Goal: Task Accomplishment & Management: Complete application form

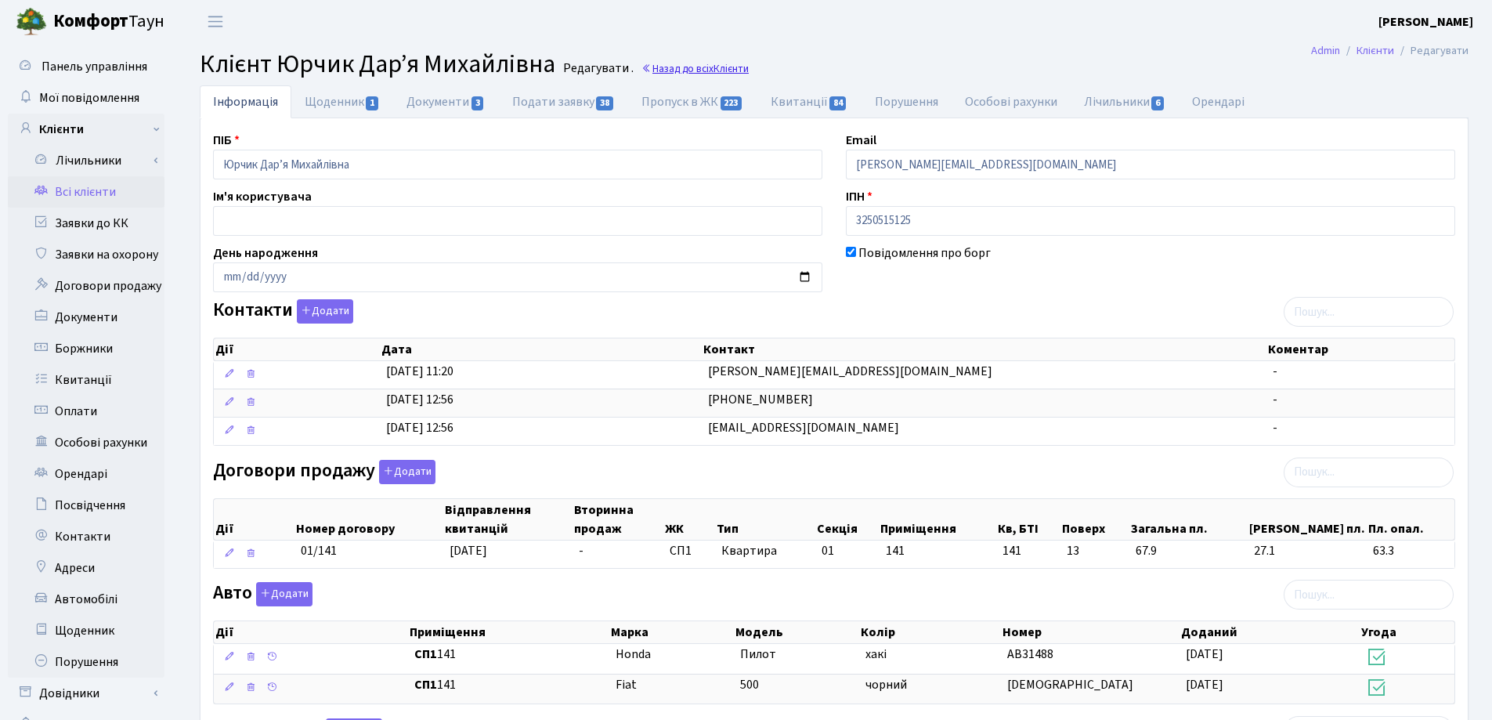
click at [700, 63] on link "Назад до всіх Клієнти" at bounding box center [695, 68] width 107 height 15
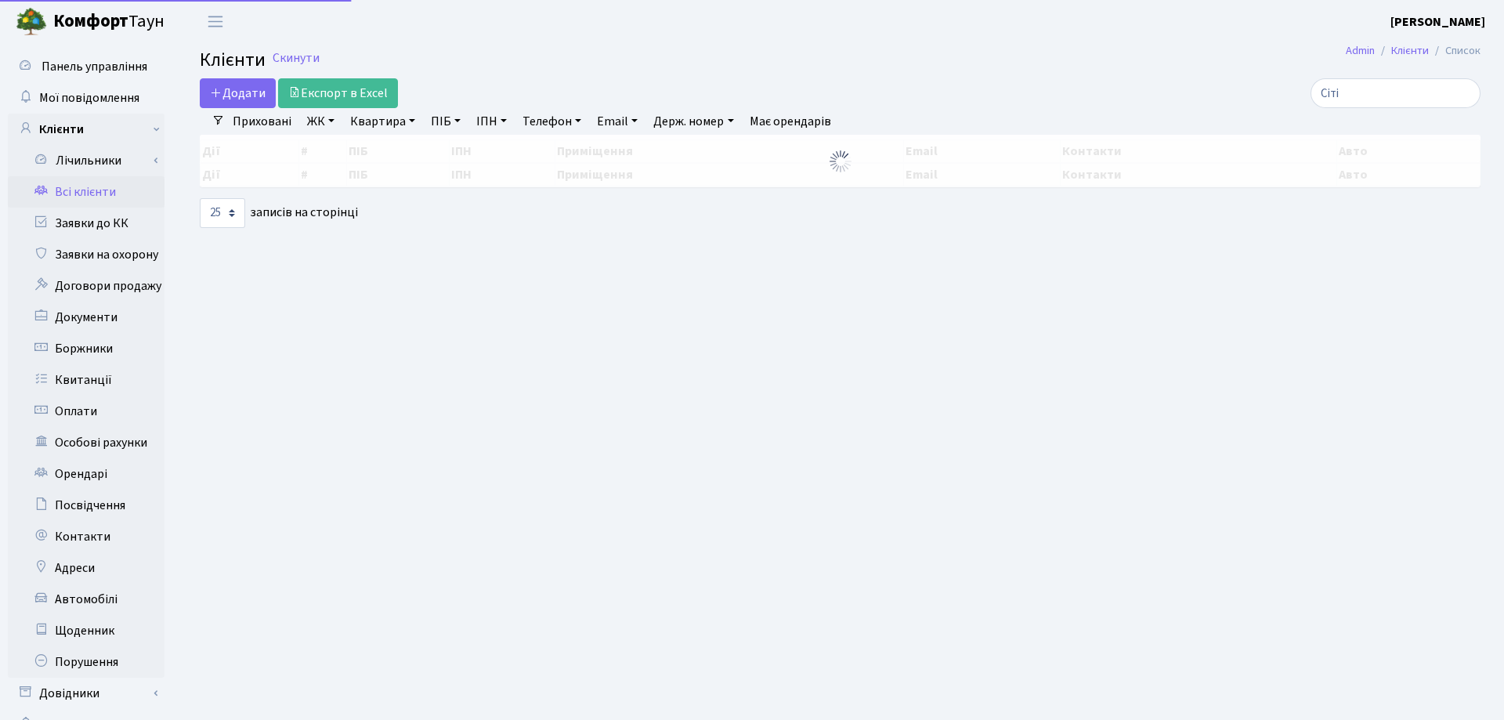
select select "25"
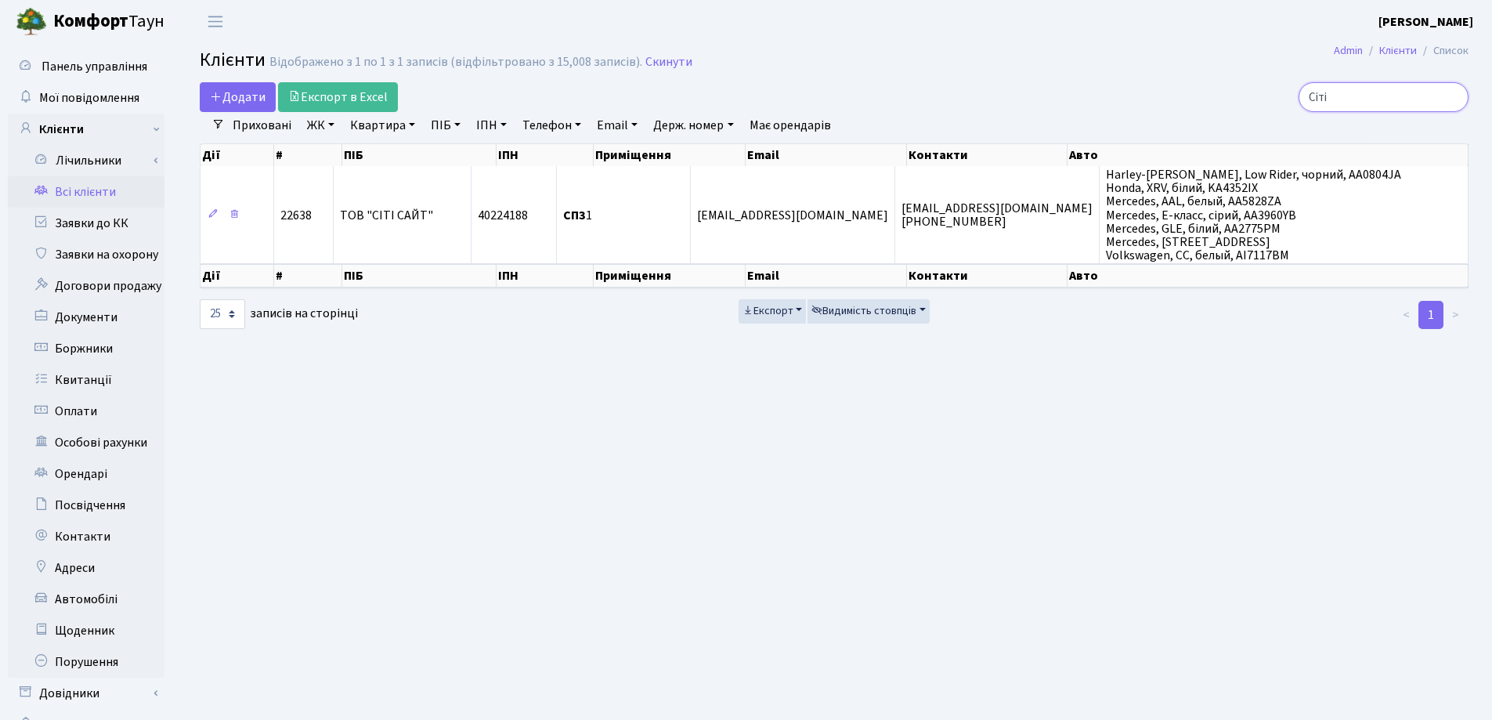
click at [1453, 99] on input "Сіті" at bounding box center [1384, 97] width 170 height 30
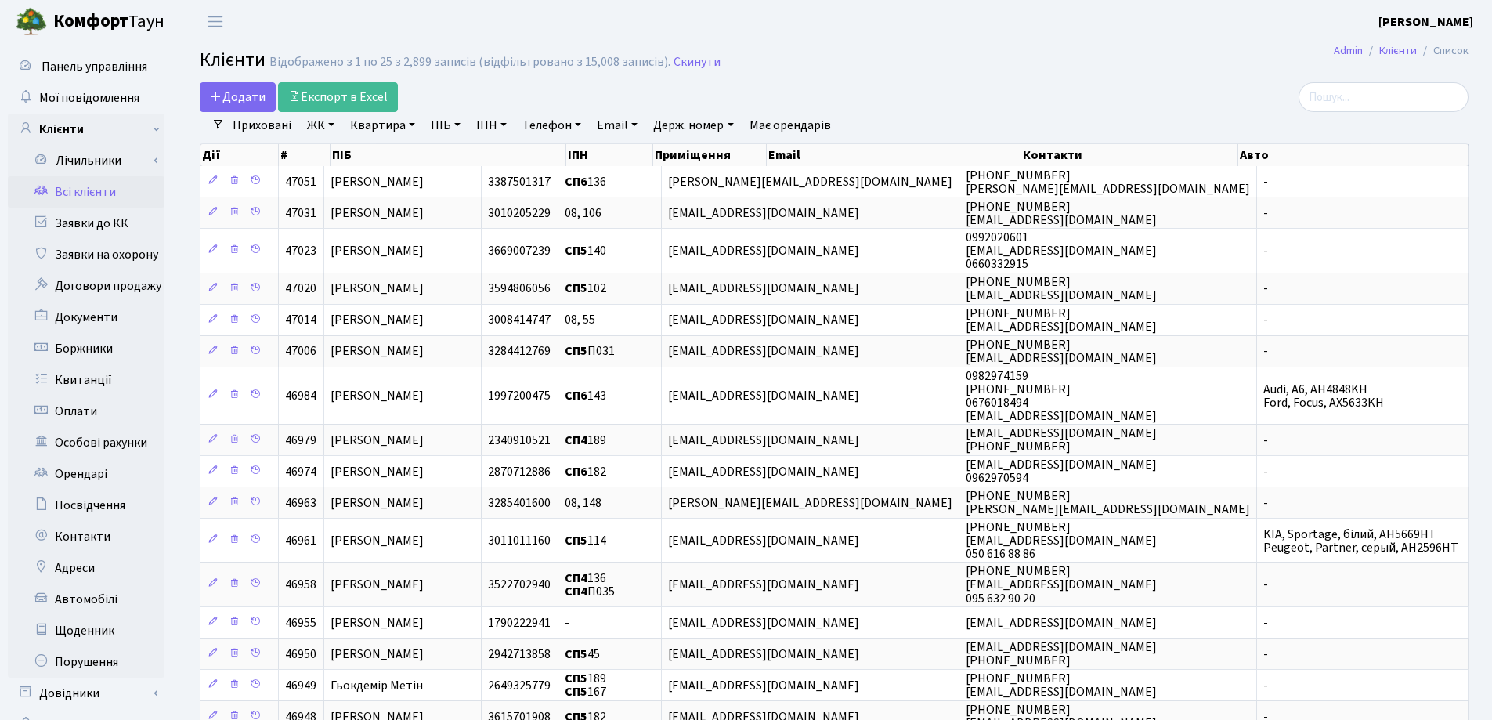
click at [411, 122] on link "Квартира" at bounding box center [383, 125] width 78 height 27
type input "220"
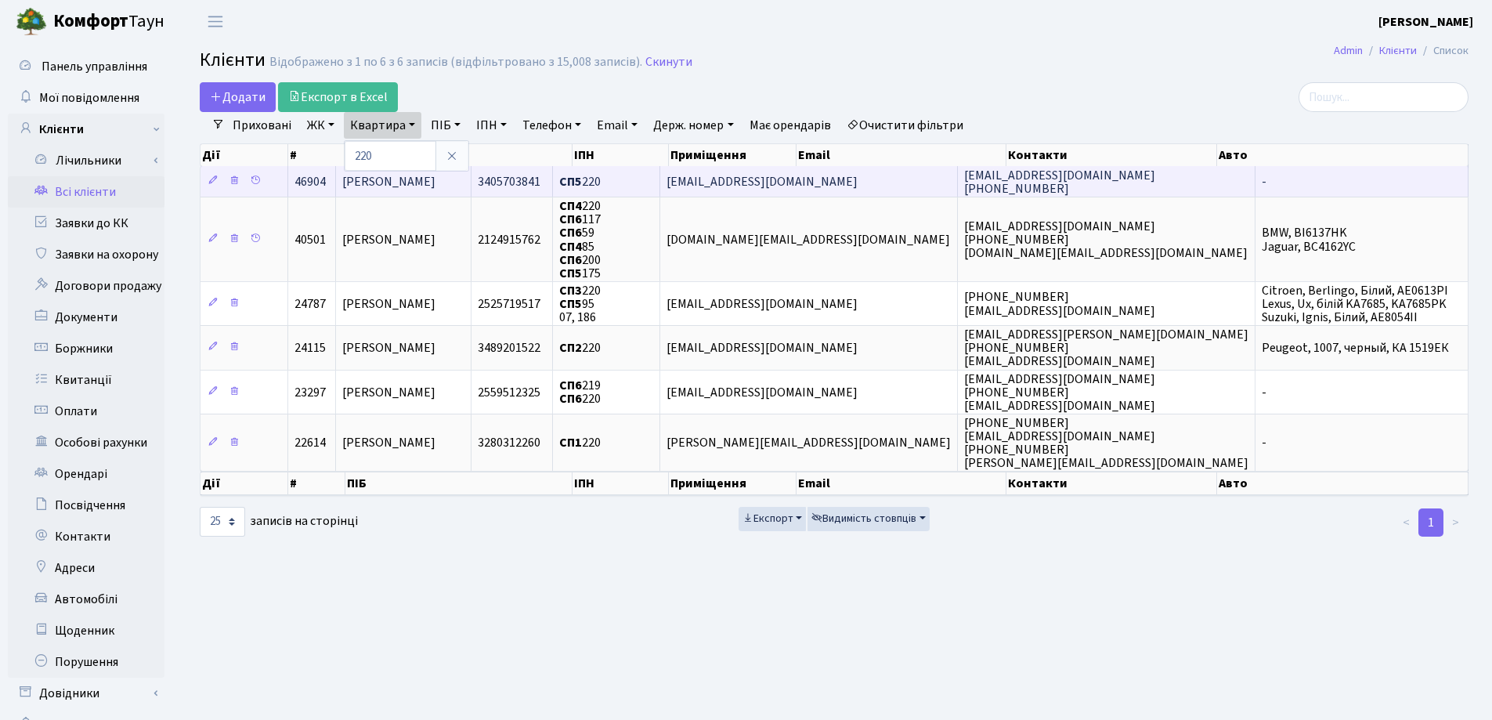
click at [472, 175] on td "[PERSON_NAME]" at bounding box center [404, 181] width 136 height 31
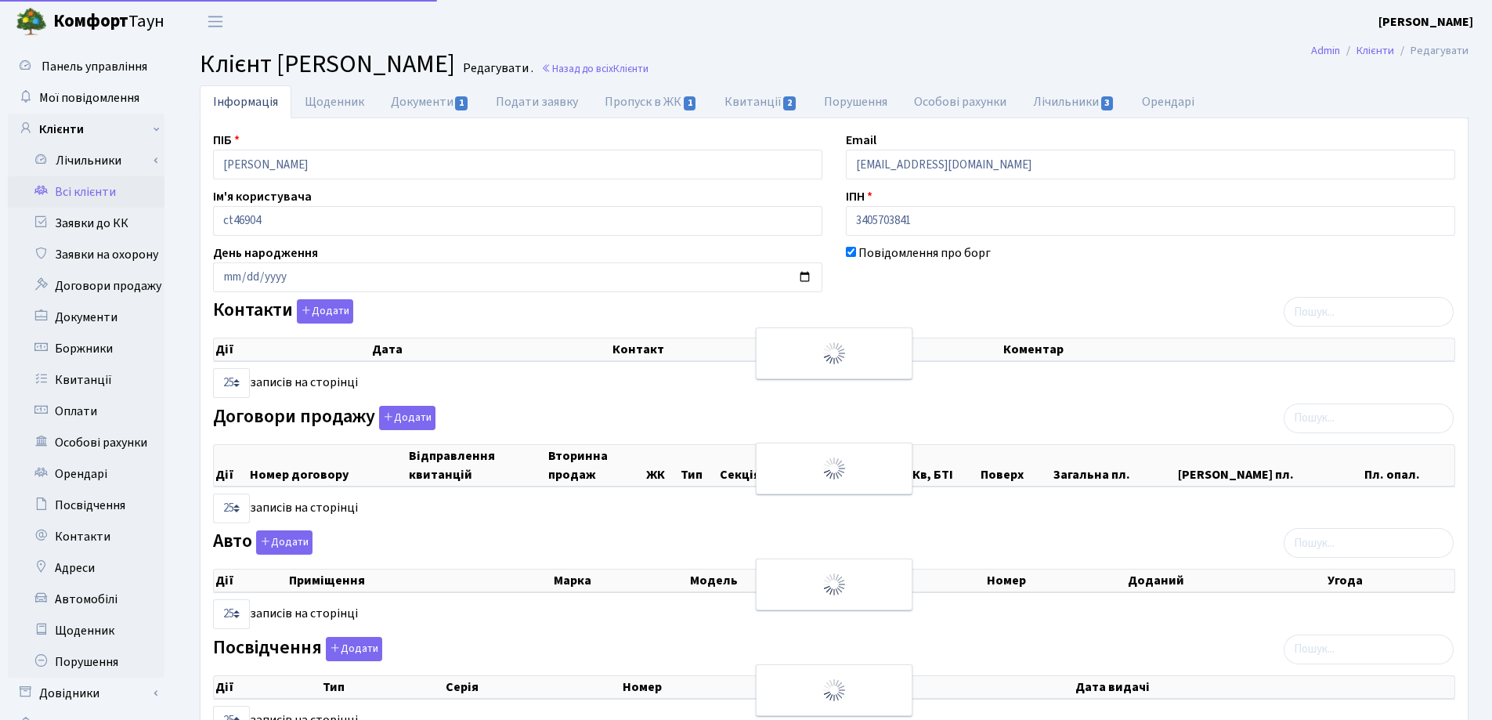
select select "25"
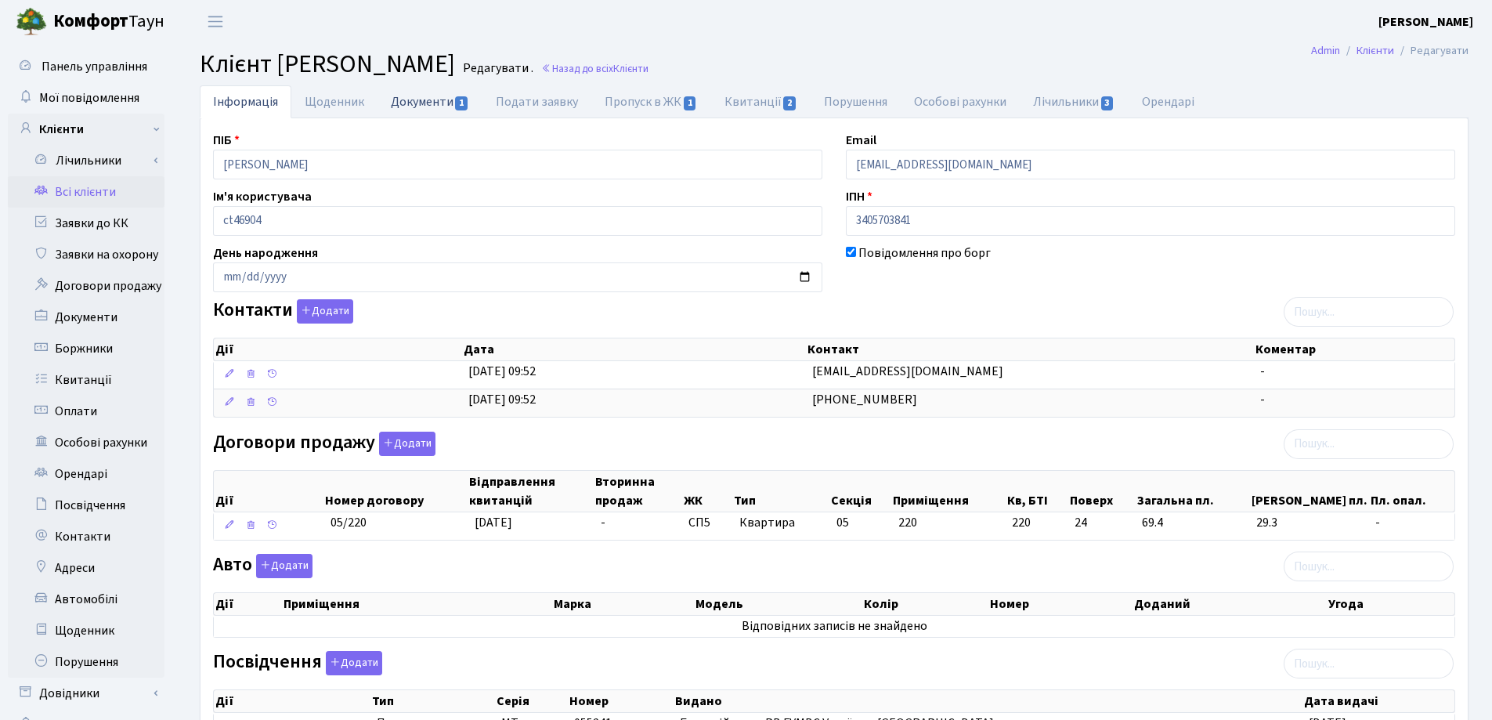
click at [414, 103] on link "Документи 1" at bounding box center [430, 101] width 105 height 32
select select "25"
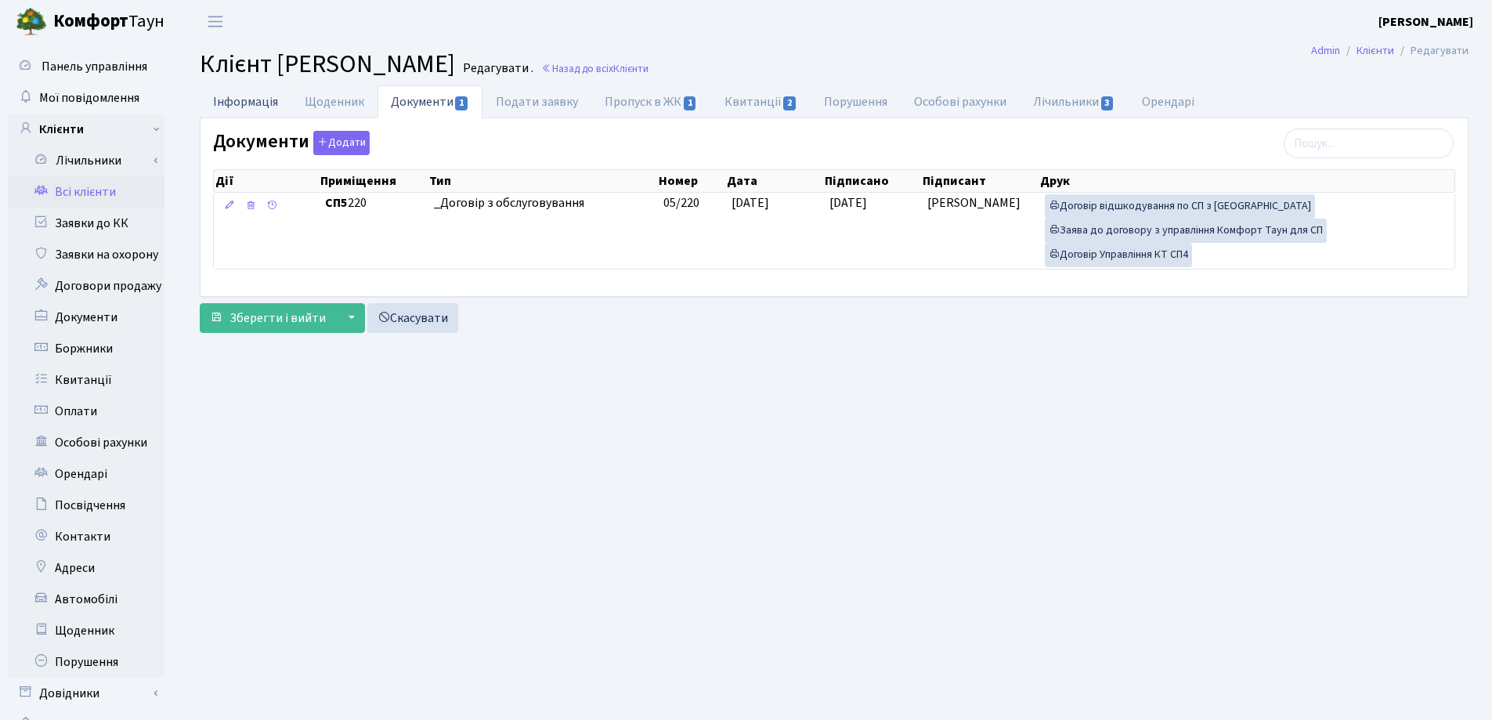
click at [265, 102] on link "Інформація" at bounding box center [246, 101] width 92 height 32
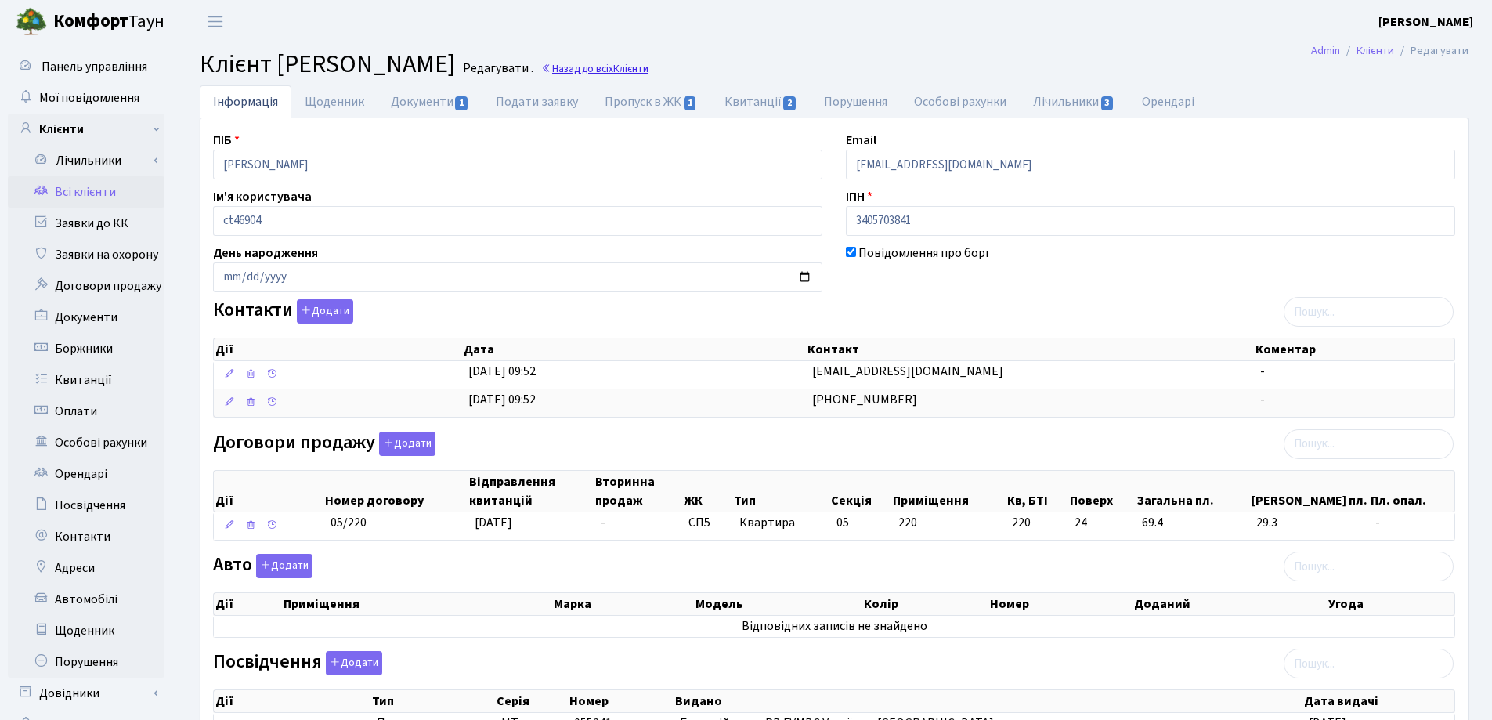
click at [649, 68] on link "Назад до всіх Клієнти" at bounding box center [594, 68] width 107 height 15
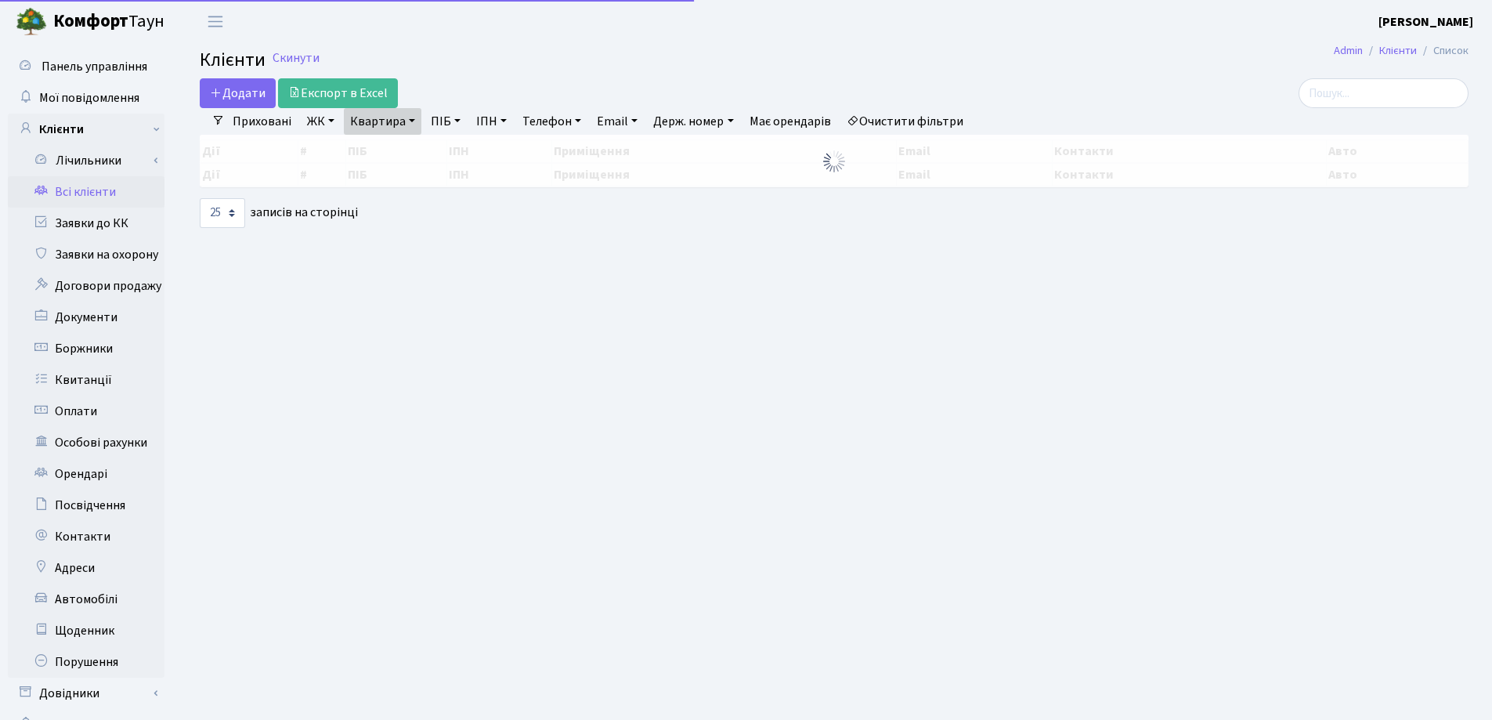
select select "25"
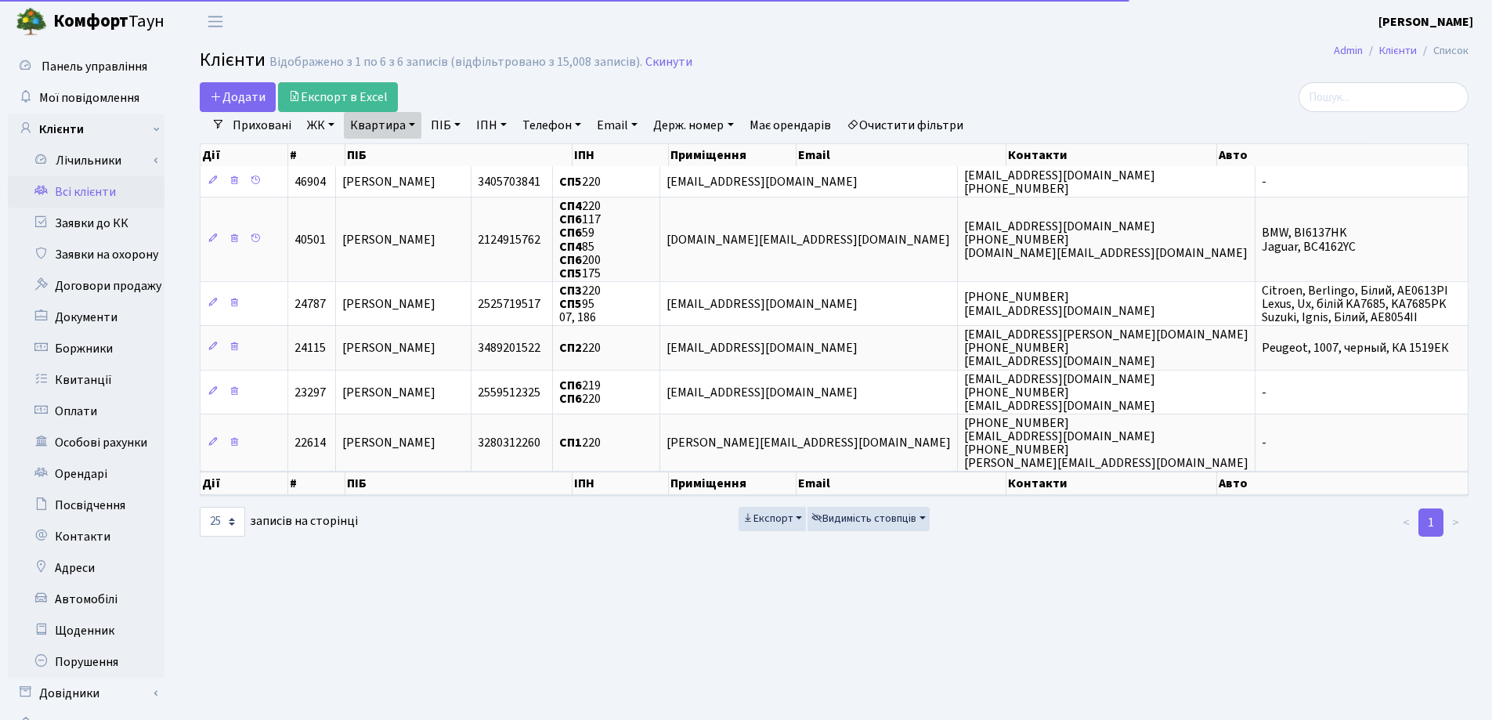
click at [413, 126] on link "Квартира" at bounding box center [383, 125] width 78 height 27
click at [410, 147] on input "220" at bounding box center [391, 156] width 92 height 30
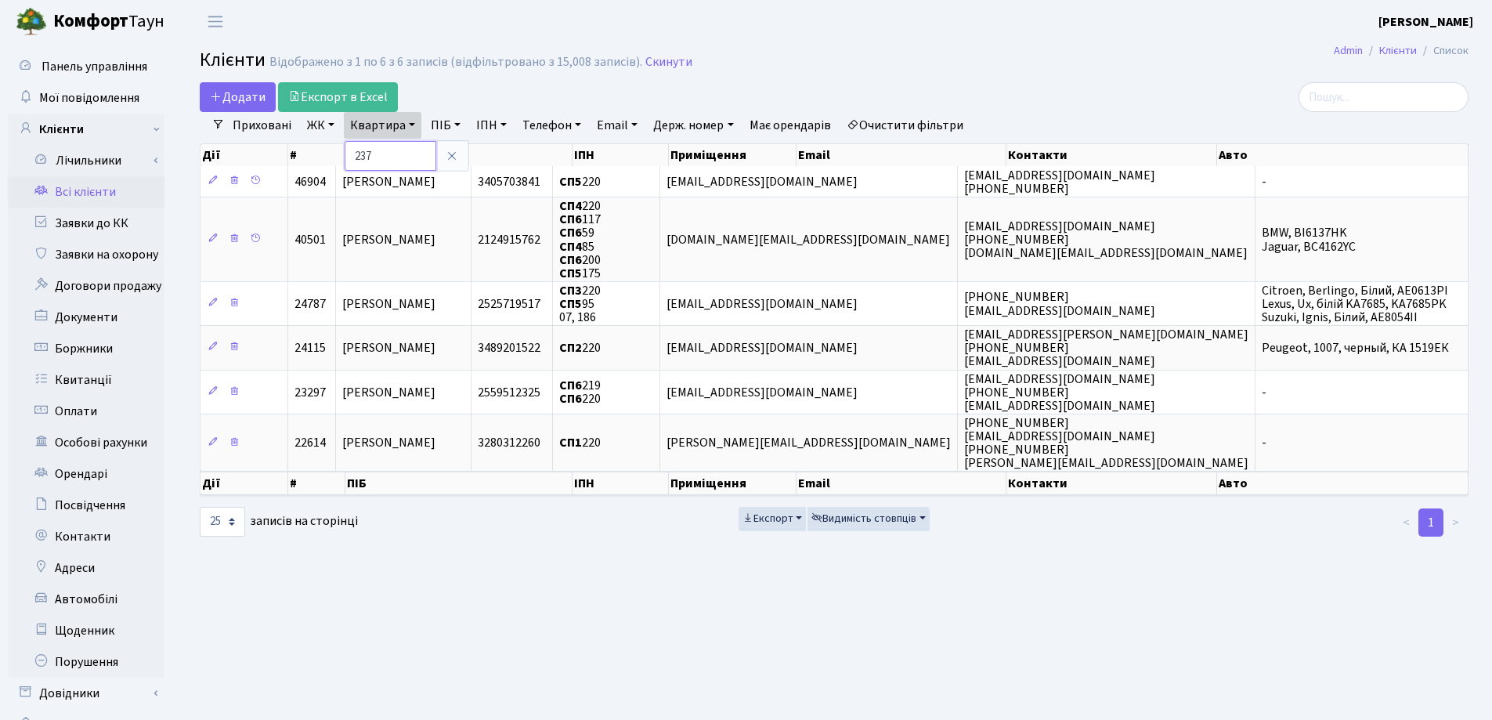
type input "237"
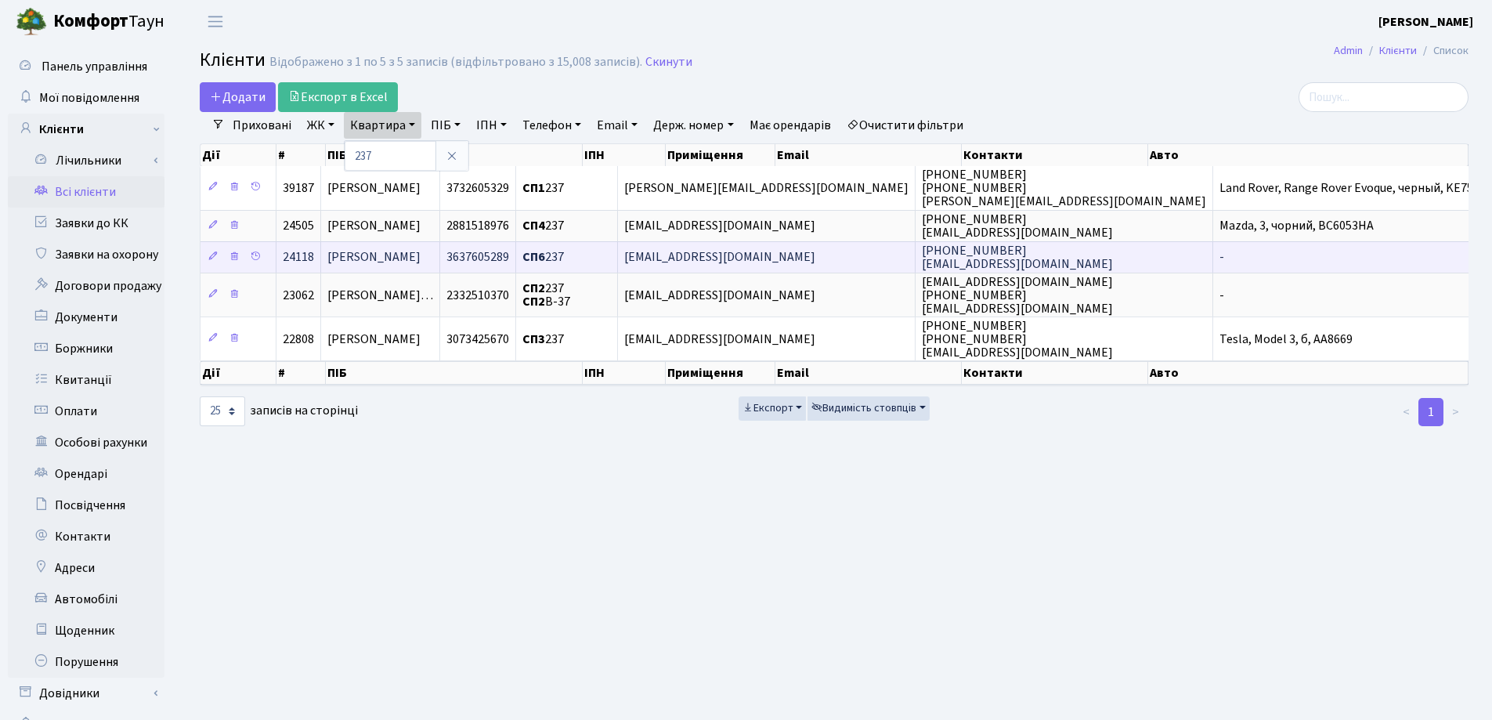
click at [440, 251] on td "Омеленчук Ірина Ігорівна" at bounding box center [380, 256] width 119 height 31
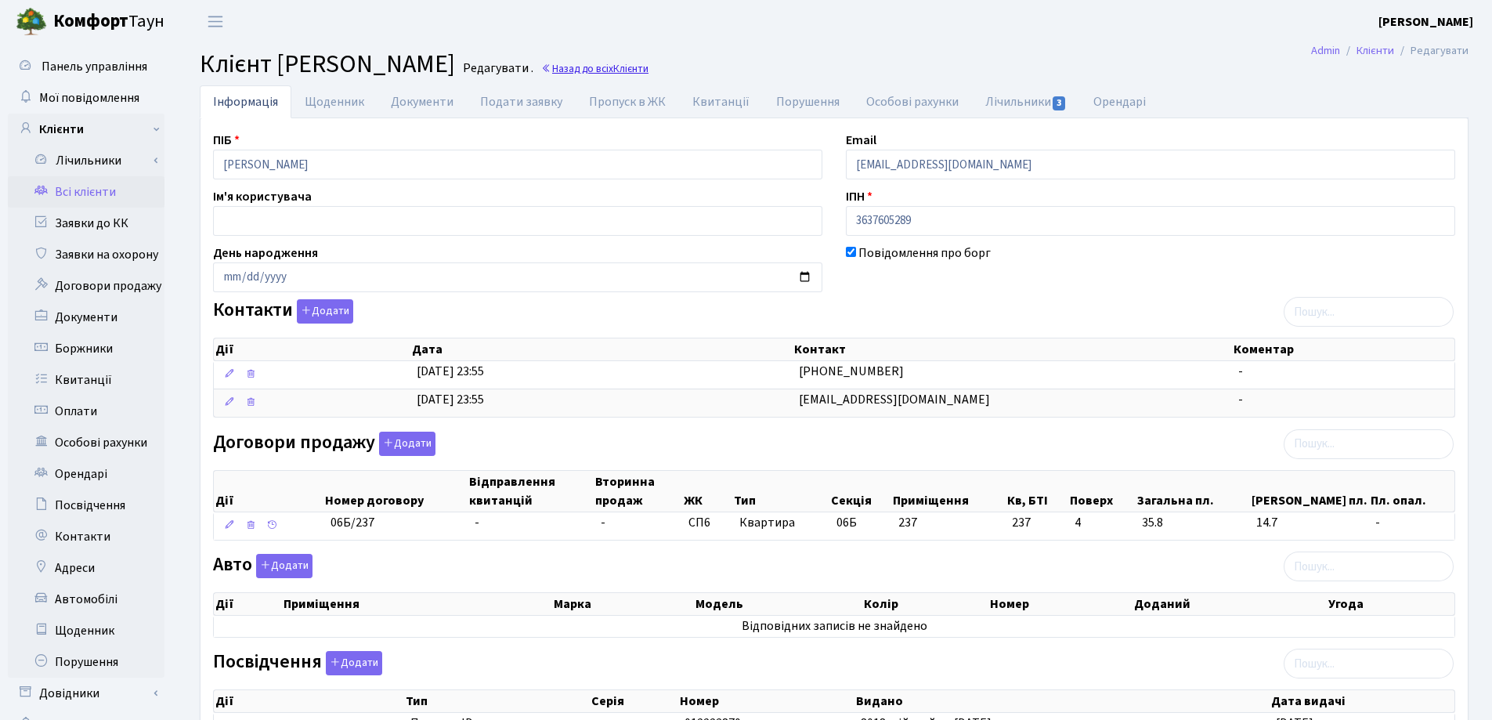
click at [649, 68] on link "Назад до всіх Клієнти" at bounding box center [594, 68] width 107 height 15
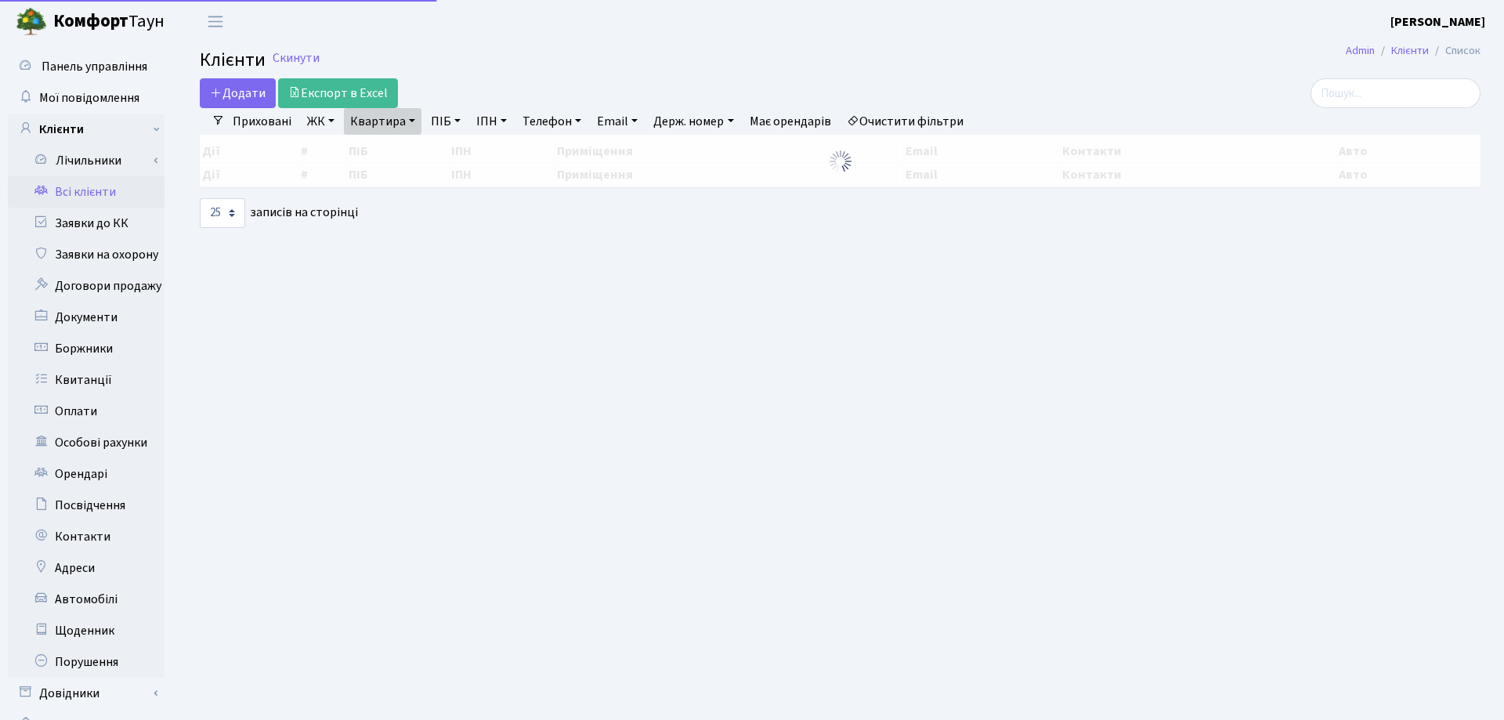
select select "25"
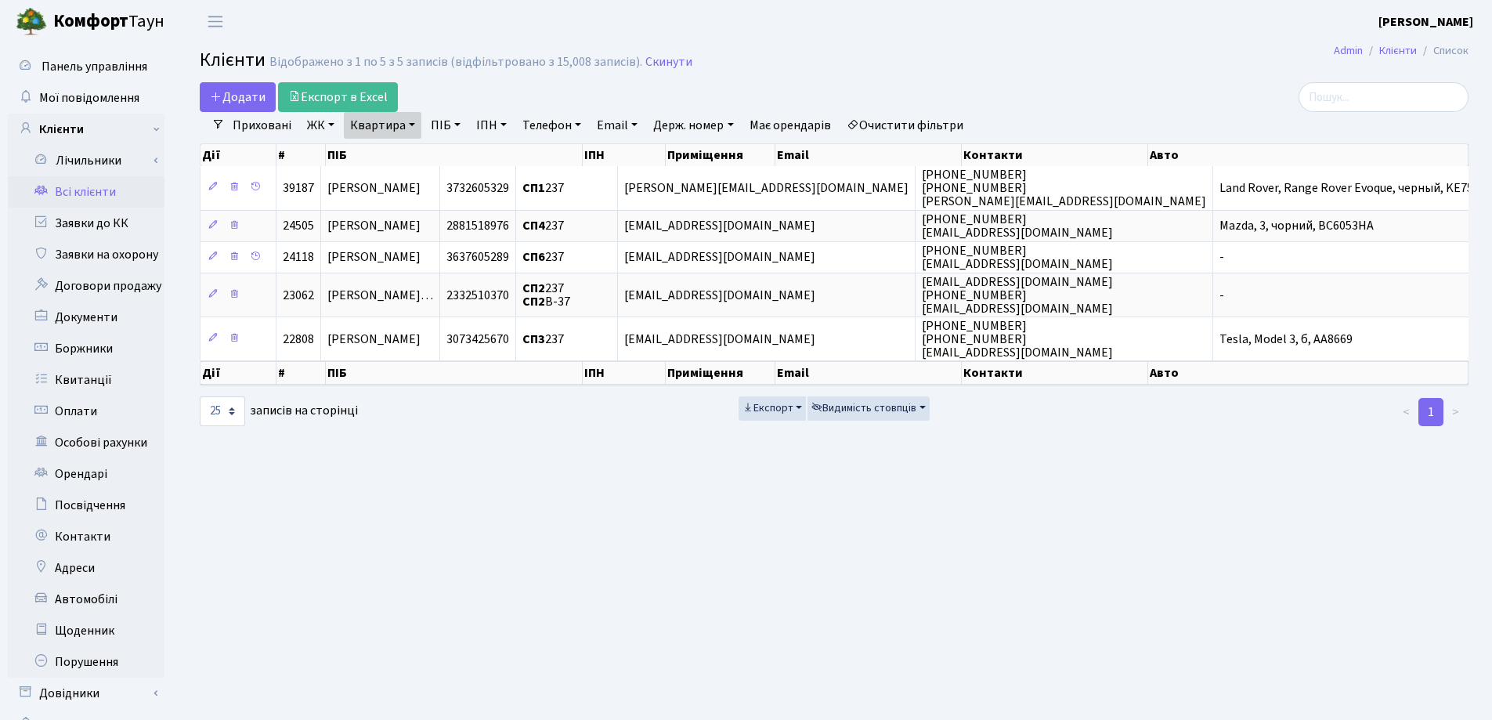
click at [411, 125] on link "Квартира" at bounding box center [383, 125] width 78 height 27
click at [407, 146] on input "237" at bounding box center [391, 156] width 92 height 30
type input "242"
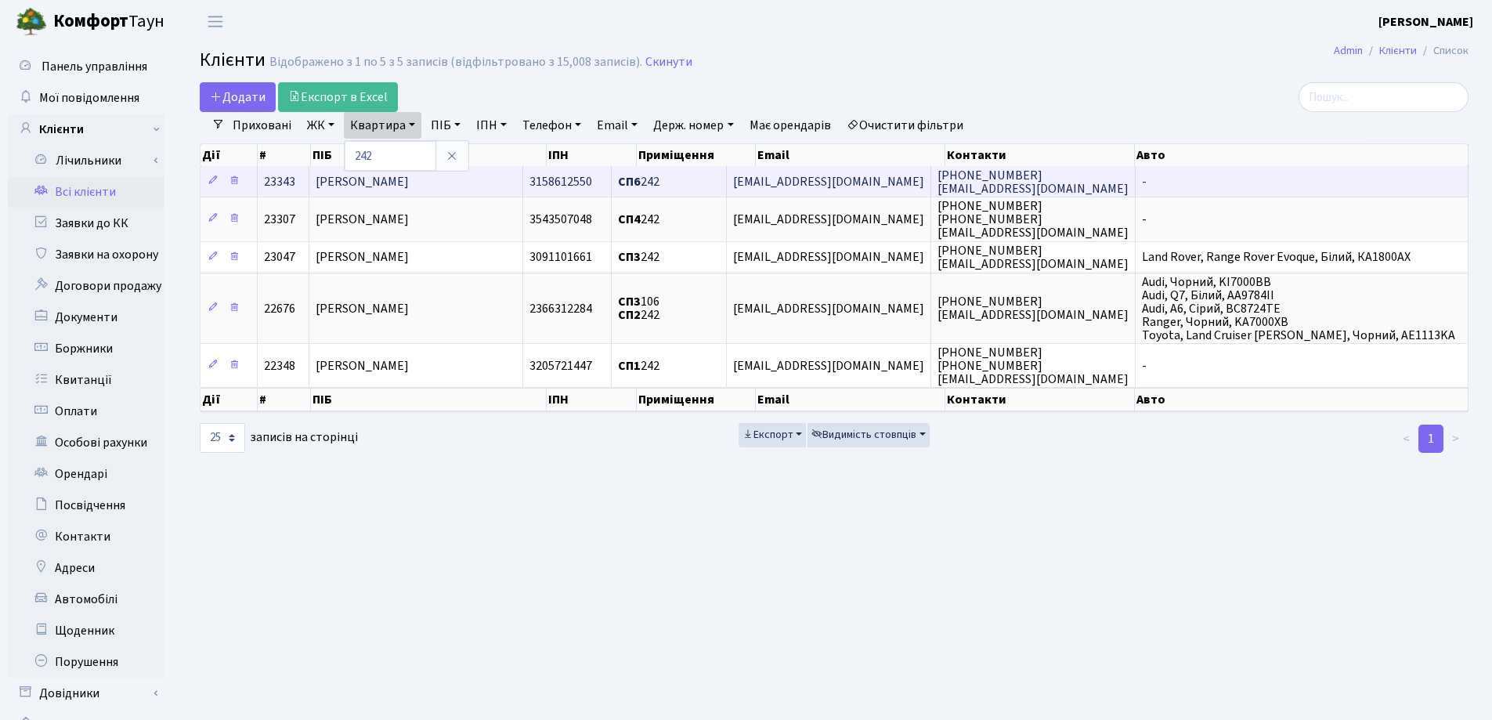
click at [409, 175] on span "Гамонь Володимир Анатолійович" at bounding box center [362, 181] width 93 height 17
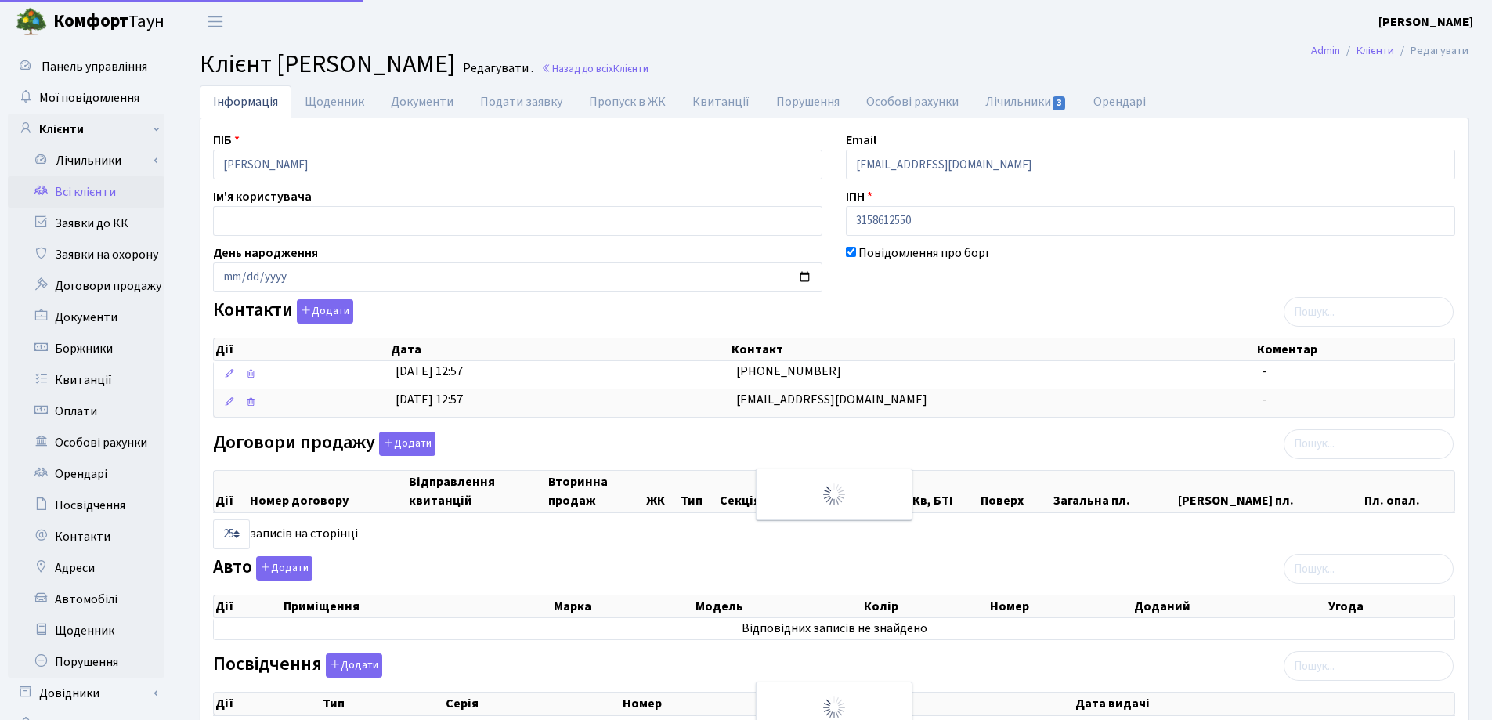
select select "25"
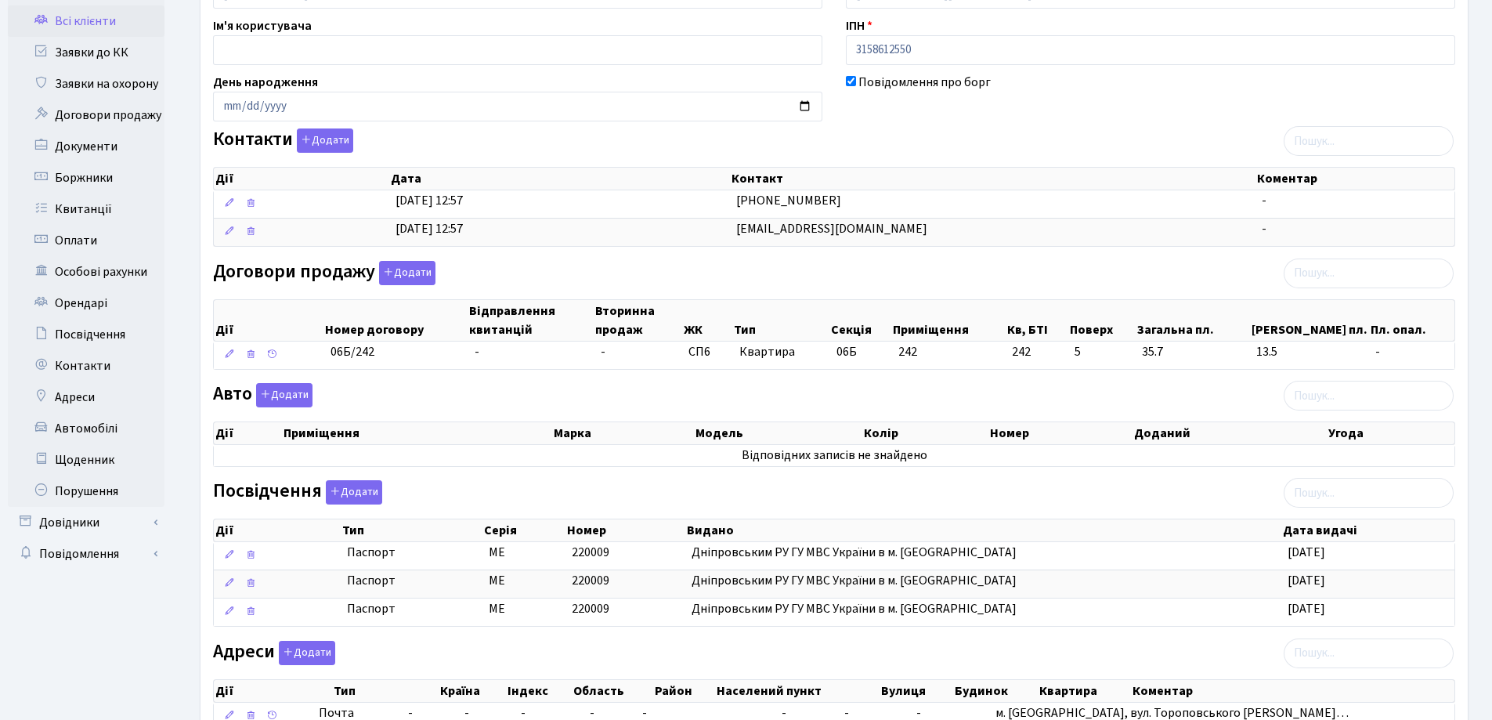
scroll to position [320, 0]
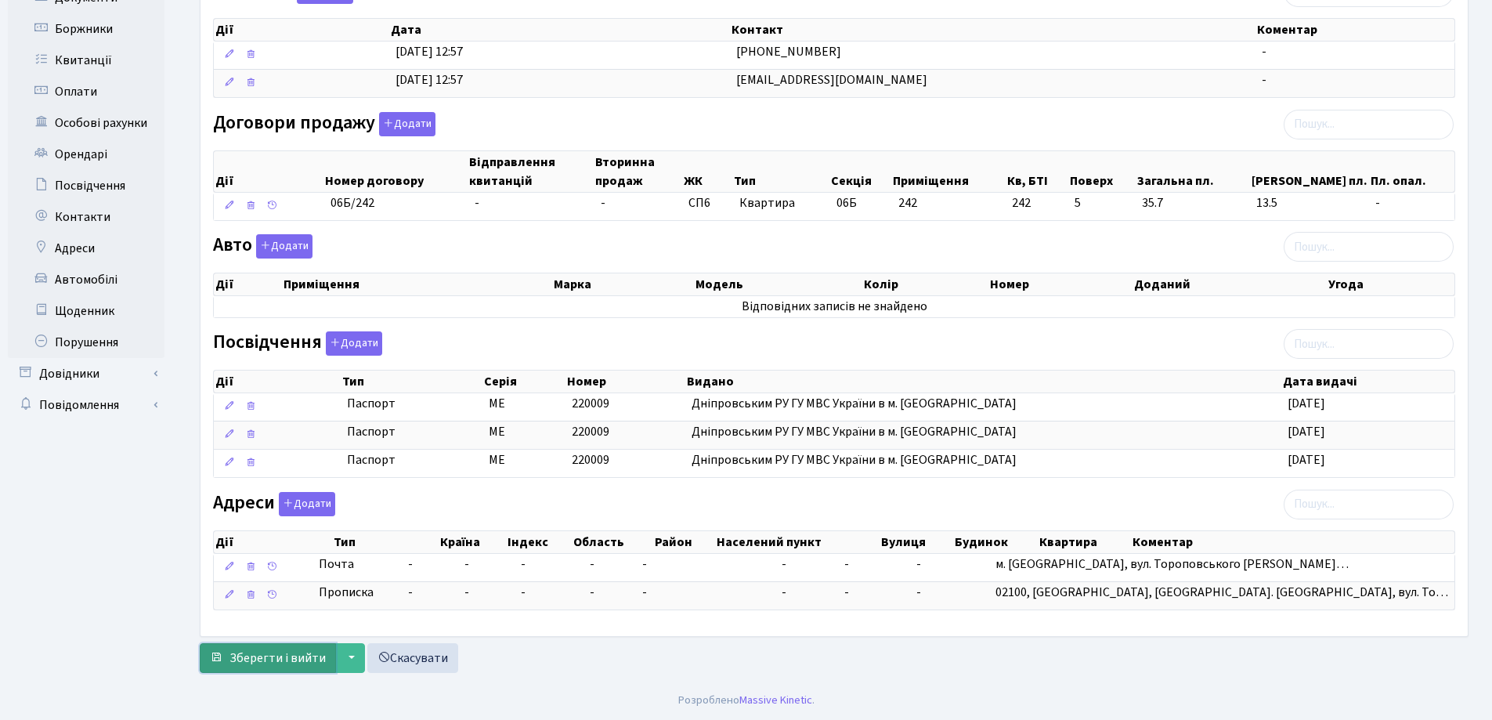
click at [270, 659] on span "Зберегти і вийти" at bounding box center [278, 657] width 96 height 17
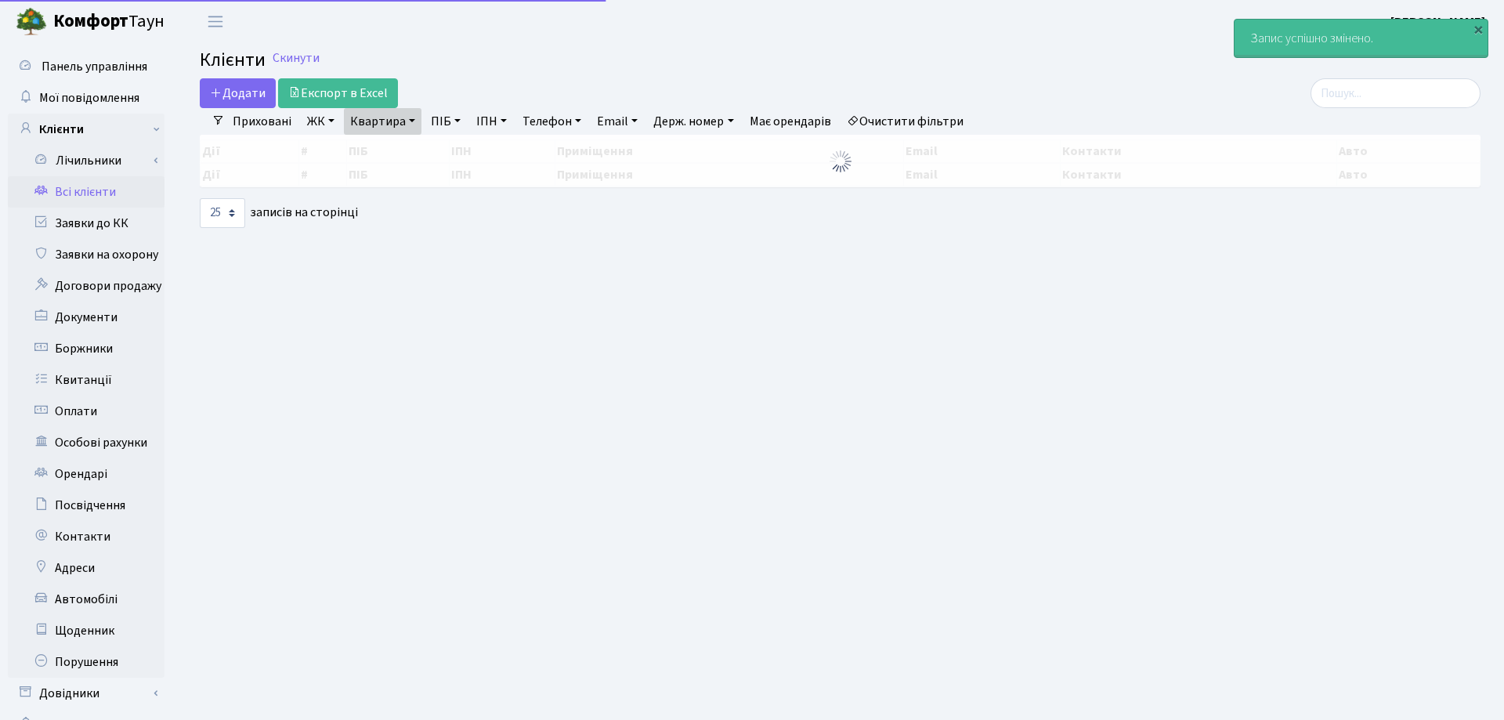
select select "25"
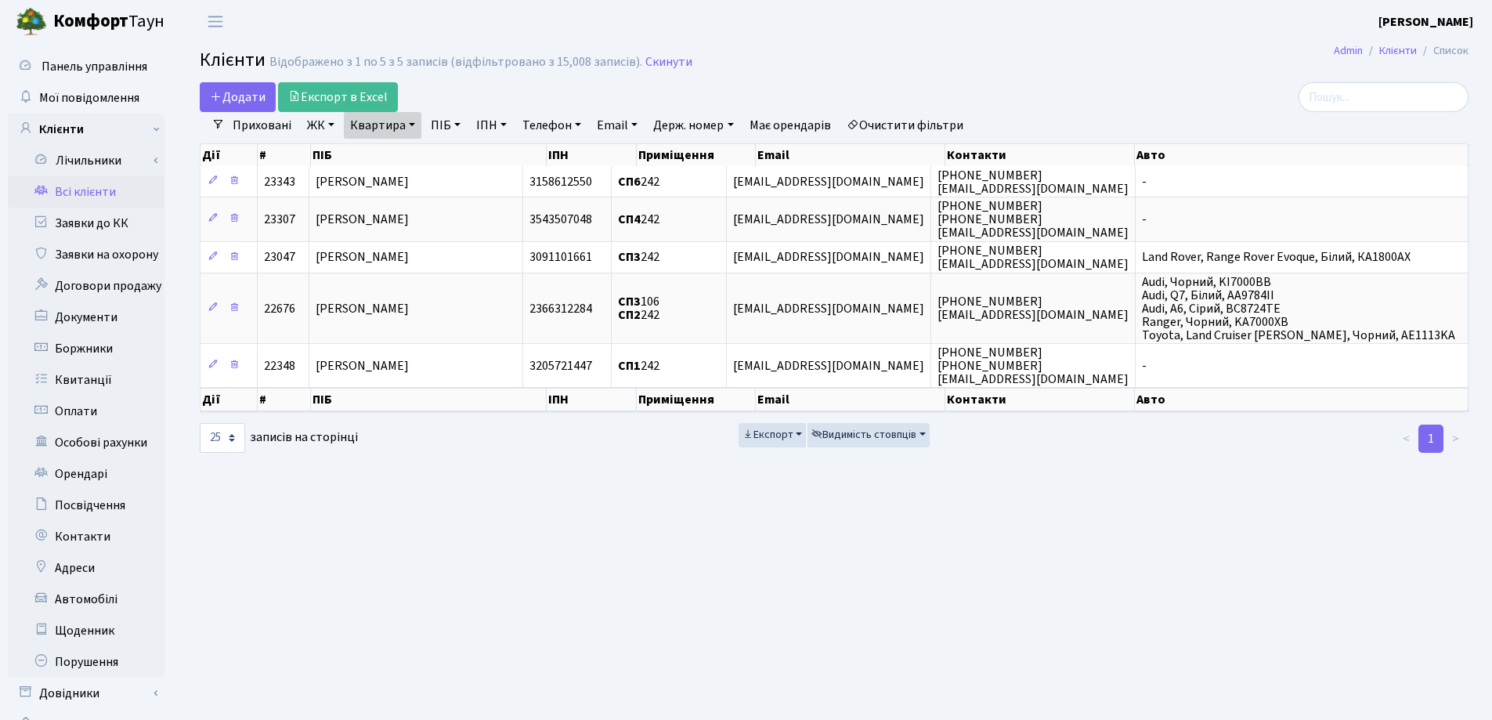
click at [418, 127] on link "Квартира" at bounding box center [383, 125] width 78 height 27
click at [414, 147] on input "242" at bounding box center [391, 156] width 92 height 30
click at [454, 149] on link at bounding box center [452, 156] width 33 height 30
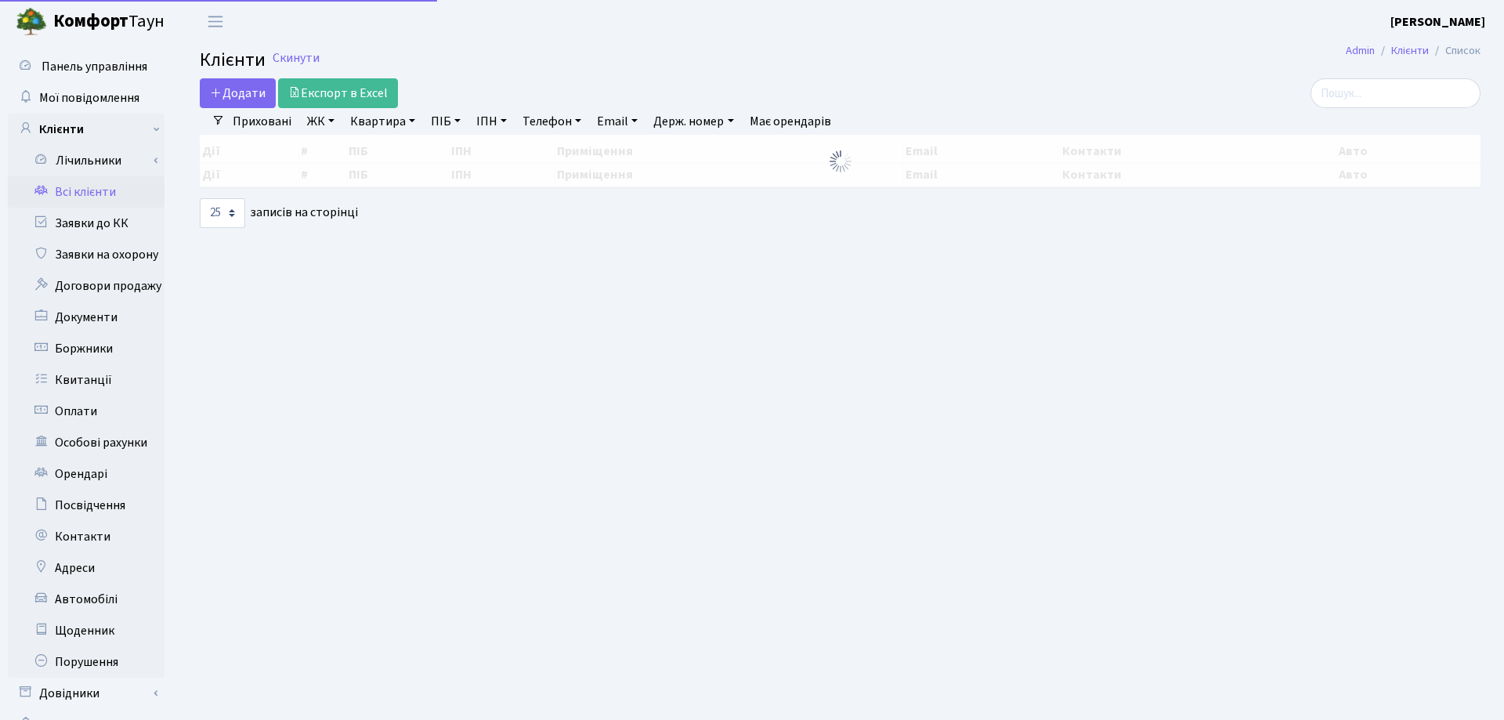
select select "25"
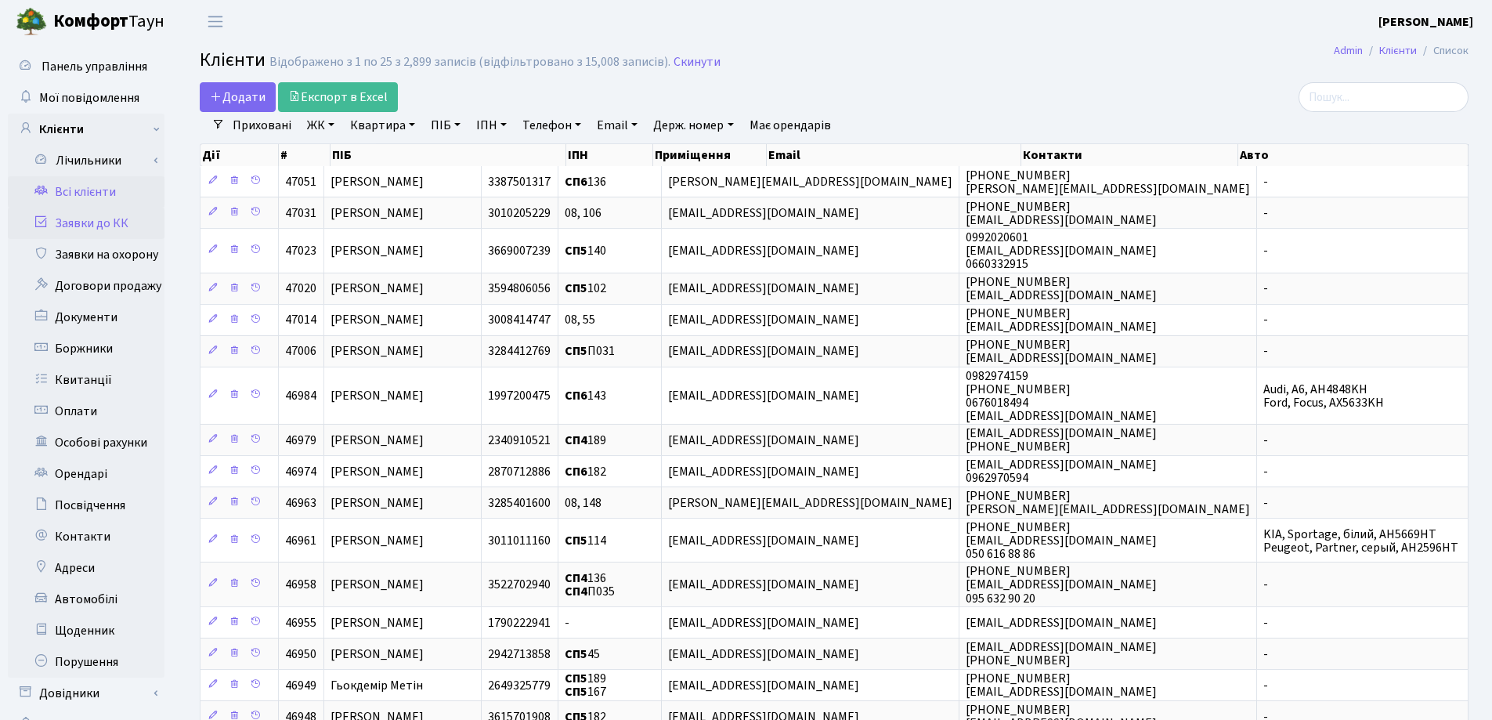
click at [107, 228] on link "Заявки до КК" at bounding box center [86, 223] width 157 height 31
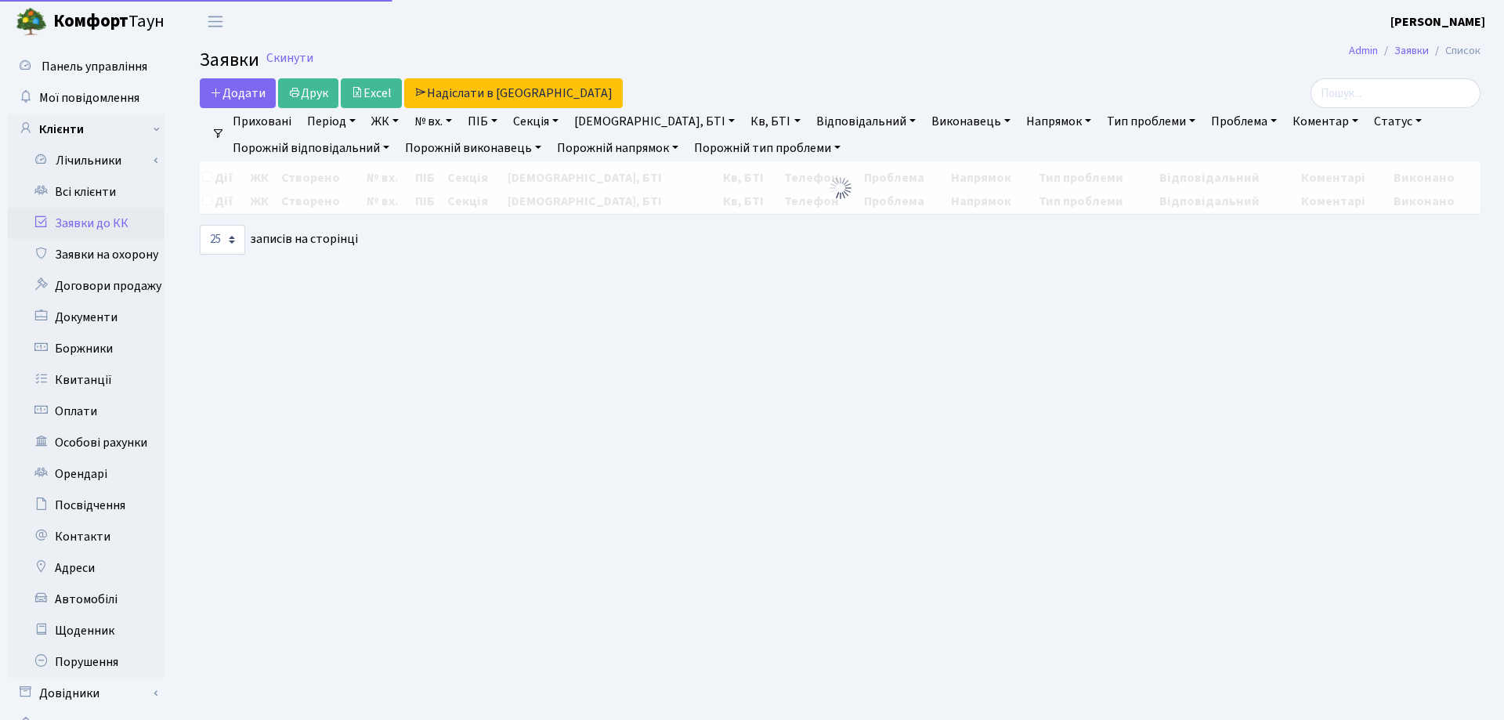
select select "25"
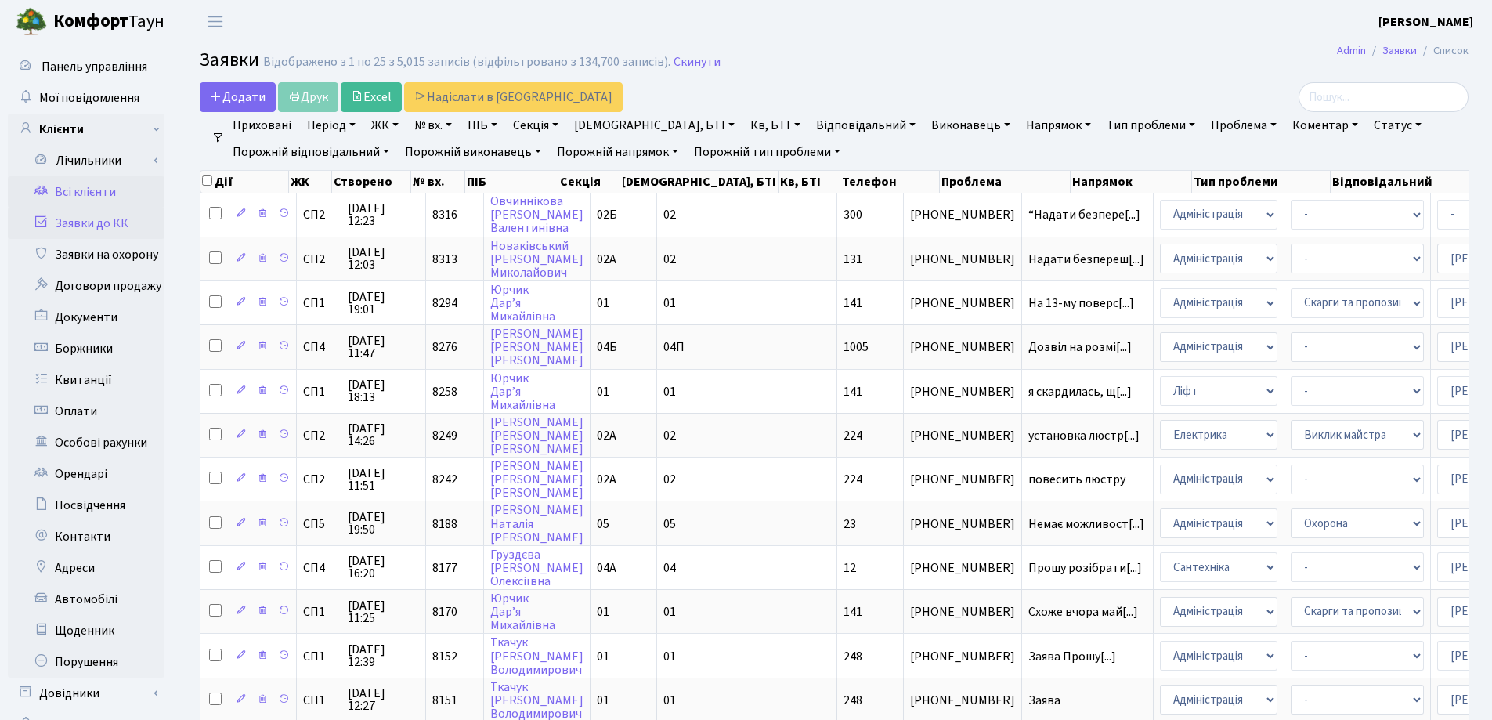
click at [84, 187] on link "Всі клієнти" at bounding box center [86, 191] width 157 height 31
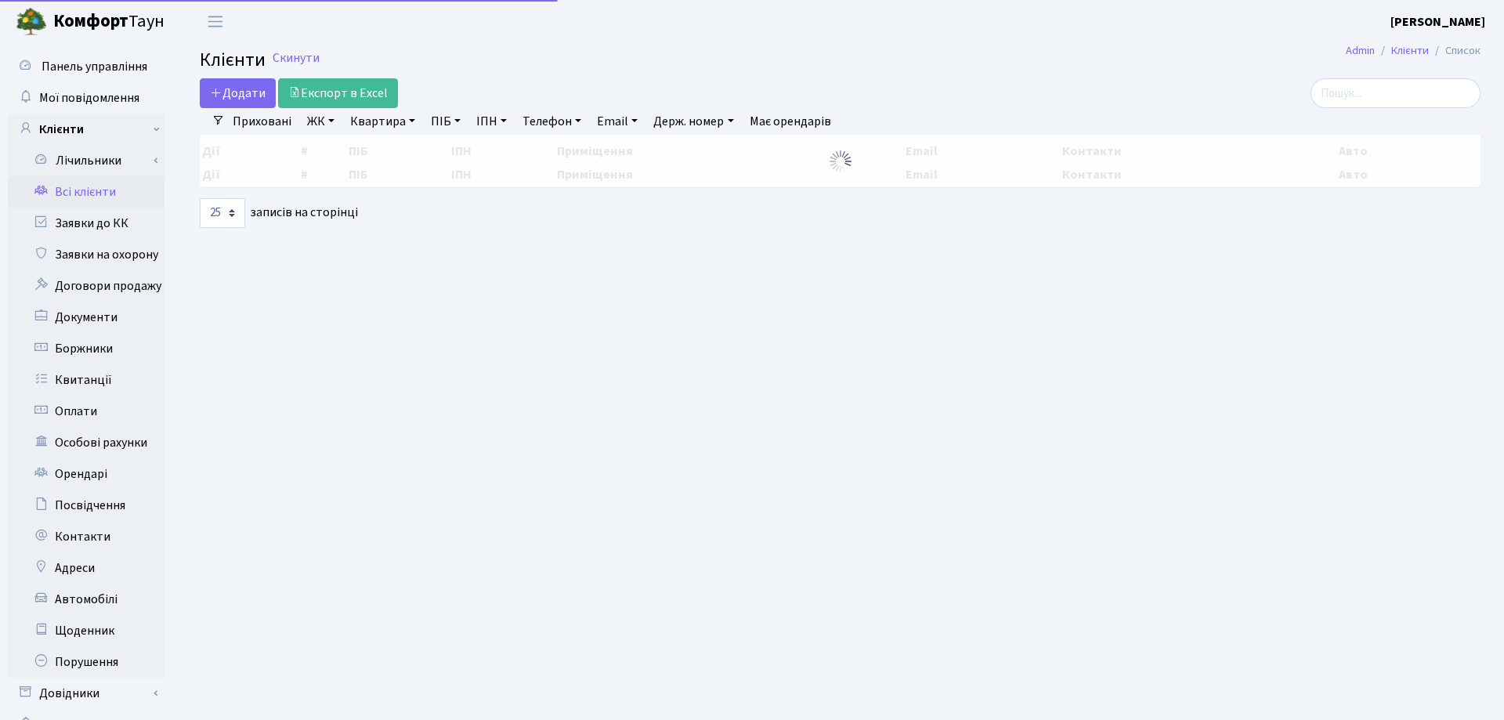
select select "25"
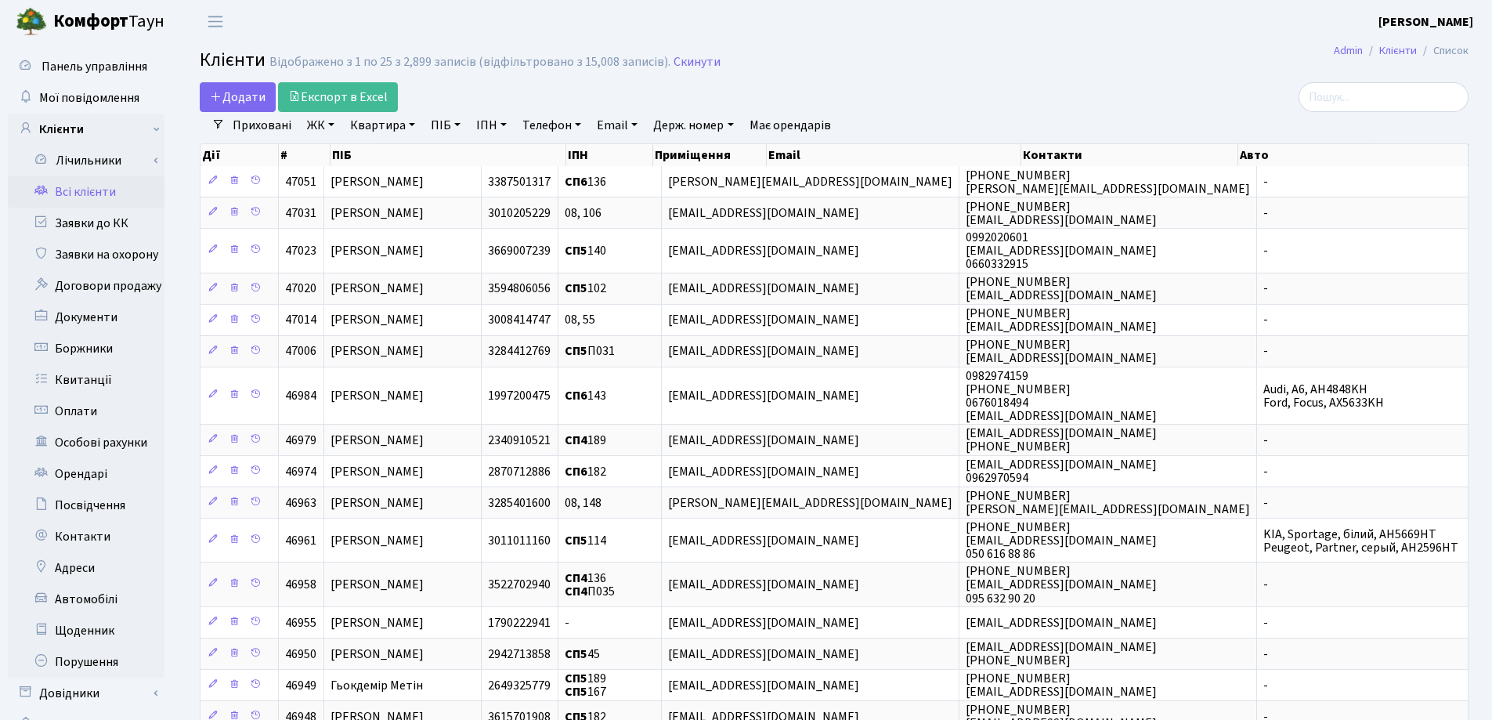
click at [414, 122] on link "Квартира" at bounding box center [383, 125] width 78 height 27
click at [1385, 99] on input "search" at bounding box center [1384, 97] width 170 height 30
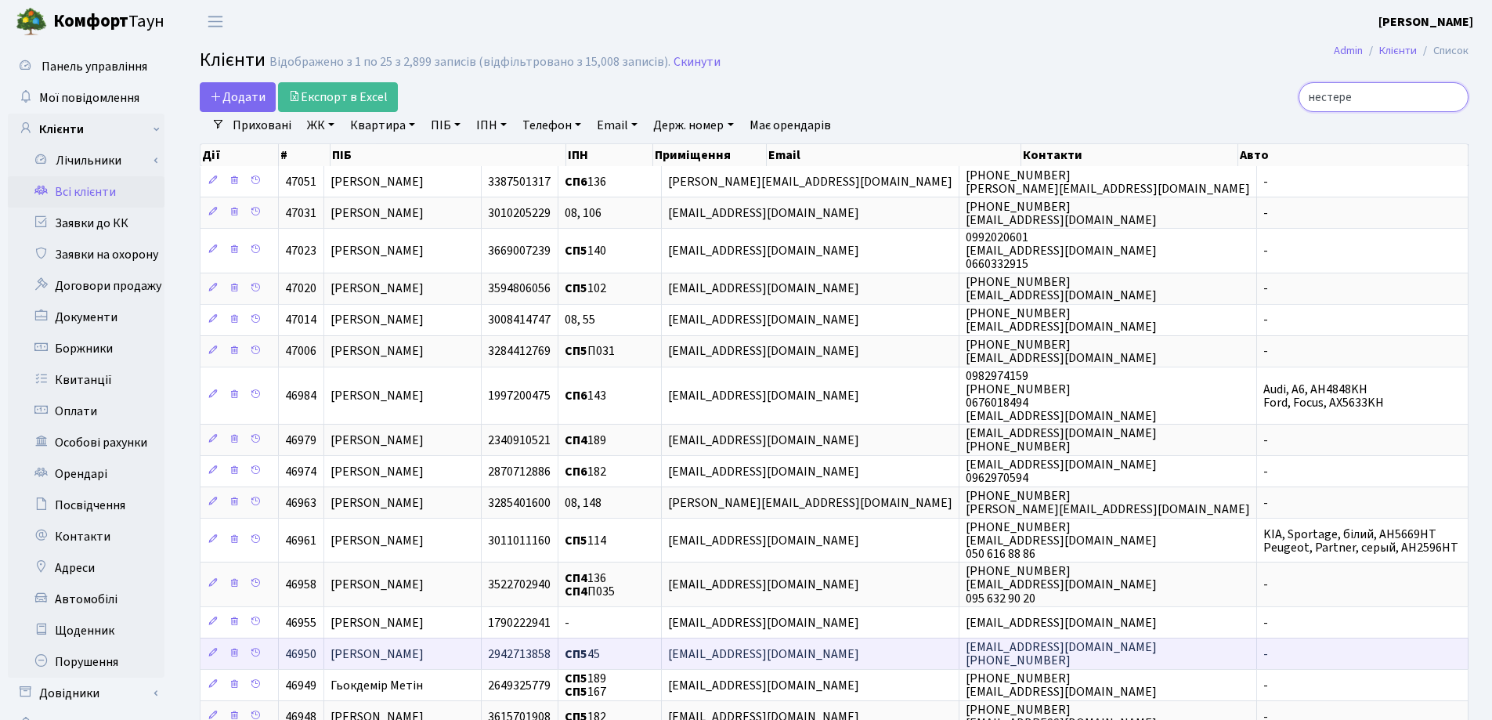
type input "нестерен"
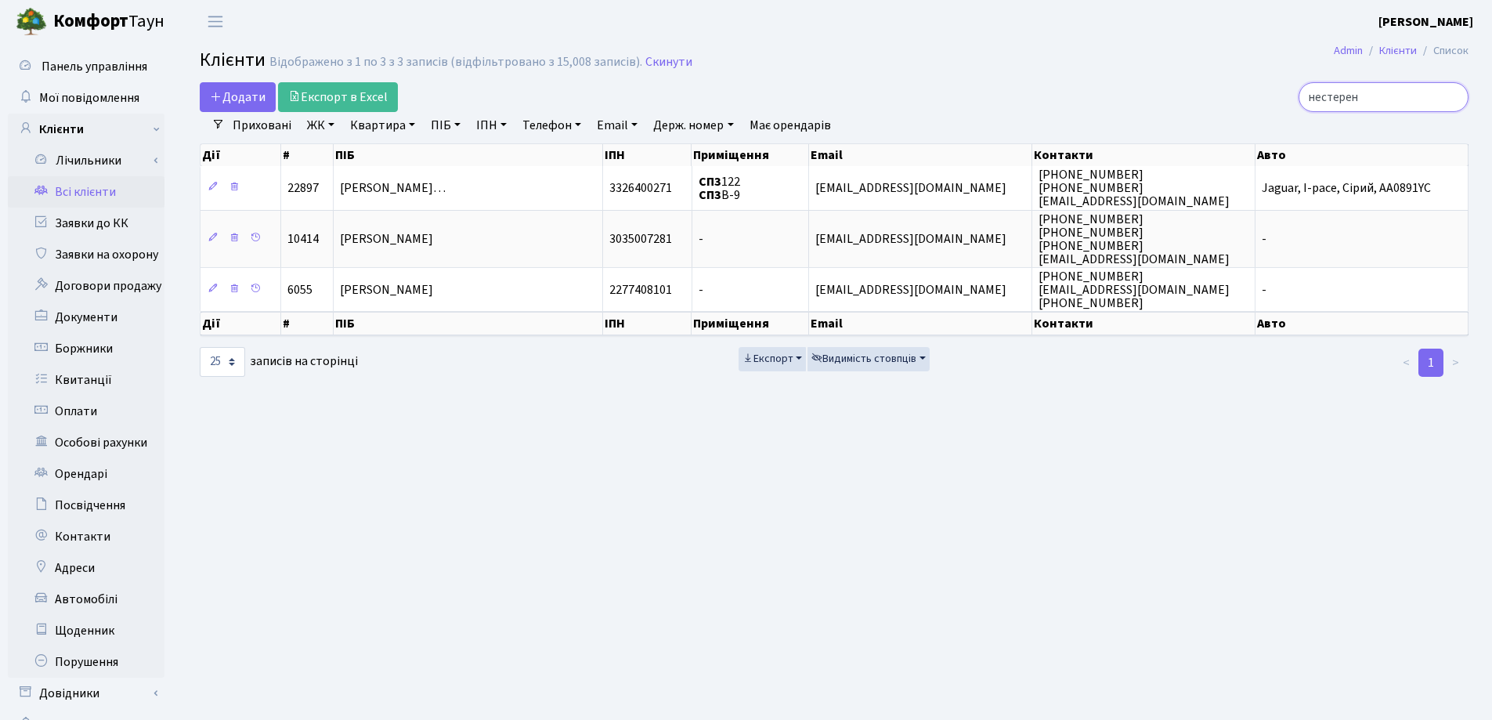
click at [1455, 101] on input "нестерен" at bounding box center [1384, 97] width 170 height 30
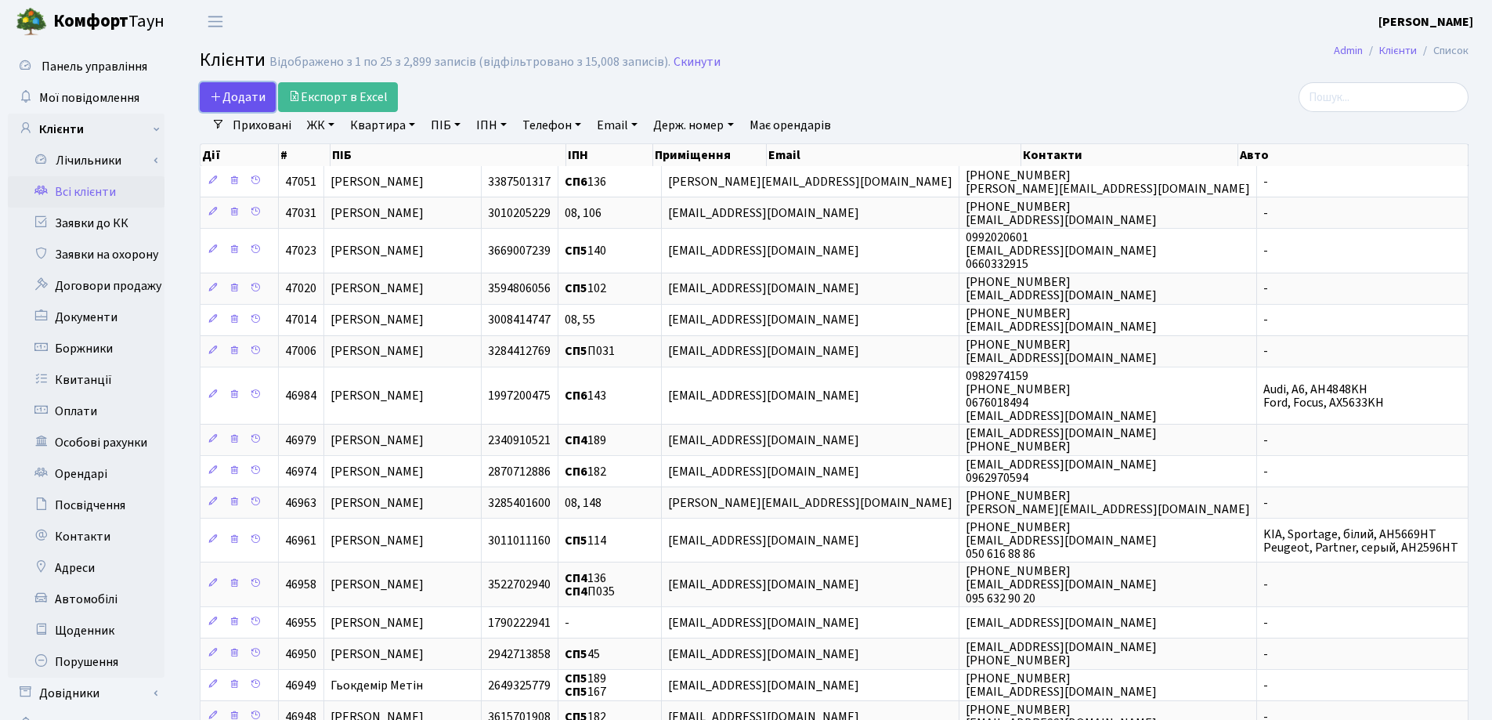
click at [223, 94] on span "Додати" at bounding box center [238, 97] width 56 height 17
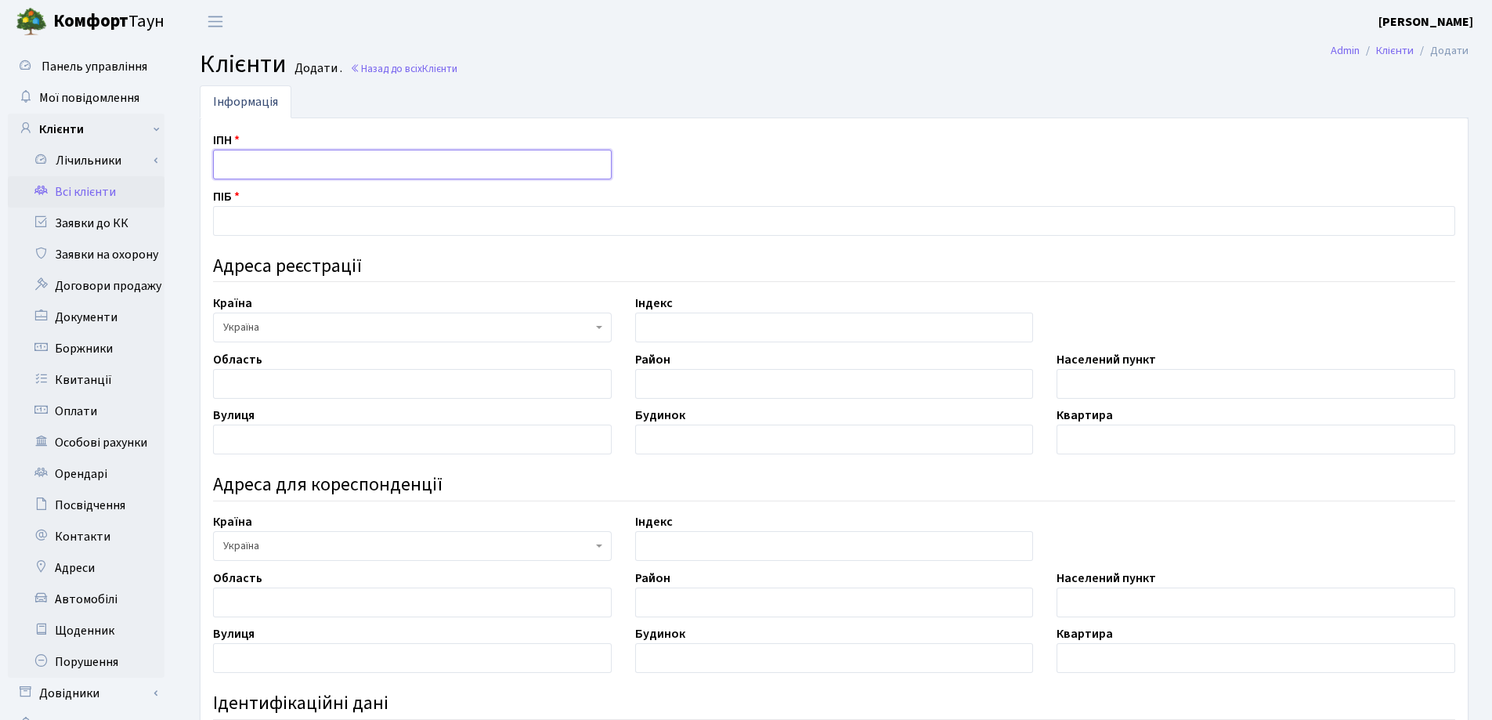
click at [248, 165] on input "text" at bounding box center [412, 165] width 399 height 30
type input "3497015053"
click at [267, 223] on input "text" at bounding box center [834, 221] width 1243 height 30
type input "Нестеренко Владислав Ігорович"
click at [403, 389] on input "text" at bounding box center [412, 384] width 399 height 30
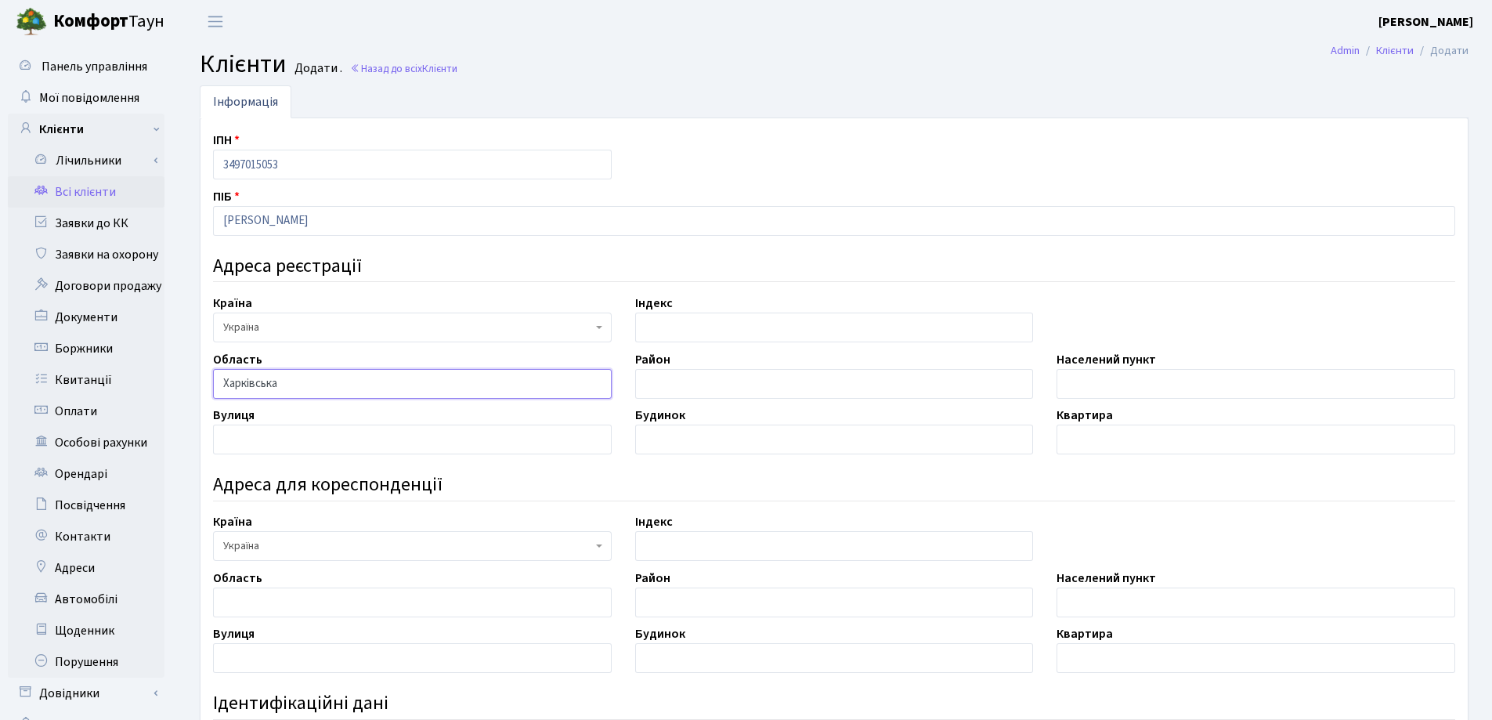
type input "Харківська"
click at [1083, 393] on input "text" at bounding box center [1256, 384] width 399 height 30
type input "Харків"
click at [261, 430] on input "text" at bounding box center [412, 440] width 399 height 30
type input "прспект Людвіга Свободи"
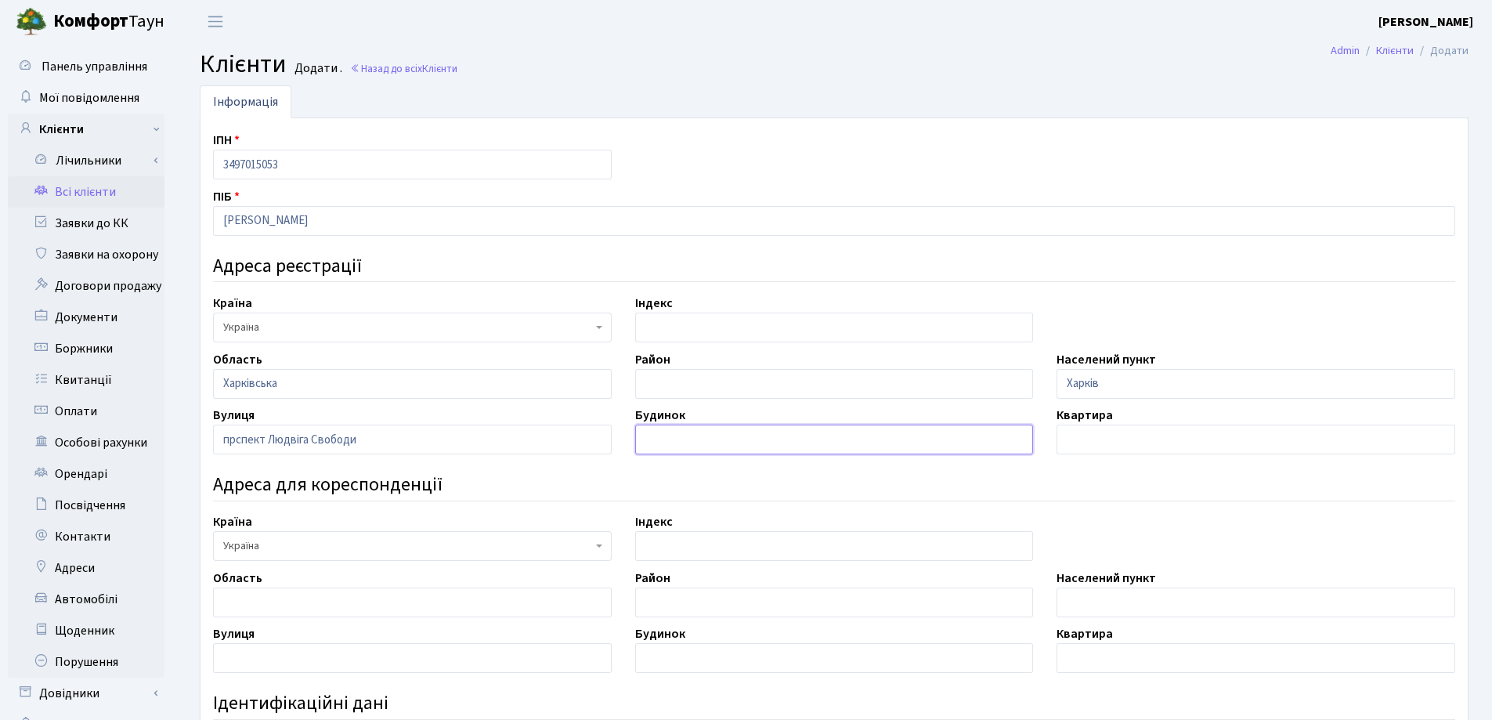
click at [681, 436] on input "text" at bounding box center [834, 440] width 399 height 30
type input "39"
click at [1207, 443] on input "text" at bounding box center [1256, 440] width 399 height 30
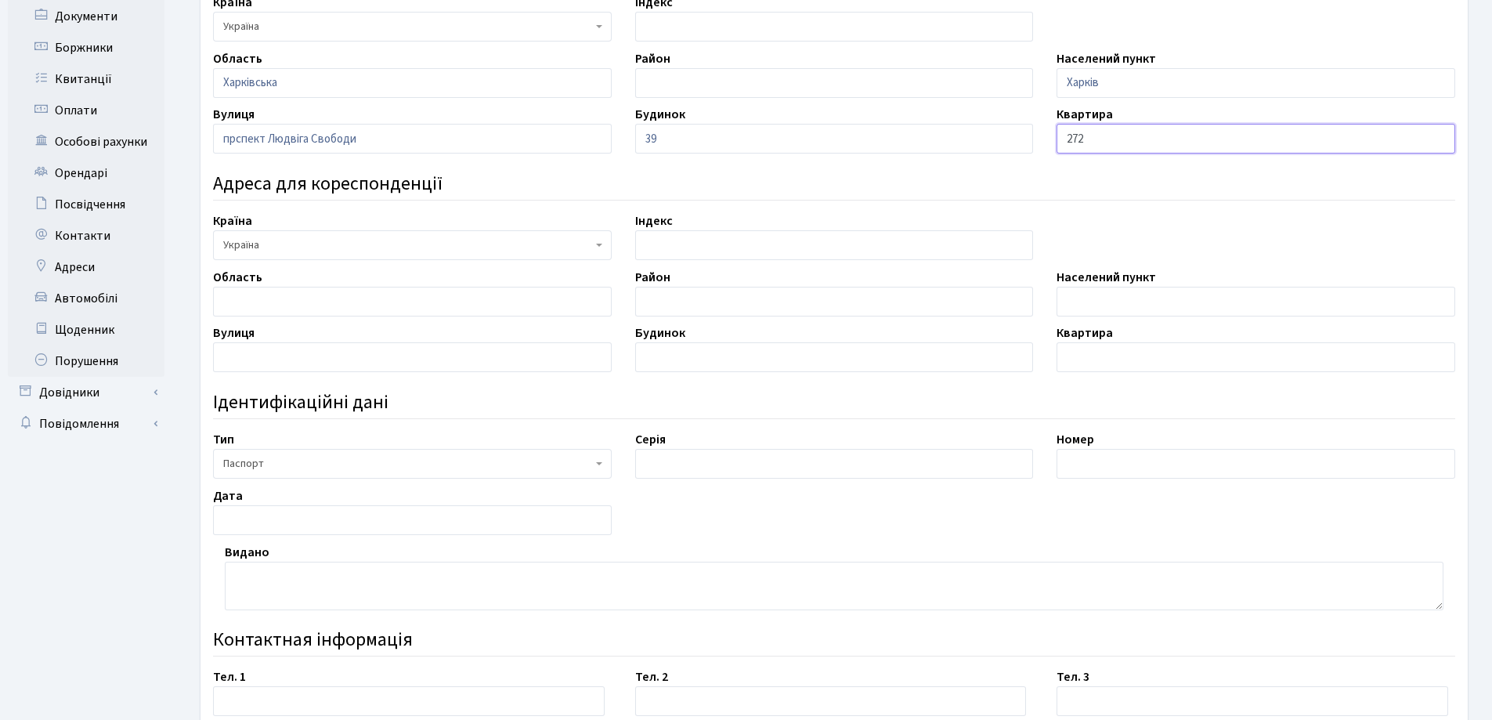
scroll to position [392, 0]
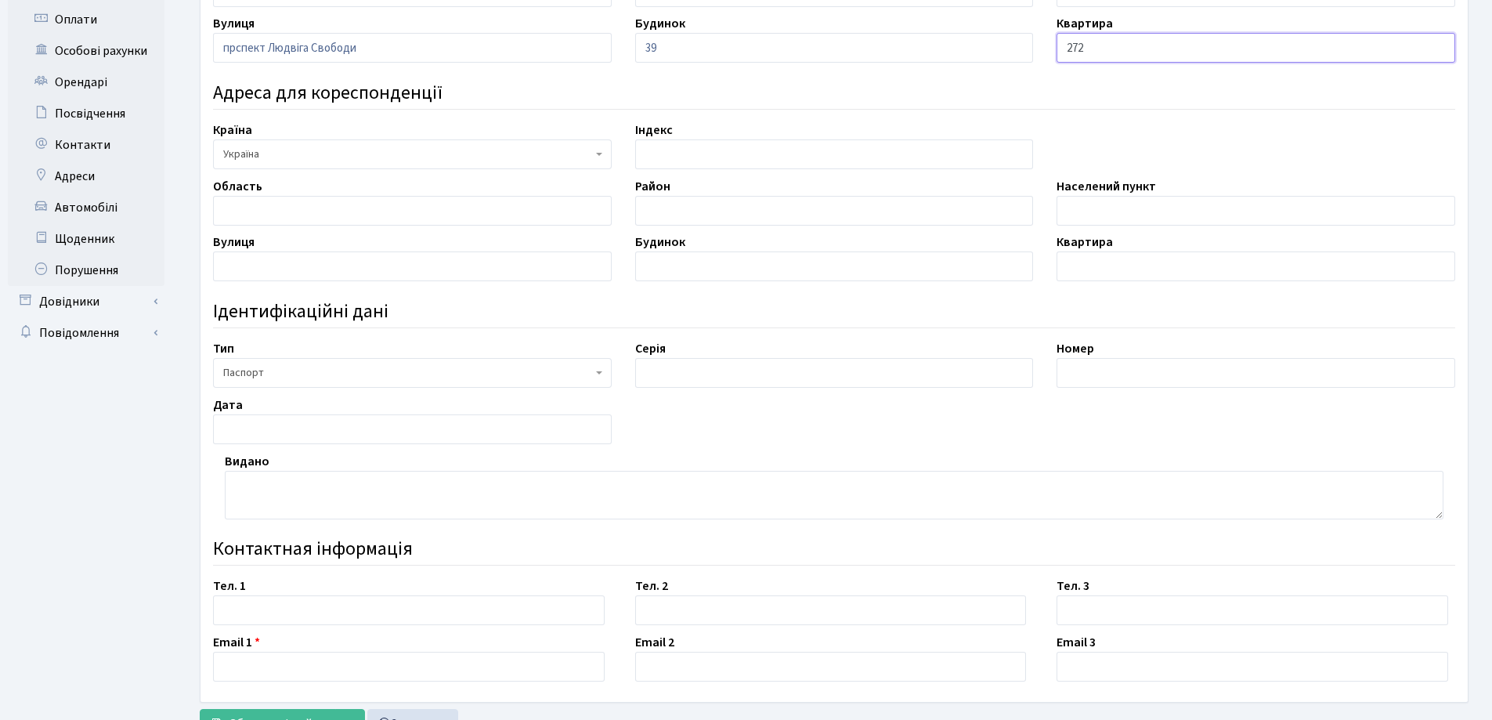
type input "272"
click at [688, 375] on input "text" at bounding box center [834, 373] width 399 height 30
type input "Ь"
drag, startPoint x: 705, startPoint y: 371, endPoint x: 659, endPoint y: 372, distance: 46.2
click at [659, 372] on input "МІ206979" at bounding box center [834, 373] width 399 height 30
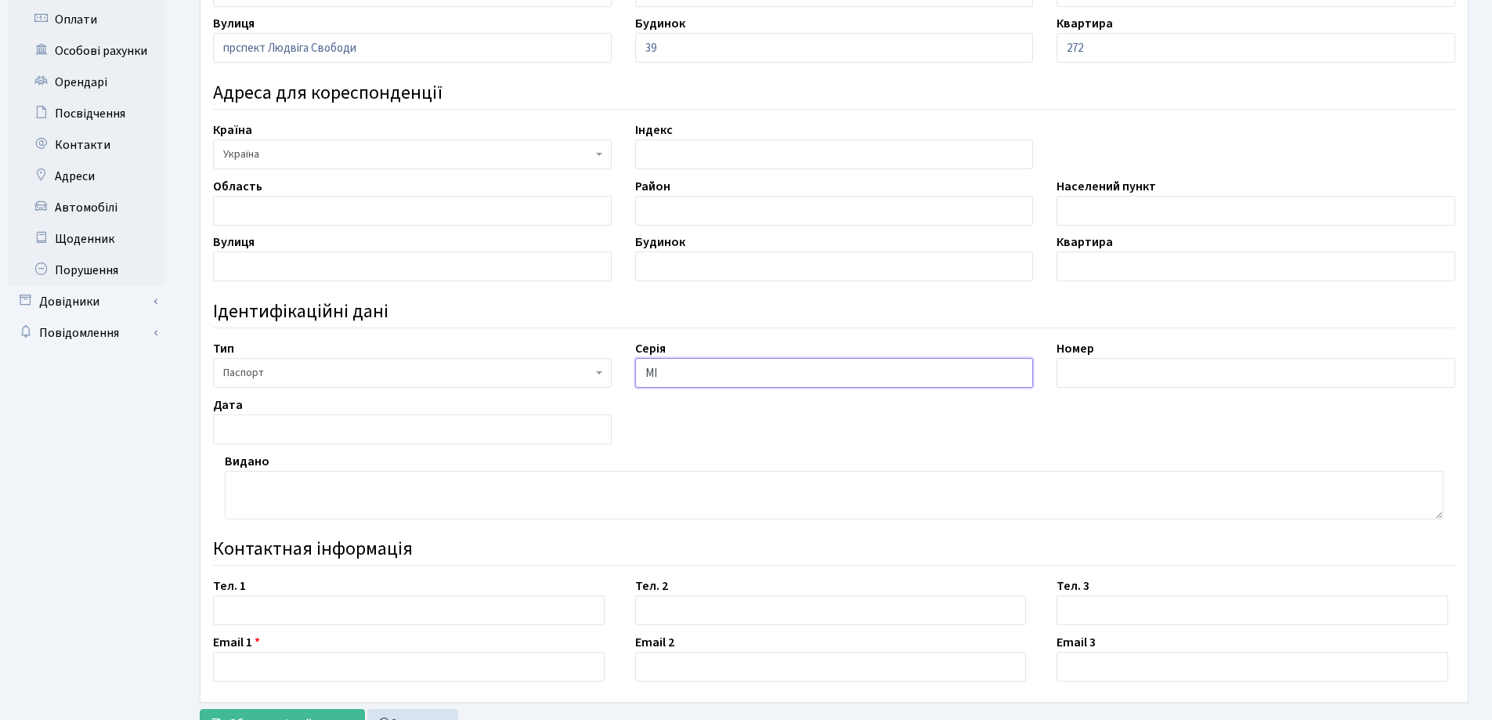
type input "МІ"
click at [1073, 369] on input "text" at bounding box center [1256, 373] width 399 height 30
type input "206979"
click at [484, 434] on input "text" at bounding box center [412, 429] width 399 height 30
type input "05.03.2012"
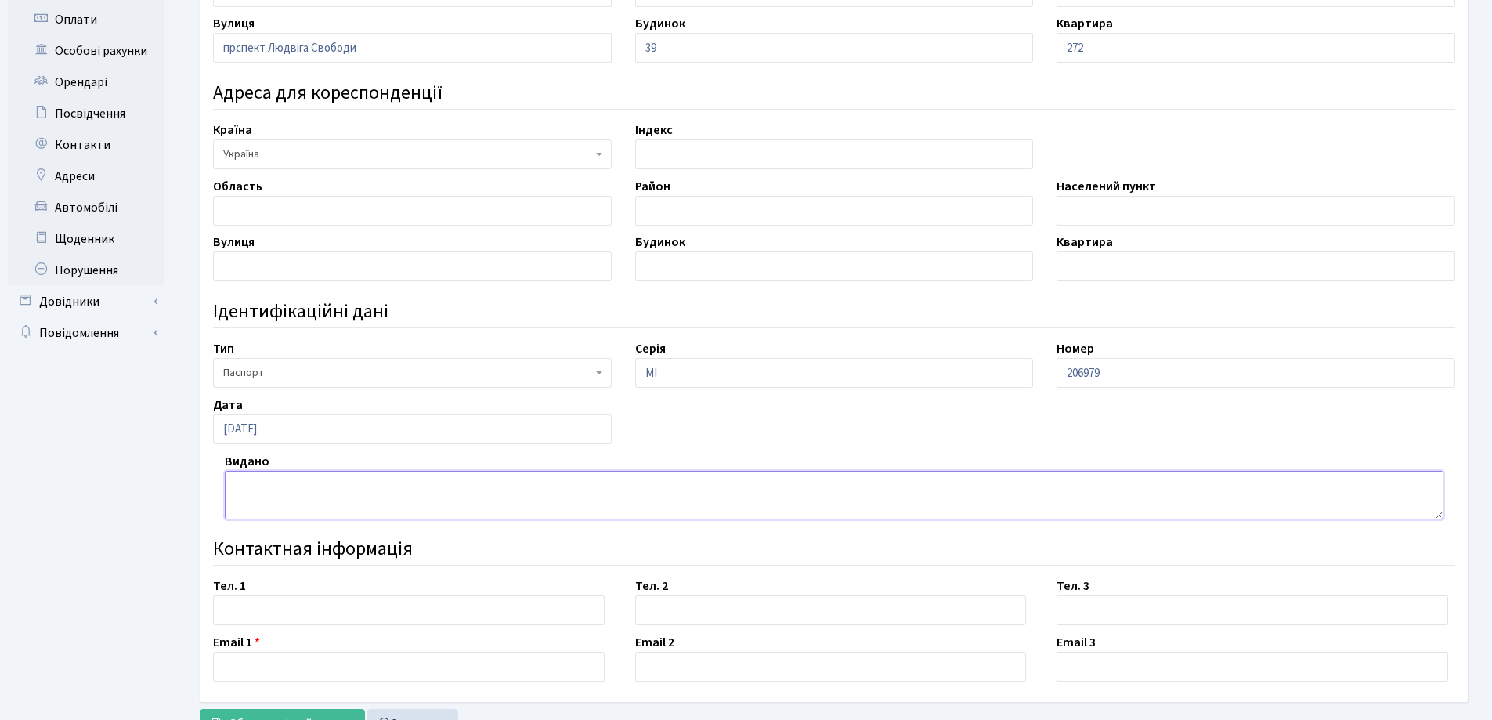
click at [442, 494] on textarea at bounding box center [834, 495] width 1219 height 49
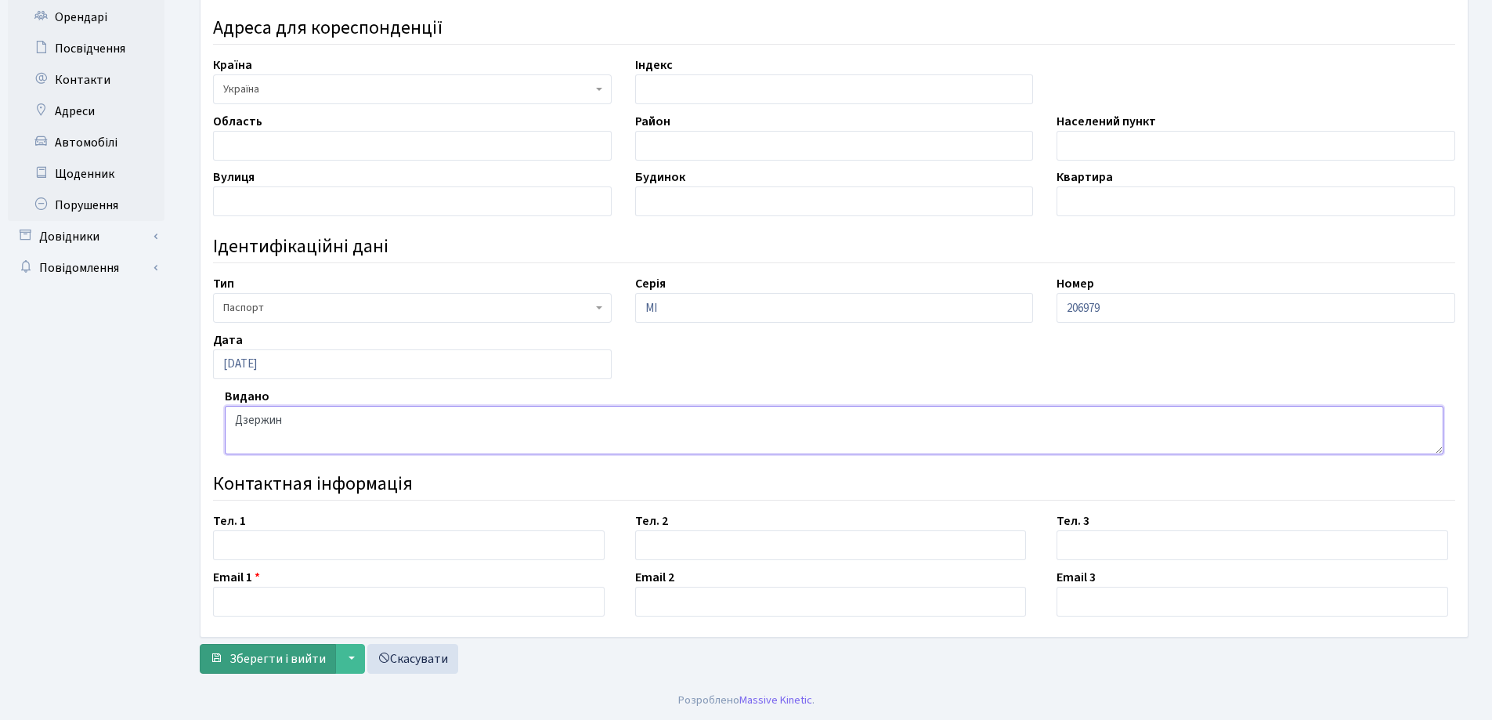
type textarea "Дзержин"
click at [283, 653] on span "Зберегти і вийти" at bounding box center [278, 658] width 96 height 17
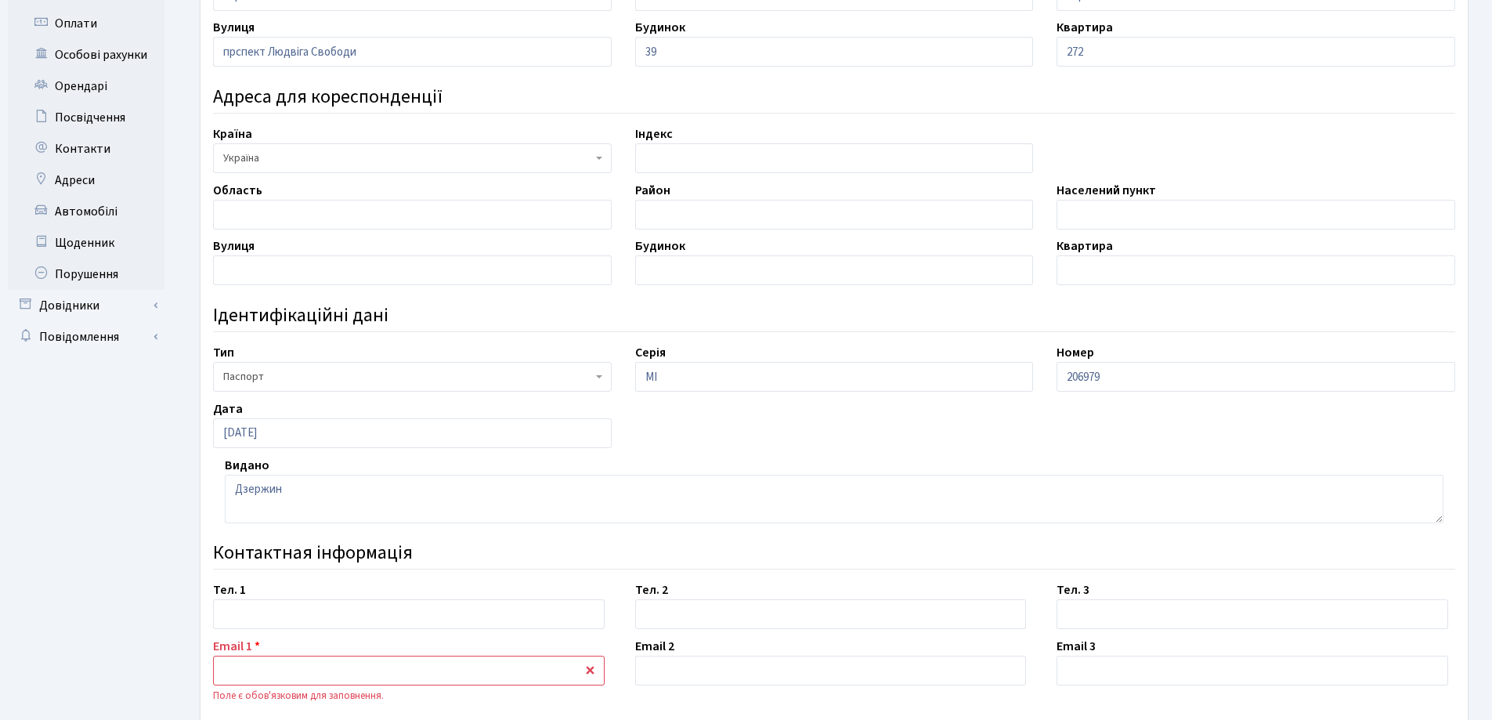
scroll to position [475, 0]
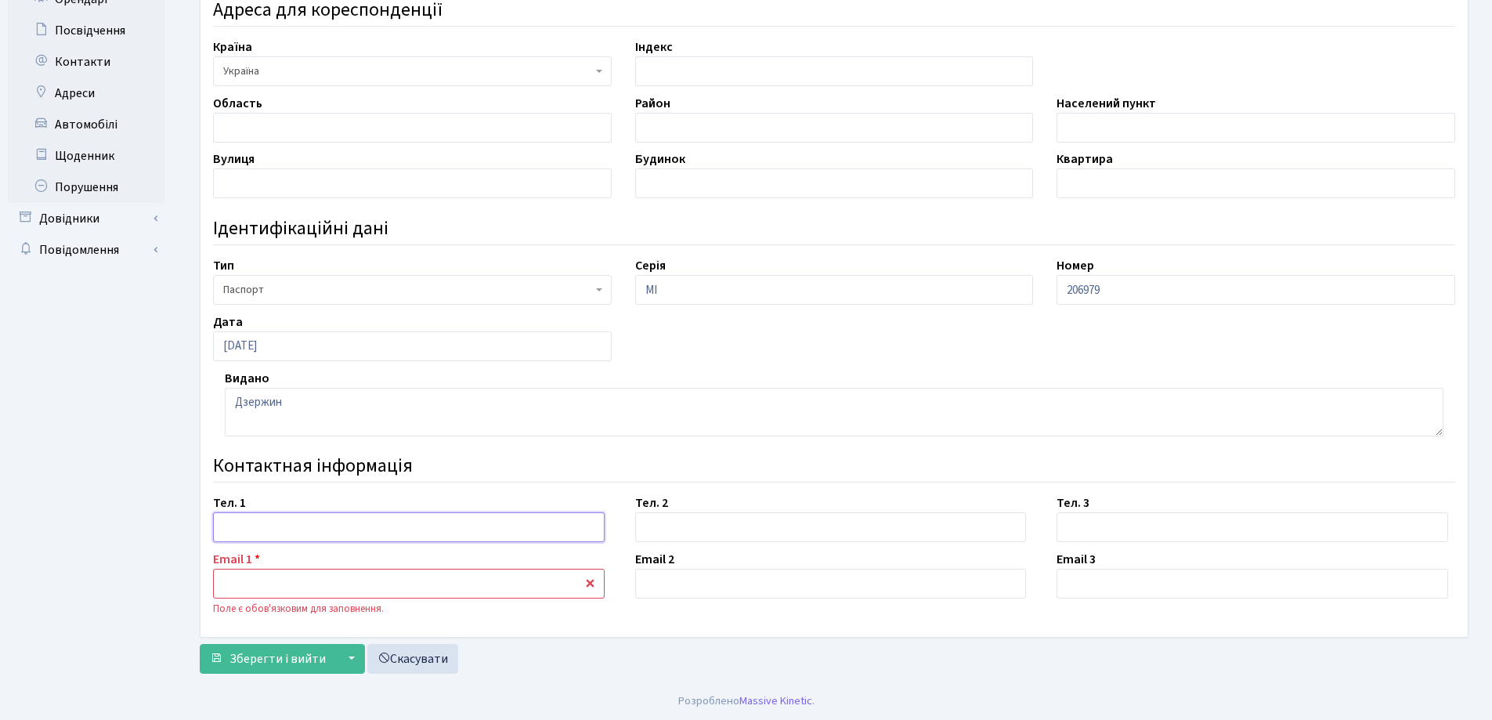
click at [233, 519] on input "text" at bounding box center [409, 527] width 392 height 30
type input "050 6361336"
click at [529, 584] on input "text" at bounding box center [409, 584] width 392 height 30
type input "vl.nesteren95@gmail.com"
click at [244, 665] on span "Зберегти і вийти" at bounding box center [278, 658] width 96 height 17
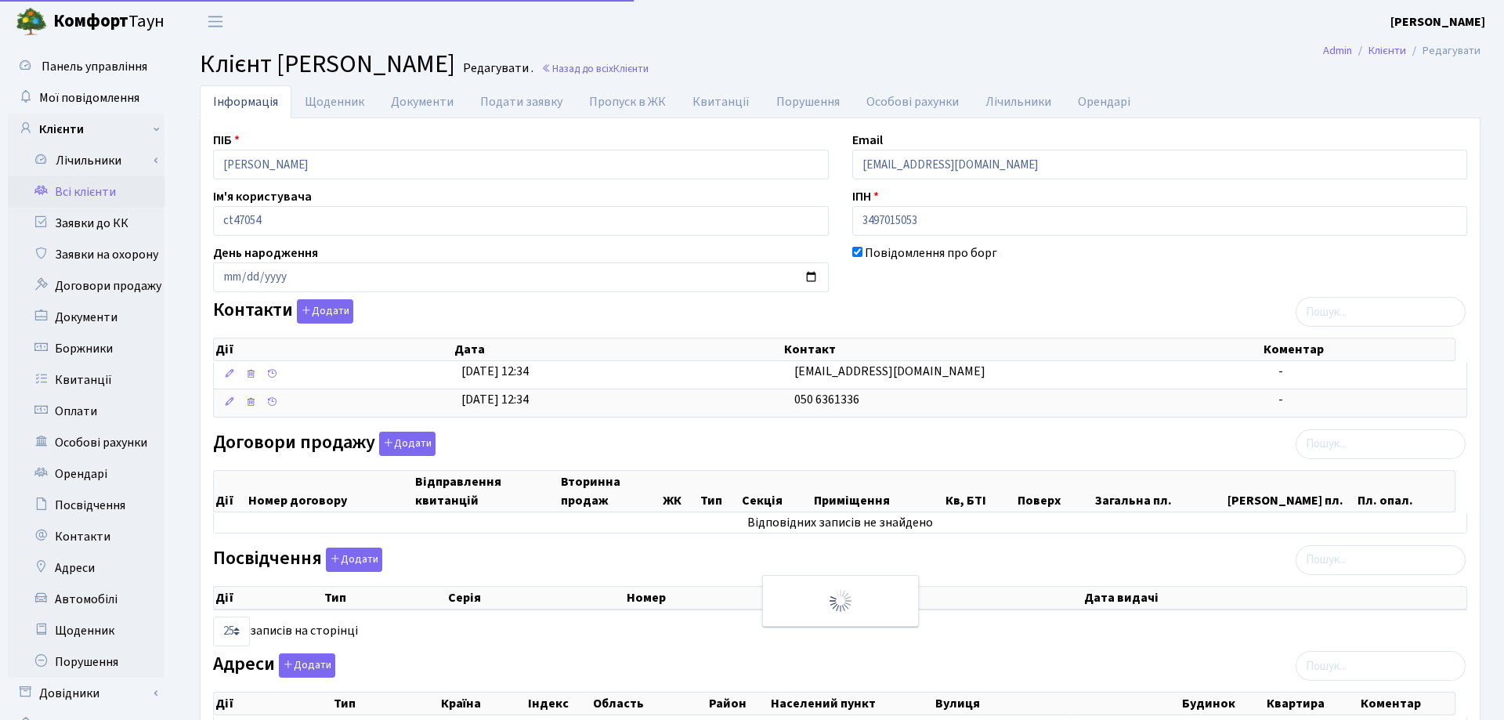
select select "25"
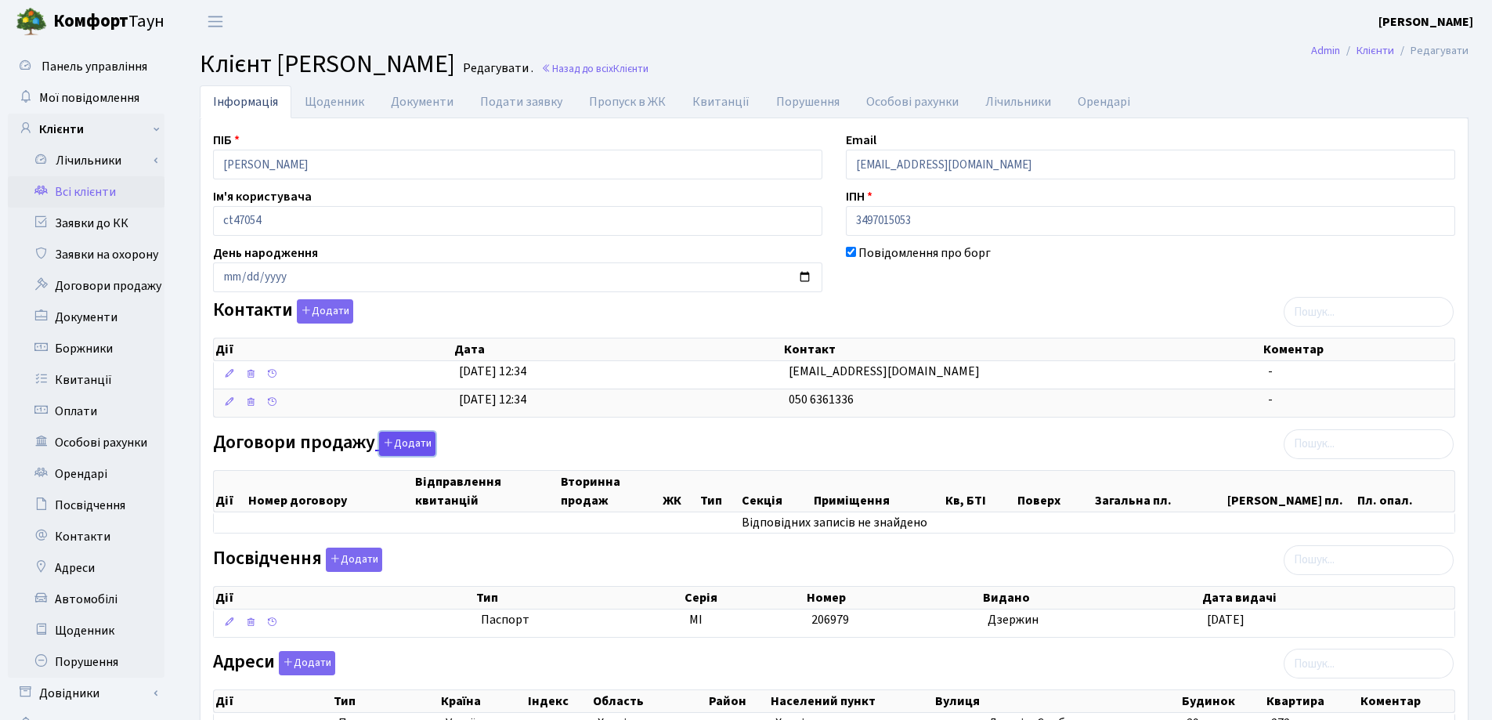
click at [399, 443] on button "Додати" at bounding box center [407, 444] width 56 height 24
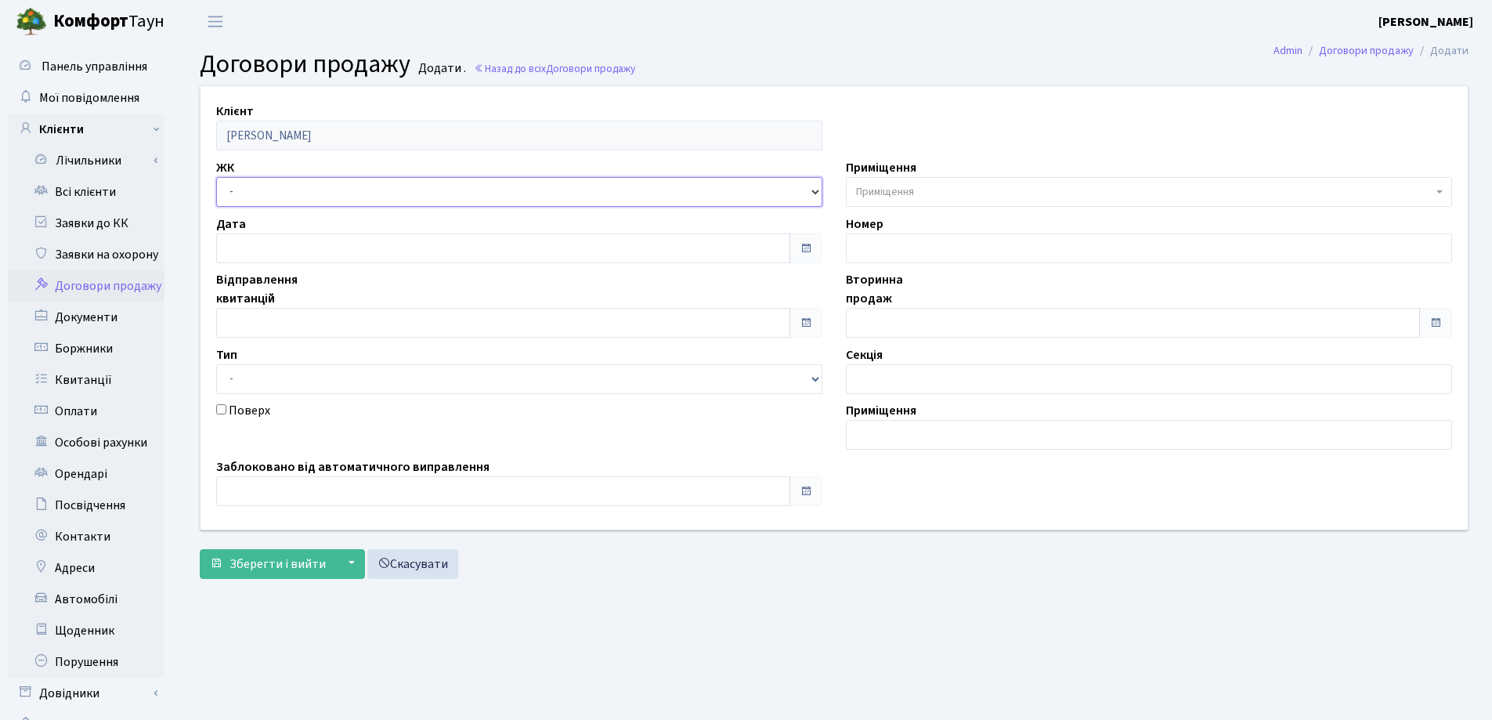
click at [349, 191] on select "- СП, Наддніпрянське шосе, 2а СП1, Столичне шосе, 1 СП2, Столичне шосе, 1А СП3,…" at bounding box center [519, 192] width 606 height 30
select select "307"
click at [216, 177] on select "- СП, Наддніпрянське шосе, 2а СП1, Столичне шосе, 1 СП2, Столичне шосе, 1А СП3,…" at bounding box center [519, 192] width 606 height 30
select select
click at [878, 189] on span "Приміщення" at bounding box center [885, 192] width 58 height 16
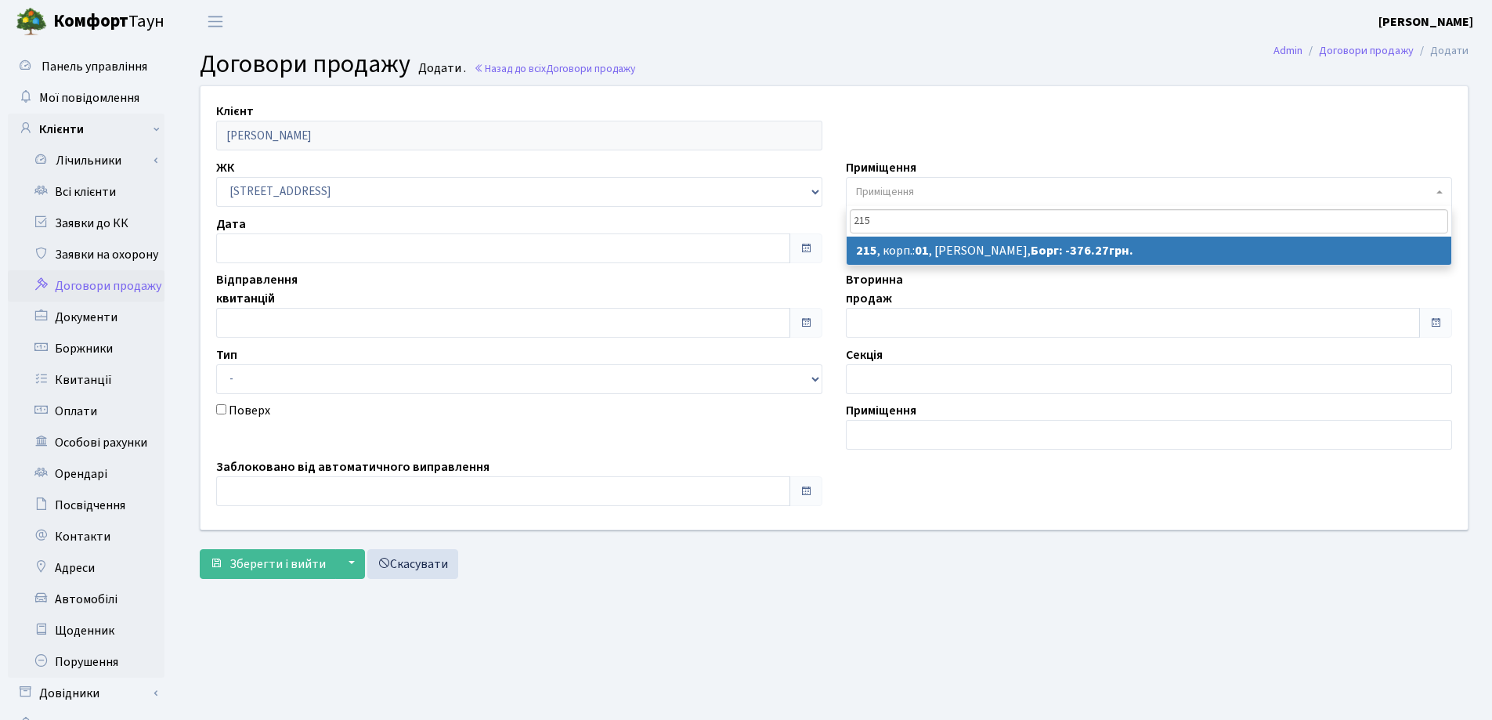
type input "215"
select select "20140"
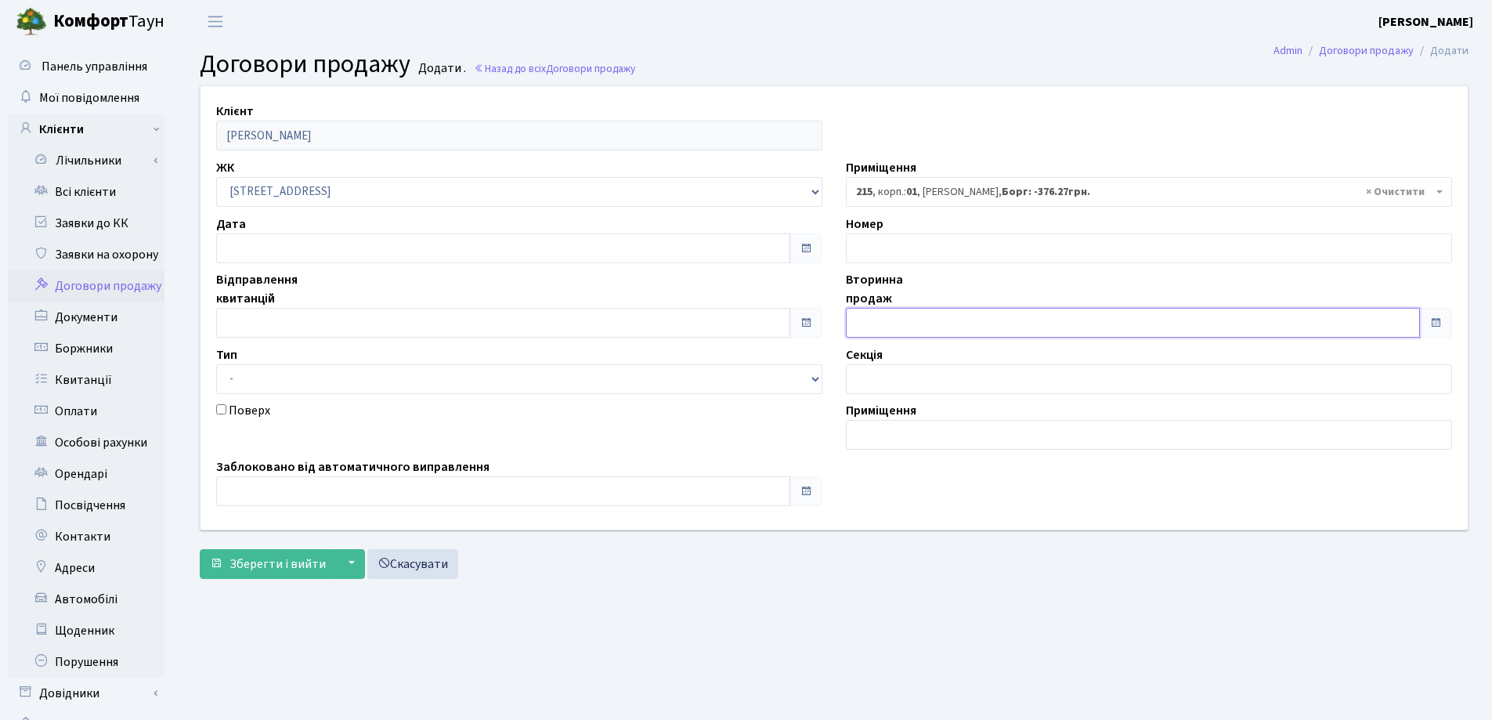
click at [900, 321] on input "text" at bounding box center [1133, 323] width 574 height 30
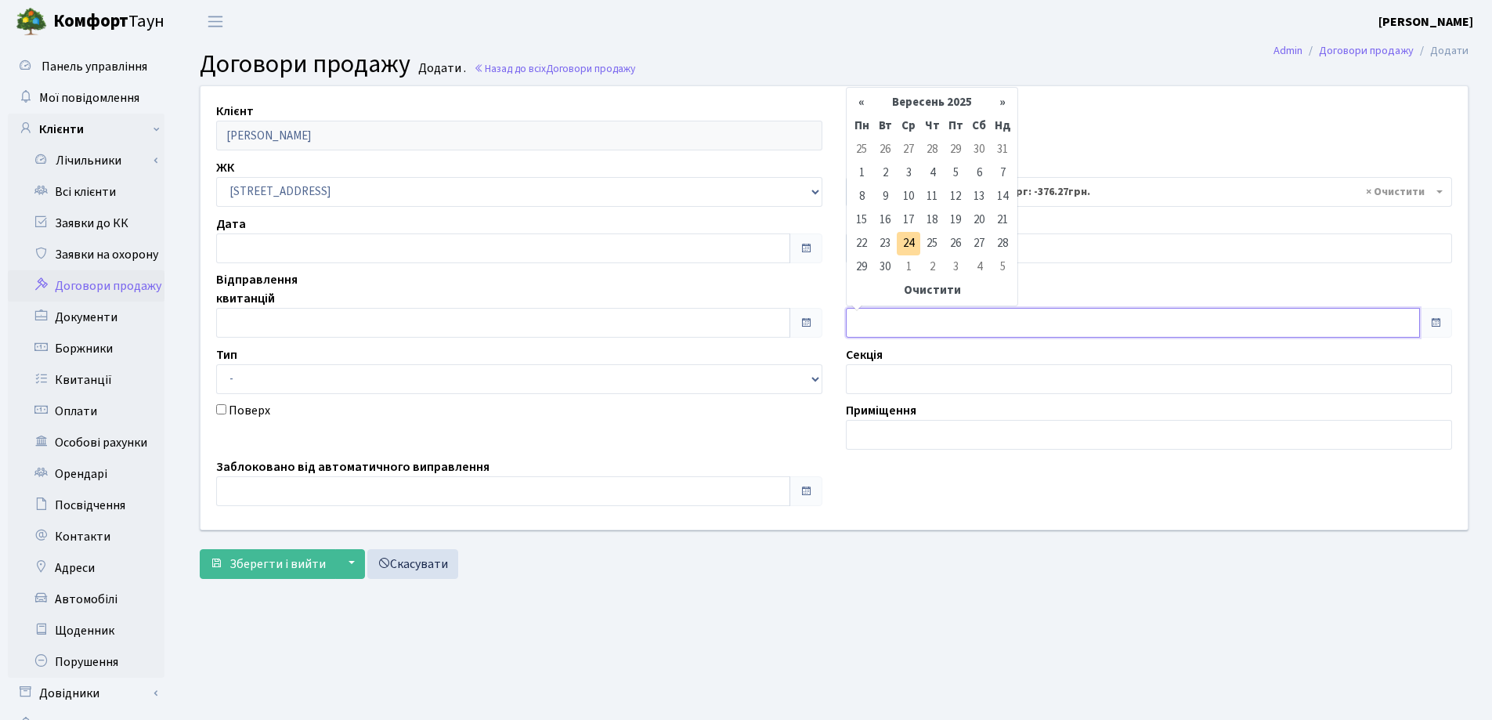
type input "[DATE]"
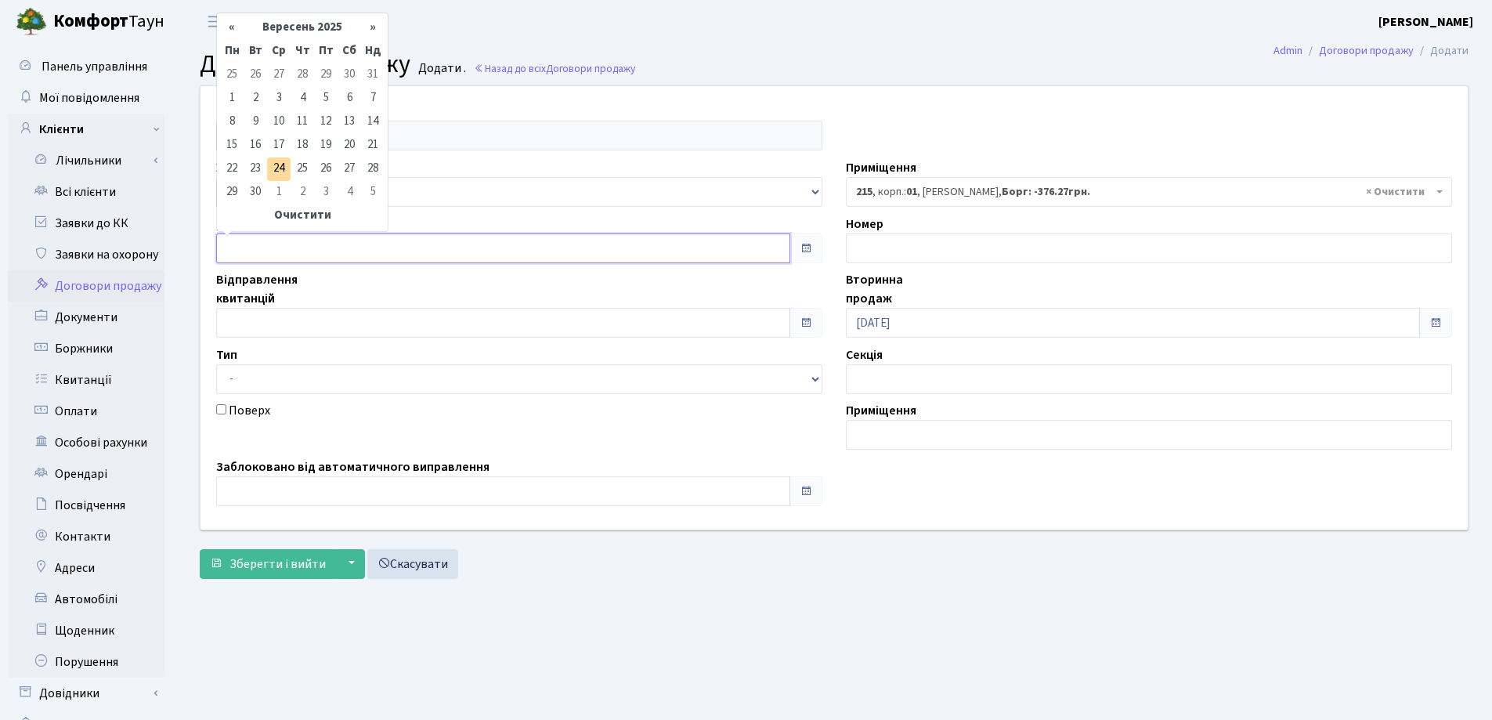
click at [289, 247] on input "text" at bounding box center [503, 248] width 574 height 30
type input "[DATE]"
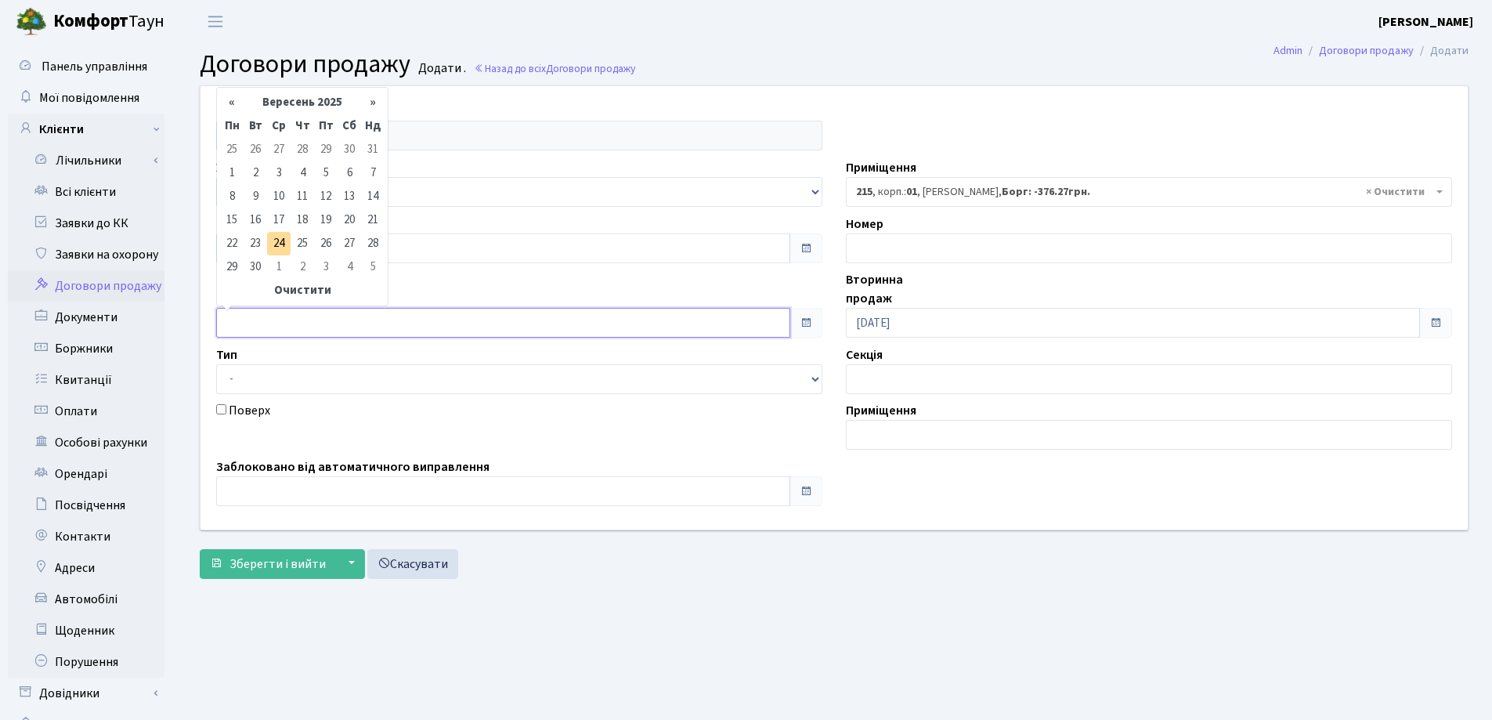
click at [288, 321] on input "text" at bounding box center [503, 323] width 574 height 30
type input "[DATE]"
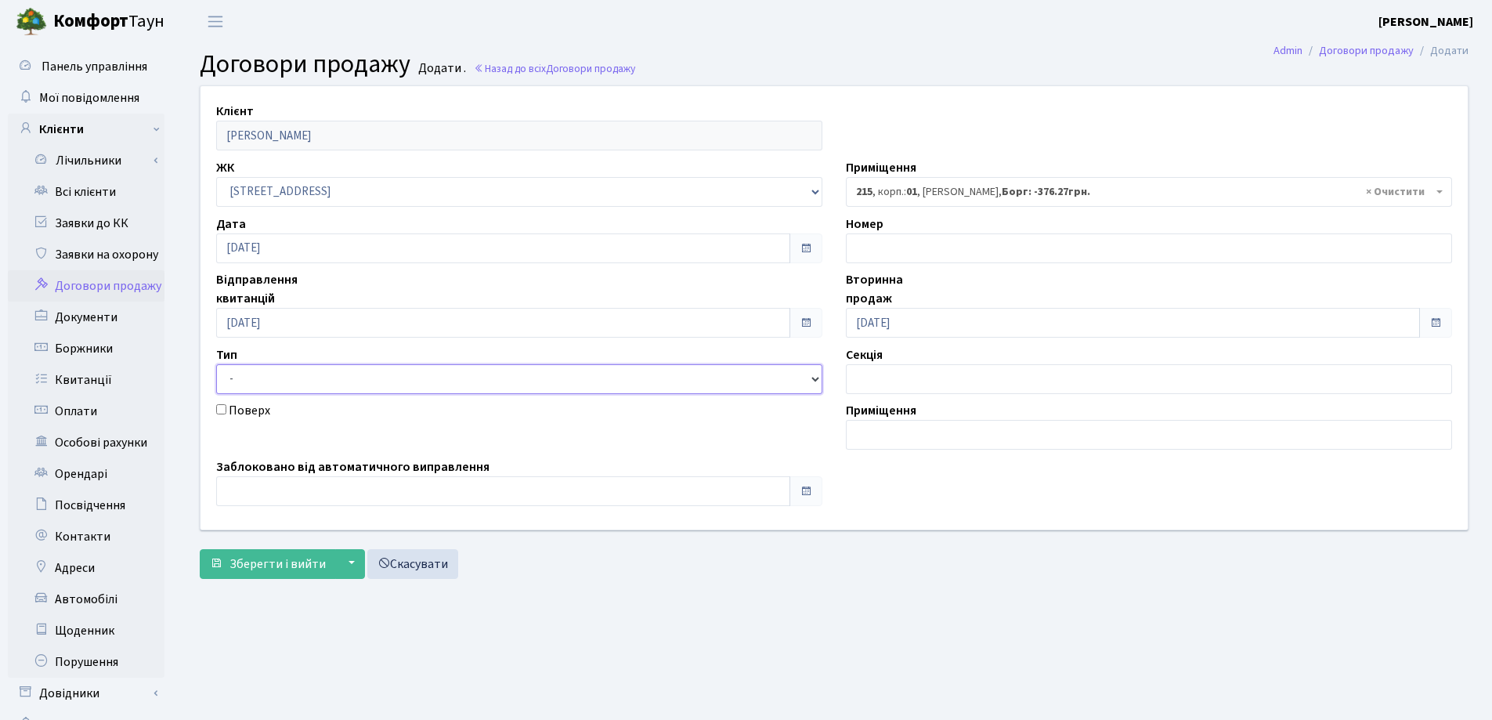
click at [275, 376] on select "- Квартира Комерція Нежитлове Паркінг П1001" at bounding box center [519, 379] width 606 height 30
select select "269"
click at [216, 364] on select "- Квартира Комерція Нежитлове Паркінг П1001" at bounding box center [519, 379] width 606 height 30
click at [270, 487] on input "text" at bounding box center [503, 491] width 574 height 30
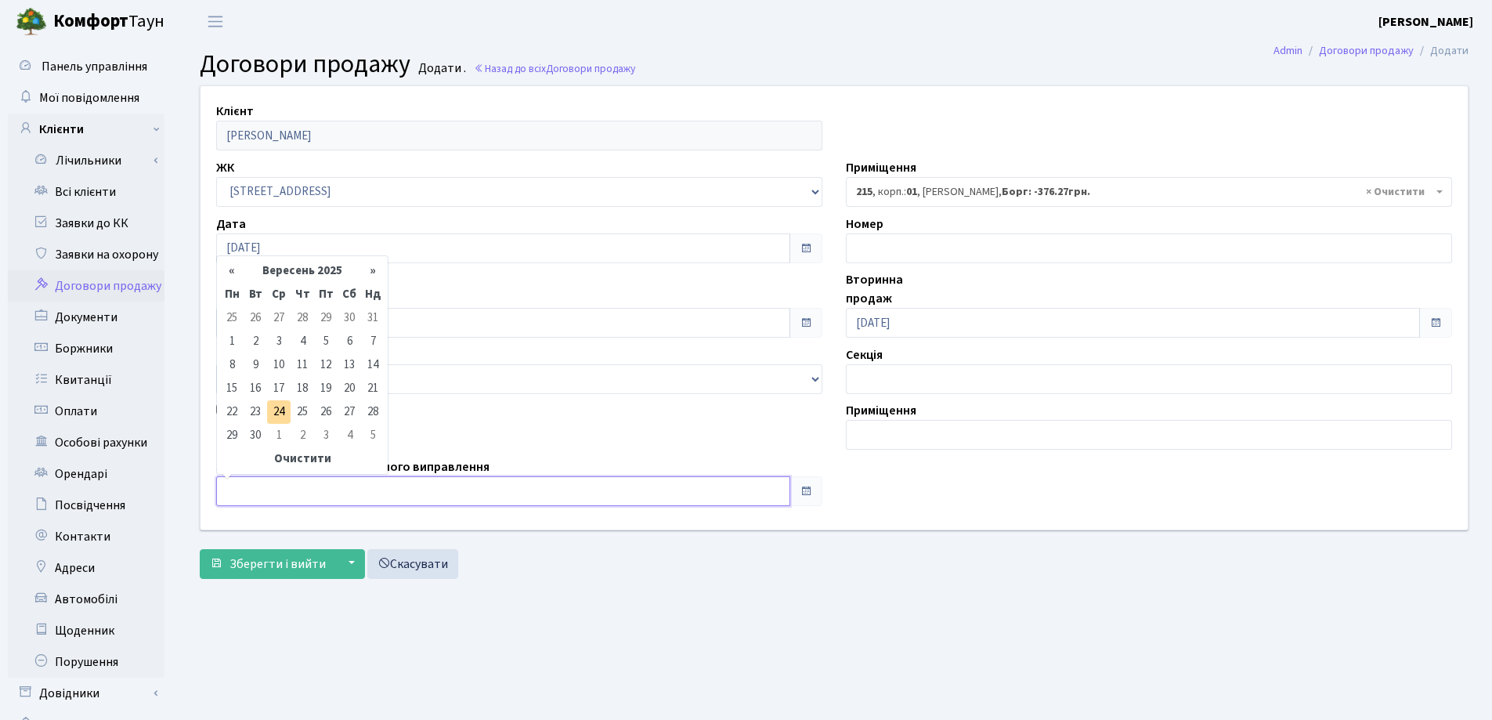
type input "[DATE]"
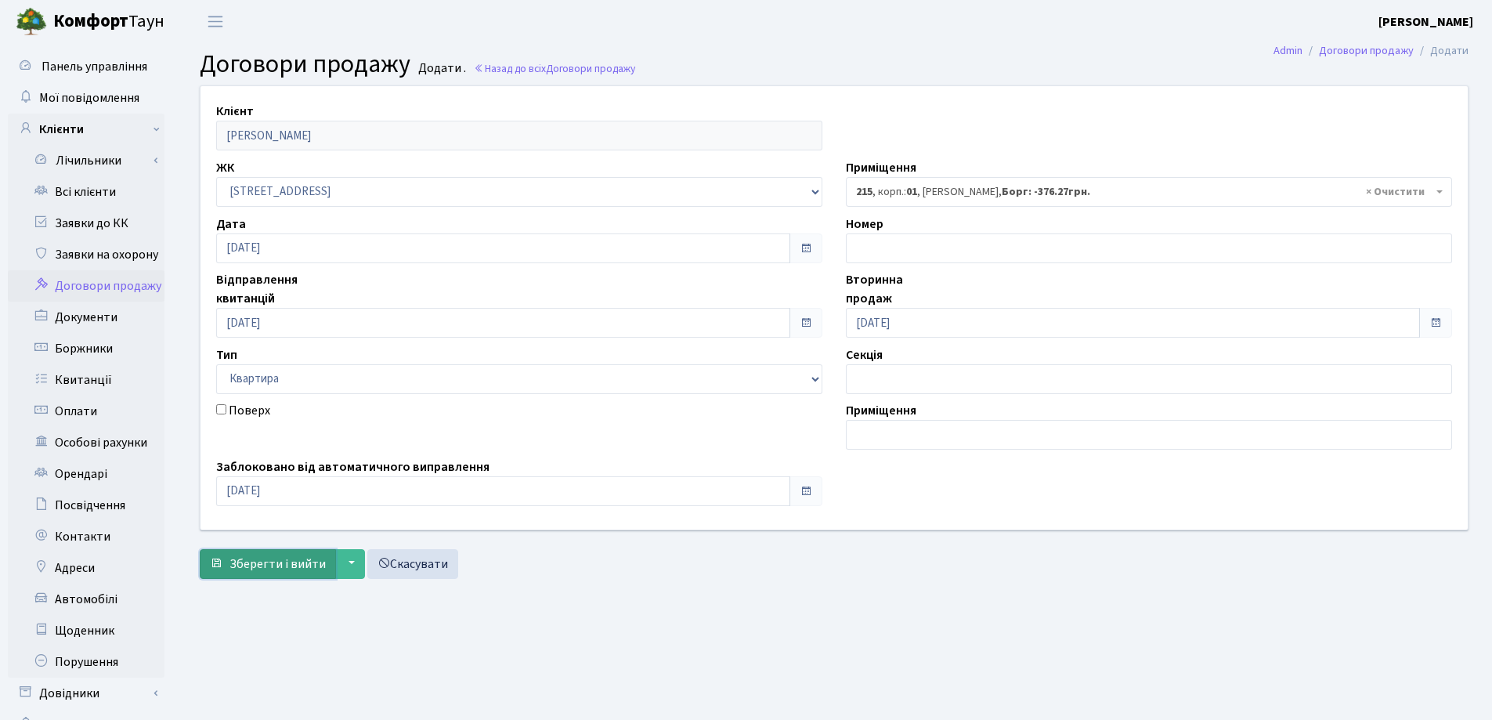
click at [262, 557] on span "Зберегти і вийти" at bounding box center [278, 563] width 96 height 17
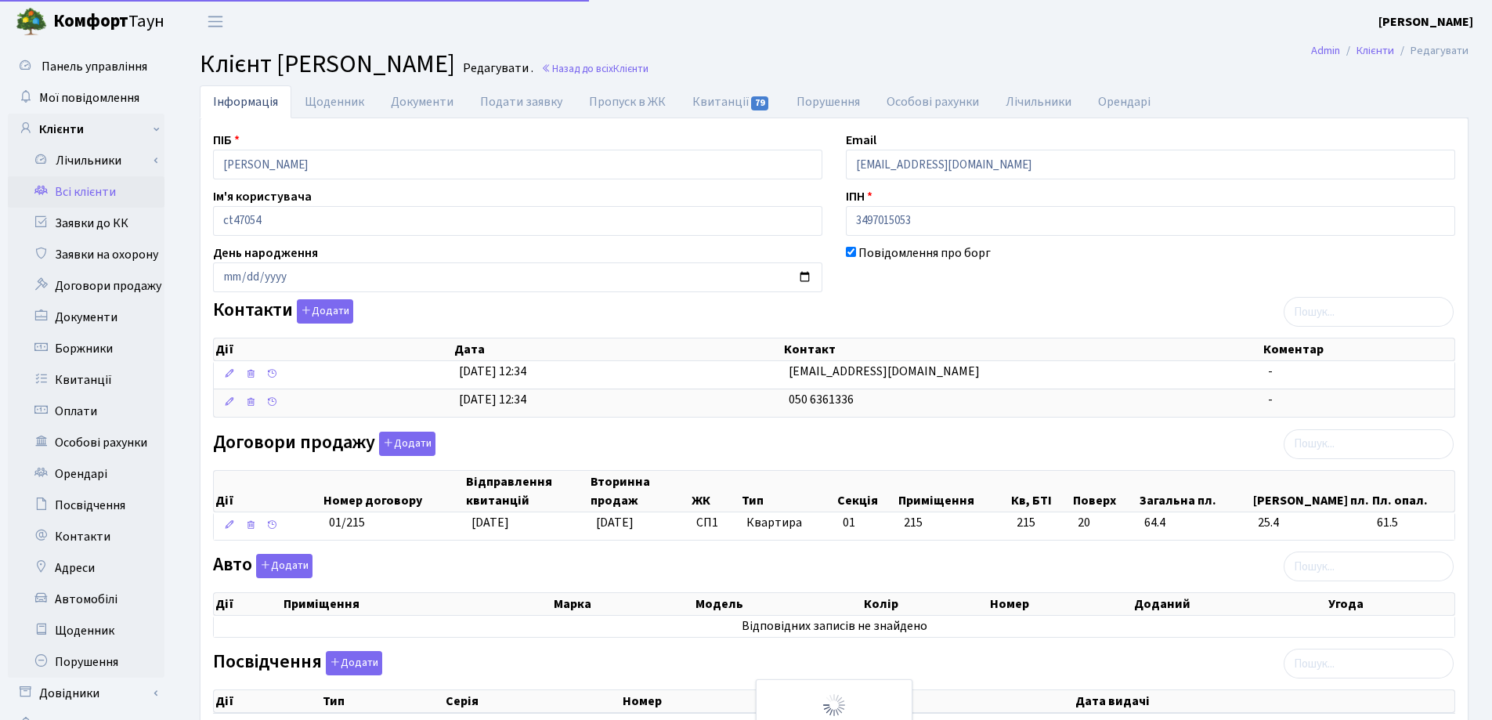
select select "25"
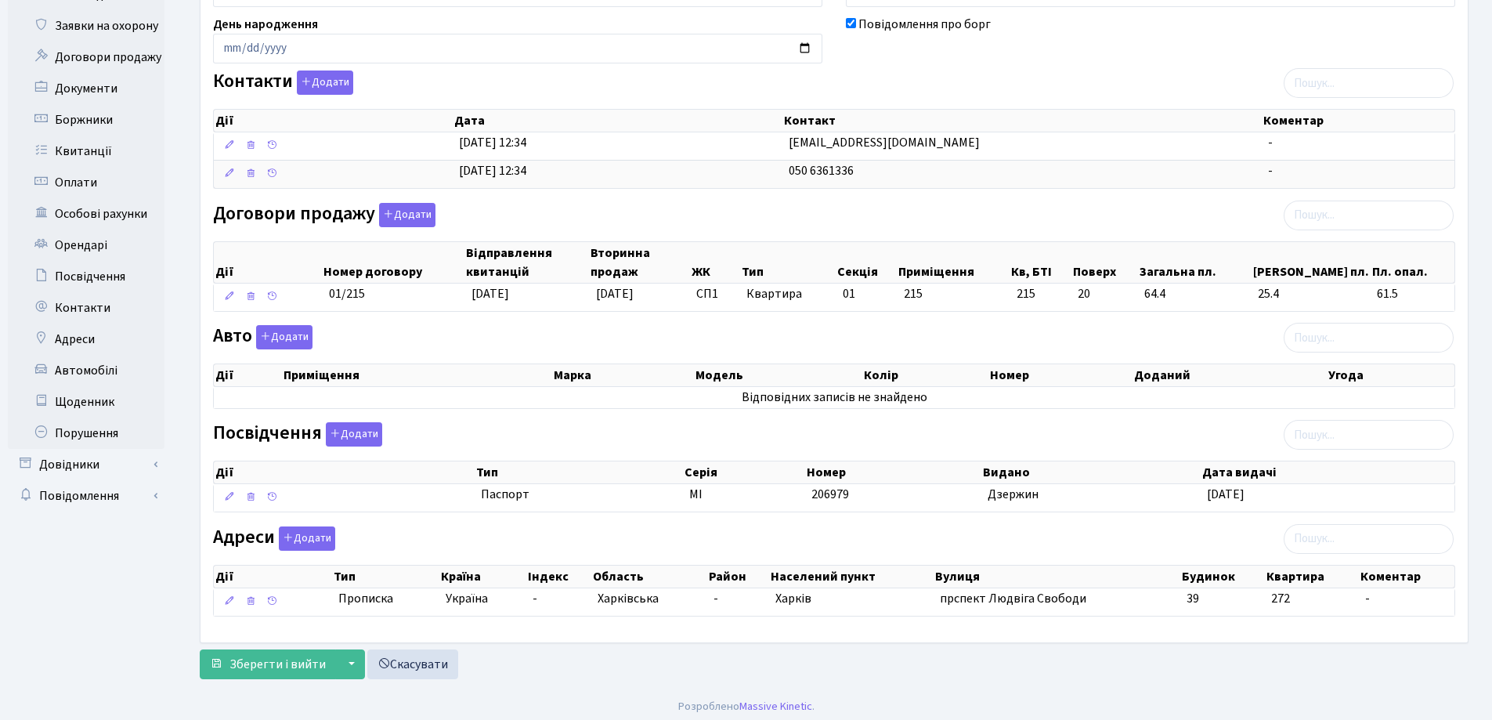
scroll to position [235, 0]
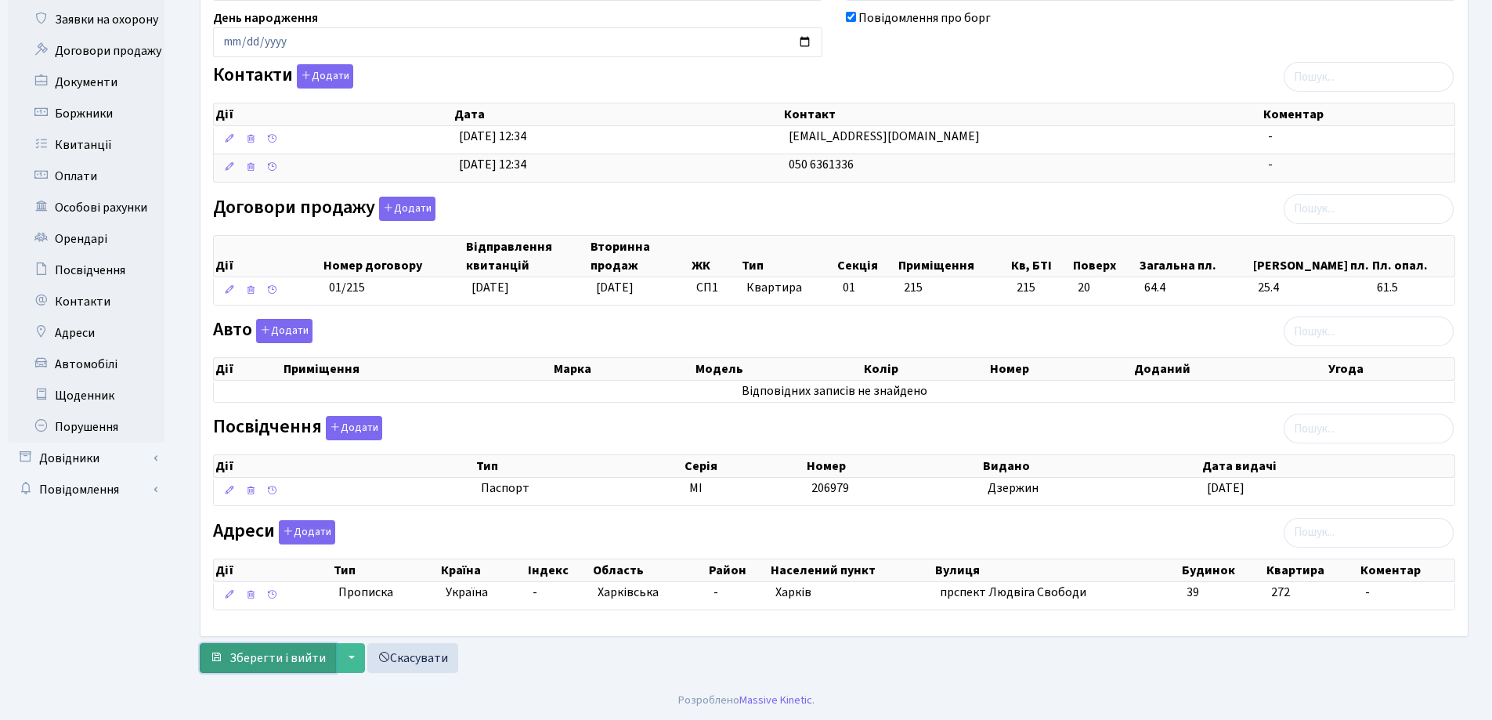
click at [244, 656] on span "Зберегти і вийти" at bounding box center [278, 657] width 96 height 17
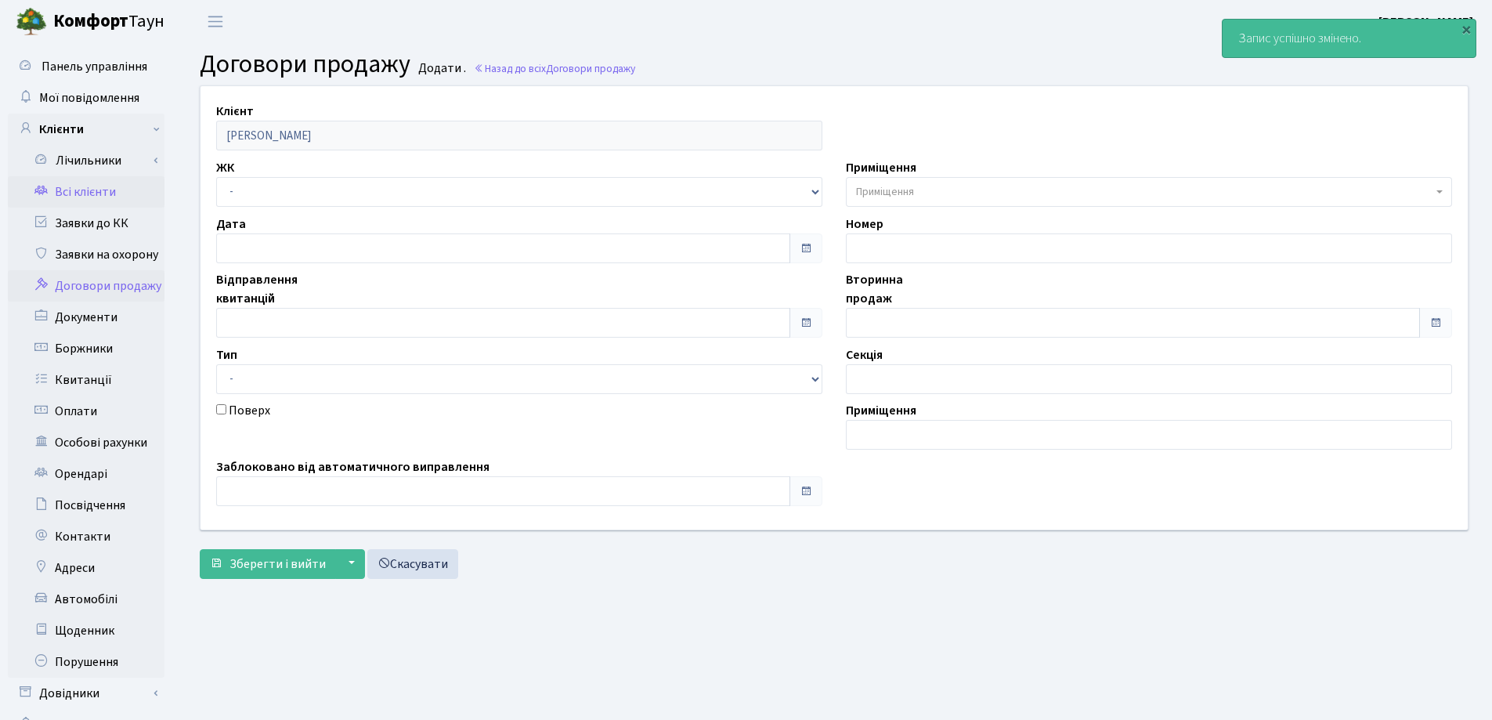
click at [71, 194] on link "Всі клієнти" at bounding box center [86, 191] width 157 height 31
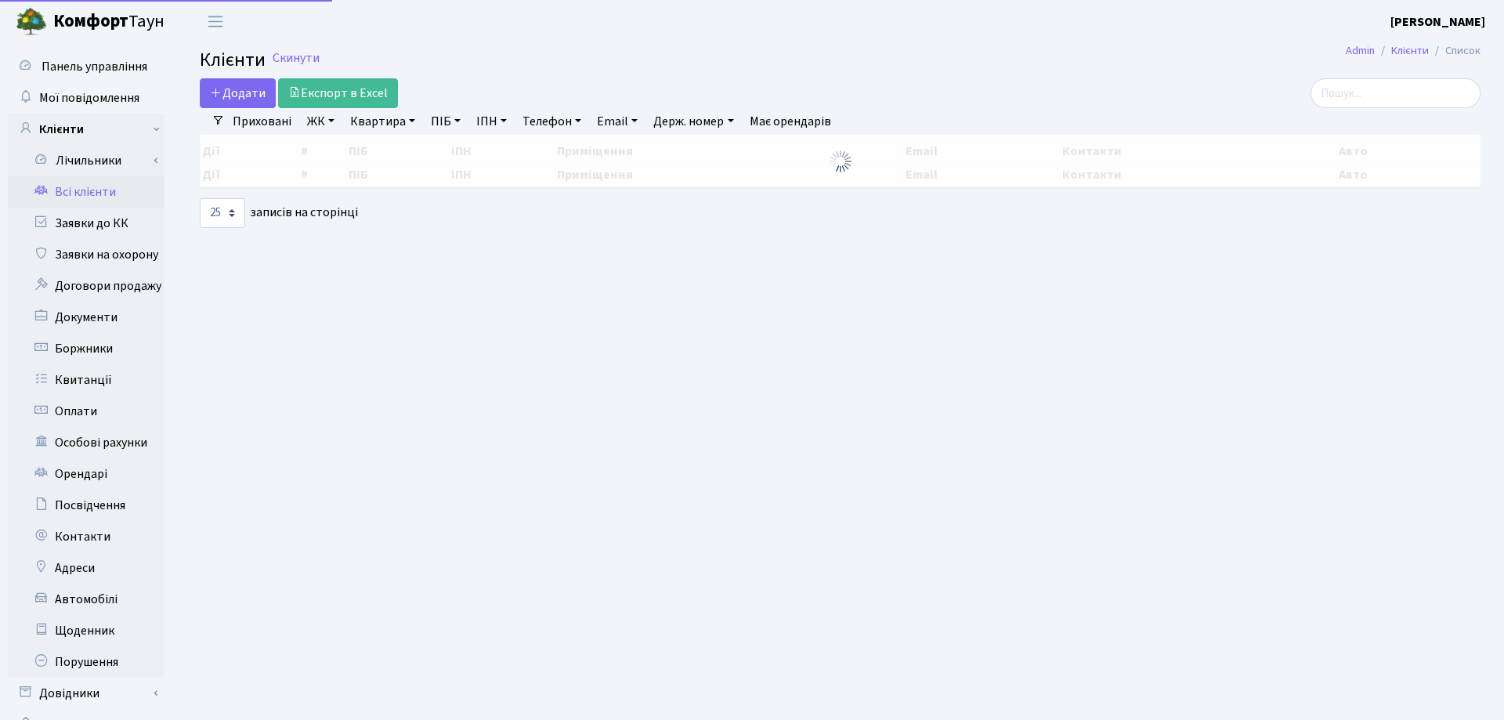
select select "25"
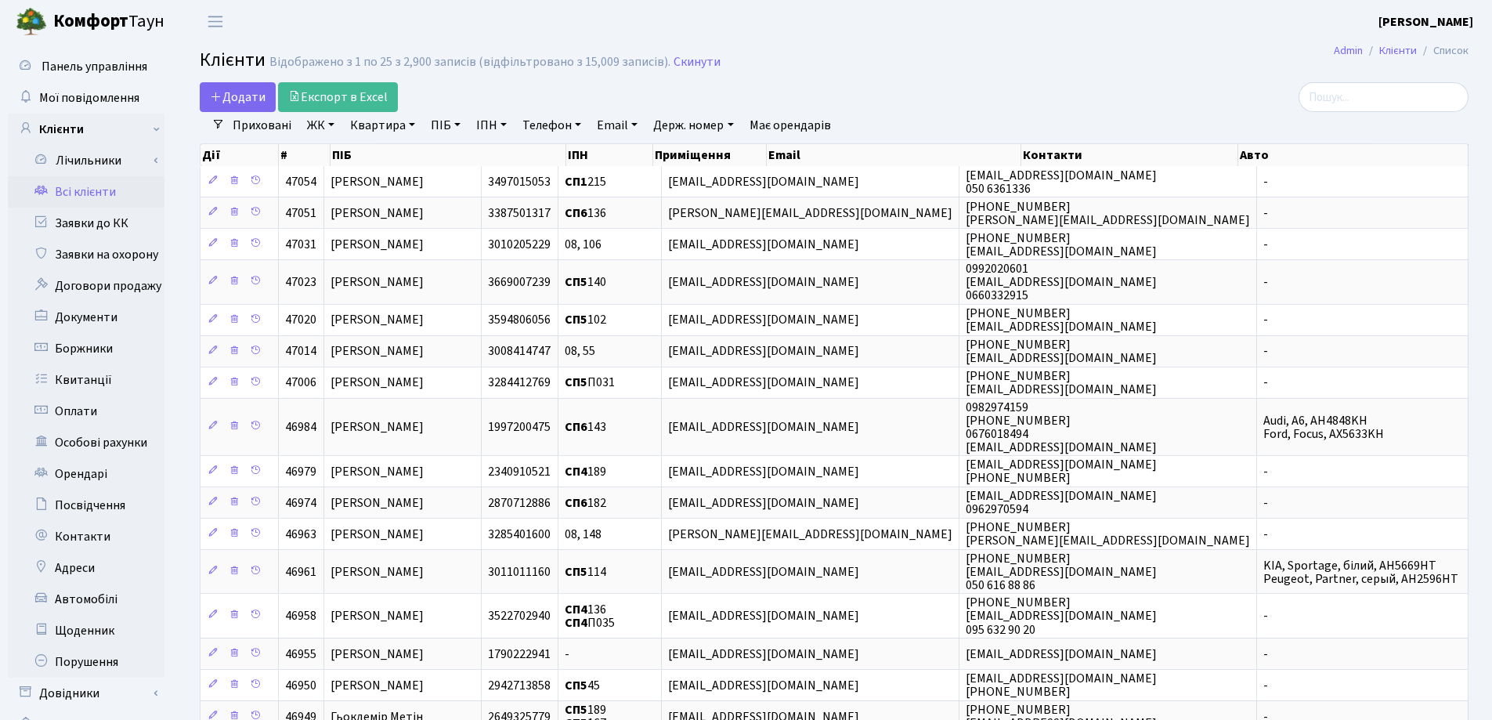
click at [409, 125] on link "Квартира" at bounding box center [383, 125] width 78 height 27
type input "81"
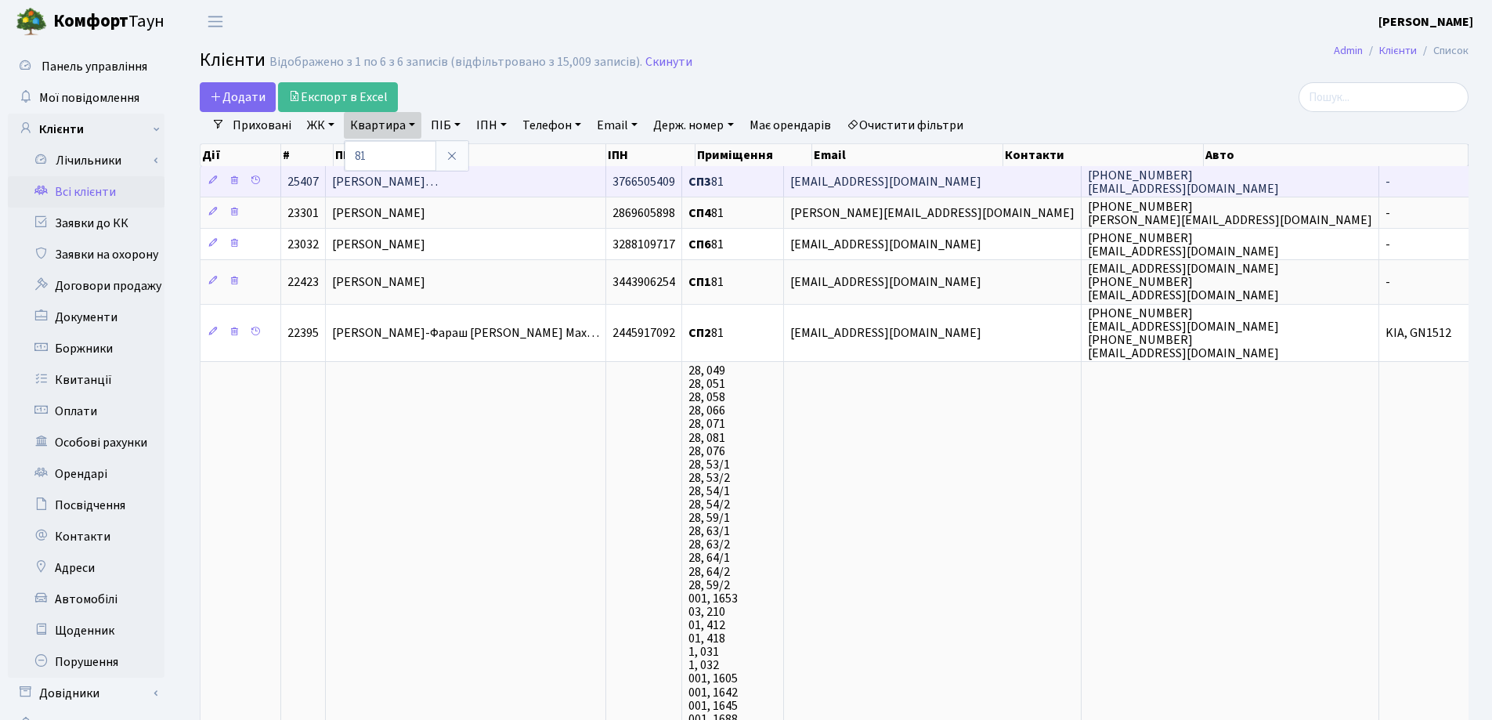
click at [438, 190] on span "Барич-Тіновська Єва Олександрівн…" at bounding box center [385, 181] width 106 height 17
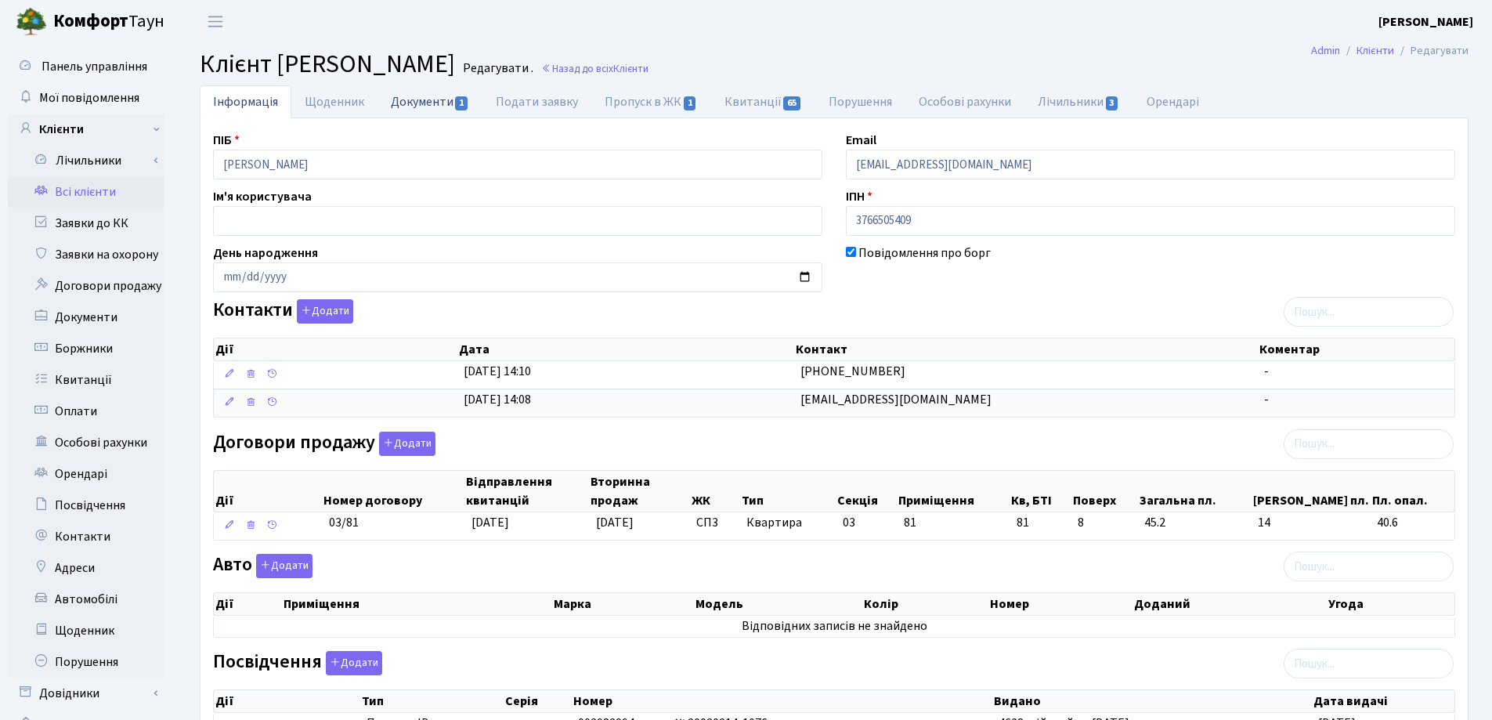
click at [428, 99] on link "Документи 1" at bounding box center [430, 101] width 105 height 32
select select "25"
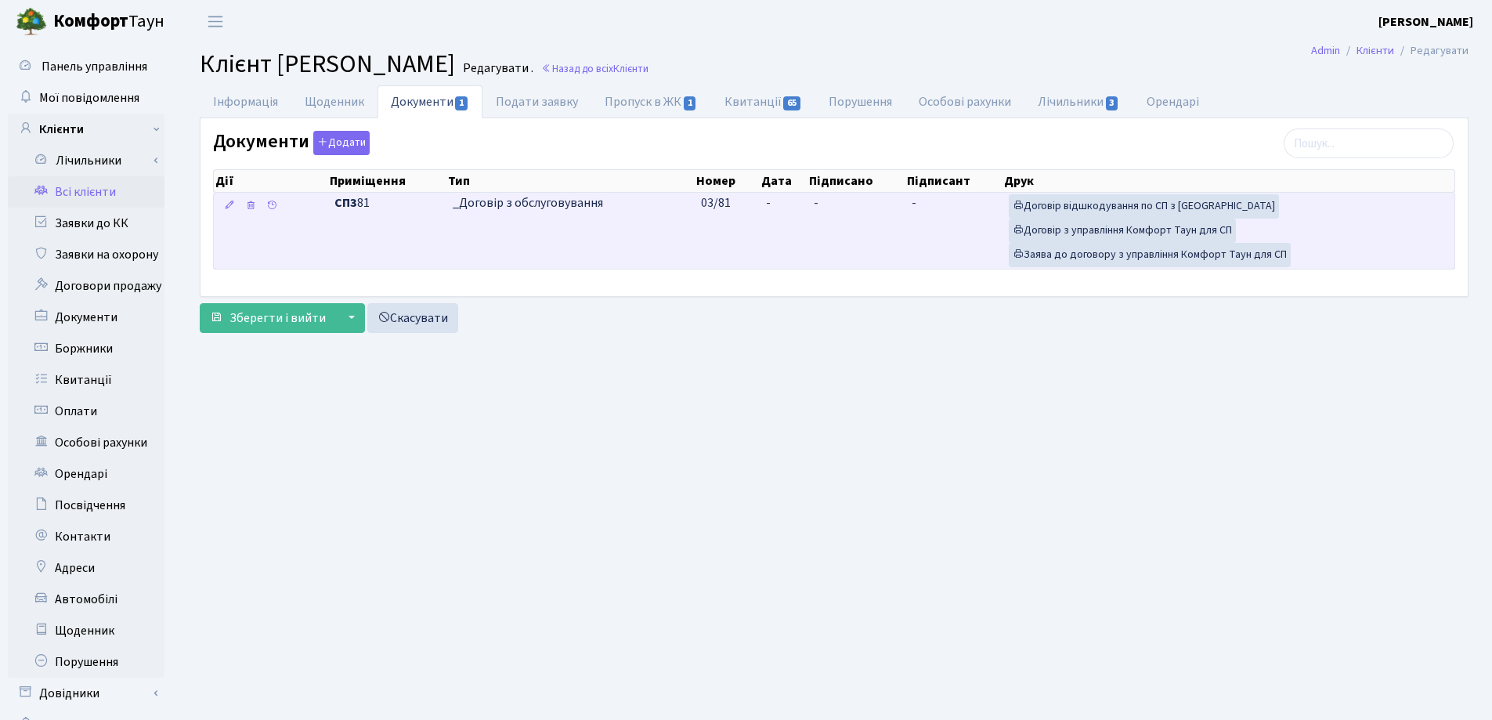
click at [788, 197] on td "-" at bounding box center [784, 231] width 48 height 76
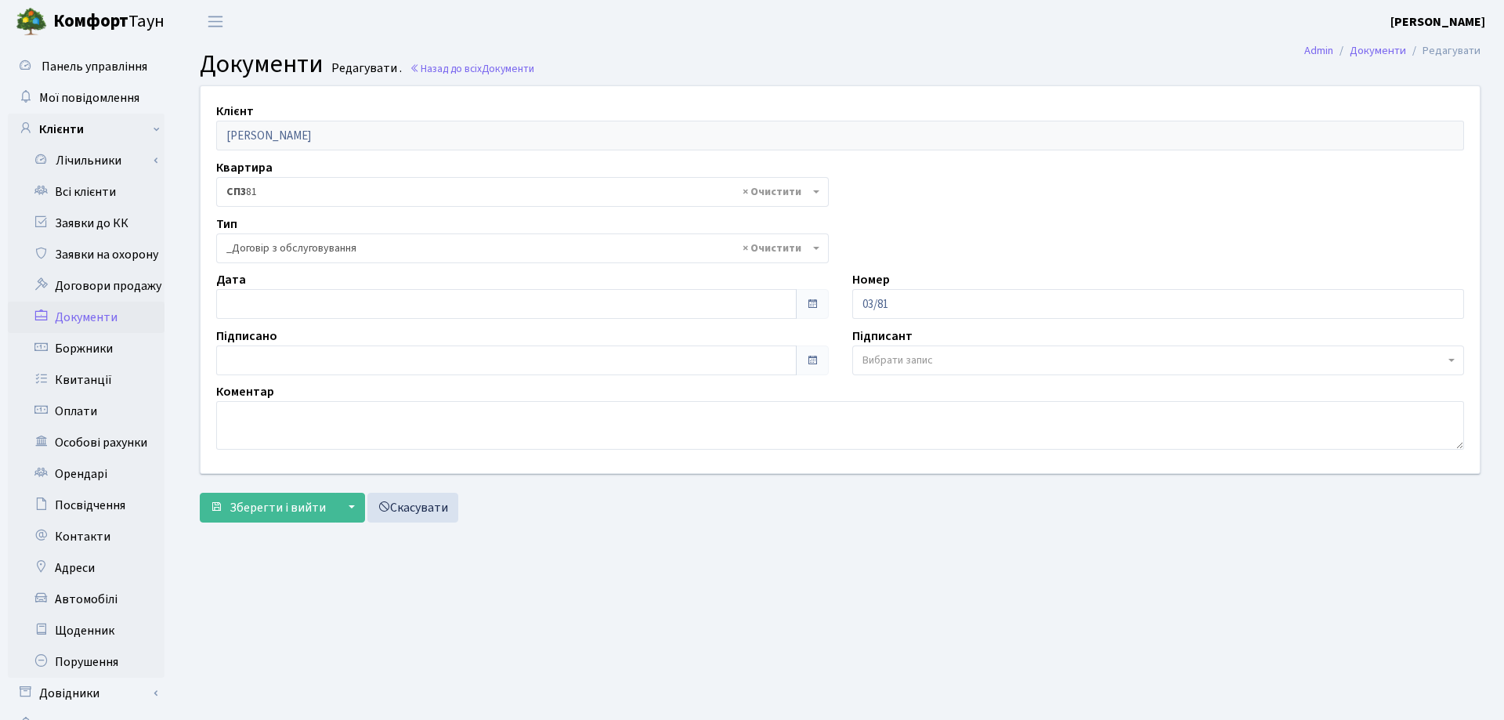
select select "289"
type input "[DATE]"
click at [354, 307] on input "[DATE]" at bounding box center [503, 304] width 574 height 30
type input "[DATE]"
click at [340, 364] on input "[DATE]" at bounding box center [503, 361] width 574 height 30
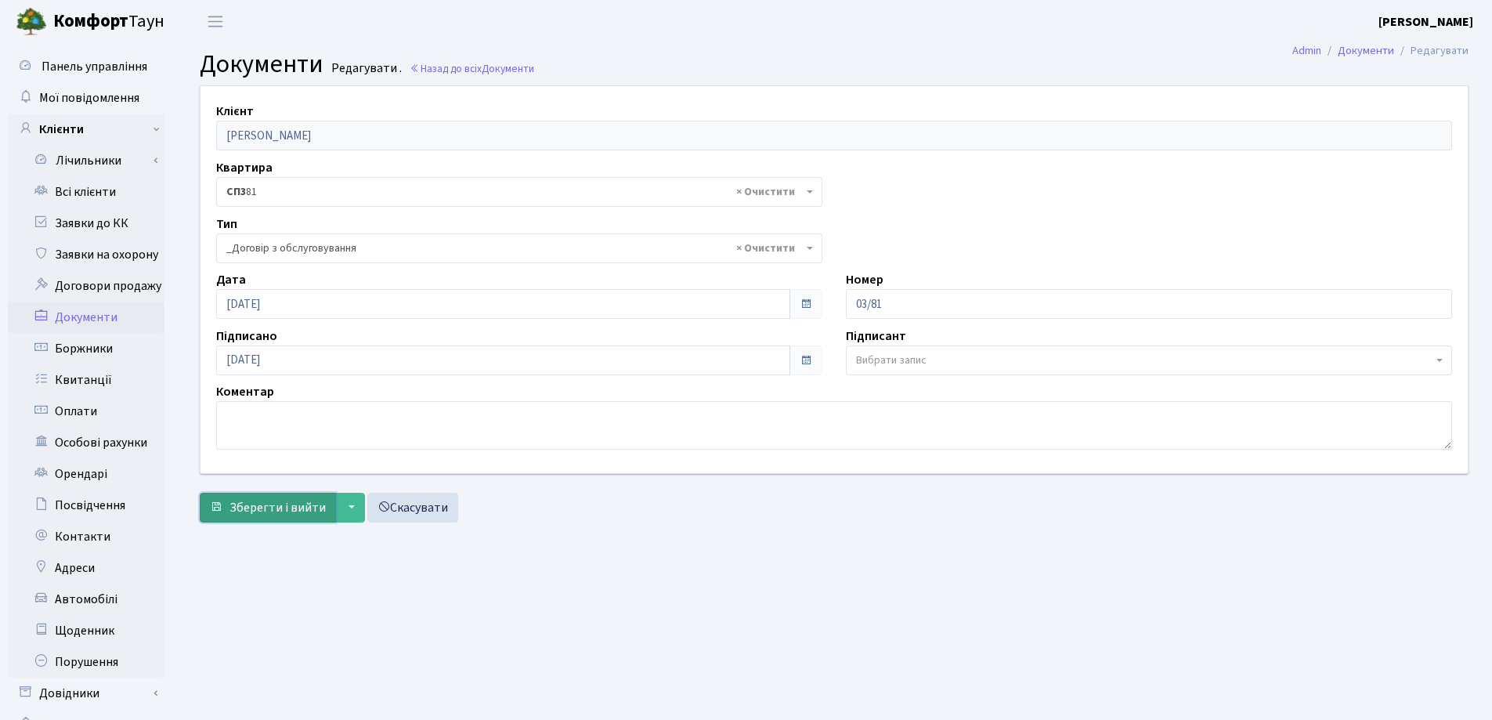
click at [301, 503] on span "Зберегти і вийти" at bounding box center [278, 507] width 96 height 17
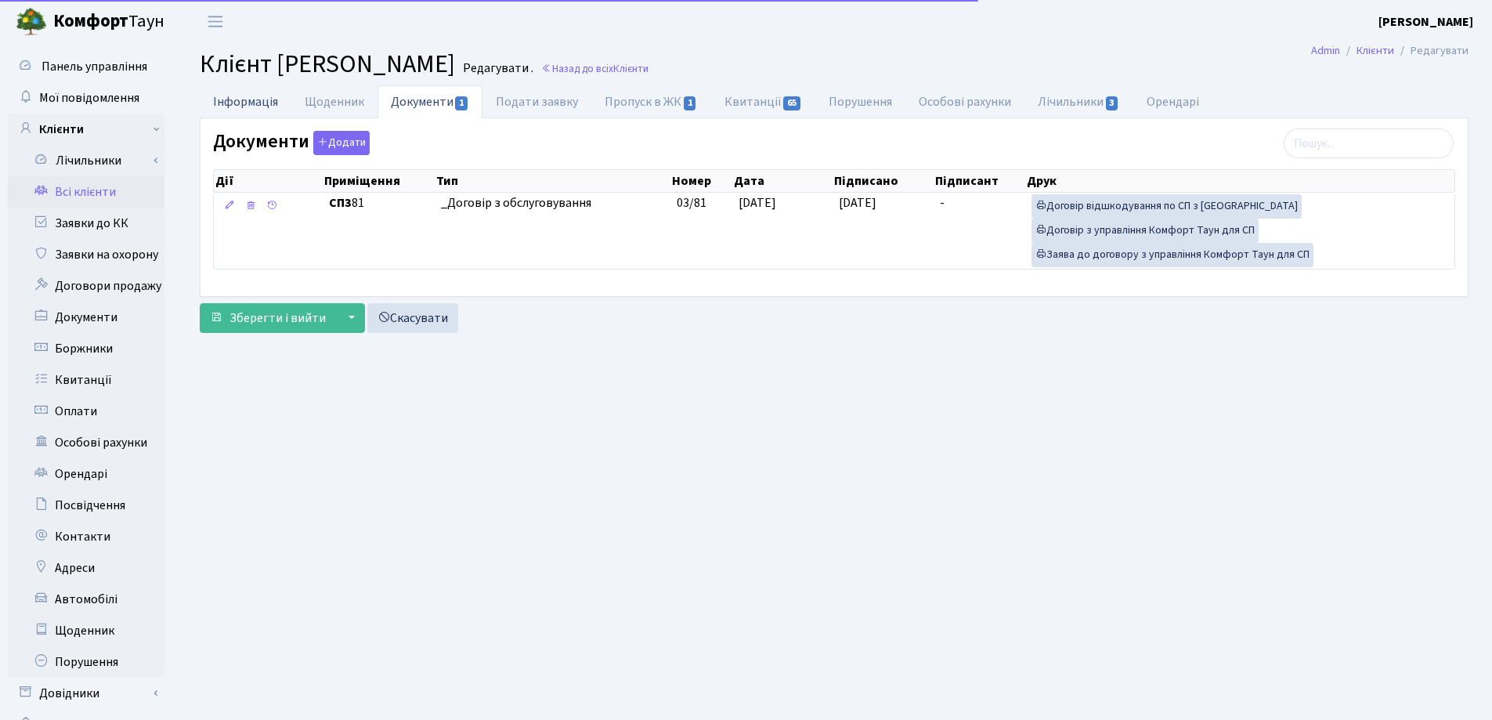
click at [246, 94] on link "Інформація" at bounding box center [246, 101] width 92 height 32
select select "25"
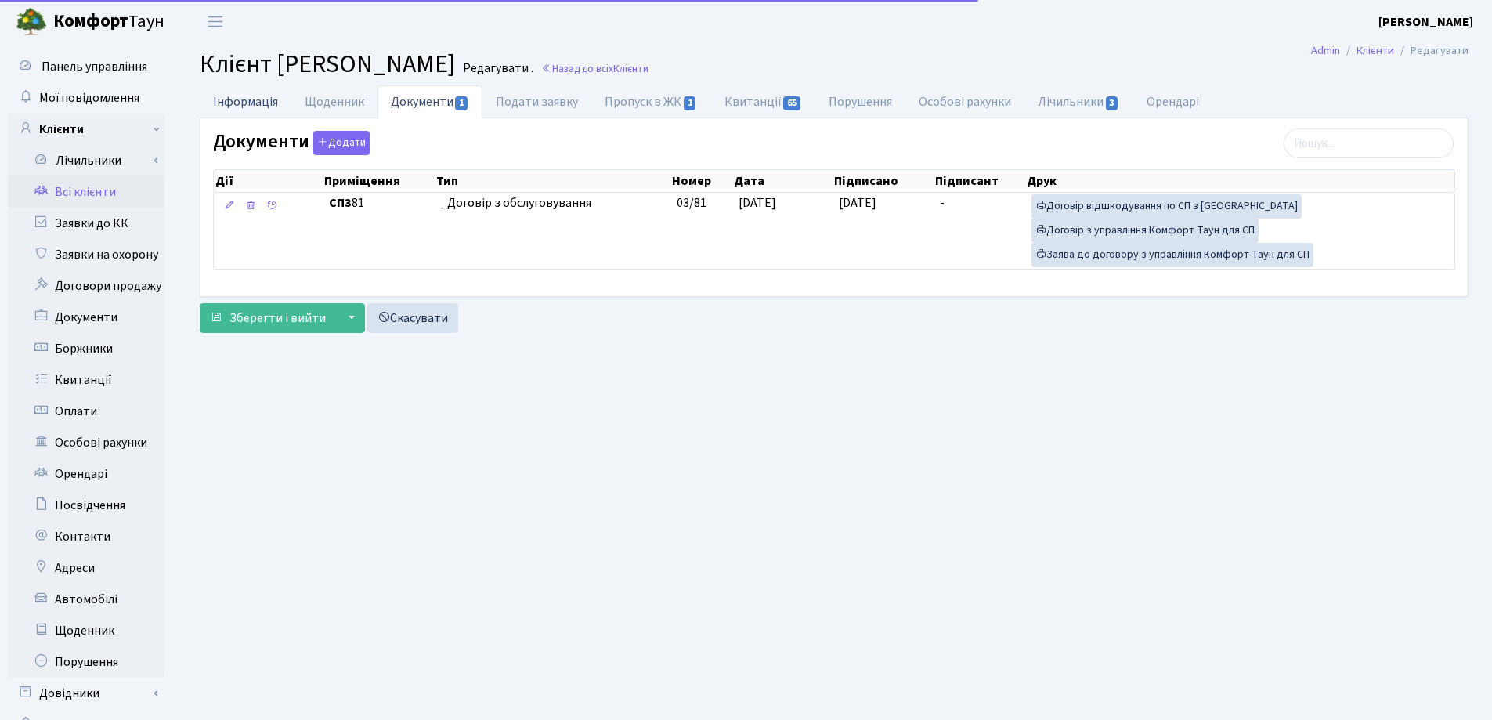
select select "25"
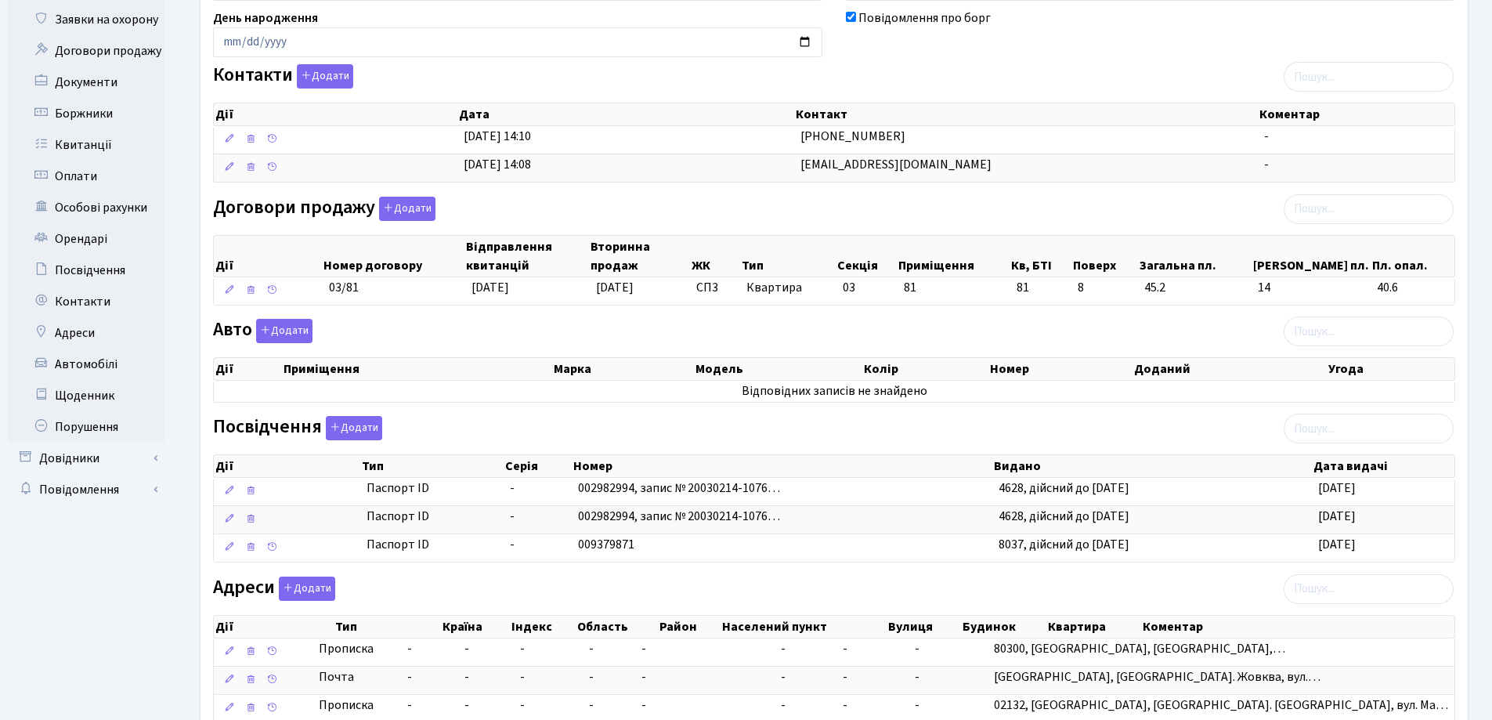
scroll to position [348, 0]
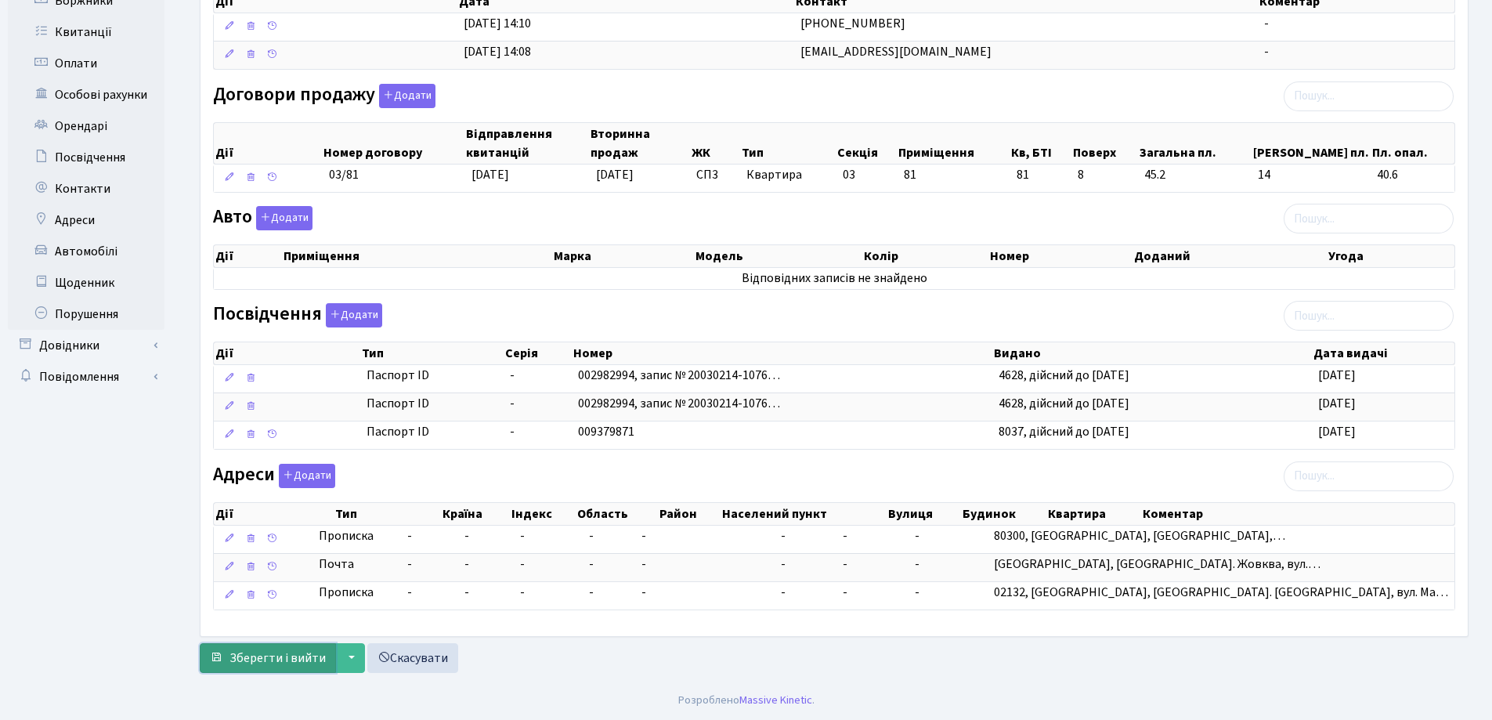
click at [278, 654] on span "Зберегти і вийти" at bounding box center [278, 657] width 96 height 17
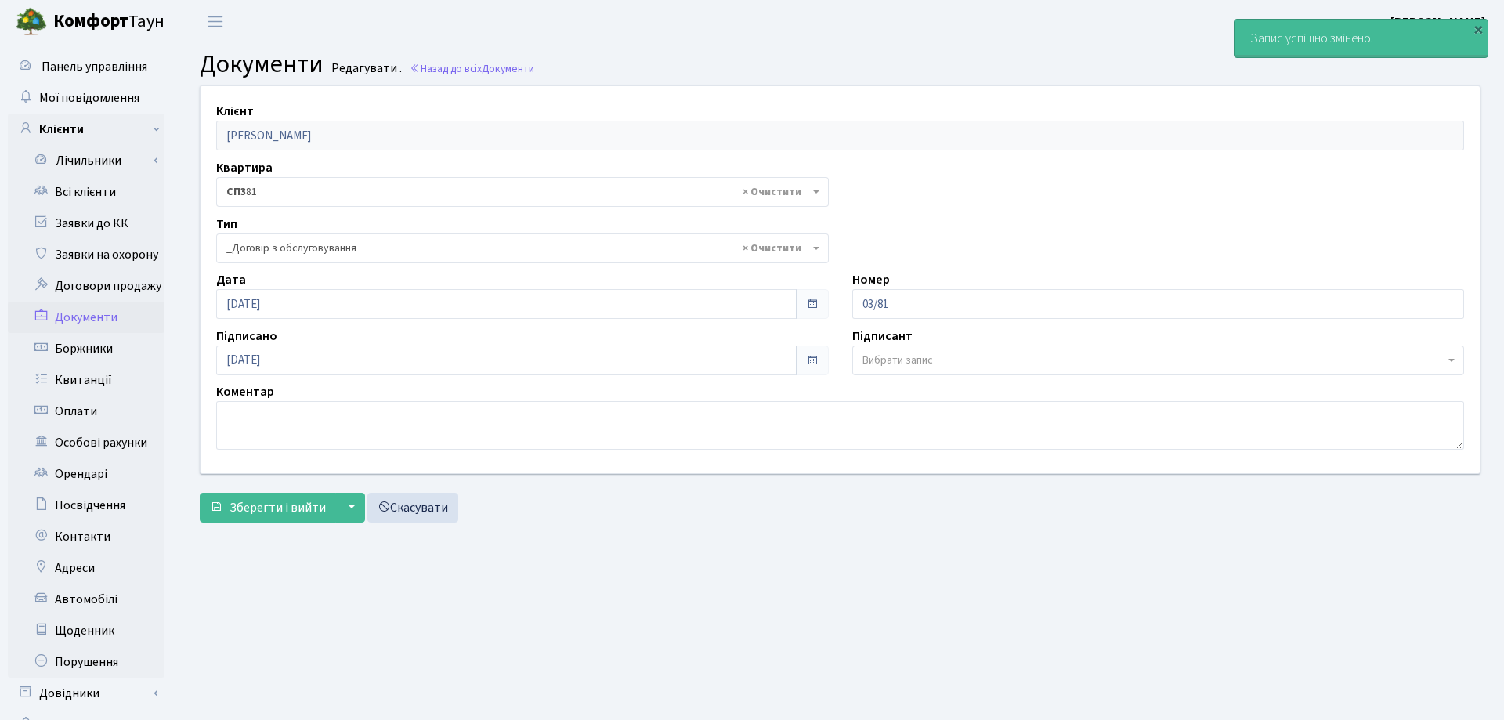
select select "289"
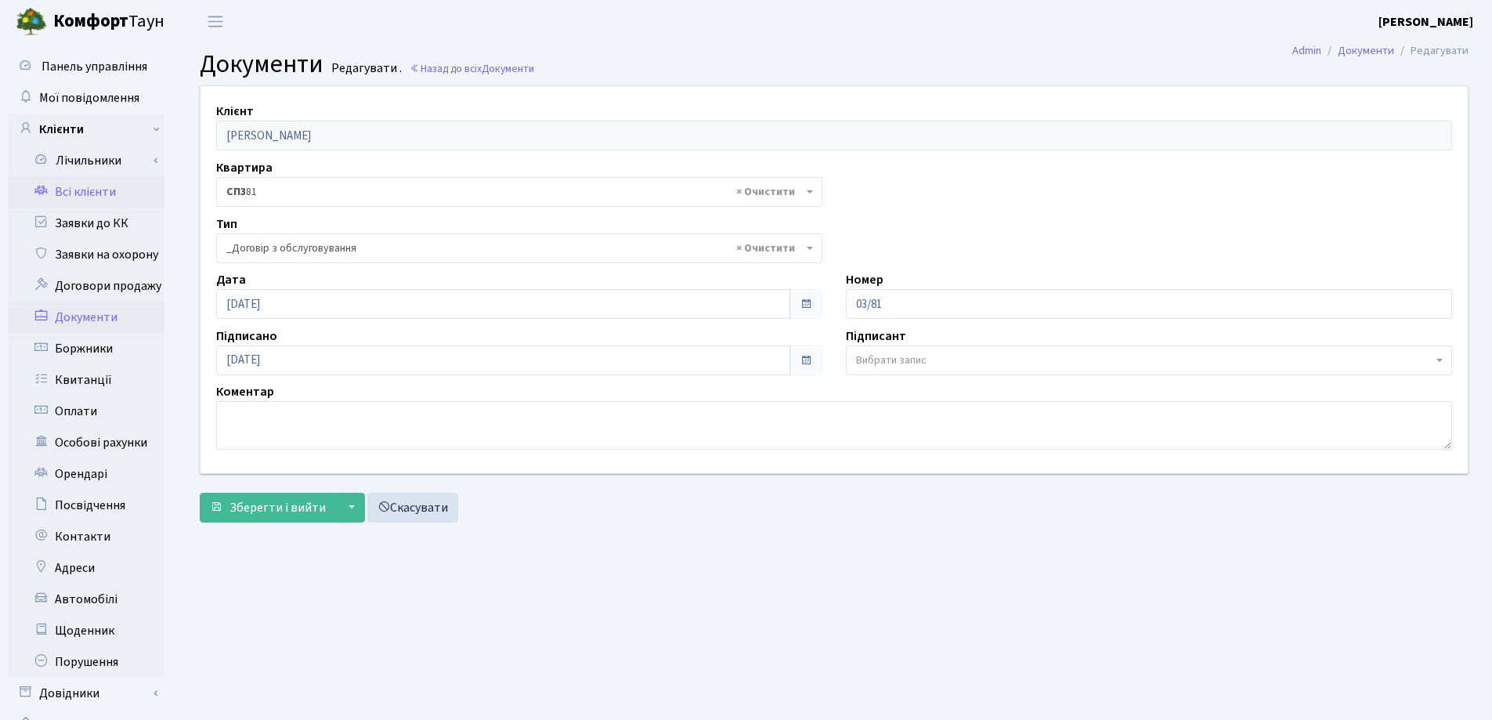
click at [72, 193] on link "Всі клієнти" at bounding box center [86, 191] width 157 height 31
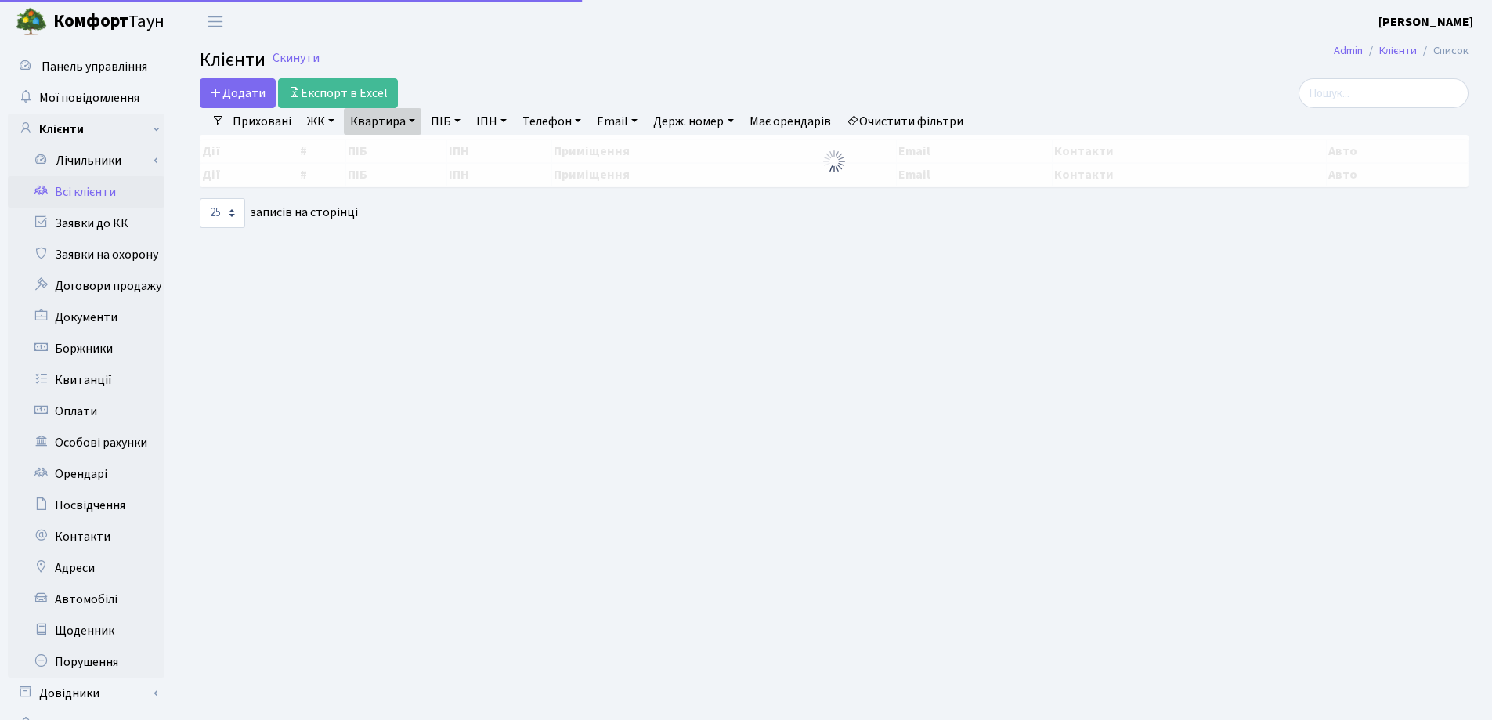
select select "25"
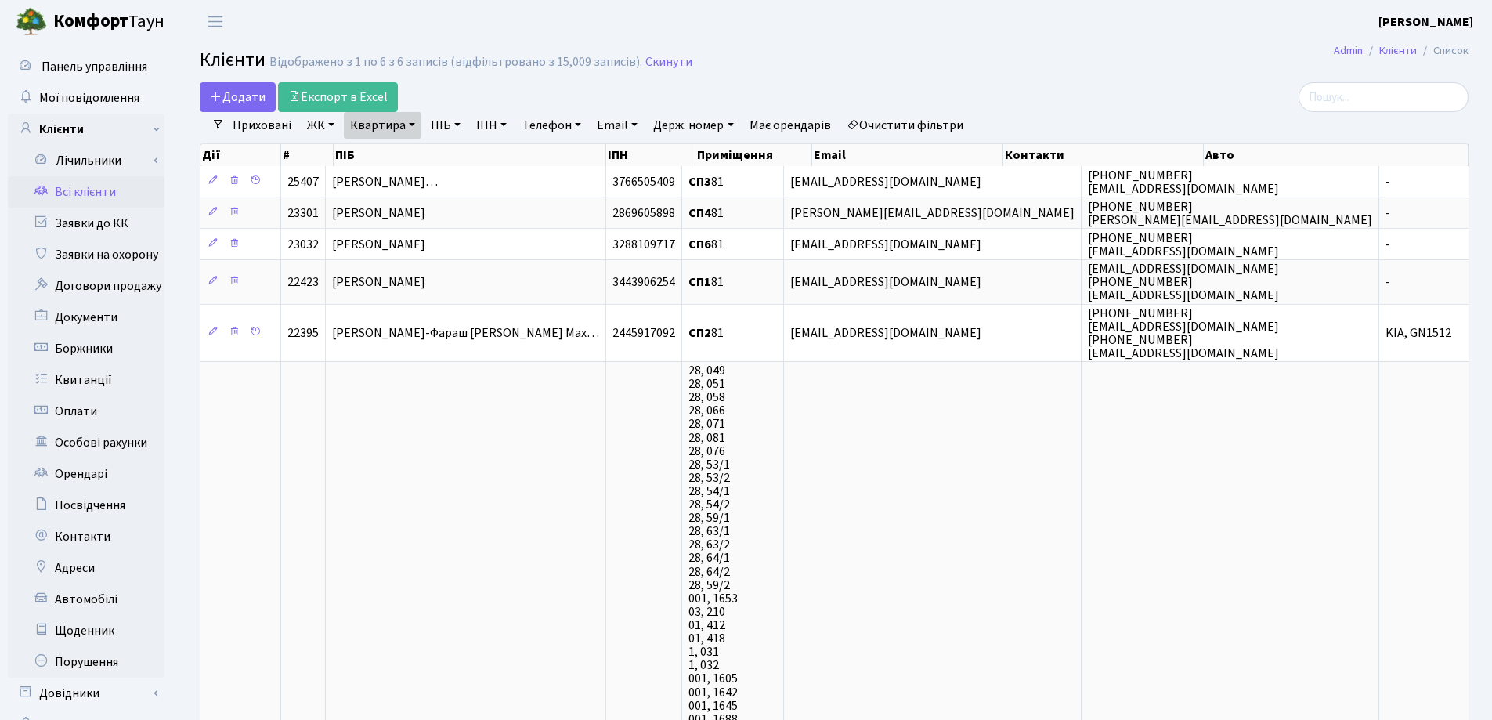
click at [407, 127] on link "Квартира" at bounding box center [383, 125] width 78 height 27
click at [406, 150] on input "81" at bounding box center [391, 156] width 92 height 30
type input "8"
type input "215"
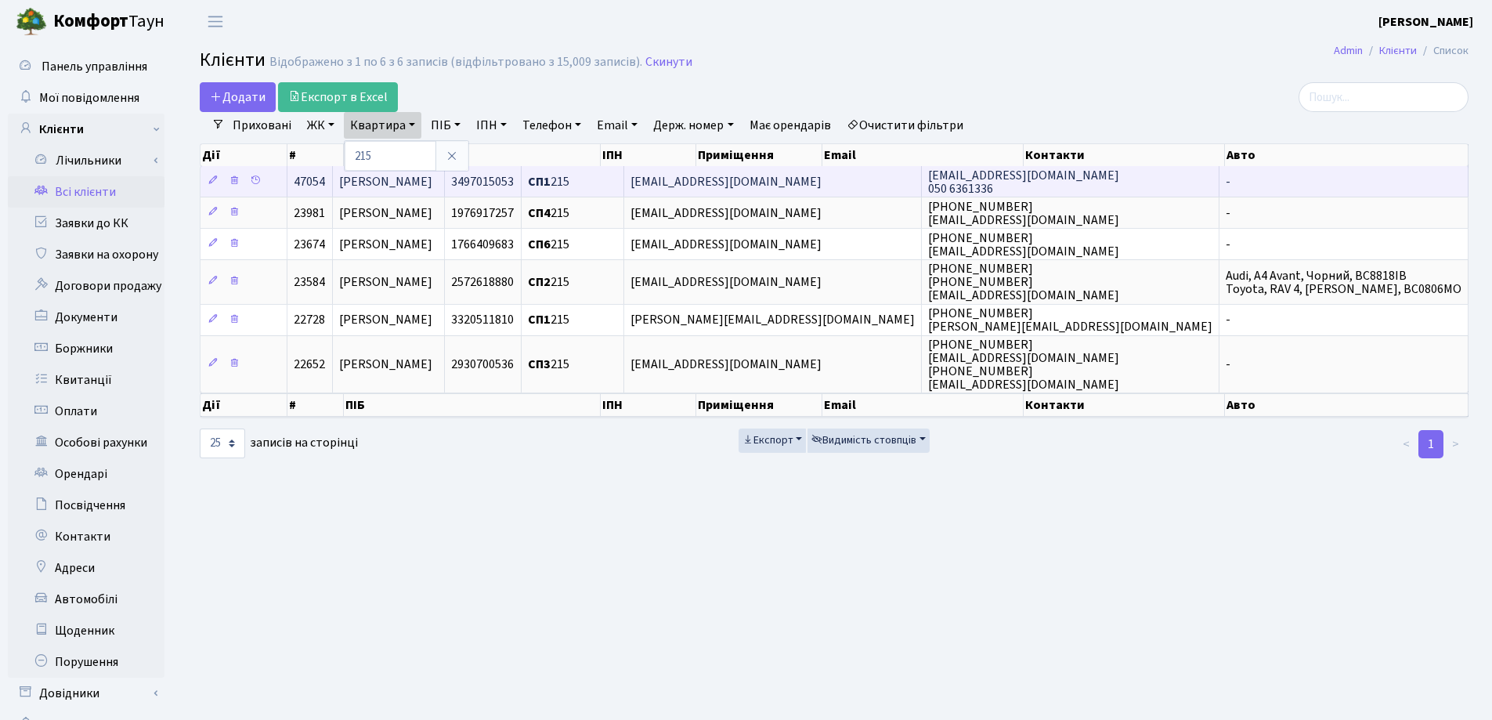
click at [432, 175] on span "[PERSON_NAME]" at bounding box center [385, 181] width 93 height 17
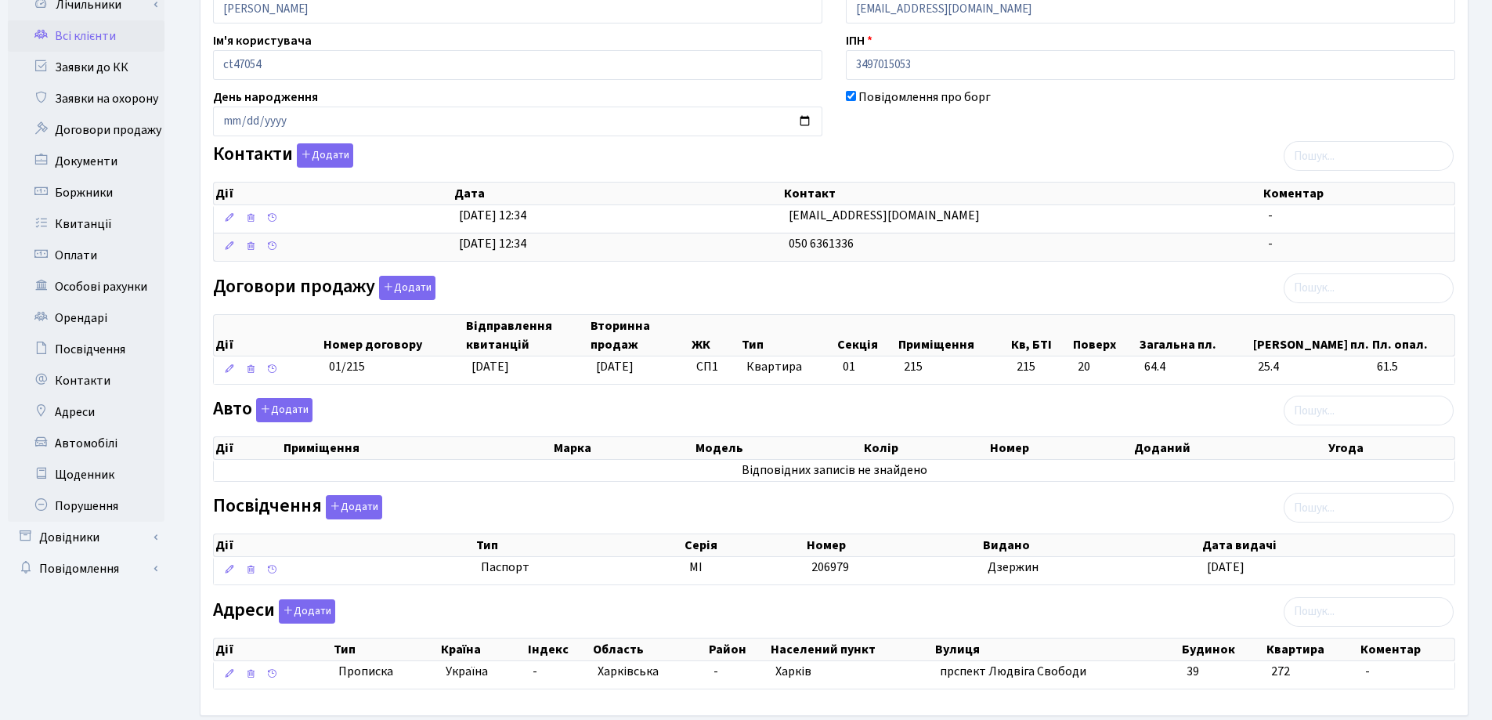
scroll to position [157, 0]
click at [227, 118] on input "date" at bounding box center [518, 121] width 610 height 30
type input "[DATE]"
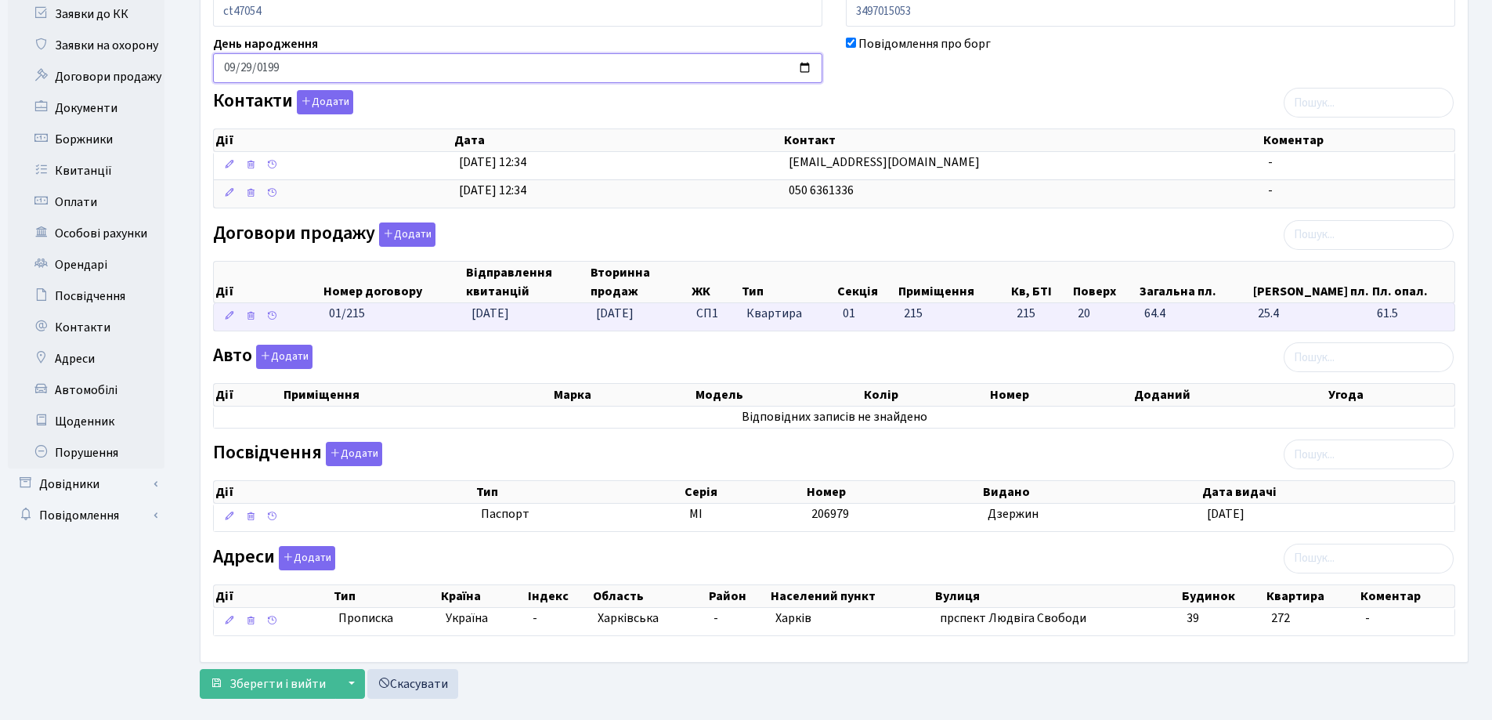
scroll to position [235, 0]
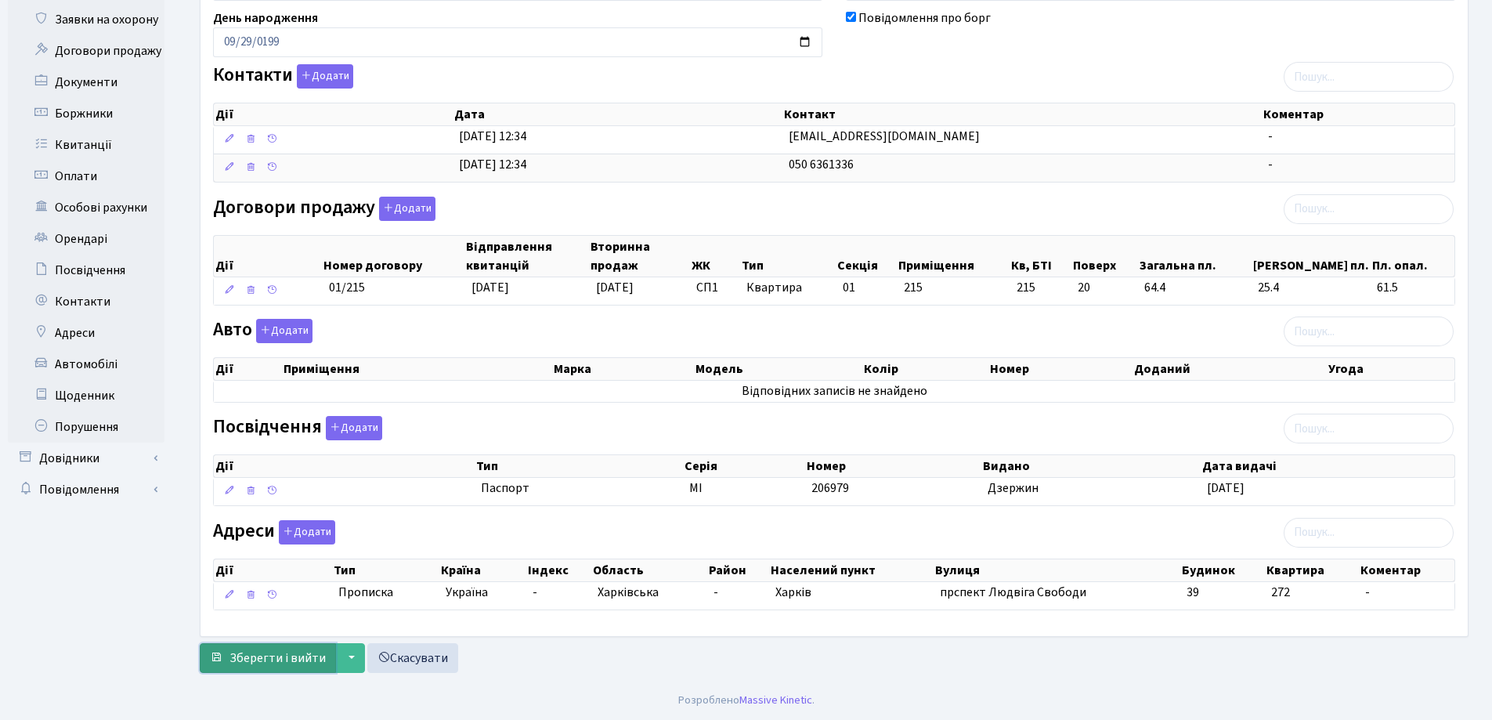
click at [265, 657] on span "Зберегти і вийти" at bounding box center [278, 657] width 96 height 17
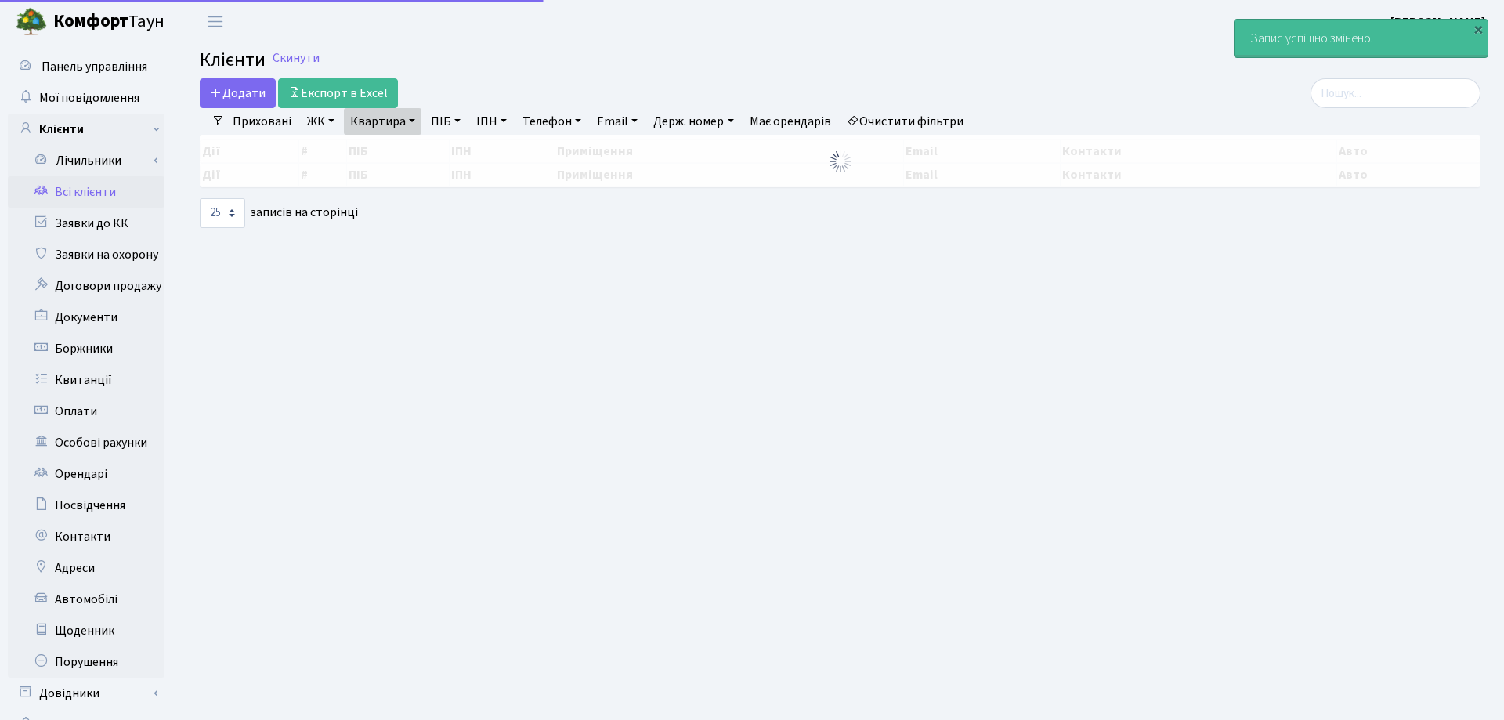
select select "25"
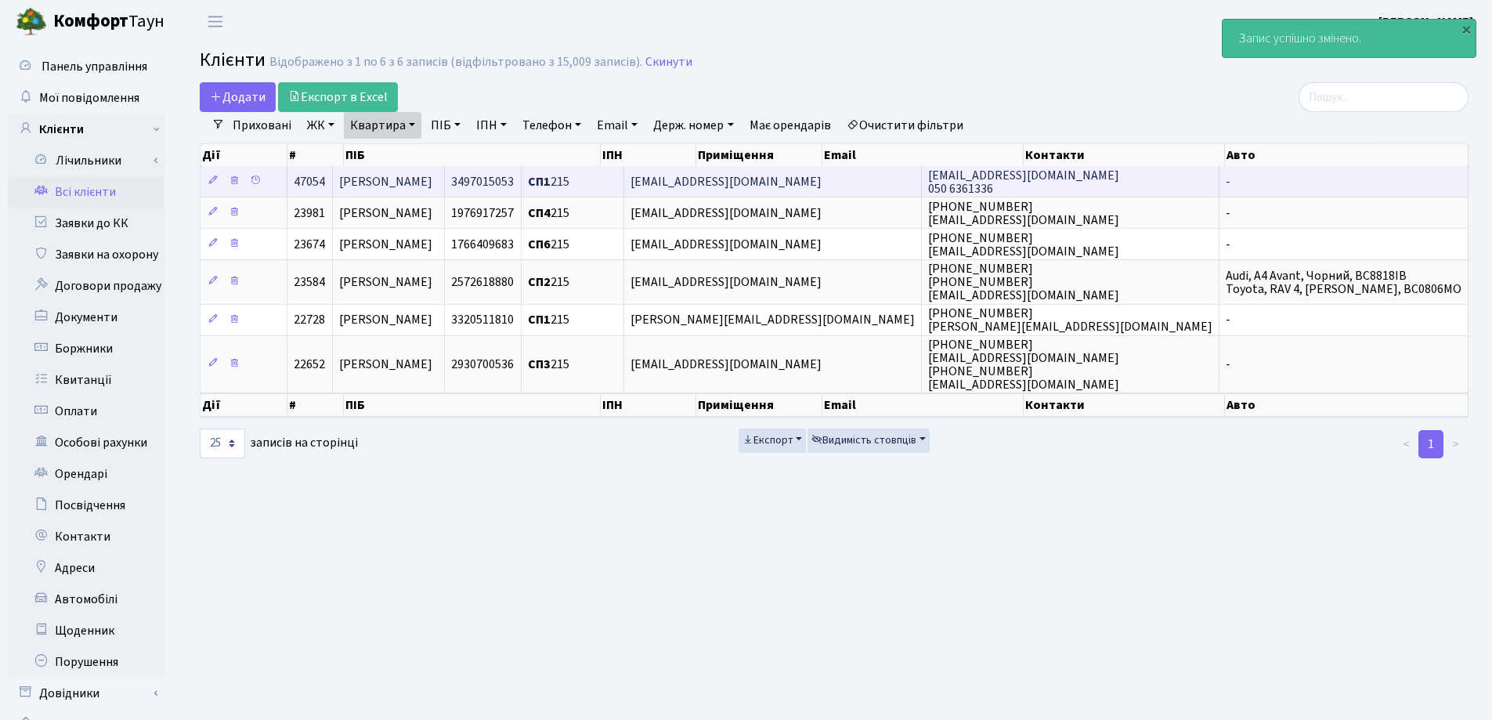
click at [432, 183] on span "[PERSON_NAME]" at bounding box center [385, 181] width 93 height 17
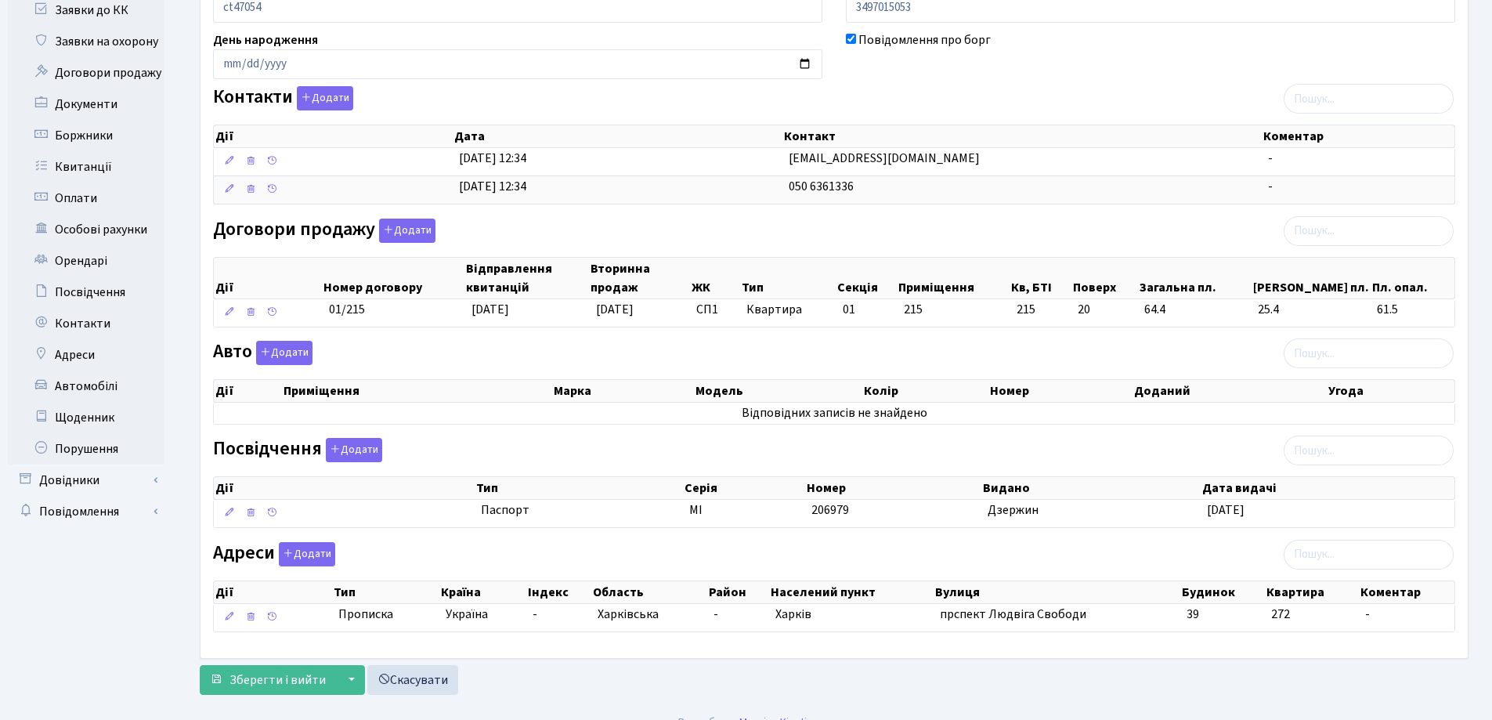
scroll to position [235, 0]
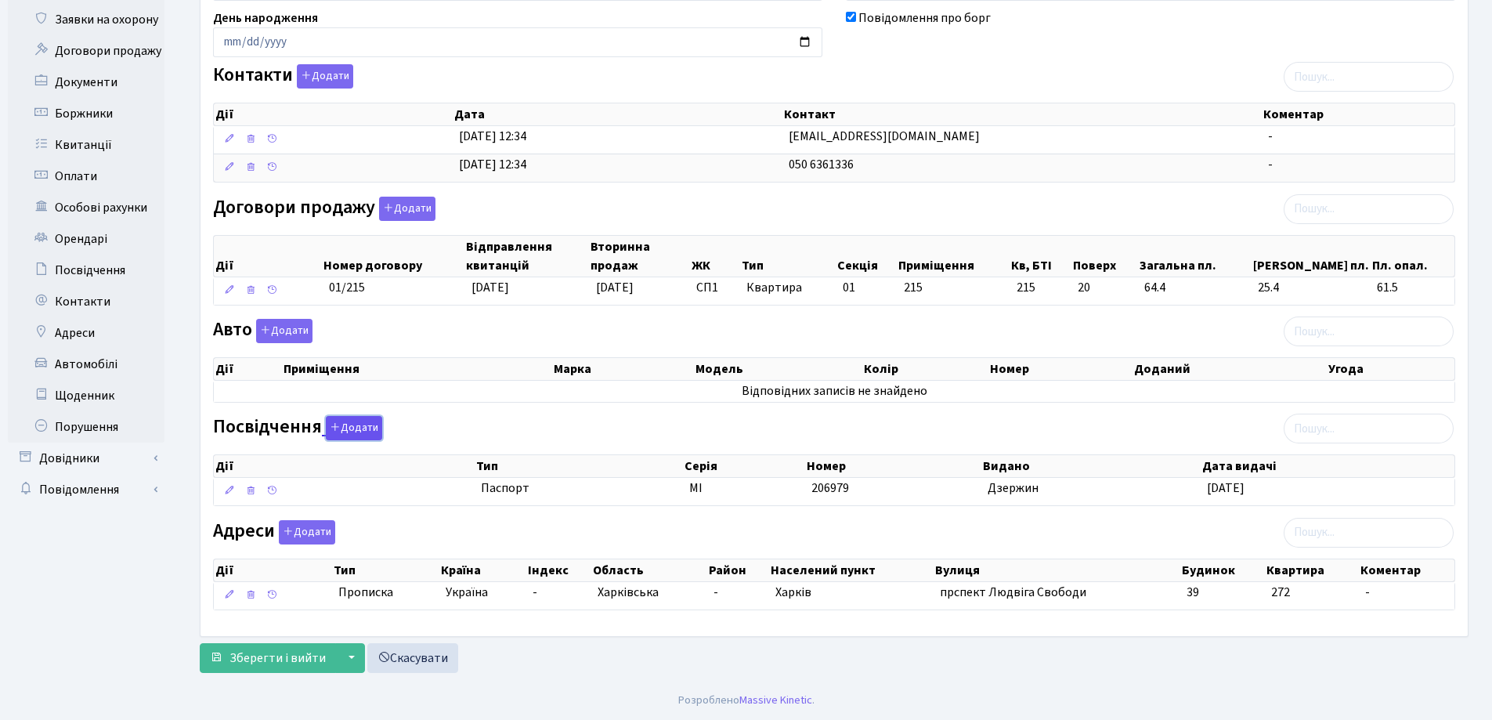
click at [335, 425] on icon "button" at bounding box center [335, 427] width 11 height 11
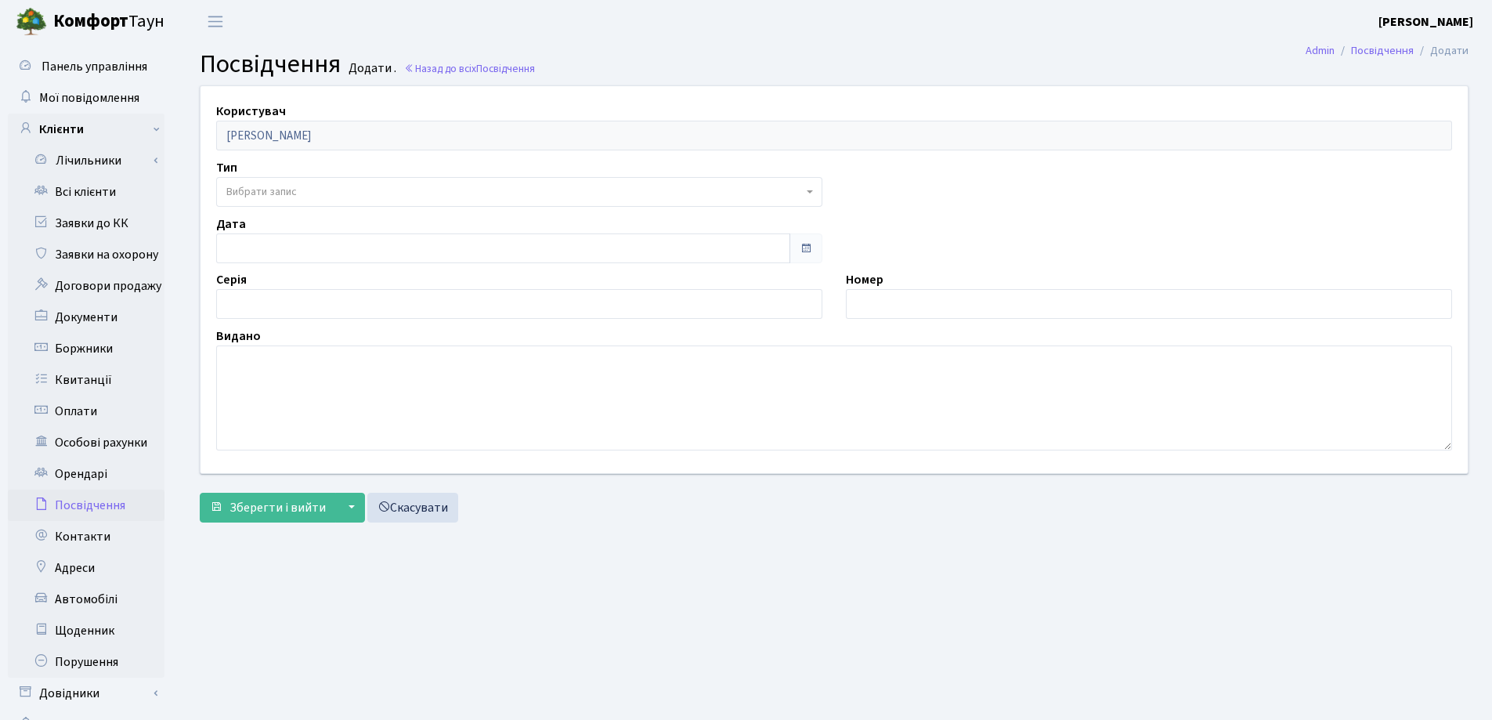
click at [324, 191] on span "Вибрати запис" at bounding box center [514, 192] width 577 height 16
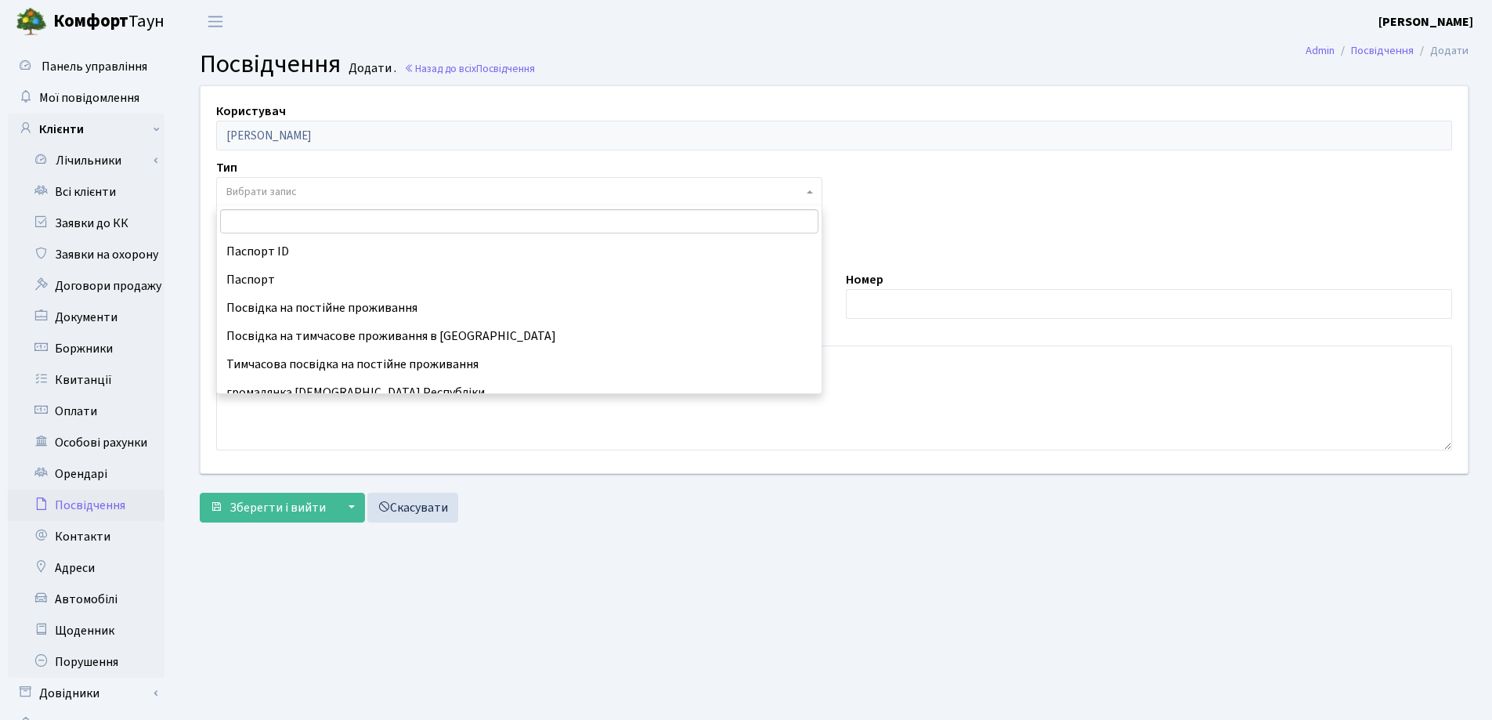
scroll to position [235, 0]
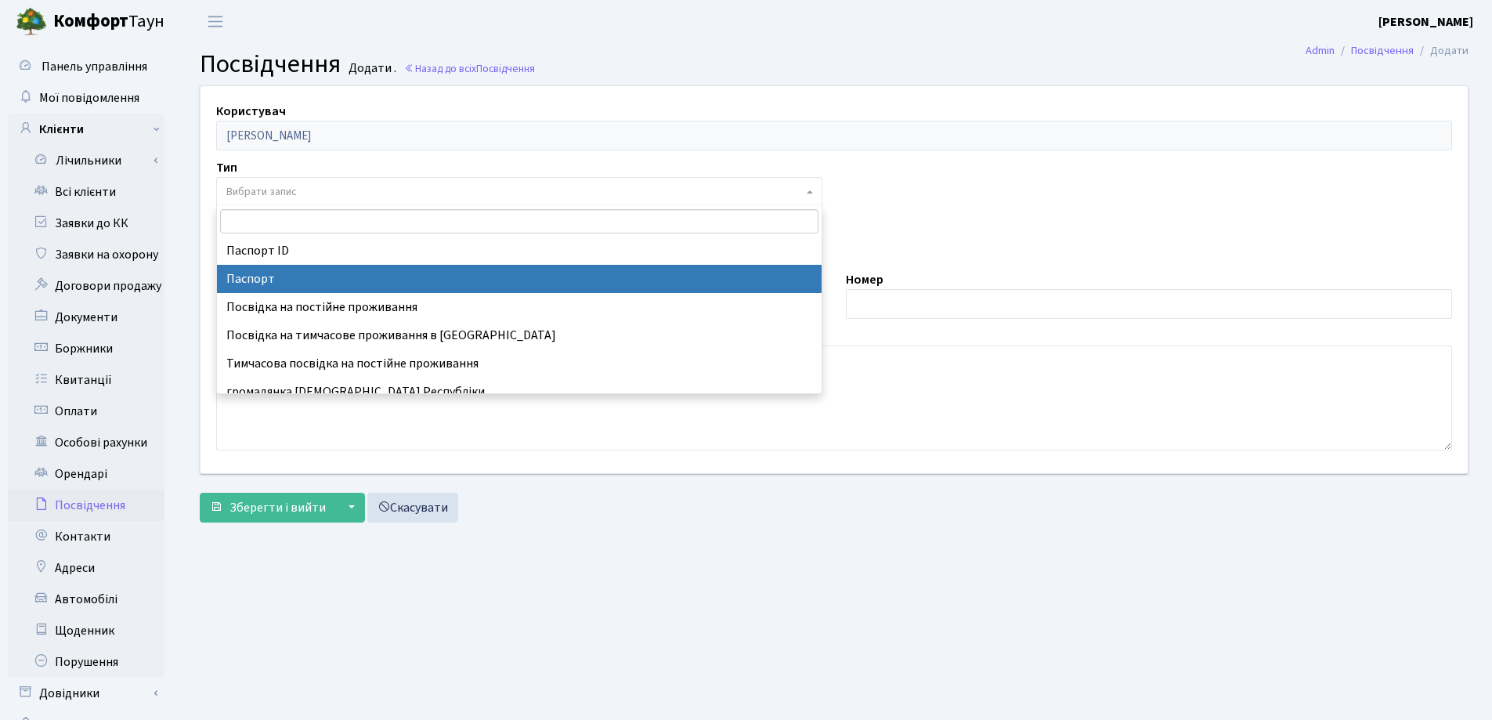
select select "1"
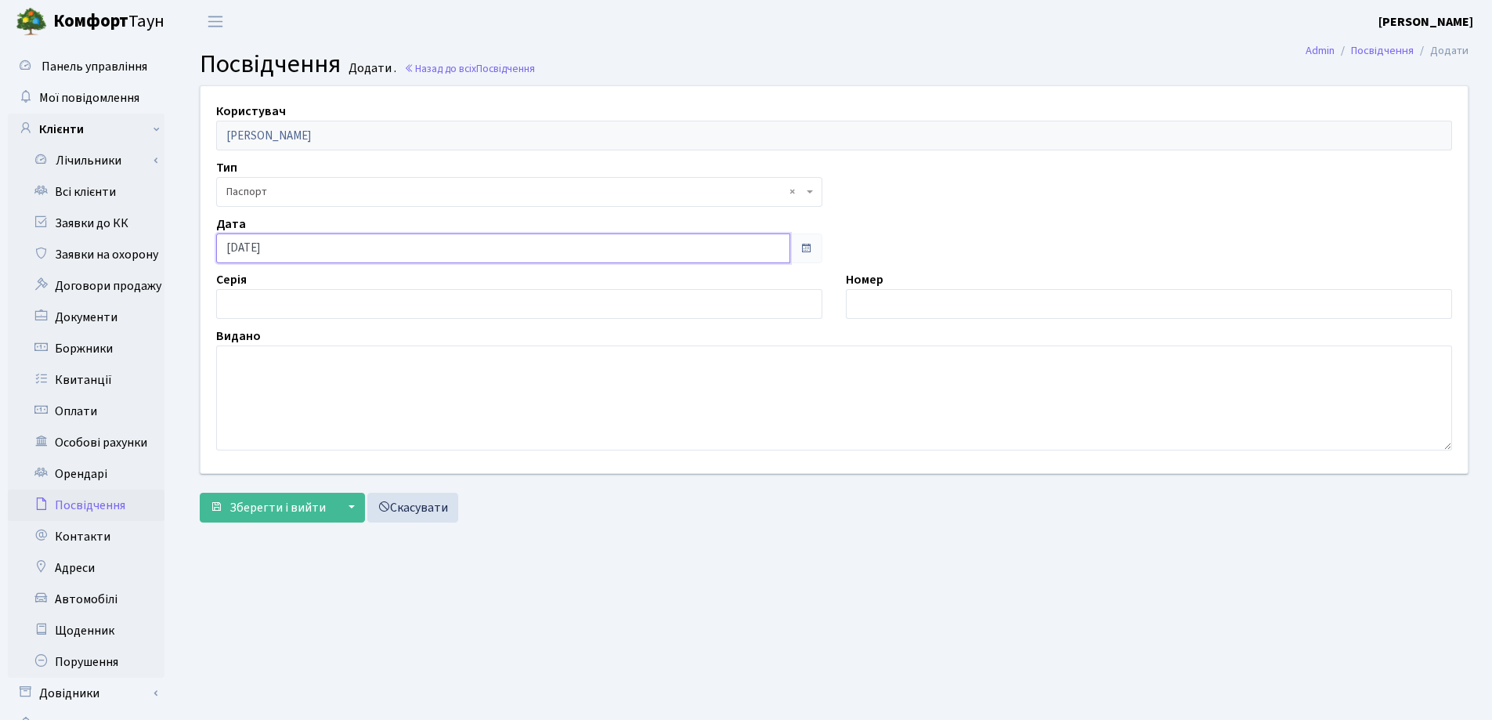
click at [358, 240] on input "[DATE]" at bounding box center [503, 248] width 574 height 30
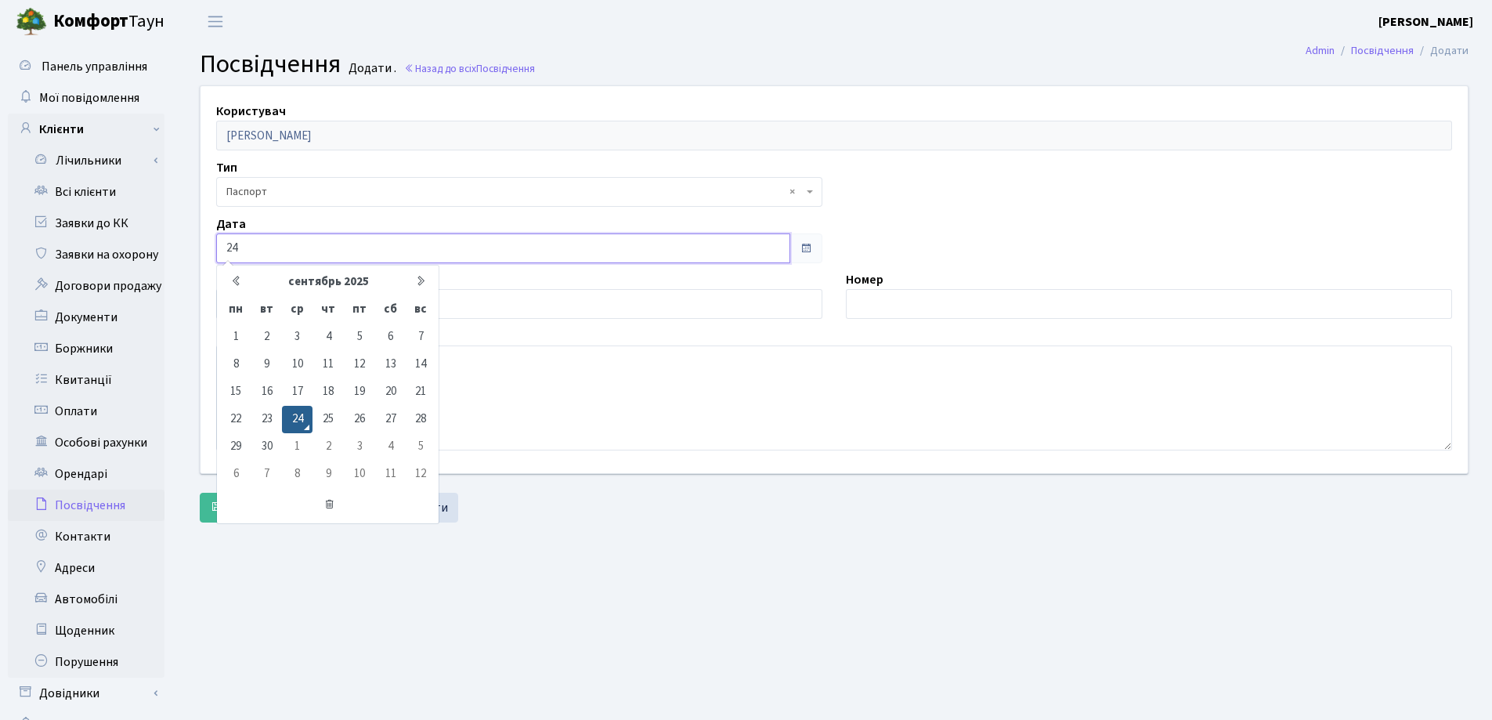
type input "2"
type input "[DATE]"
click at [566, 586] on main "Admin Посвідчення Додати Посвідчення Додати . Назад до всіх Посвідчення Користу…" at bounding box center [834, 395] width 1316 height 705
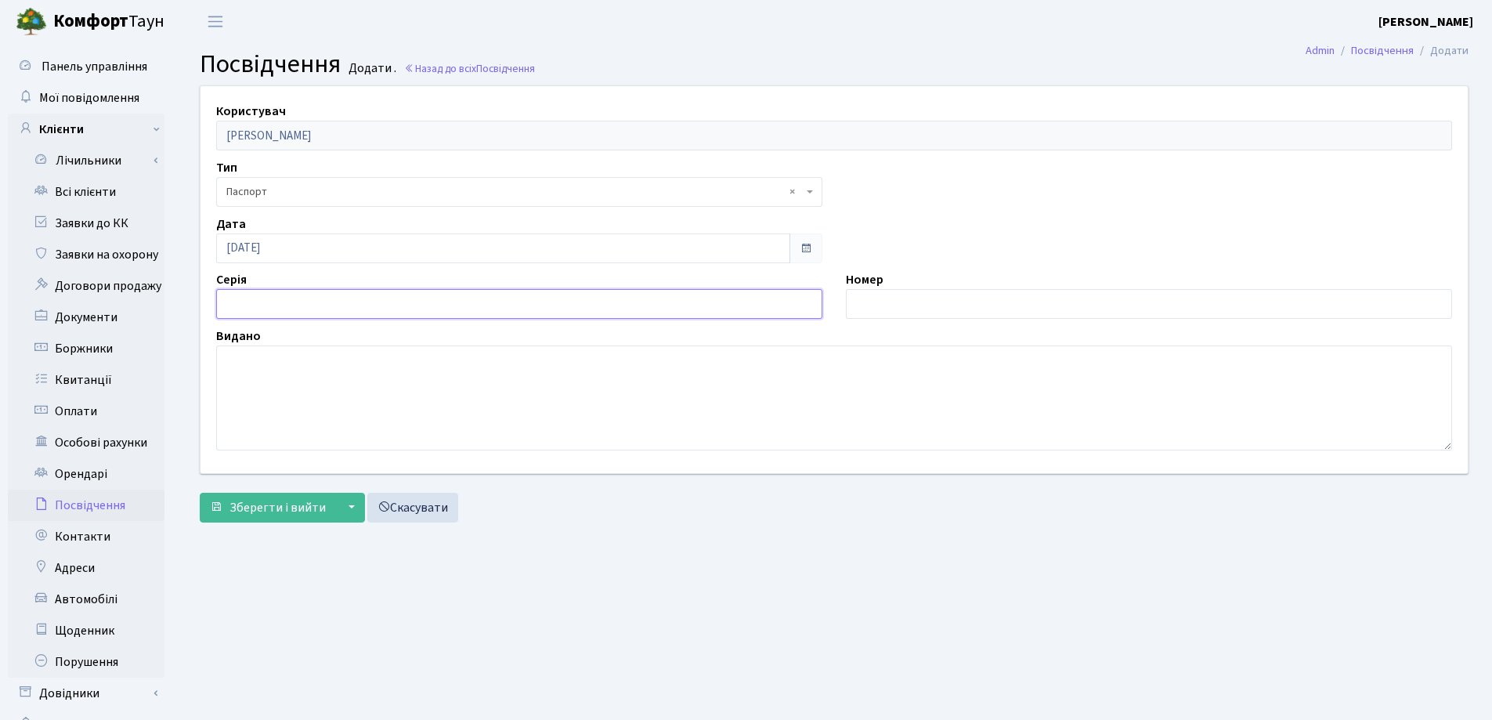
click at [399, 302] on input "text" at bounding box center [519, 304] width 606 height 30
type input "MI"
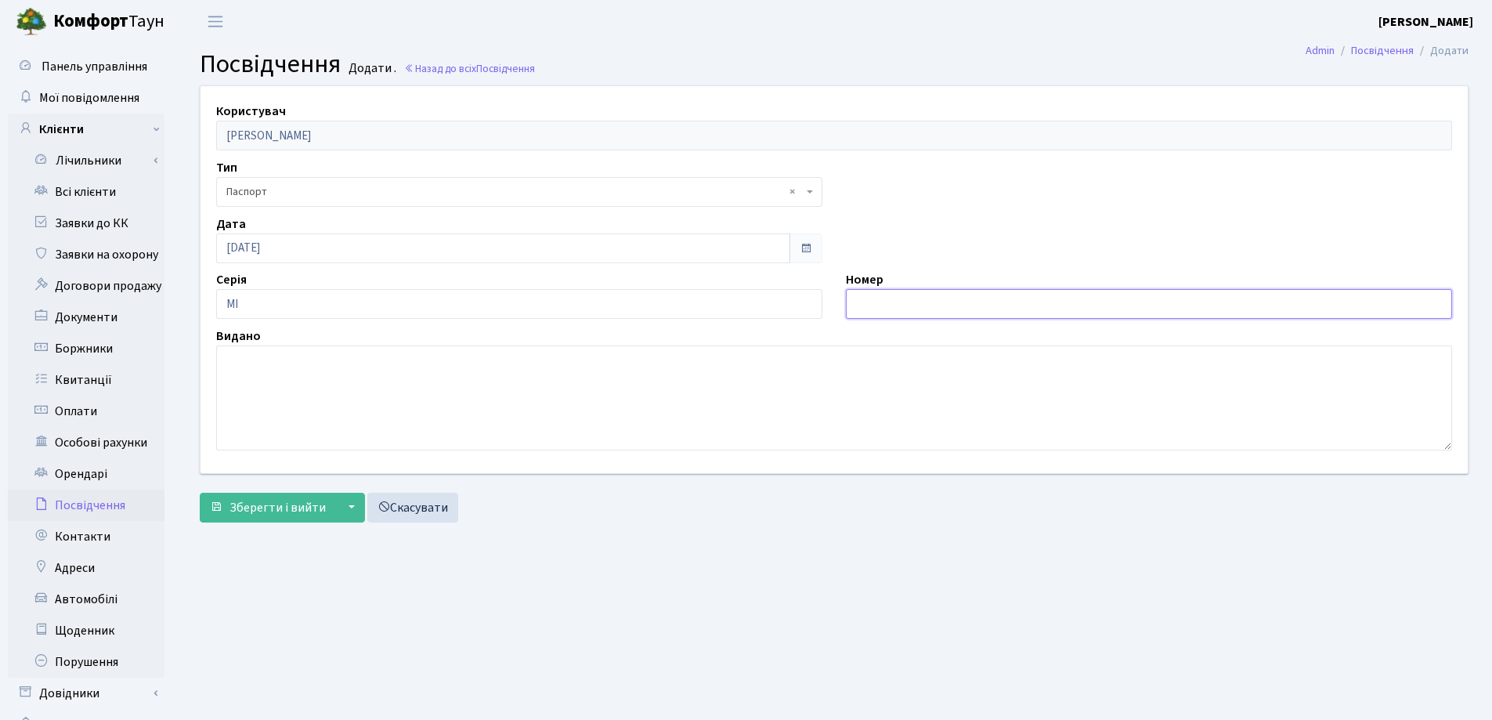
click at [903, 296] on input "text" at bounding box center [1149, 304] width 606 height 30
type input "206979"
click at [264, 390] on textarea at bounding box center [834, 398] width 1236 height 105
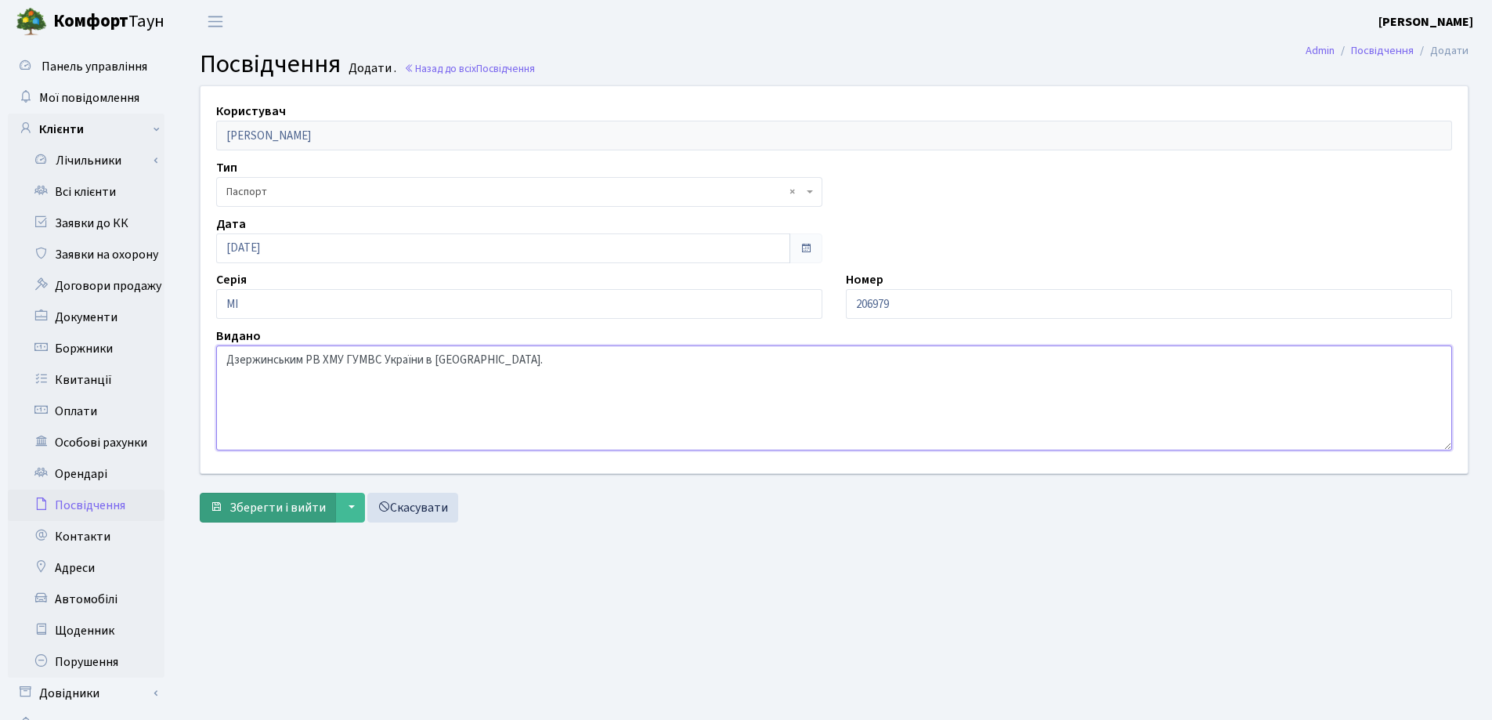
type textarea "Дзержинським РВ ХМУ ГУМВС України в [GEOGRAPHIC_DATA]."
click at [286, 507] on span "Зберегти і вийти" at bounding box center [278, 507] width 96 height 17
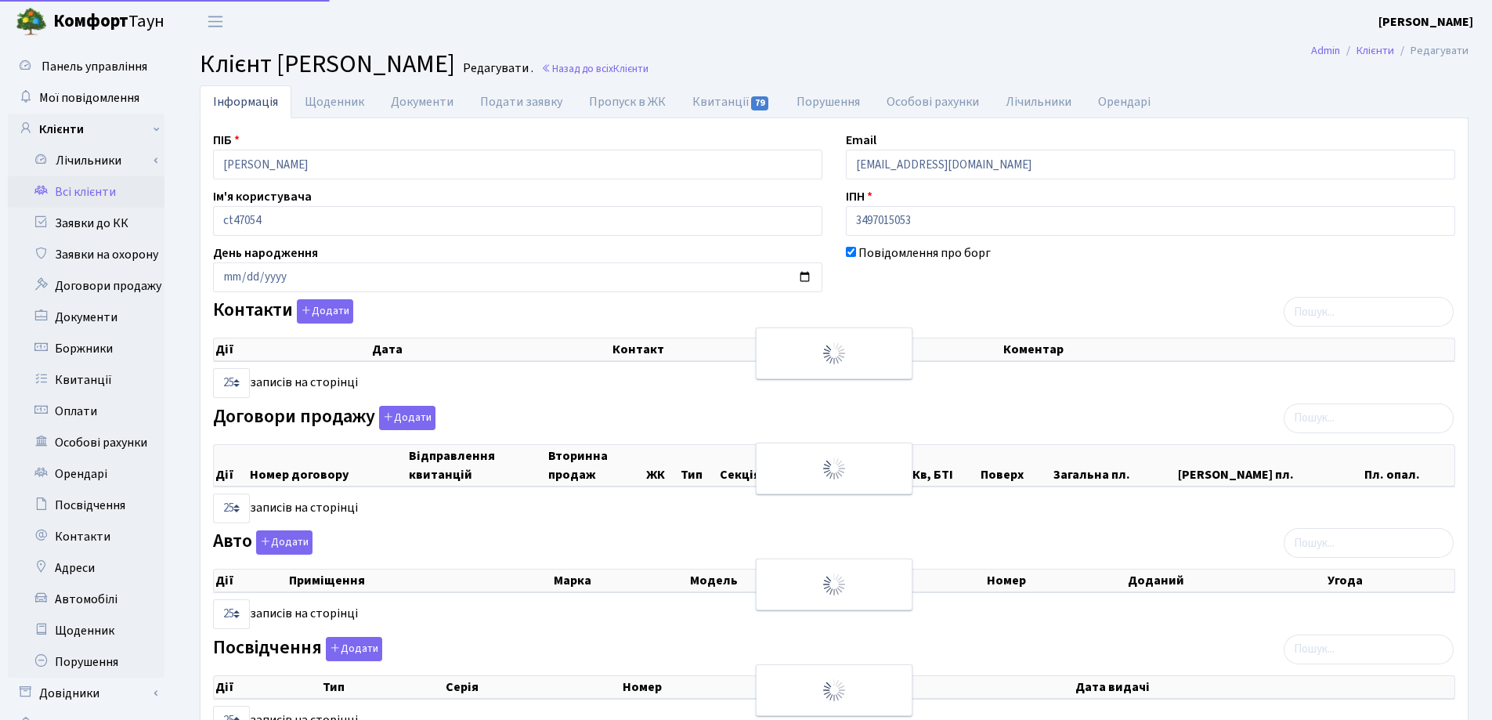
select select "25"
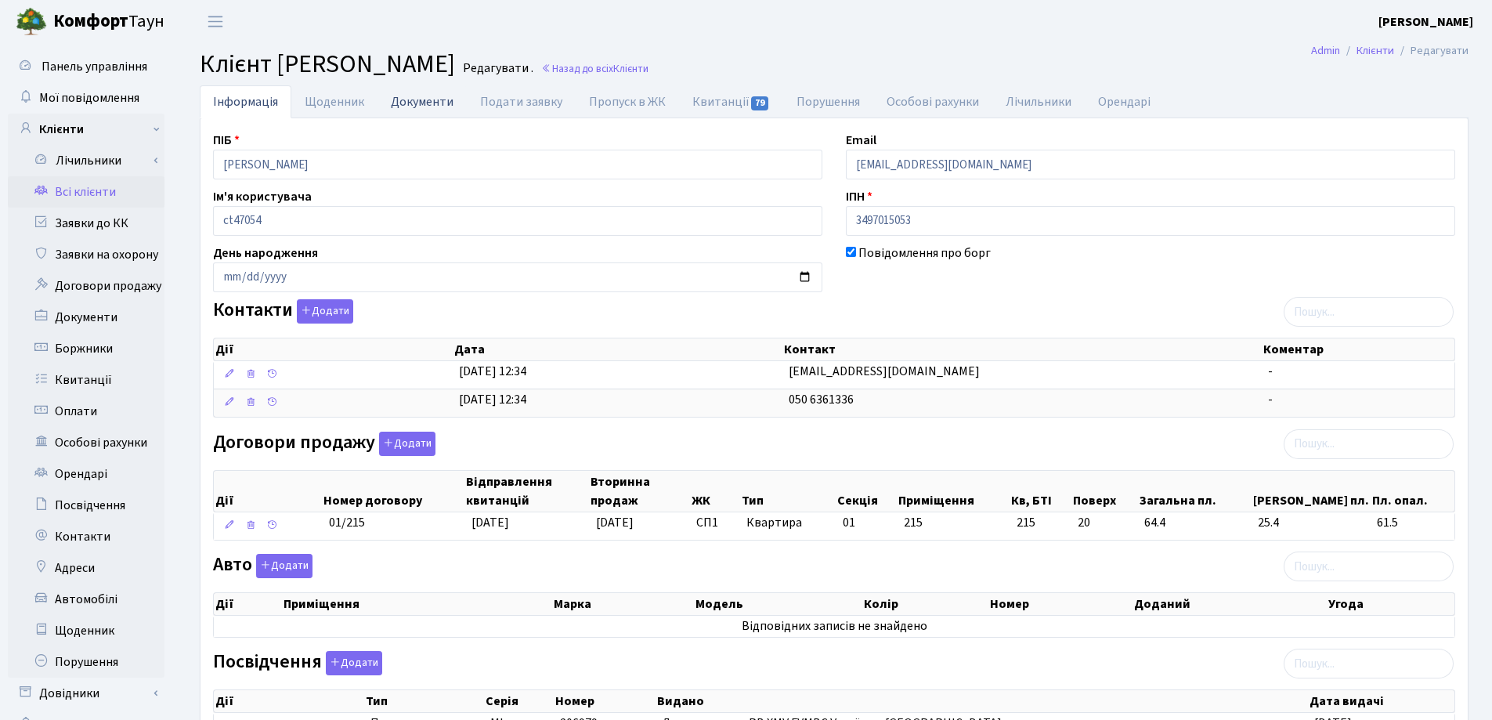
click at [412, 99] on link "Документи" at bounding box center [422, 101] width 89 height 32
select select "25"
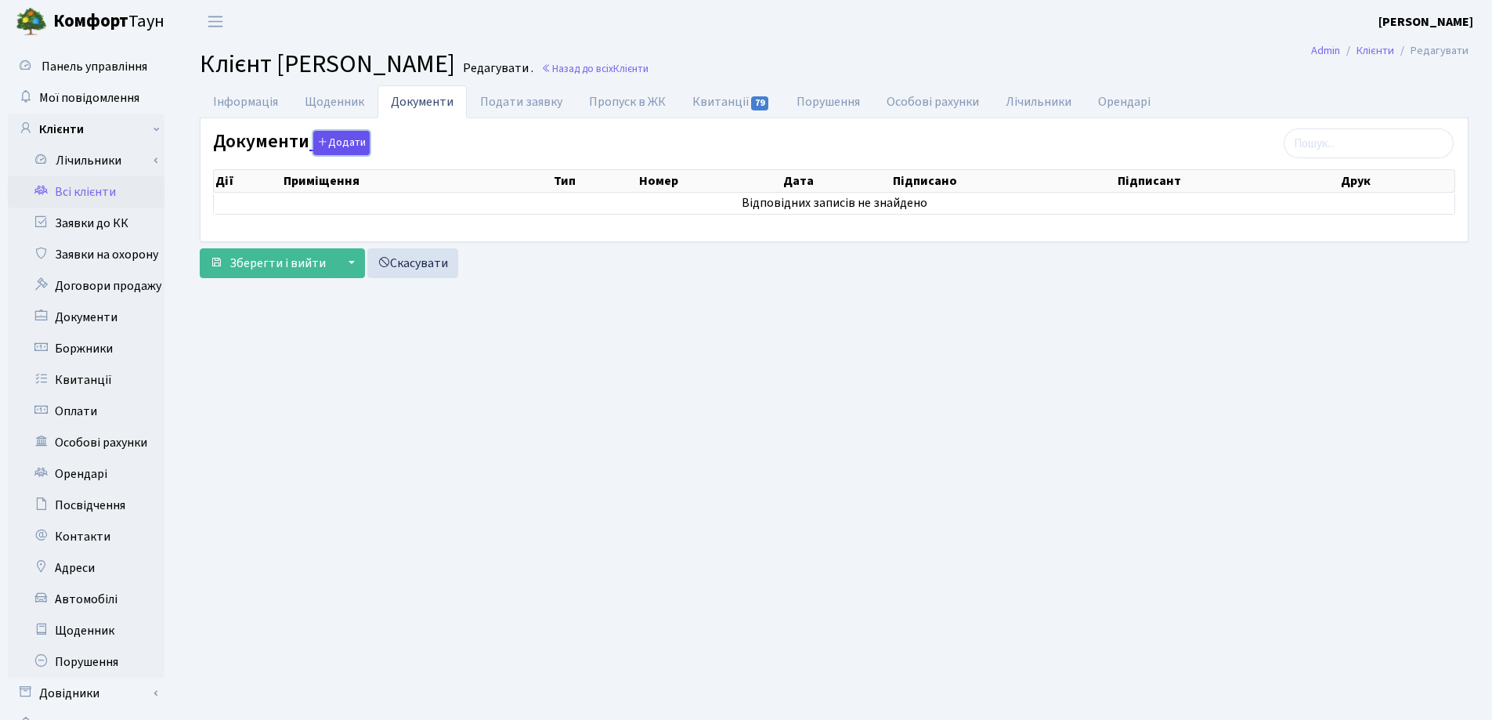
click at [329, 141] on button "Додати" at bounding box center [341, 143] width 56 height 24
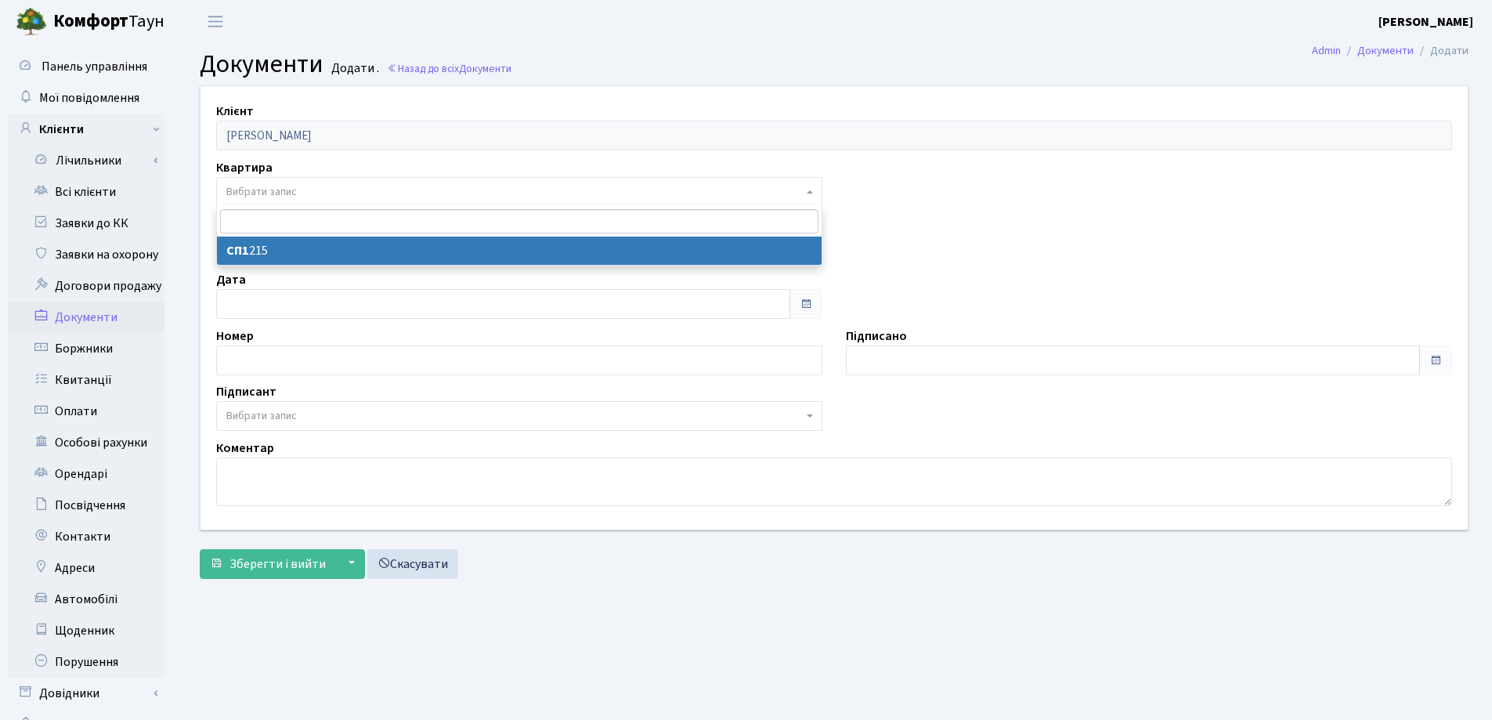
click at [304, 186] on span "Вибрати запис" at bounding box center [514, 192] width 577 height 16
select select "178718"
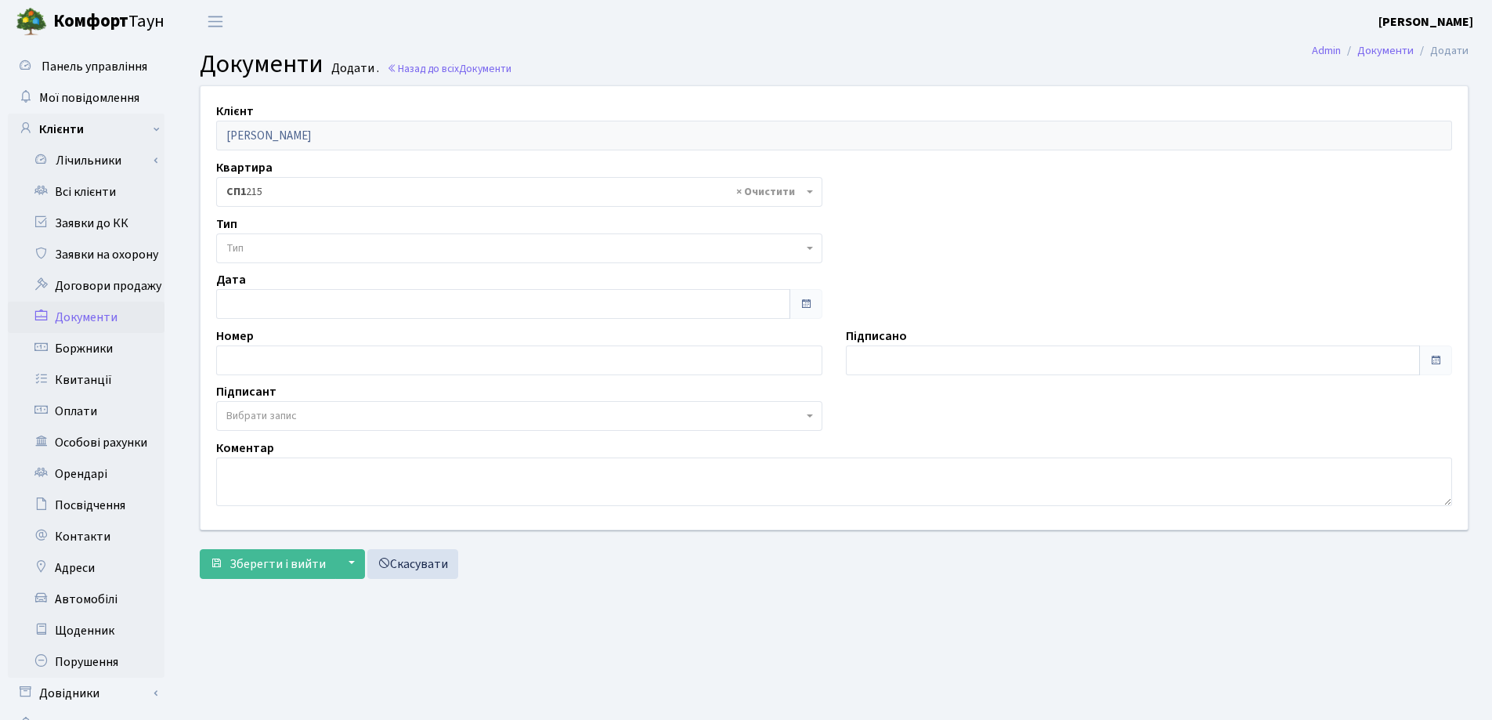
click at [301, 251] on span "Тип" at bounding box center [514, 249] width 577 height 16
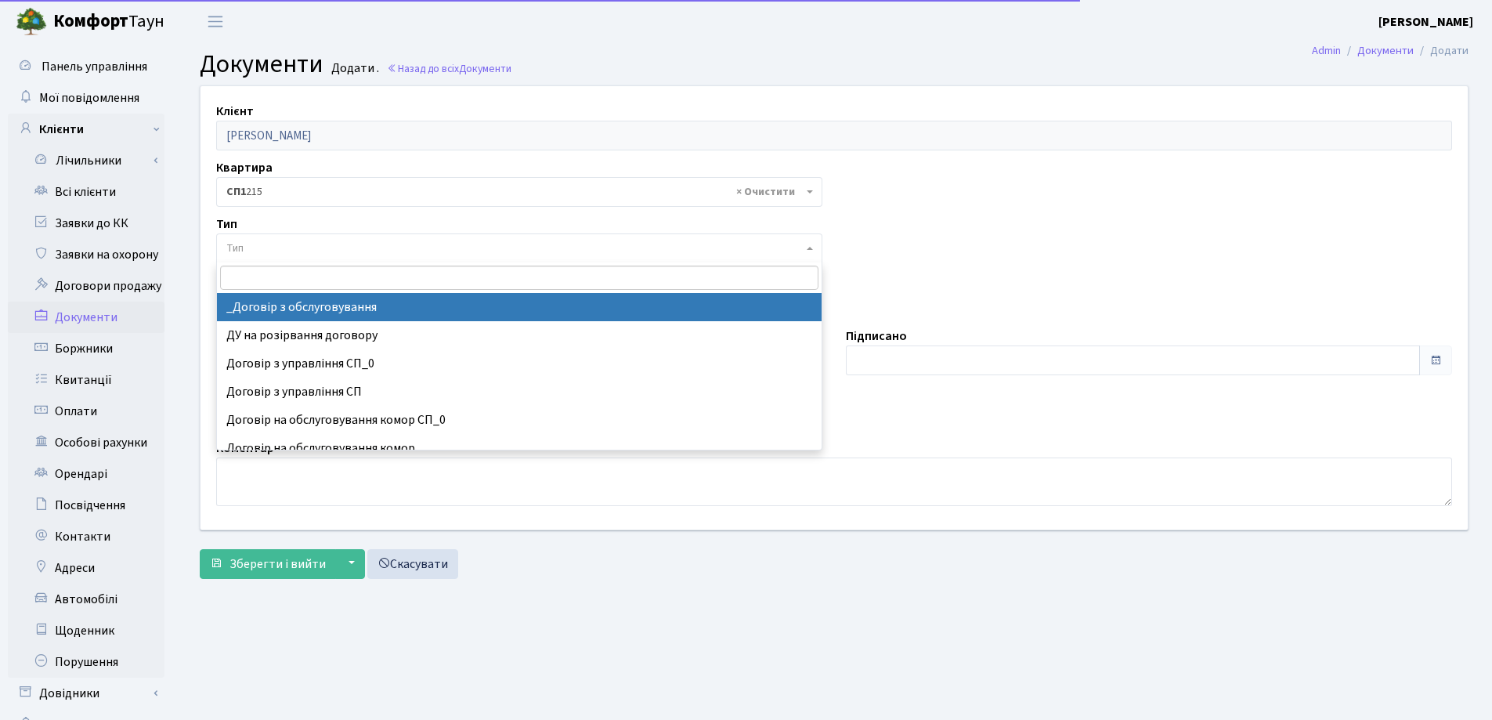
select select "289"
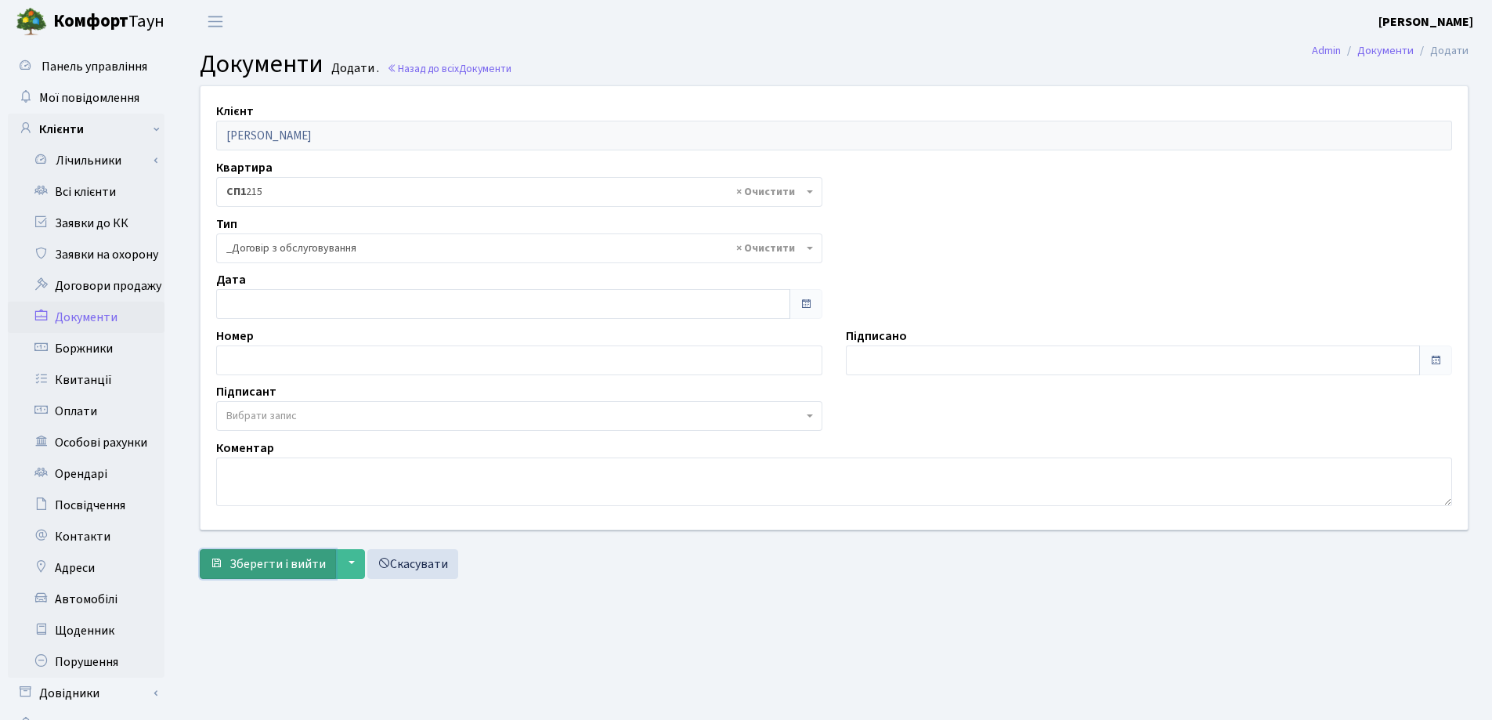
click at [288, 552] on button "Зберегти і вийти" at bounding box center [268, 564] width 136 height 30
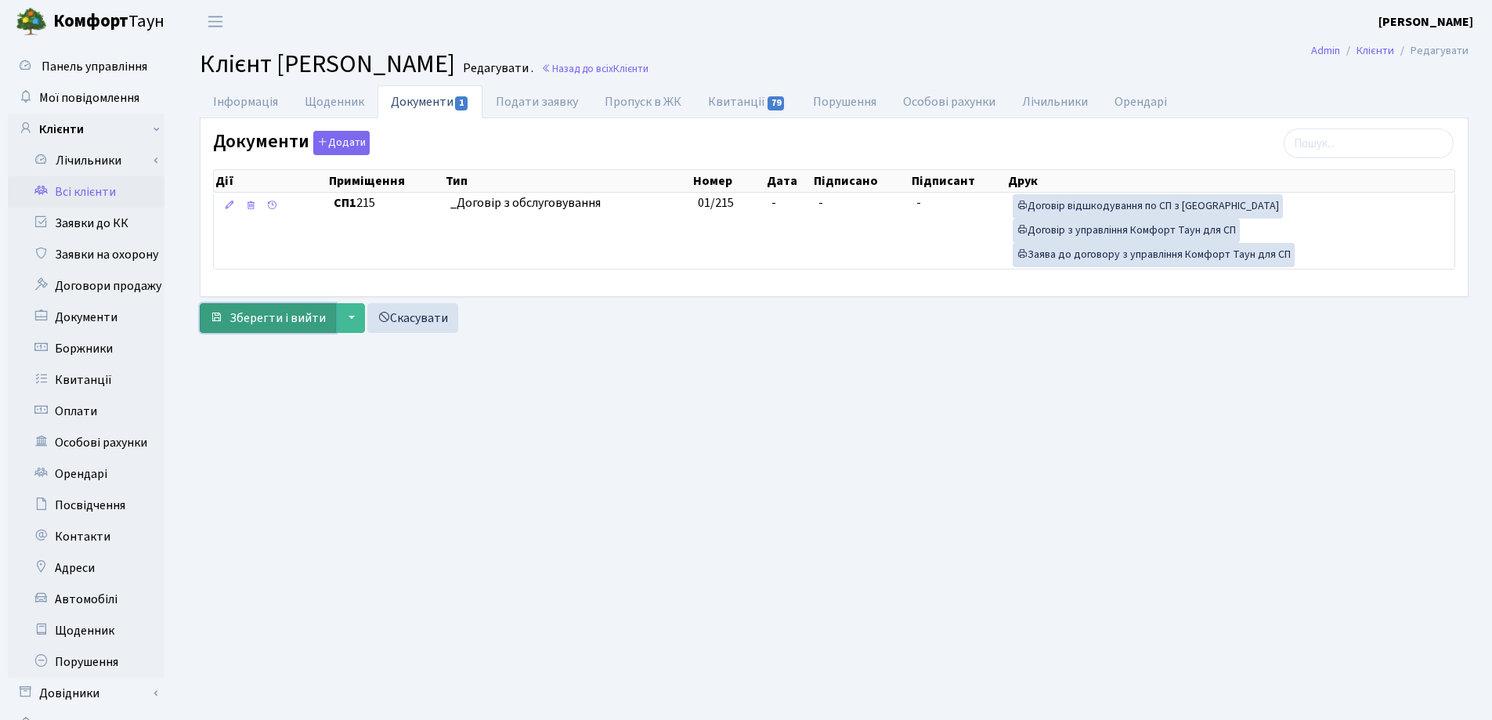
click at [233, 323] on span "Зберегти і вийти" at bounding box center [278, 317] width 96 height 17
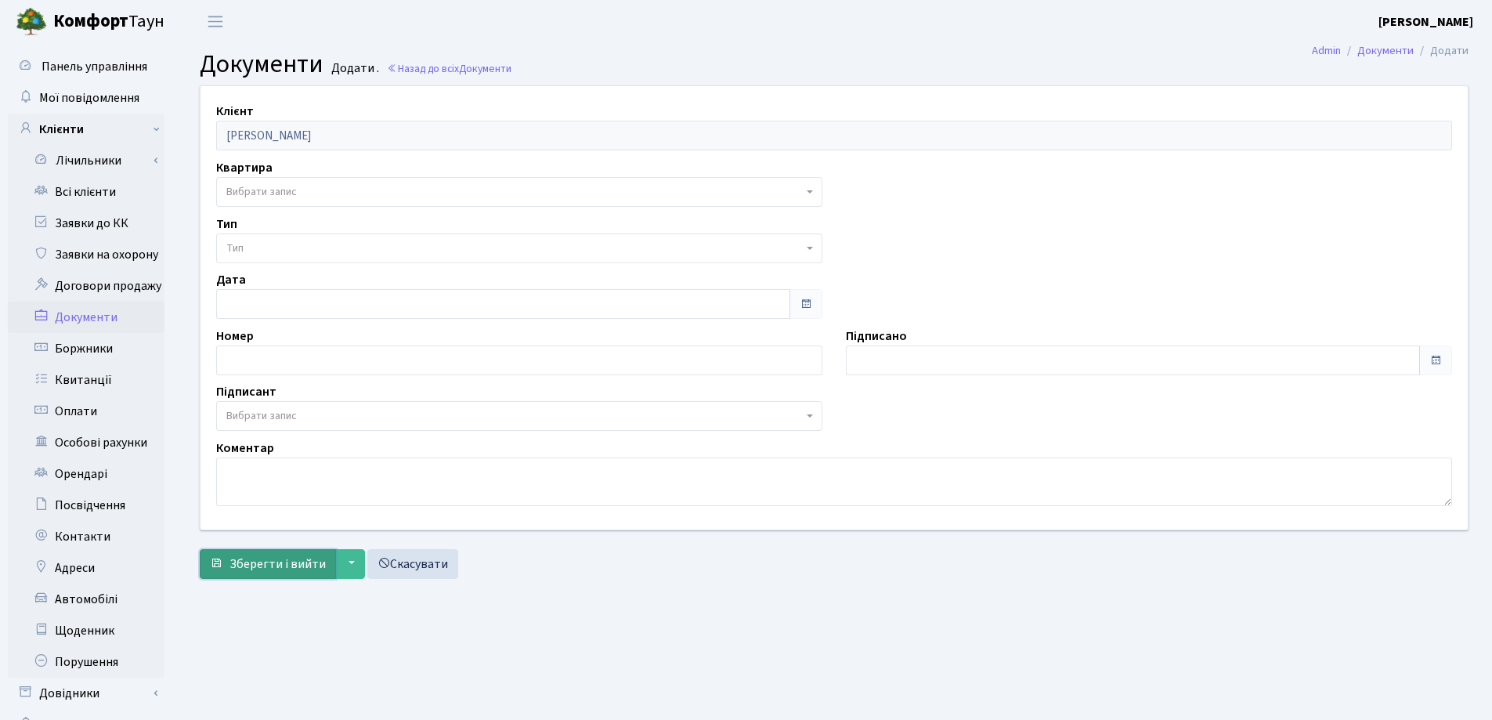
click at [262, 570] on span "Зберегти і вийти" at bounding box center [278, 563] width 96 height 17
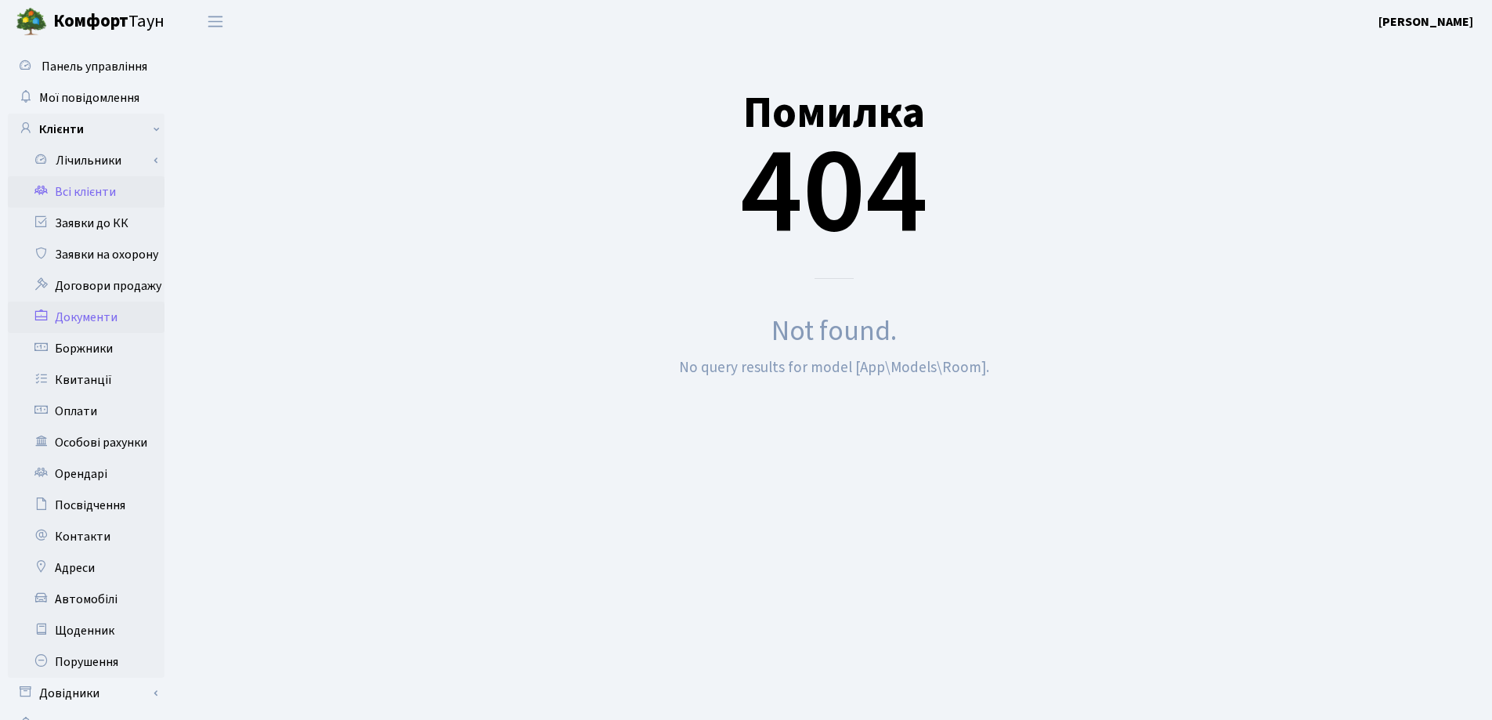
click at [113, 190] on link "Всі клієнти" at bounding box center [86, 191] width 157 height 31
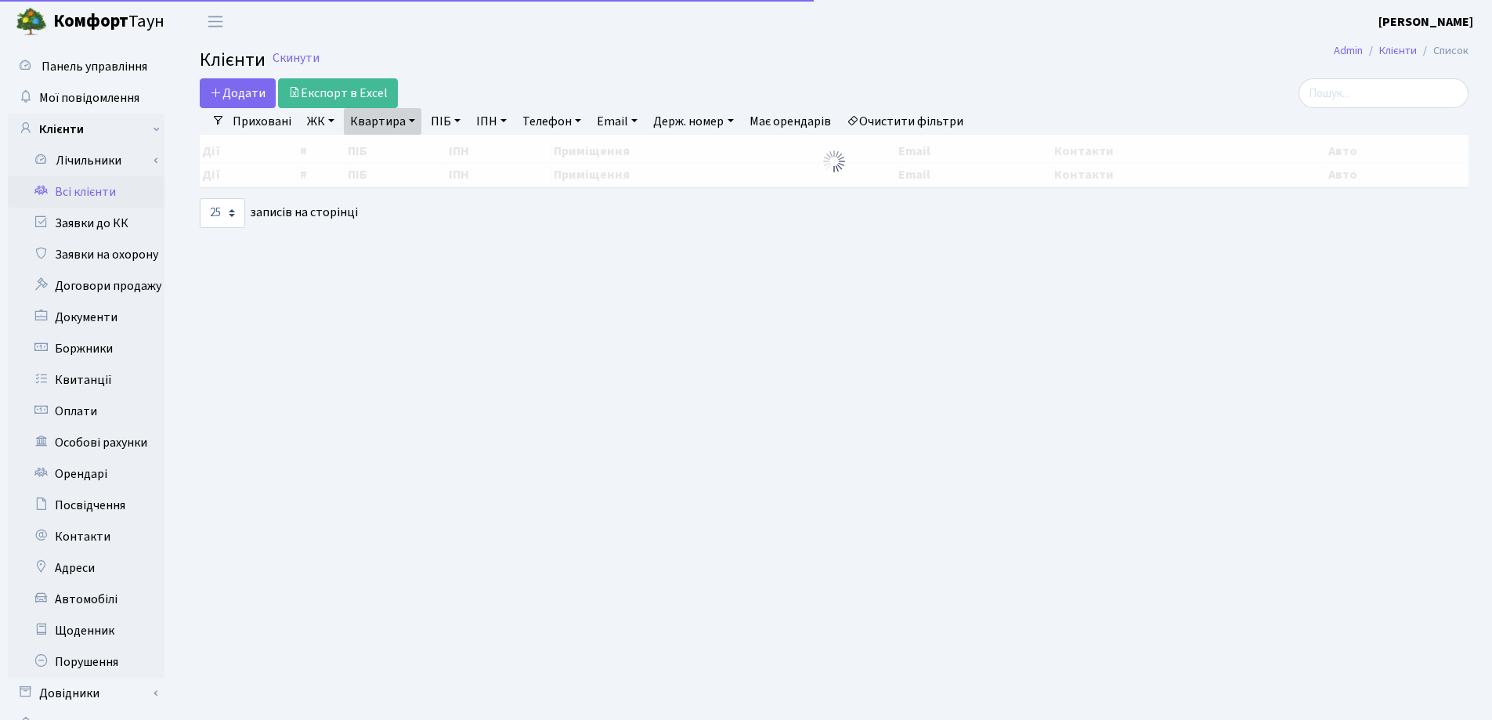
select select "25"
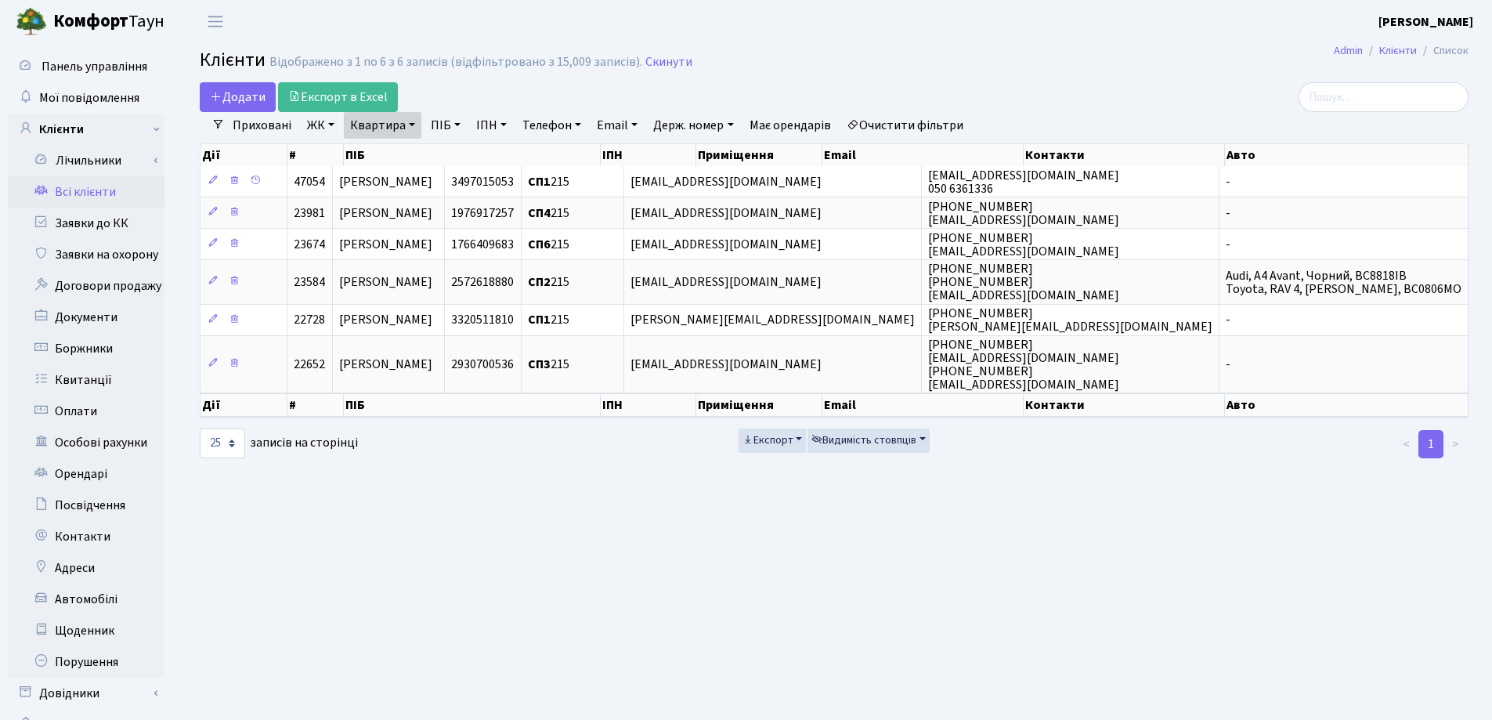
click at [414, 126] on link "Квартира" at bounding box center [383, 125] width 78 height 27
click at [450, 161] on icon at bounding box center [452, 156] width 13 height 13
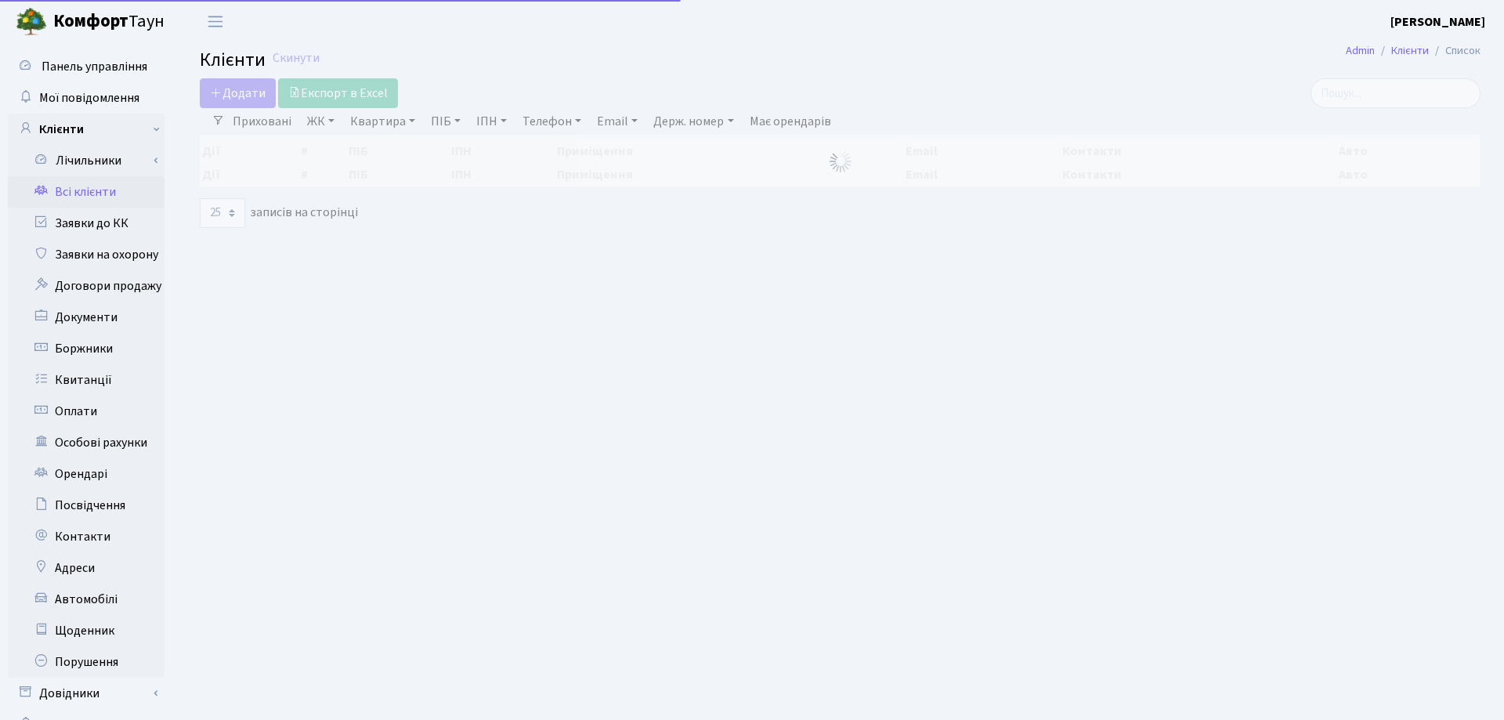
select select "25"
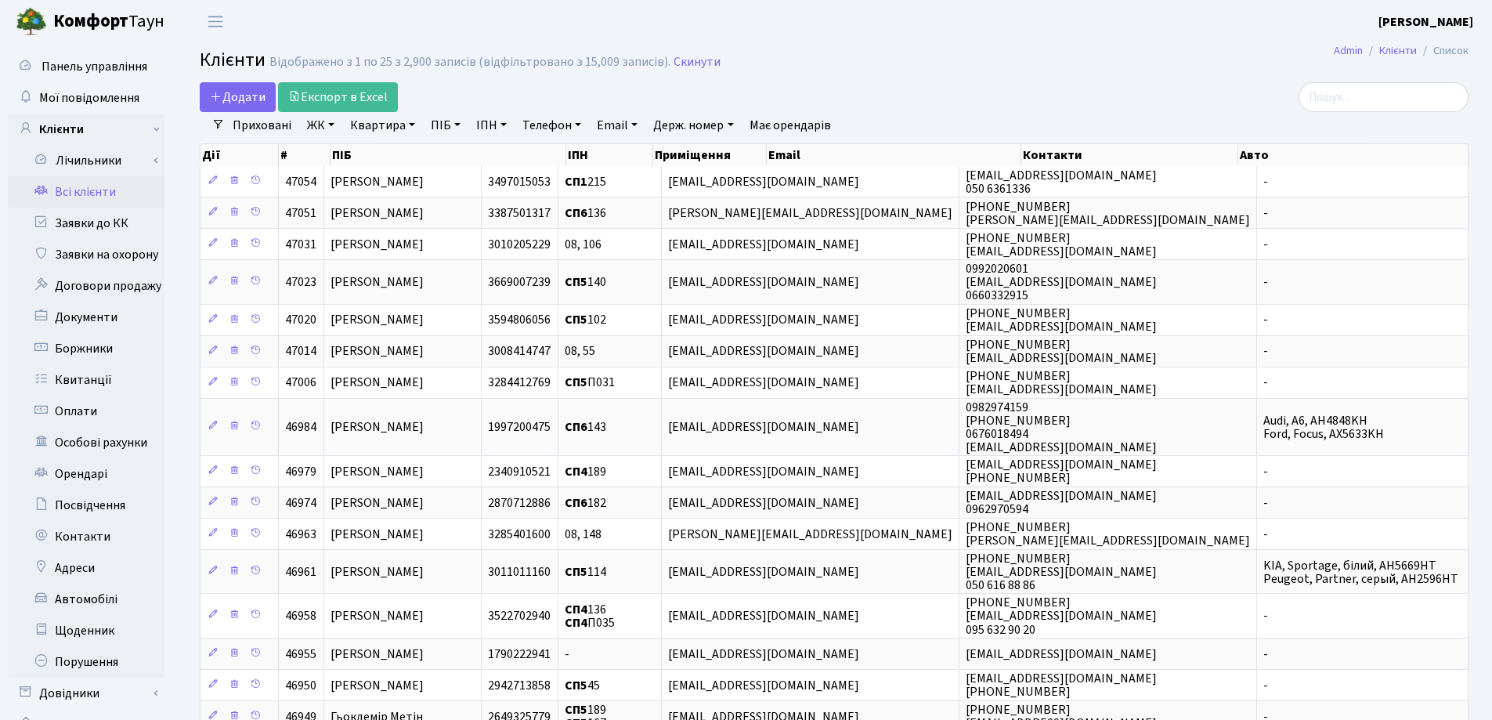
drag, startPoint x: 411, startPoint y: 124, endPoint x: 413, endPoint y: 143, distance: 19.6
click at [411, 125] on link "Квартира" at bounding box center [383, 125] width 78 height 27
click at [413, 146] on input "text" at bounding box center [391, 156] width 92 height 30
type input "125"
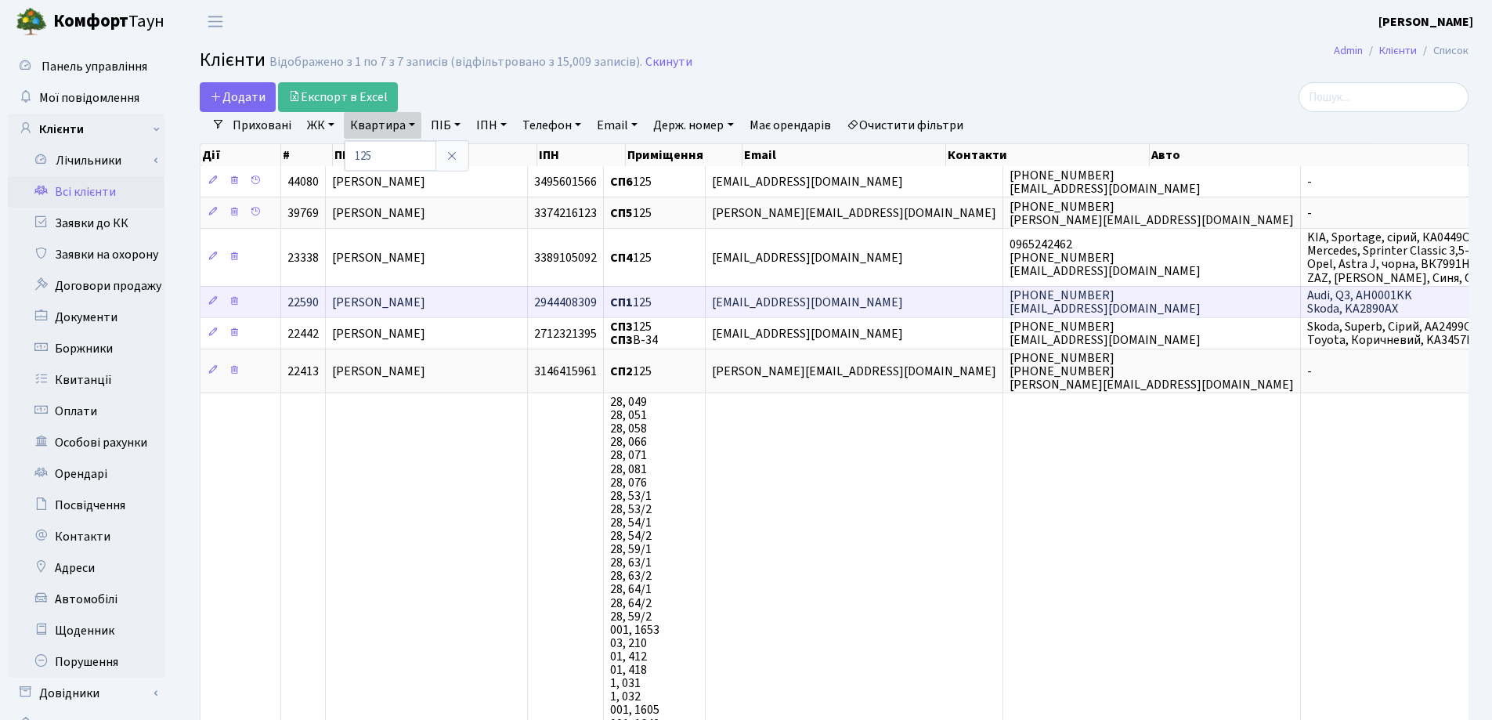
click at [425, 302] on span "[PERSON_NAME]" at bounding box center [378, 302] width 93 height 17
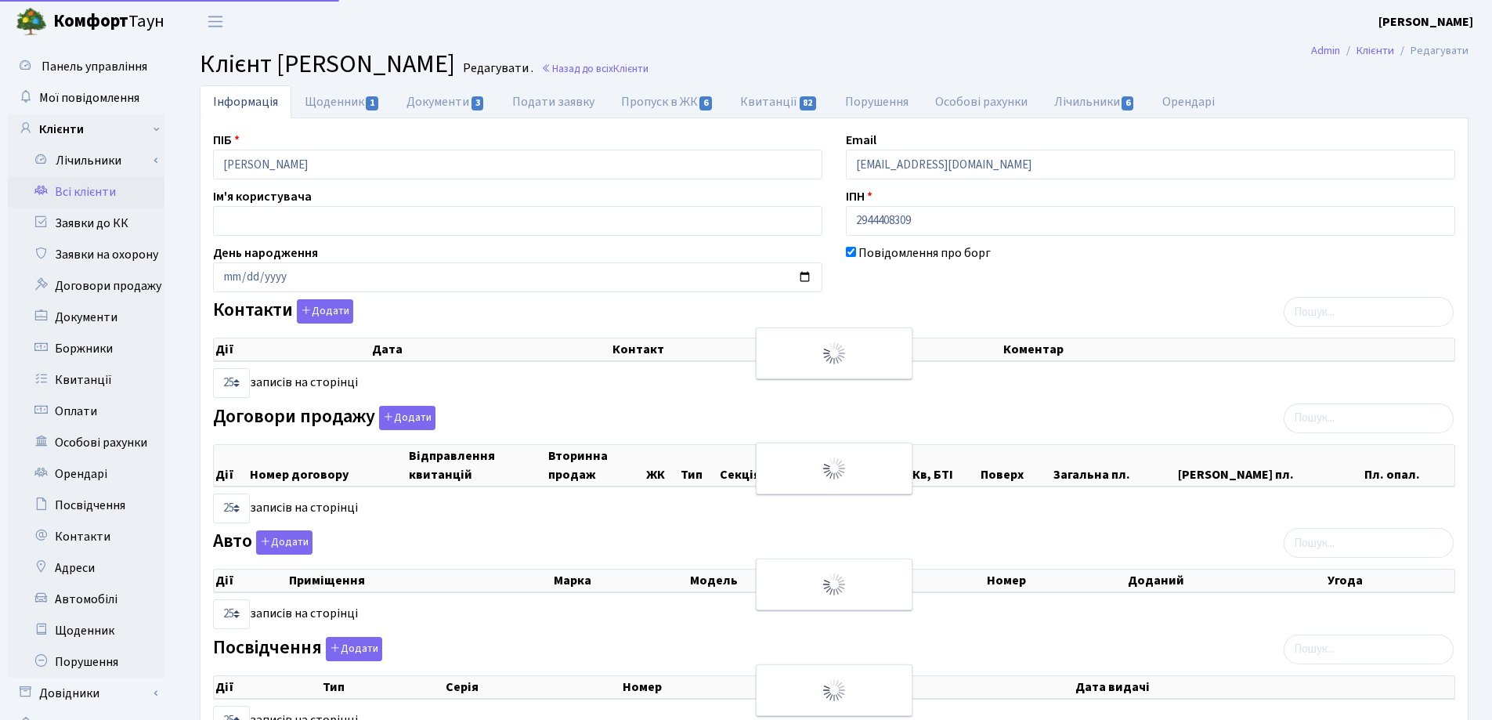
select select "25"
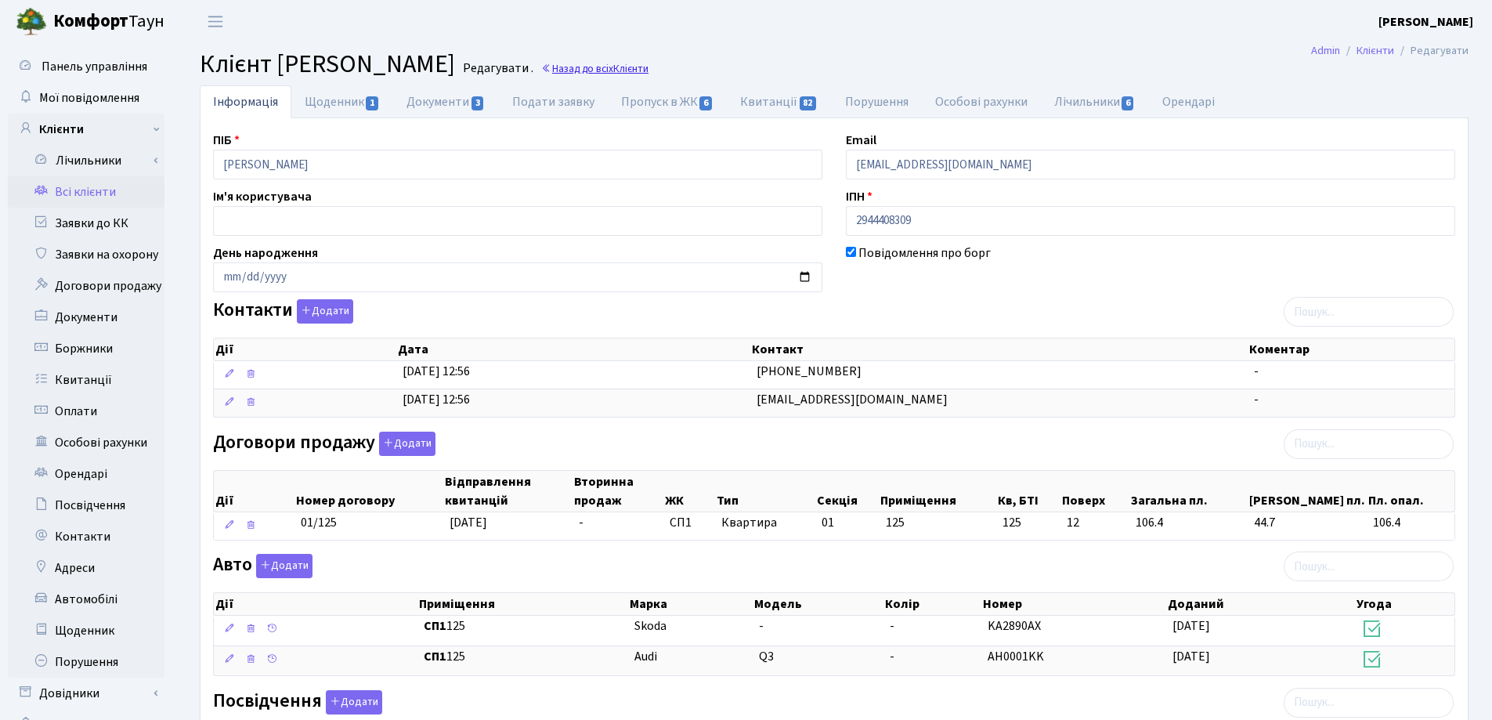
click at [649, 64] on link "Назад до всіх Клієнти" at bounding box center [594, 68] width 107 height 15
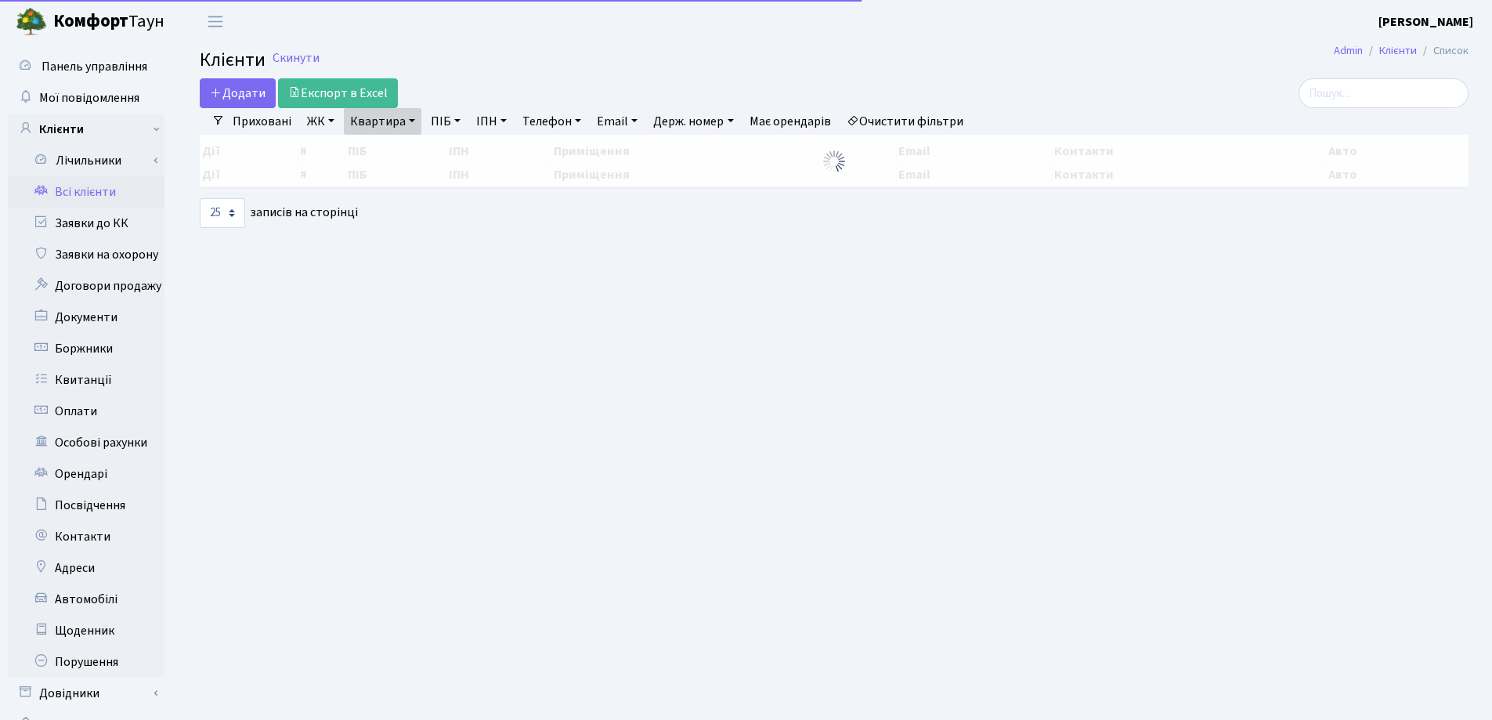
select select "25"
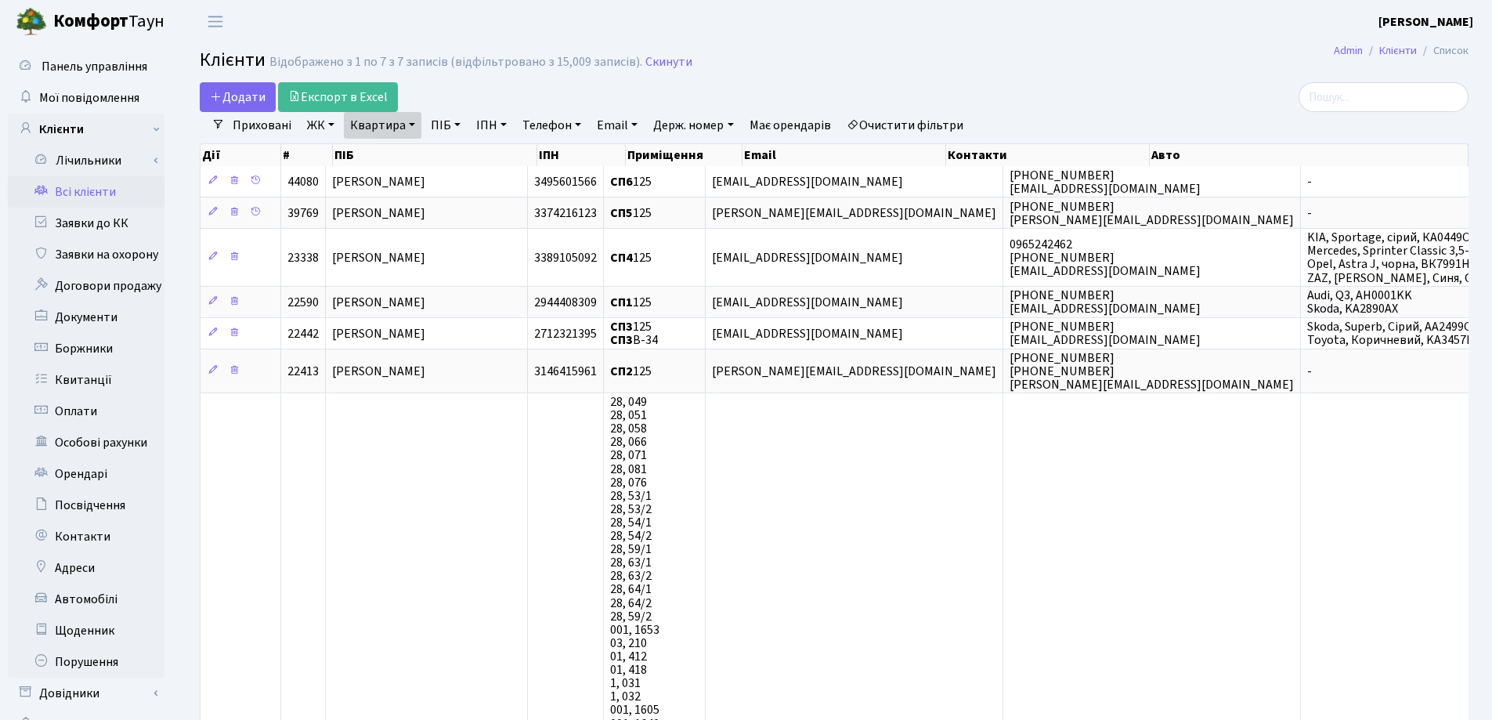
click at [411, 128] on link "Квартира" at bounding box center [383, 125] width 78 height 27
click at [400, 160] on input "125" at bounding box center [391, 156] width 92 height 30
type input "1"
type input "215"
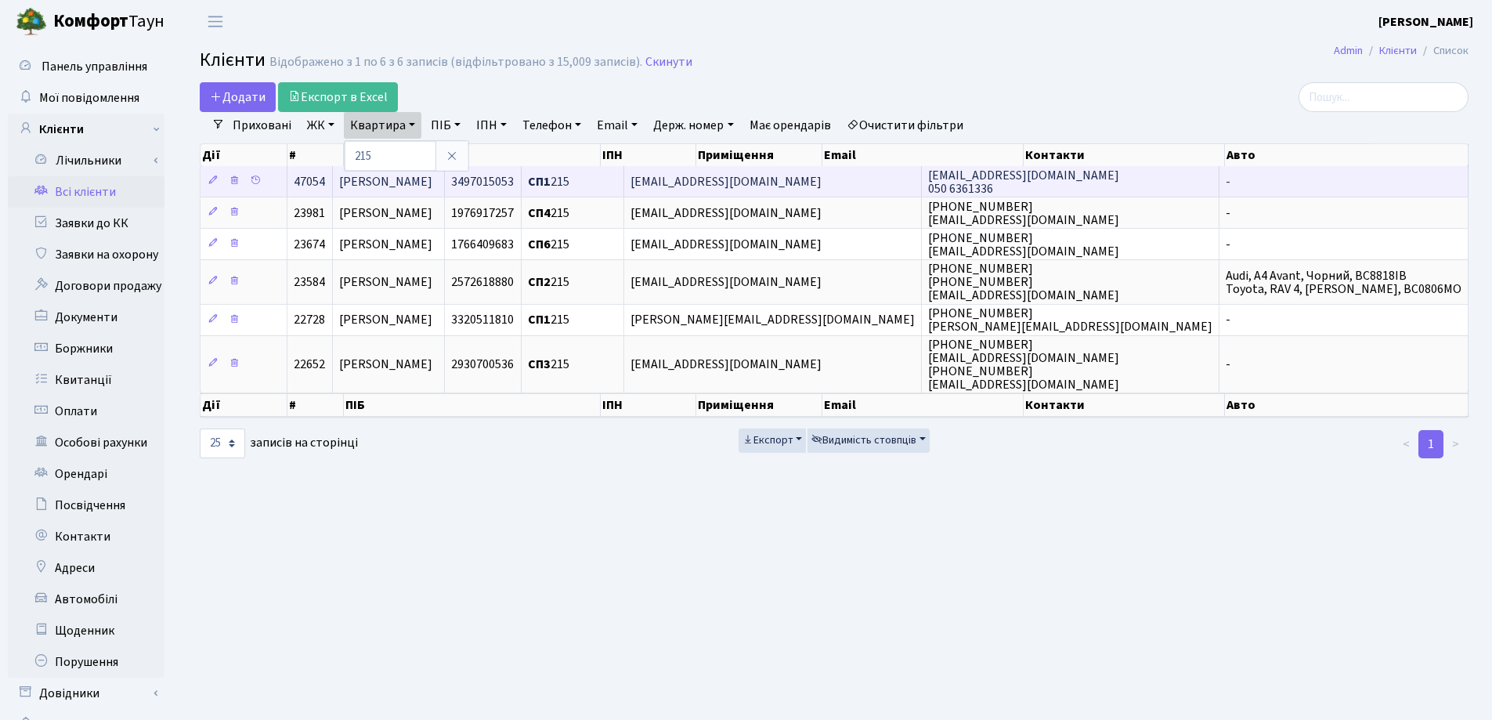
click at [445, 175] on td "[PERSON_NAME]" at bounding box center [389, 181] width 112 height 31
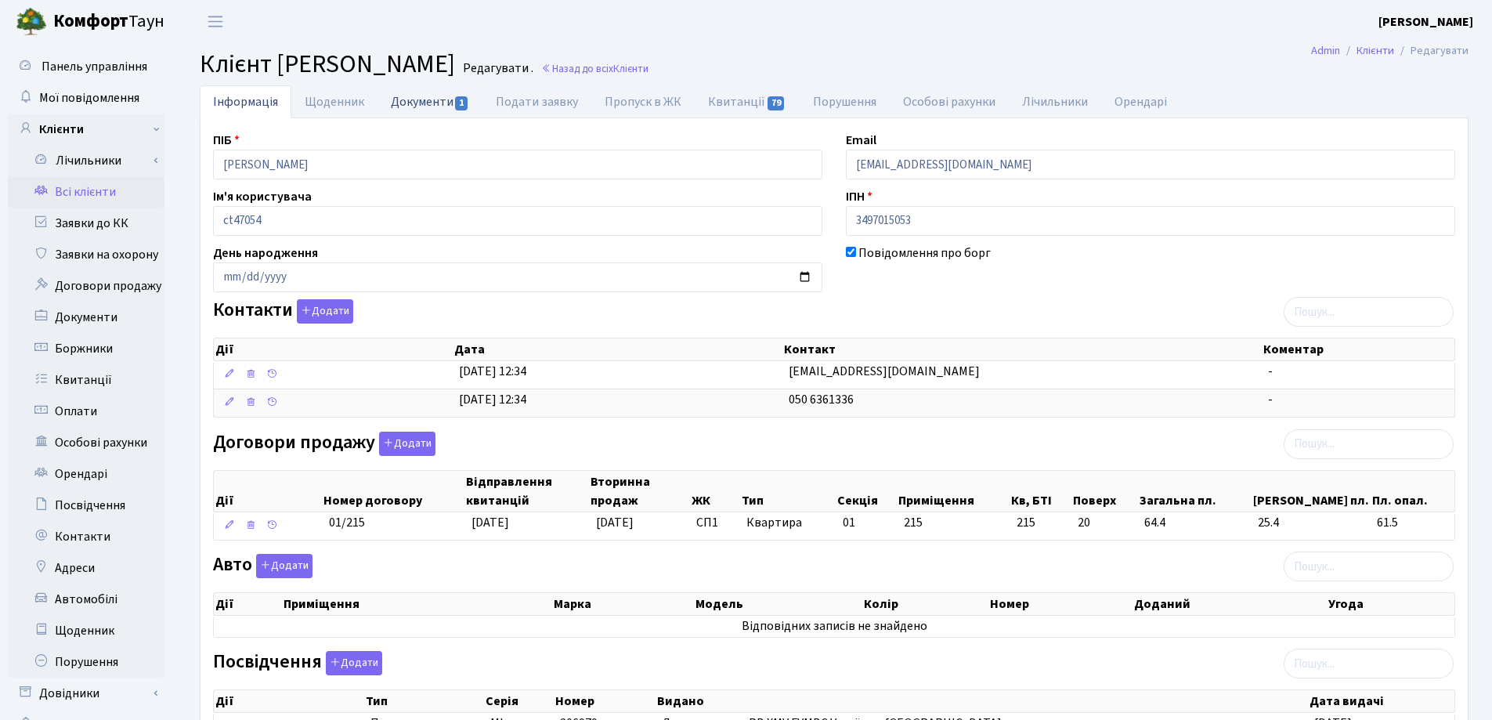
click at [411, 103] on link "Документи 1" at bounding box center [430, 101] width 105 height 32
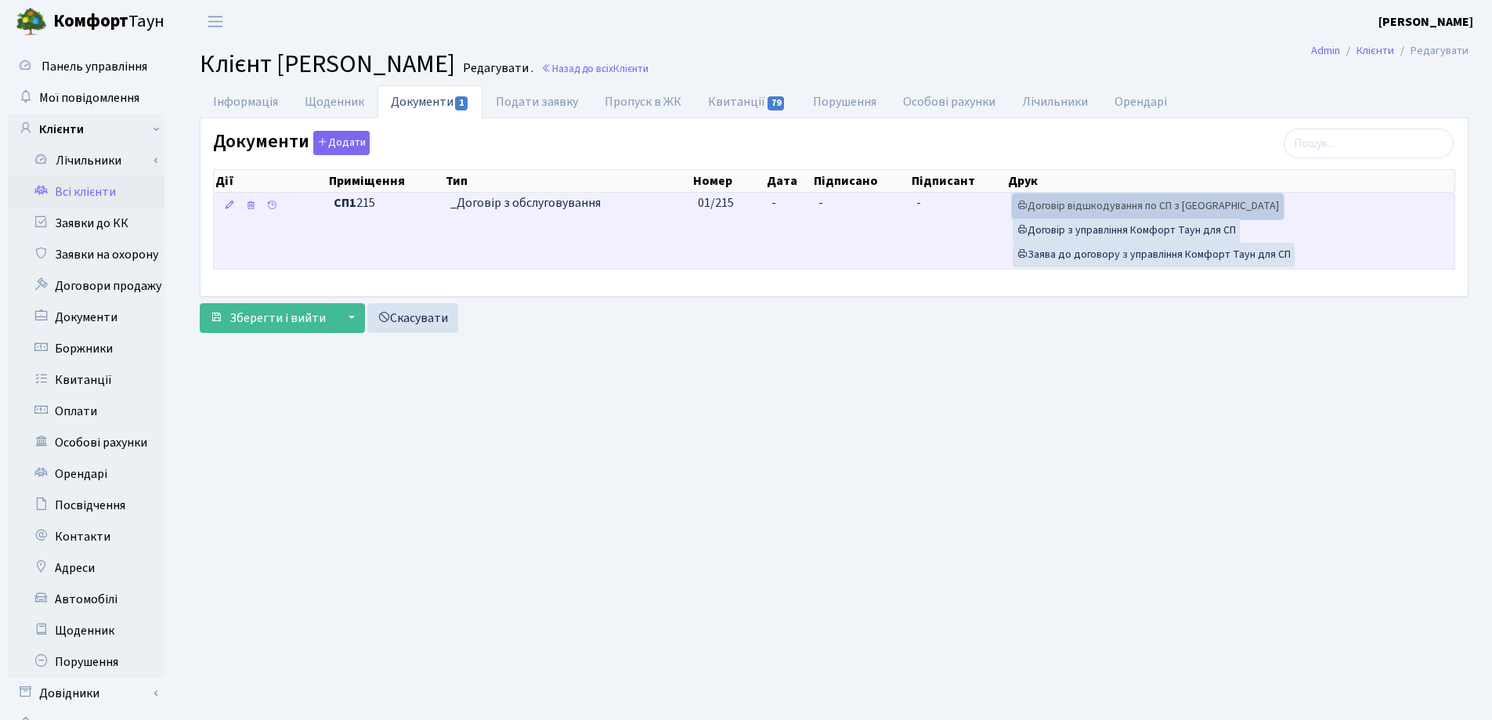
click at [1104, 204] on link "Договір відшкодування по СП з [GEOGRAPHIC_DATA]" at bounding box center [1148, 206] width 270 height 24
click at [1047, 204] on link "Договір відшкодування по СП з [GEOGRAPHIC_DATA]" at bounding box center [1148, 206] width 270 height 24
click at [1068, 224] on link "Договір з управління Комфорт Таун для СП" at bounding box center [1126, 231] width 227 height 24
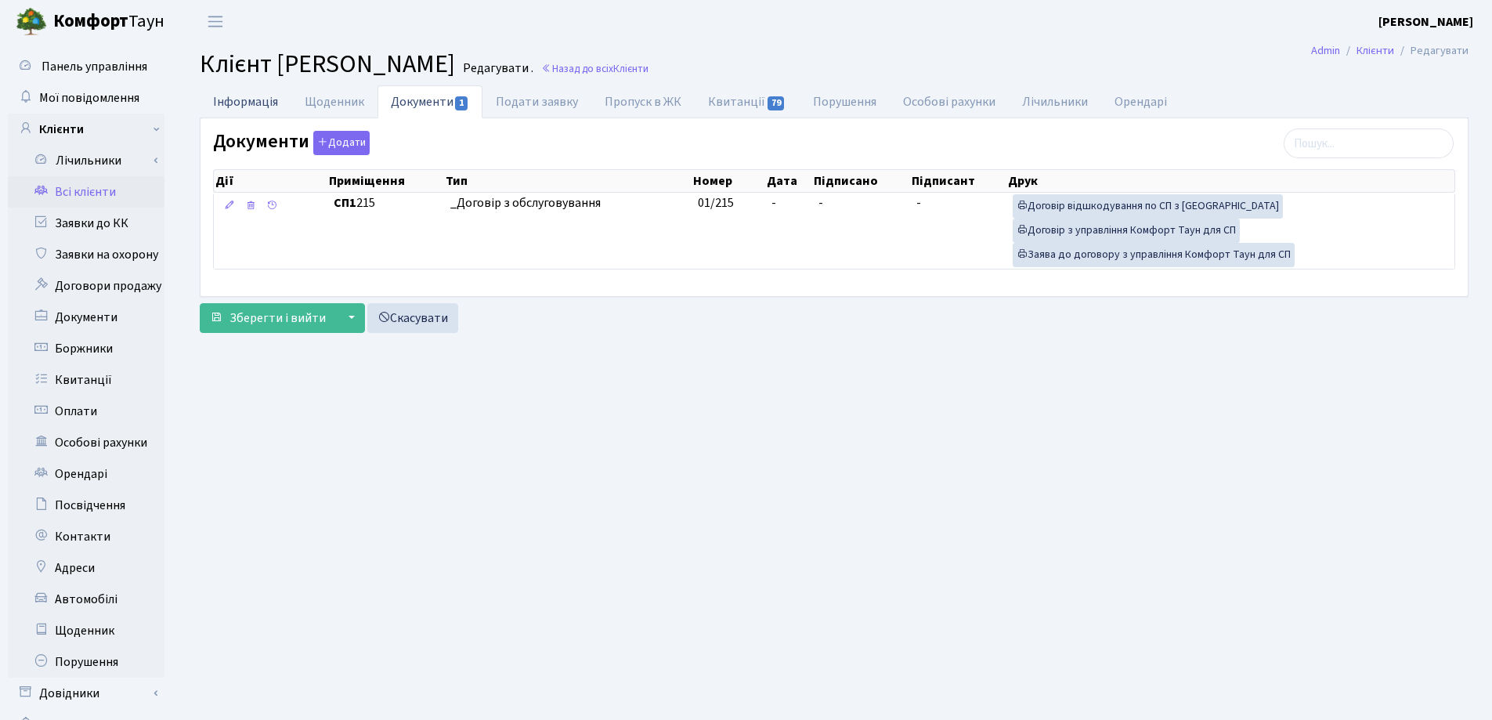
click at [243, 97] on link "Інформація" at bounding box center [246, 101] width 92 height 32
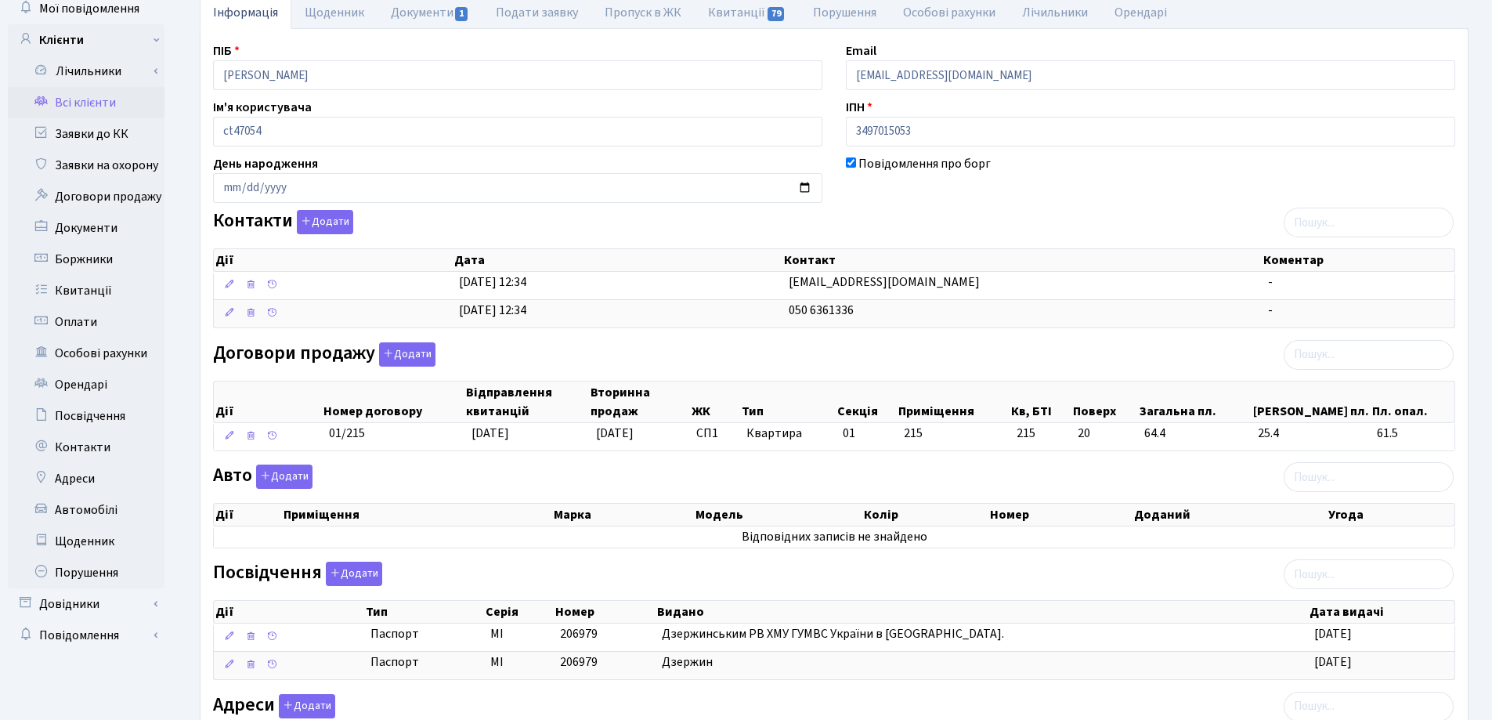
scroll to position [235, 0]
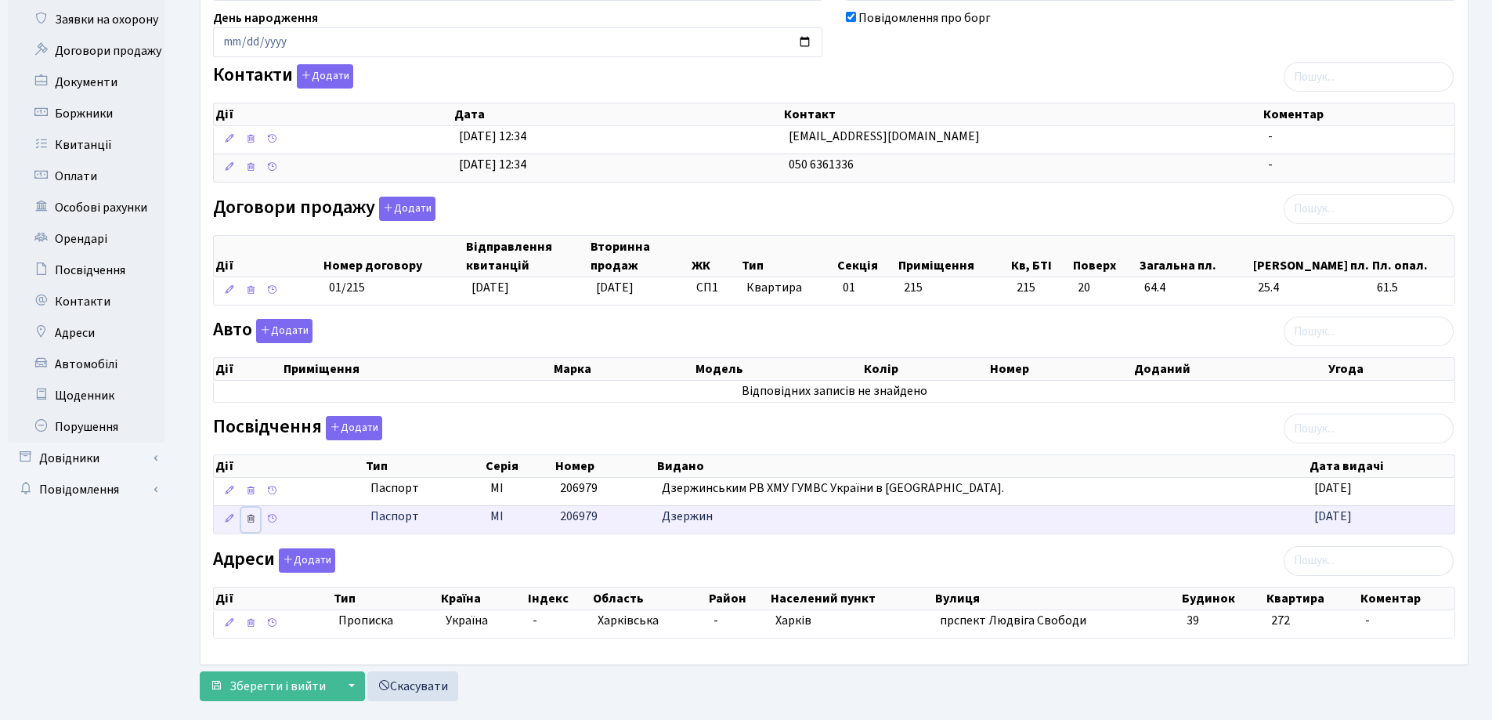
click at [251, 517] on icon at bounding box center [250, 518] width 11 height 11
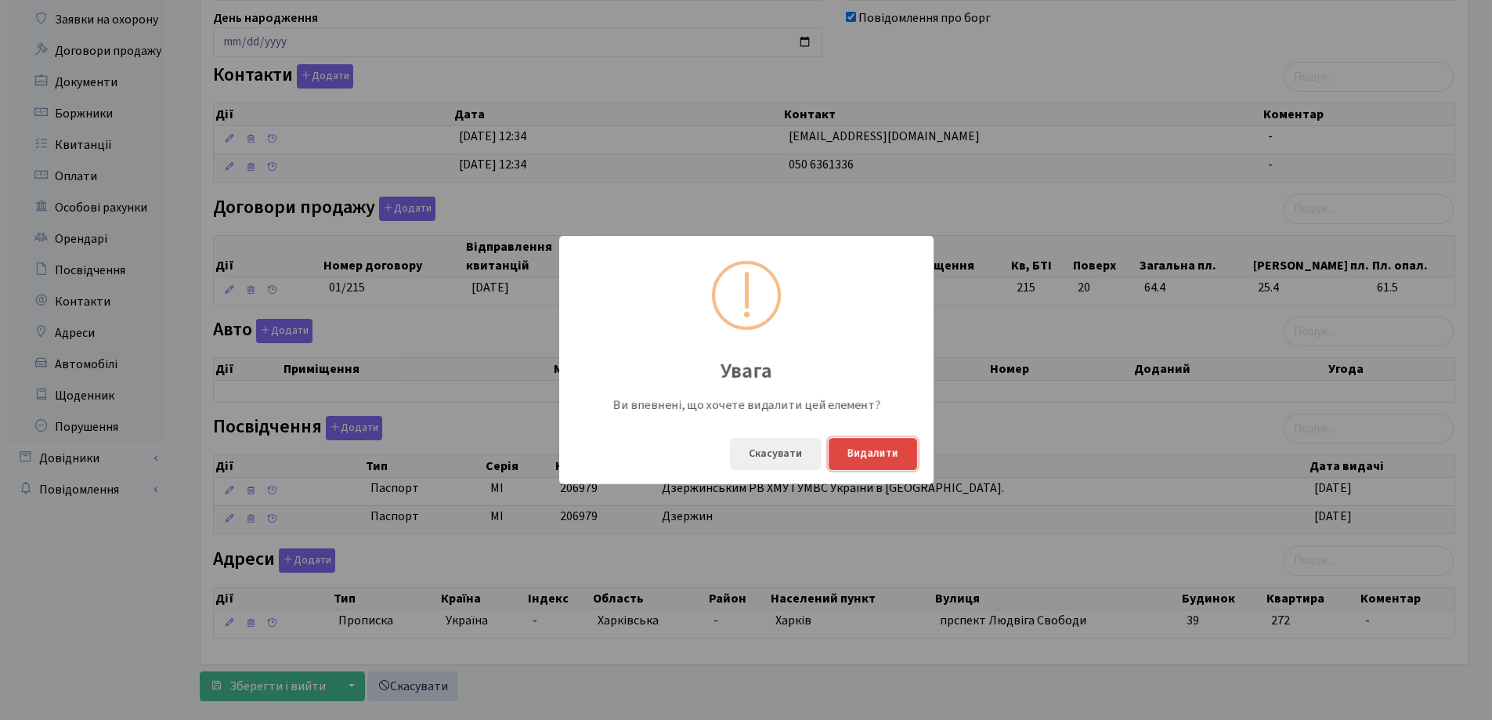
click at [855, 457] on button "Видалити" at bounding box center [873, 454] width 89 height 32
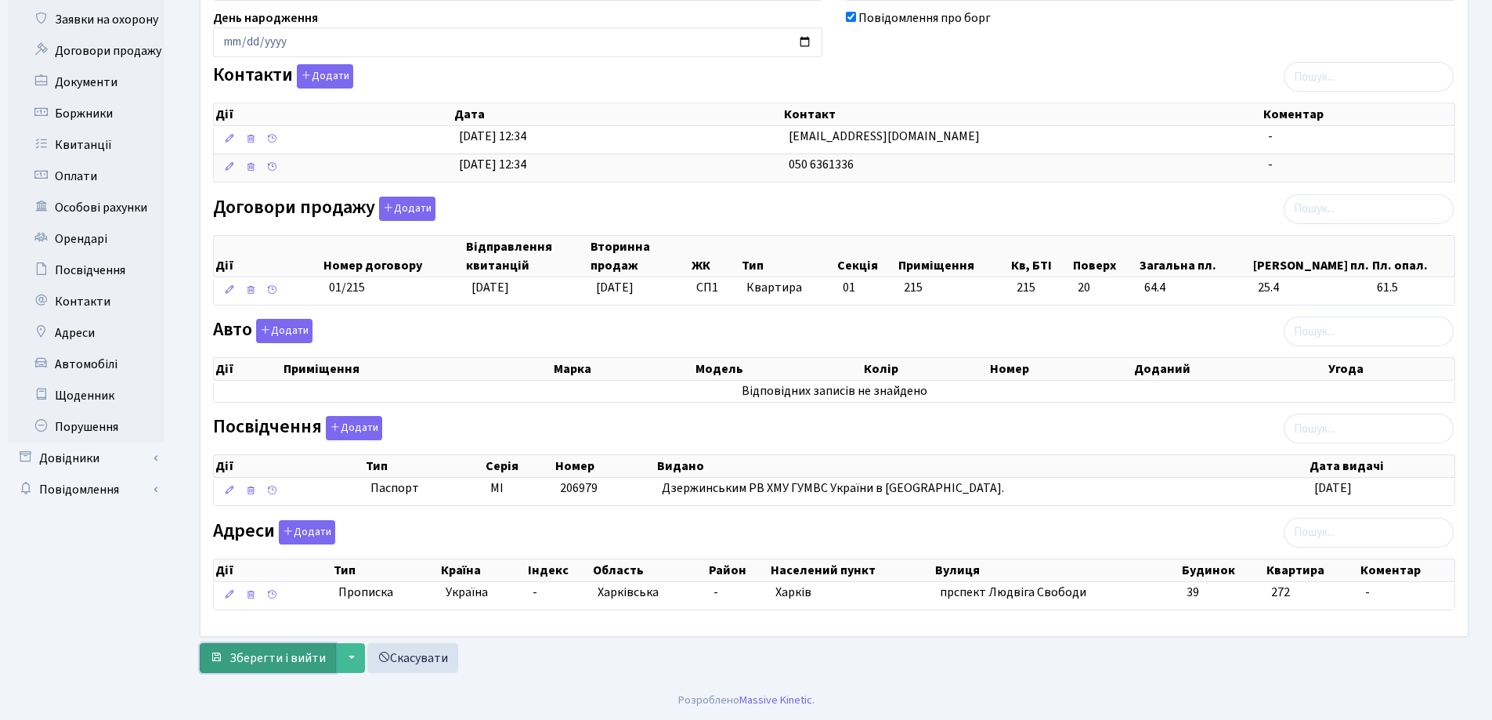
click at [277, 653] on span "Зберегти і вийти" at bounding box center [278, 657] width 96 height 17
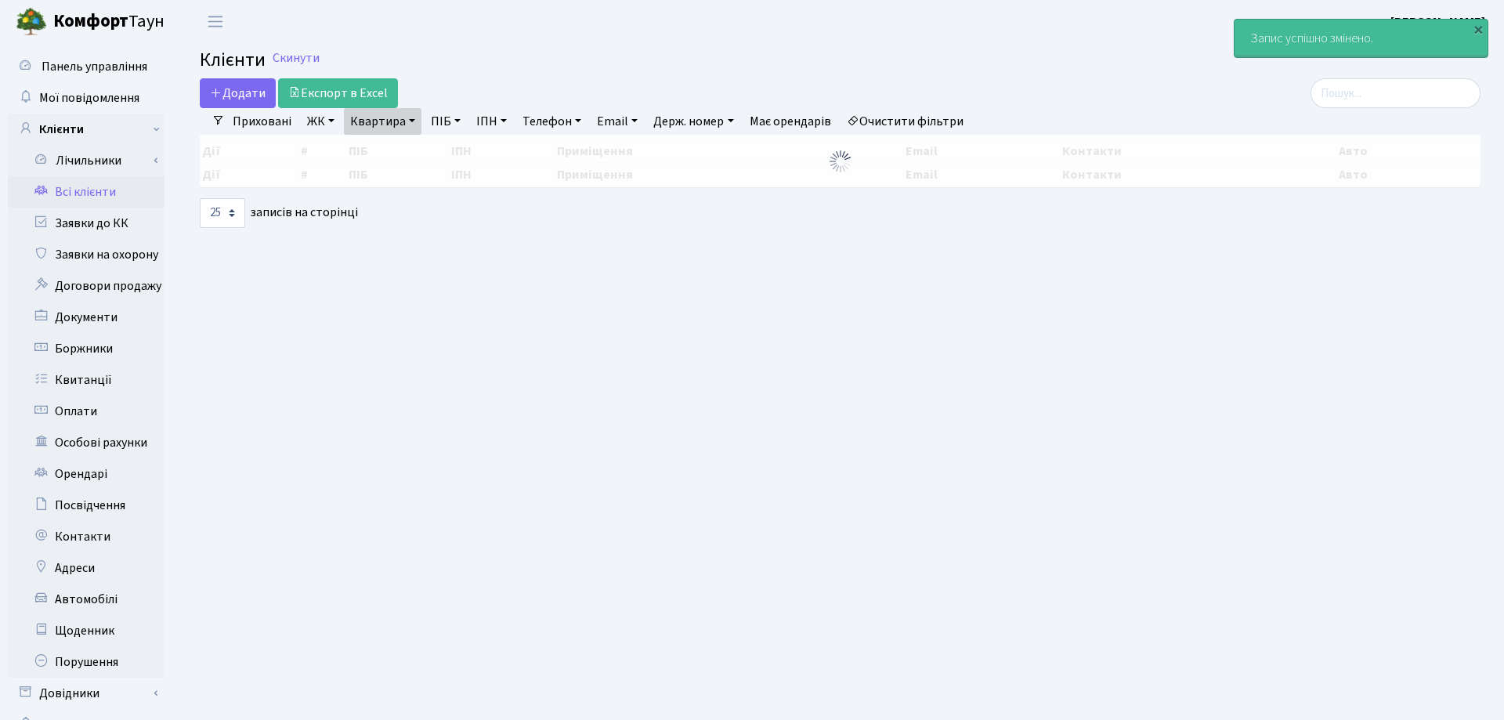
select select "25"
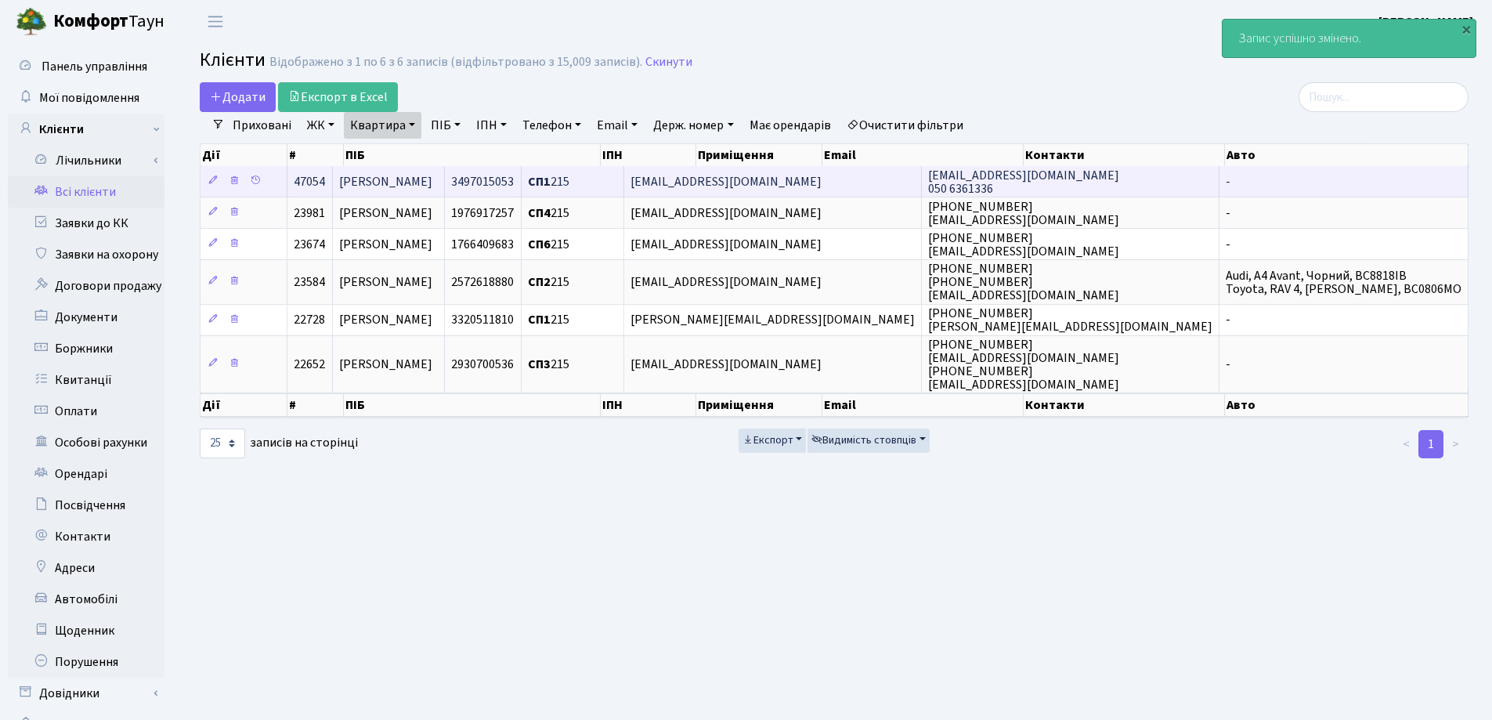
click at [432, 179] on span "[PERSON_NAME]" at bounding box center [385, 181] width 93 height 17
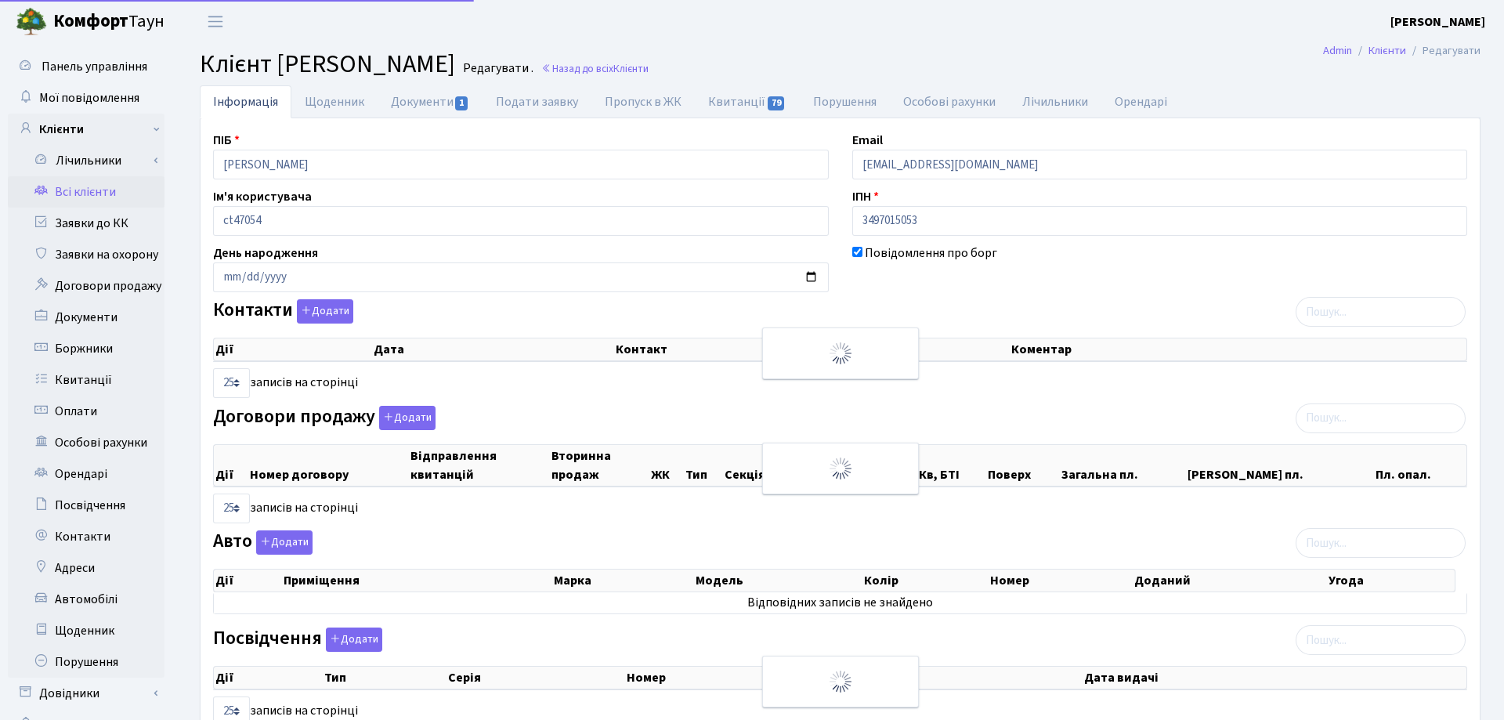
select select "25"
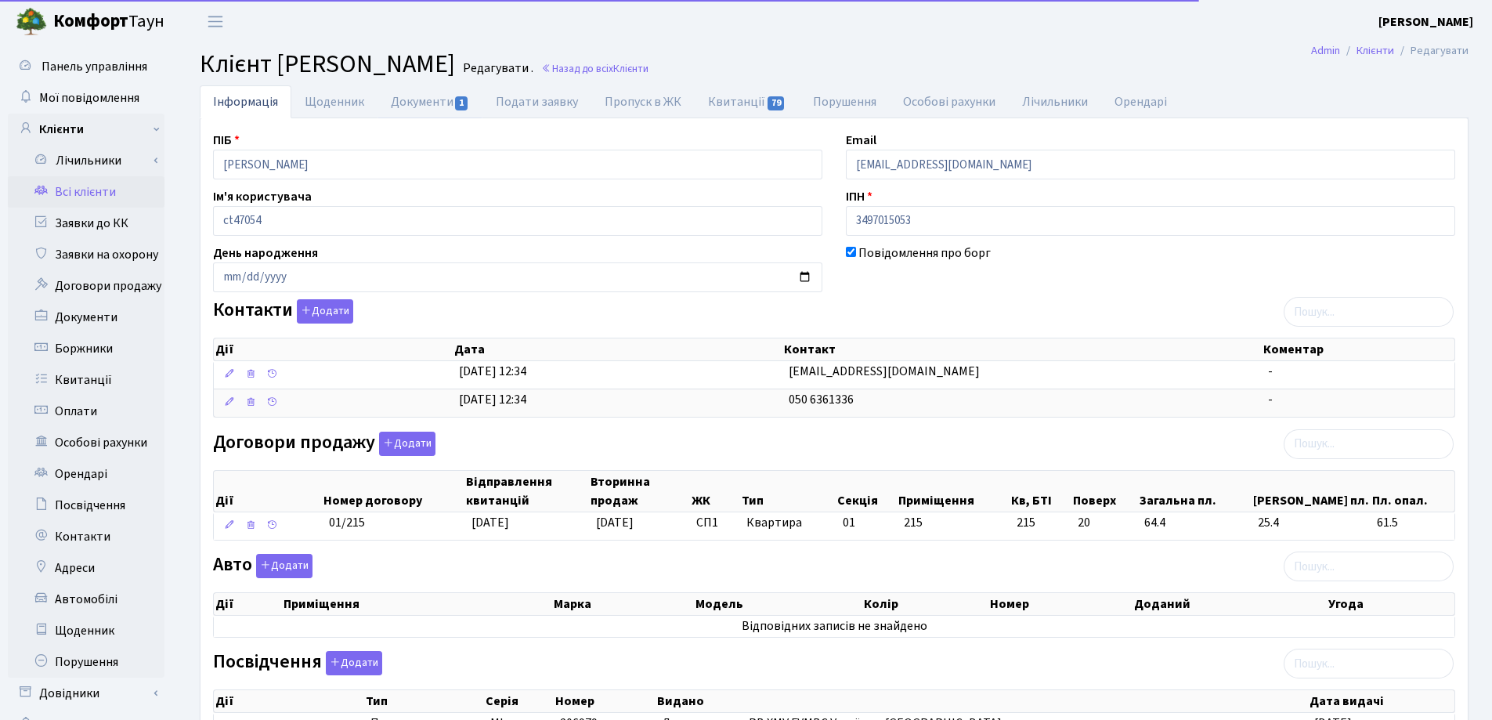
click at [424, 100] on link "Документи 1" at bounding box center [430, 101] width 105 height 33
select select "25"
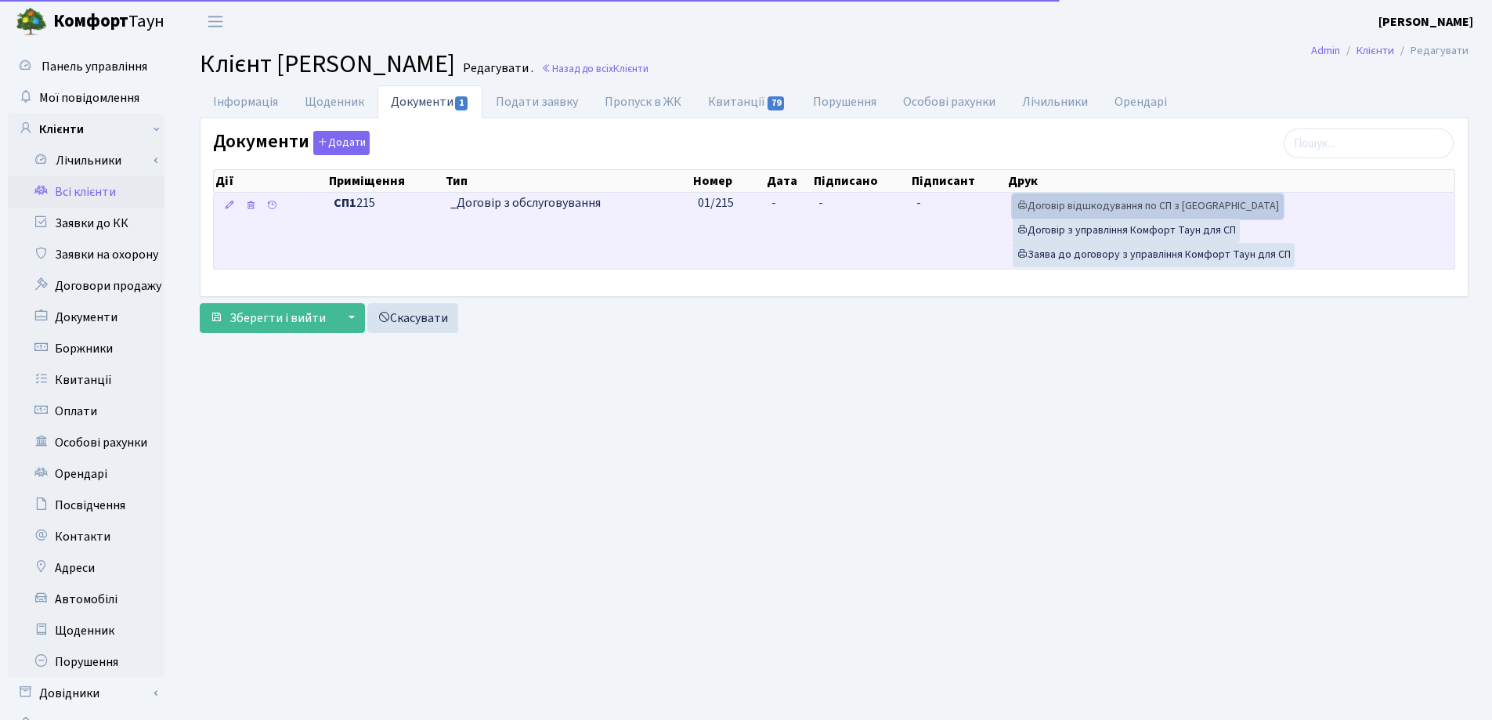
click at [1100, 200] on link "Договір відшкодування по СП з [GEOGRAPHIC_DATA]" at bounding box center [1148, 206] width 270 height 24
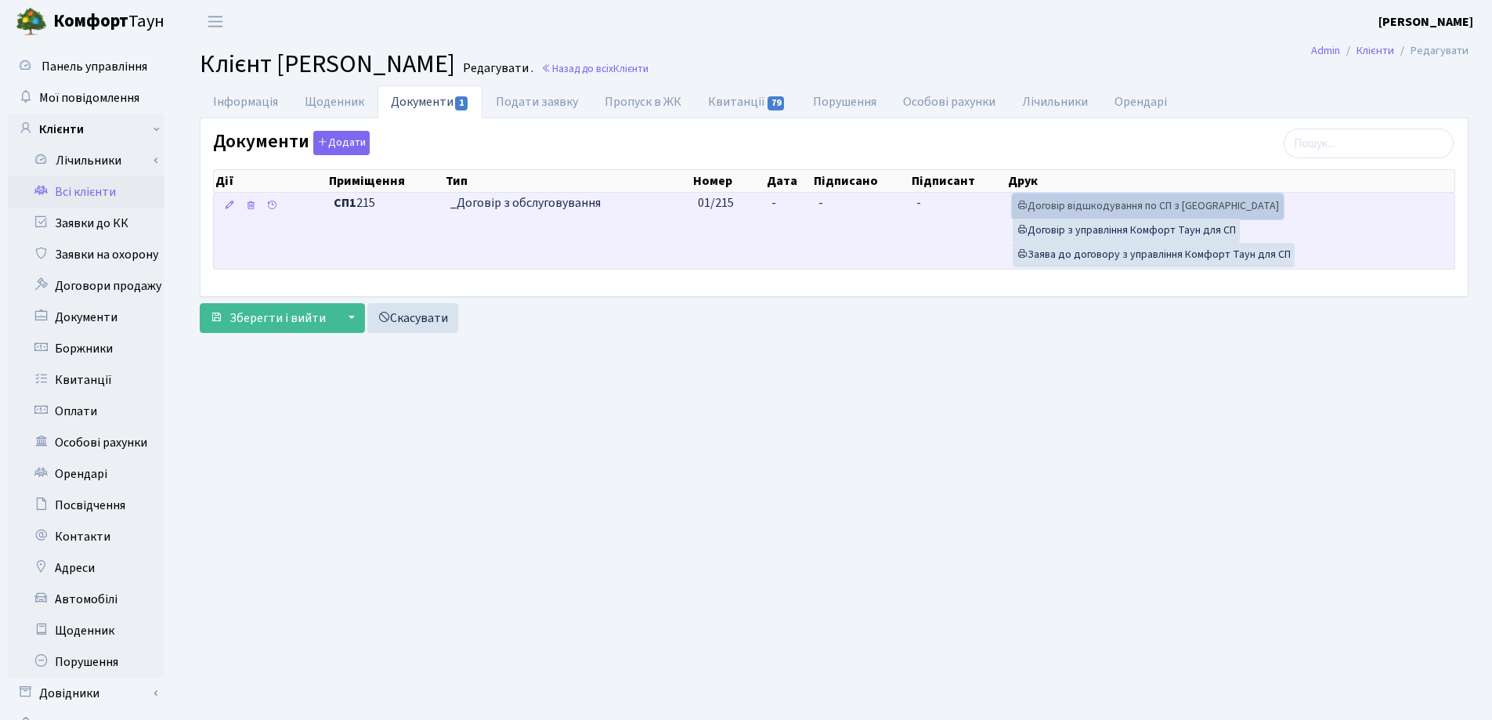
click at [1086, 208] on link "Договір відшкодування по СП з [GEOGRAPHIC_DATA]" at bounding box center [1148, 206] width 270 height 24
click at [1134, 230] on link "Договір з управління Комфорт Таун для СП" at bounding box center [1126, 231] width 227 height 24
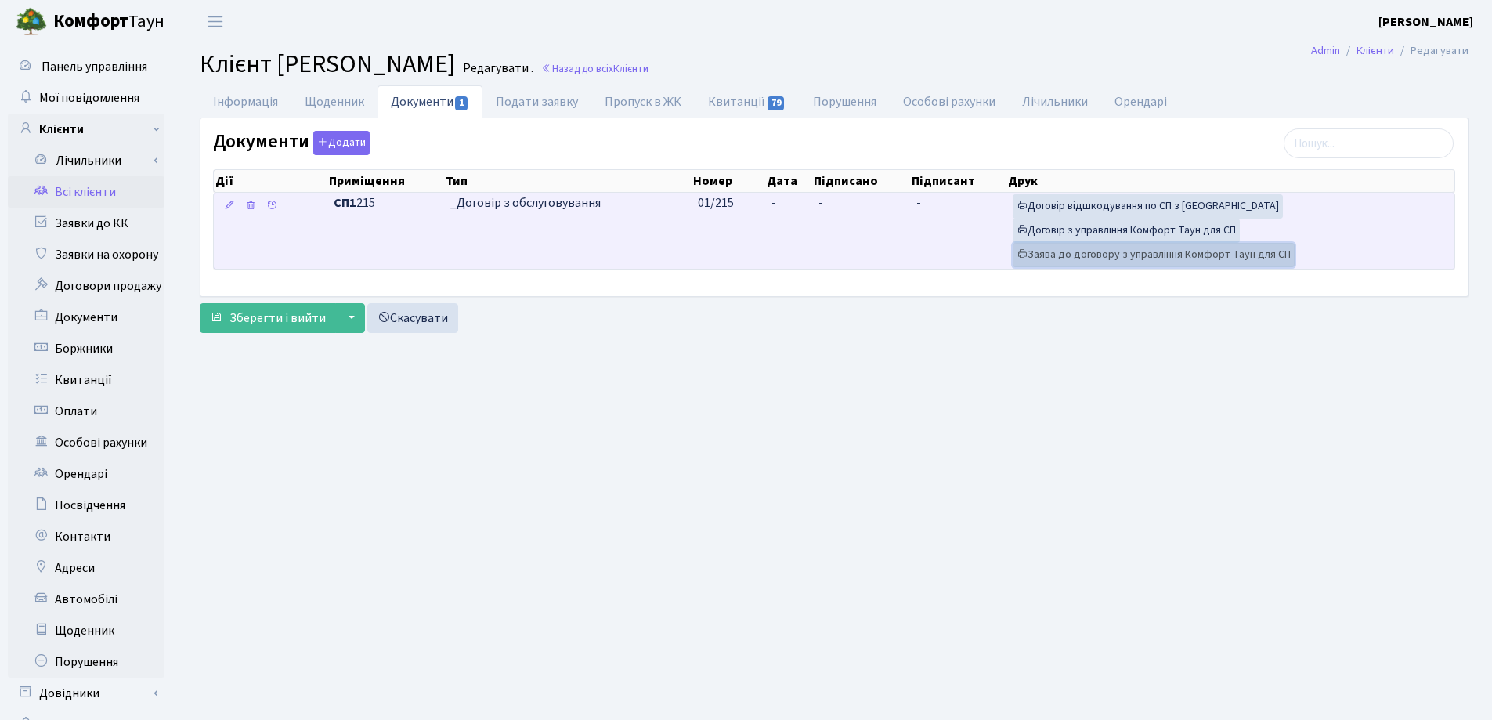
click at [1026, 260] on link "Заява до договору з управління Комфорт Таун для СП" at bounding box center [1154, 255] width 282 height 24
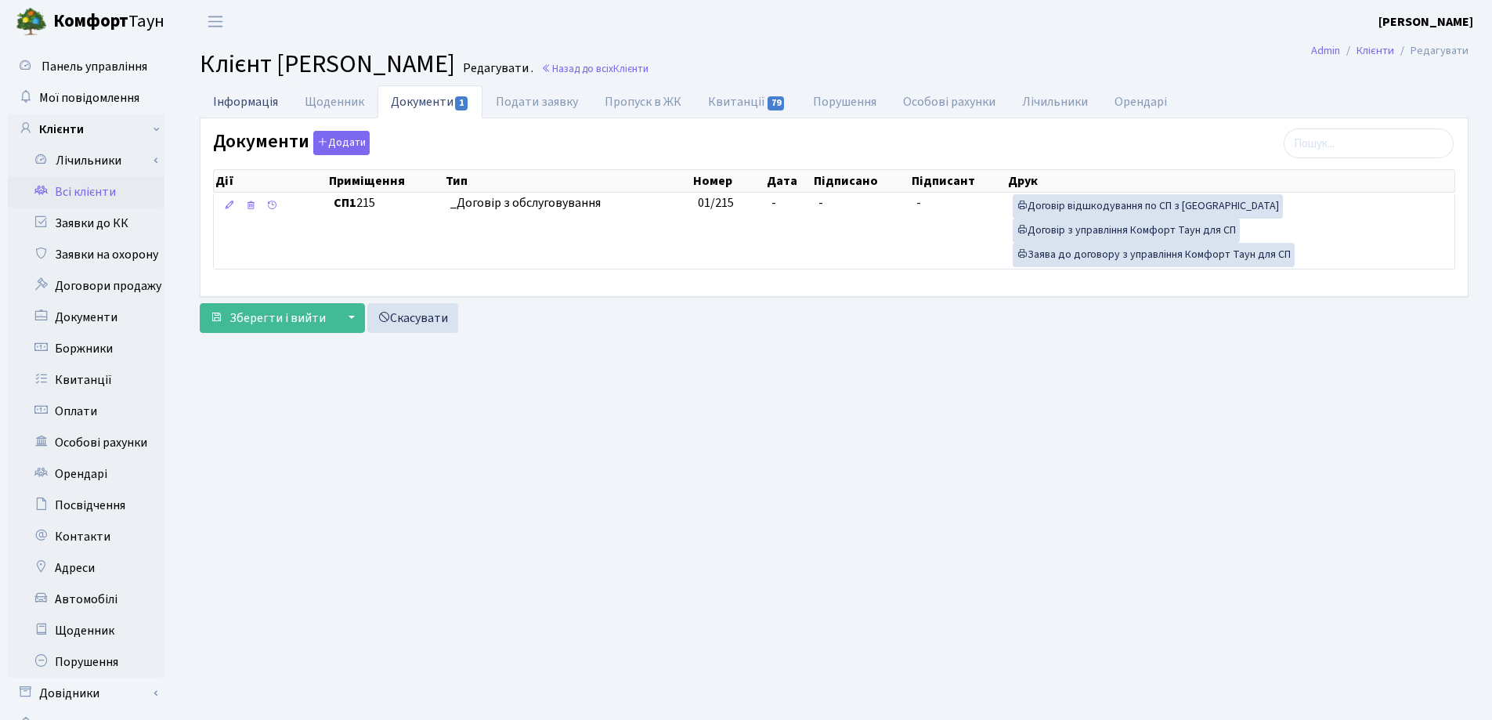
click at [234, 110] on link "Інформація" at bounding box center [246, 101] width 92 height 32
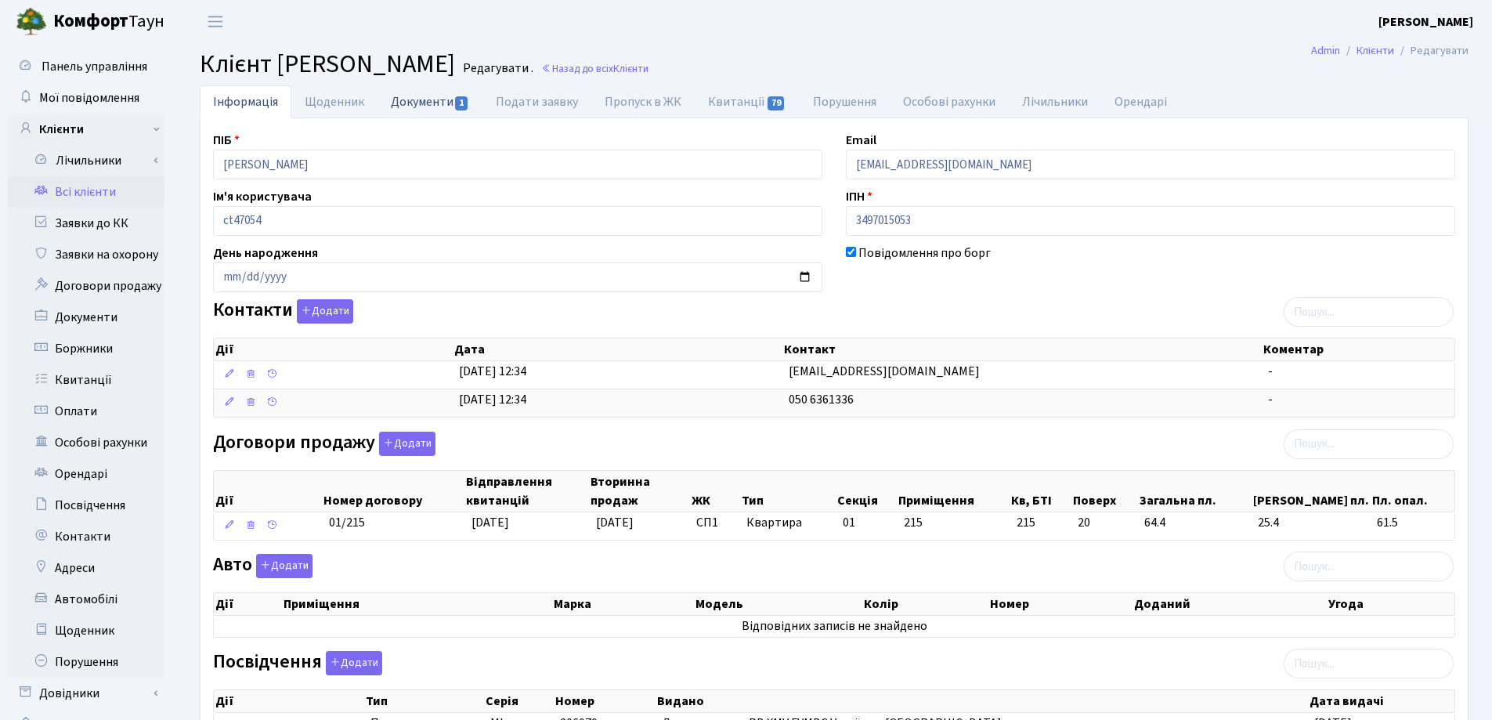
click at [418, 96] on link "Документи 1" at bounding box center [430, 101] width 105 height 32
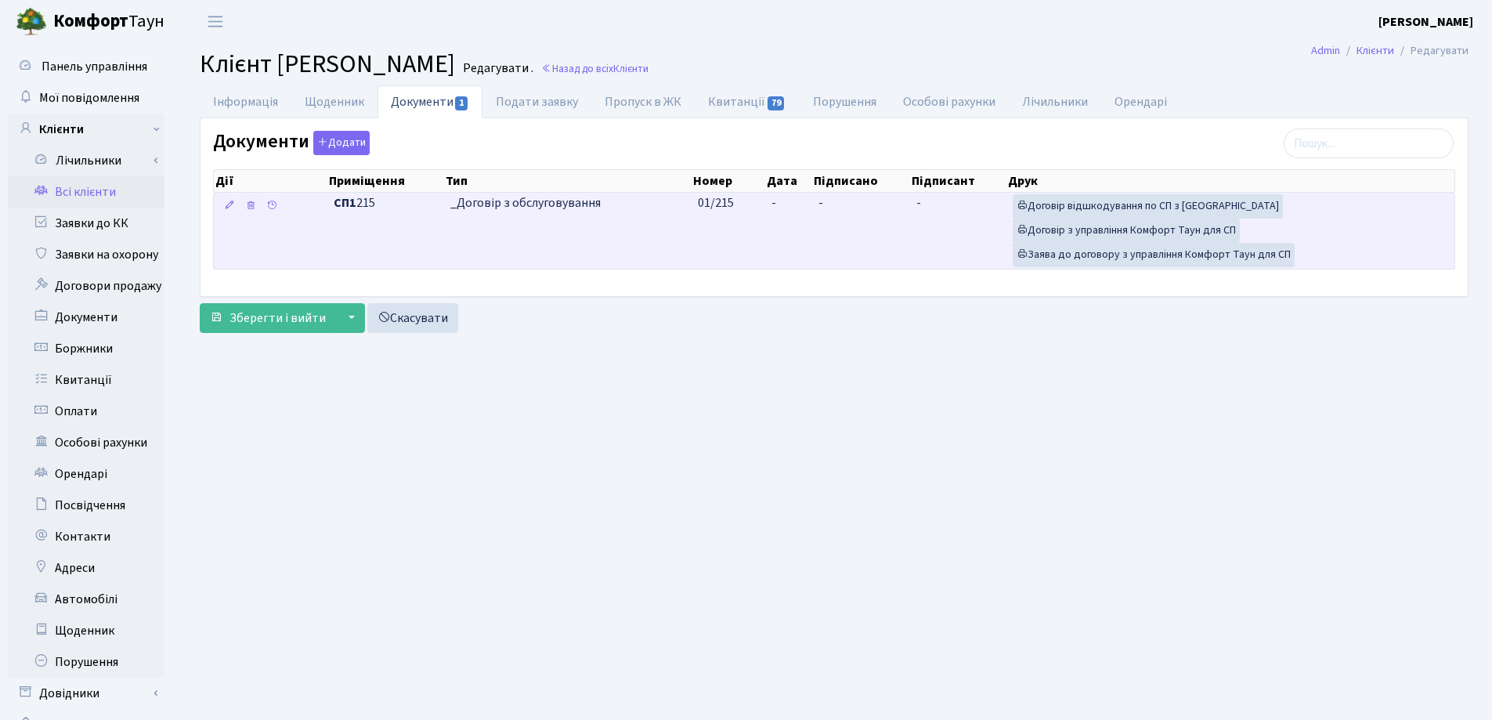
click at [788, 198] on td "-" at bounding box center [788, 231] width 47 height 76
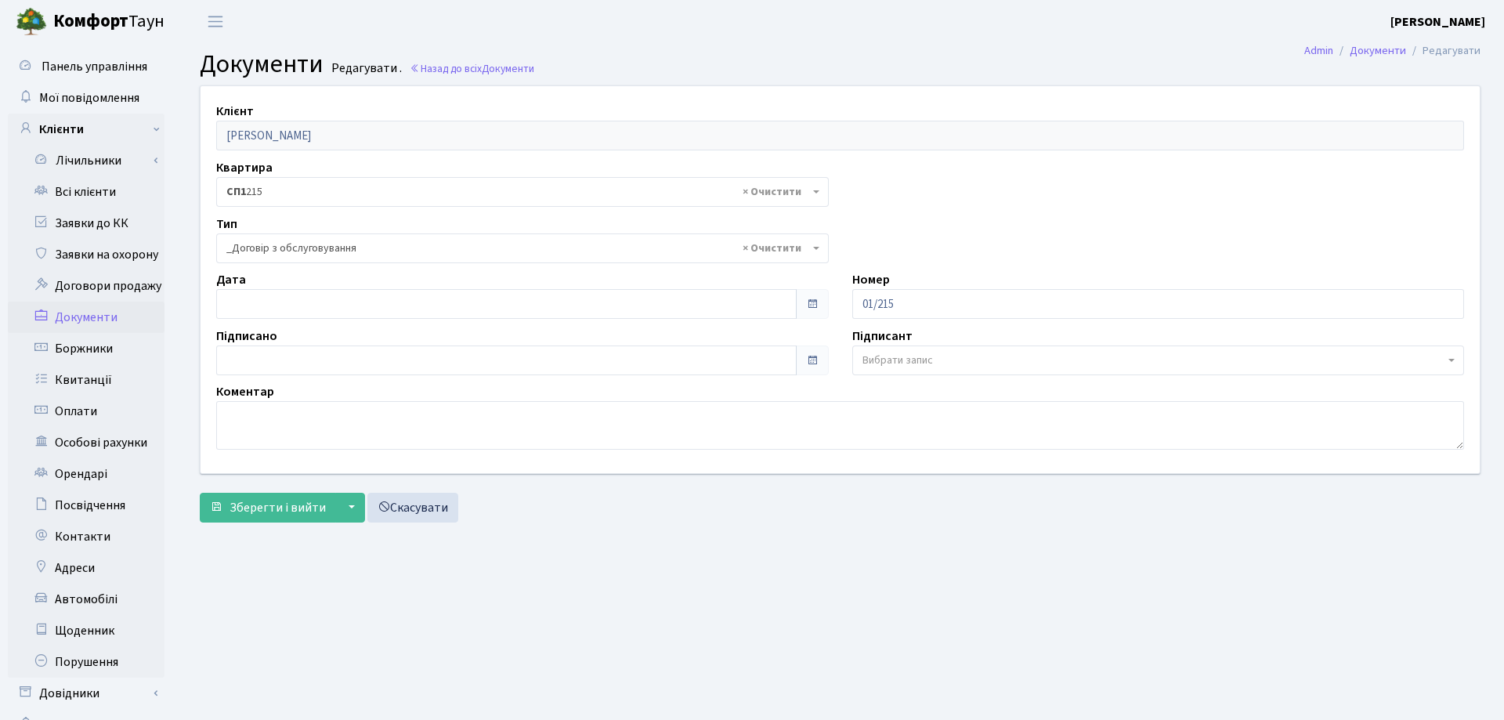
select select "289"
type input "24.09.2025"
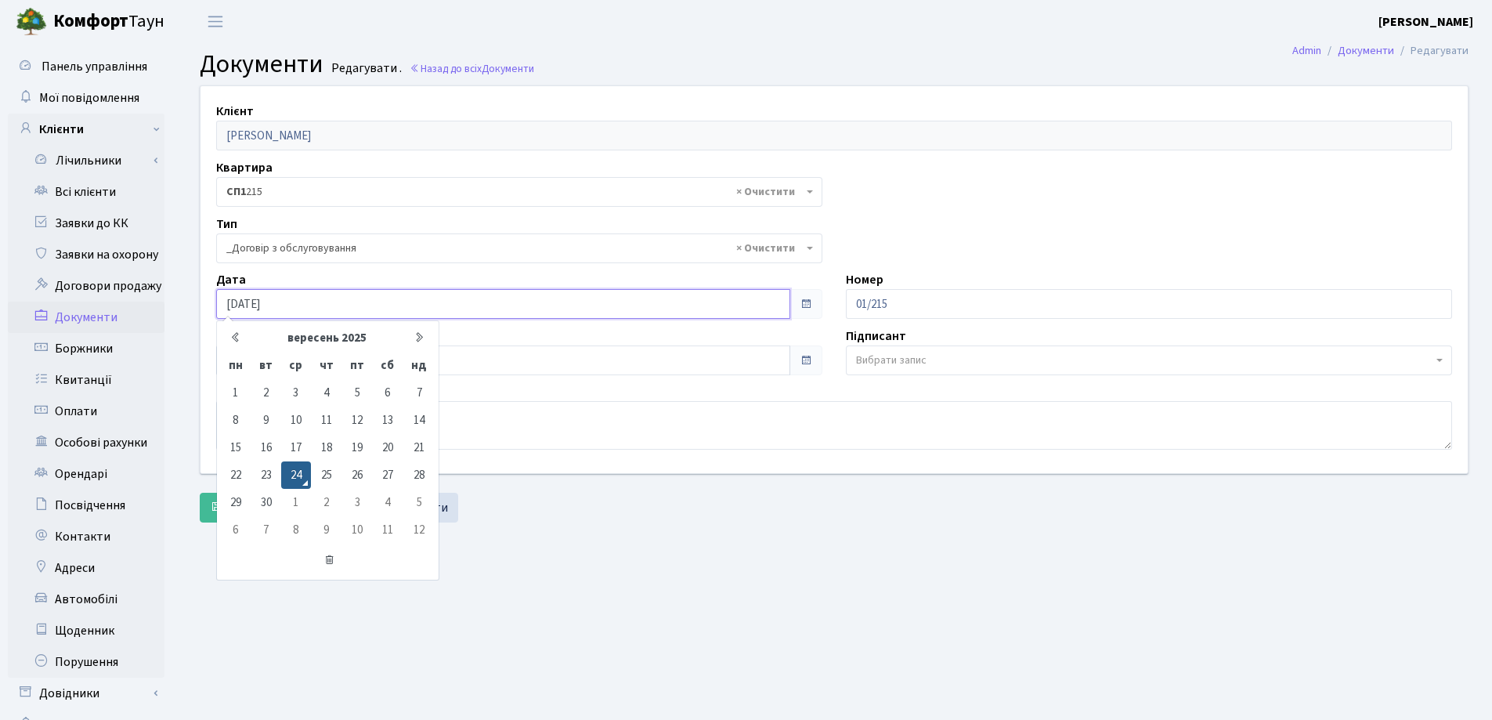
click at [310, 306] on input "24.09.2025" at bounding box center [503, 304] width 574 height 30
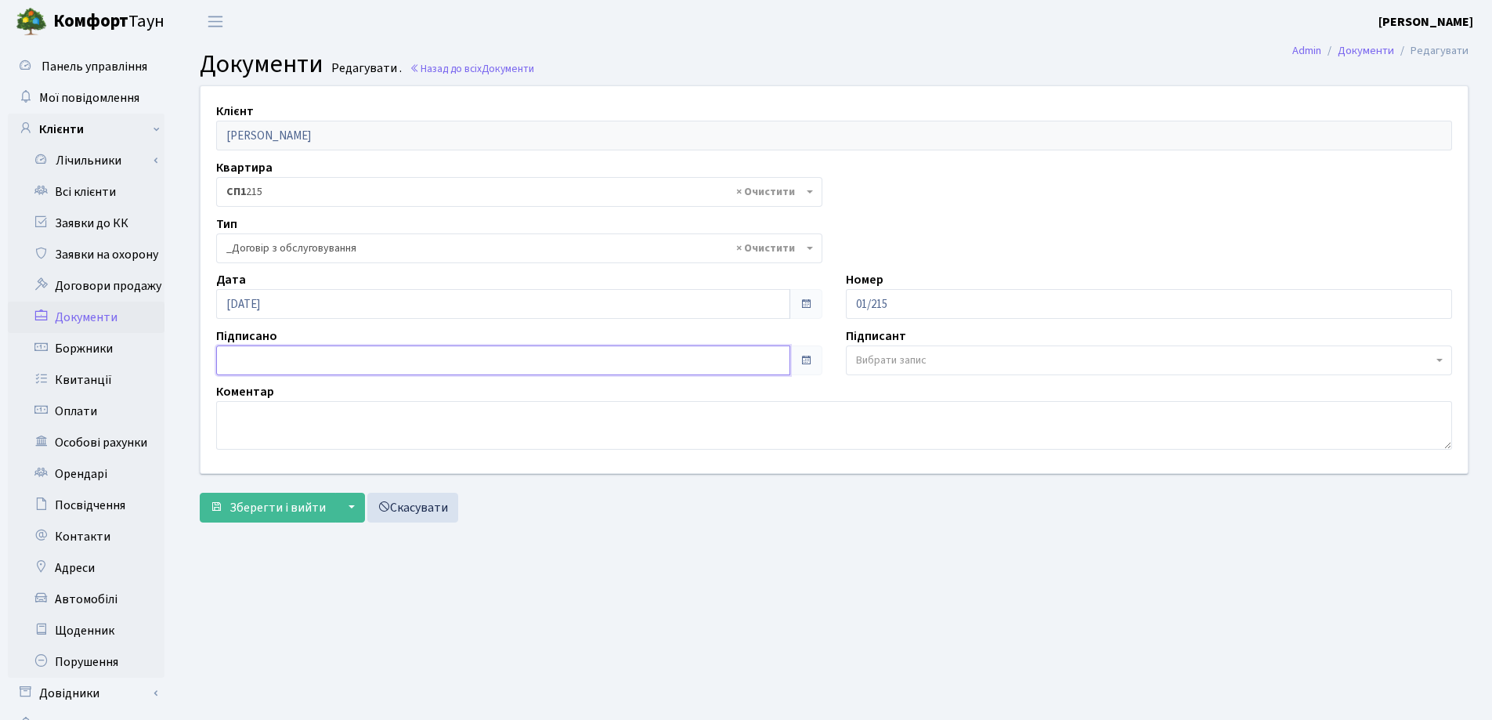
type input "24.09.2025"
click at [288, 348] on input "24.09.2025" at bounding box center [503, 361] width 574 height 30
click at [258, 509] on span "Зберегти і вийти" at bounding box center [278, 507] width 96 height 17
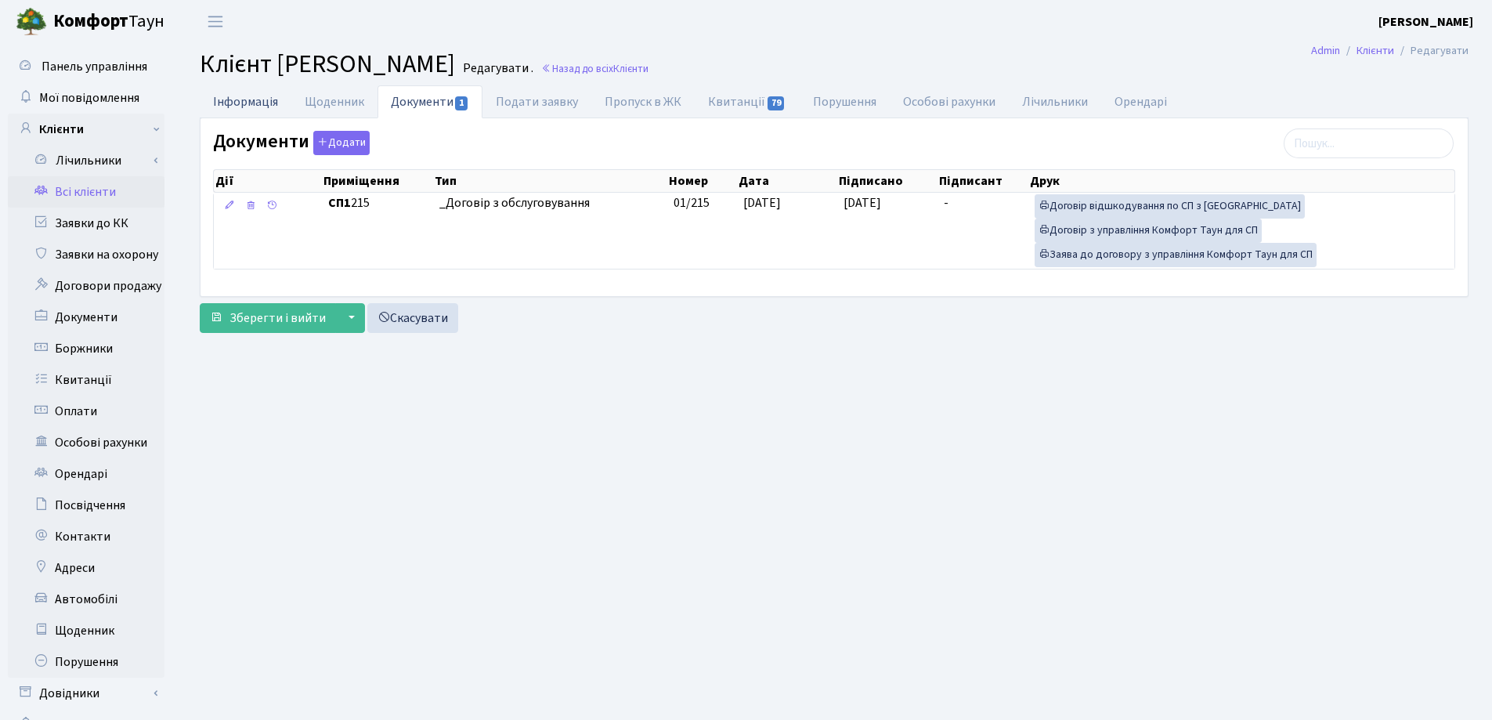
click at [240, 105] on link "Інформація" at bounding box center [246, 101] width 92 height 32
select select "25"
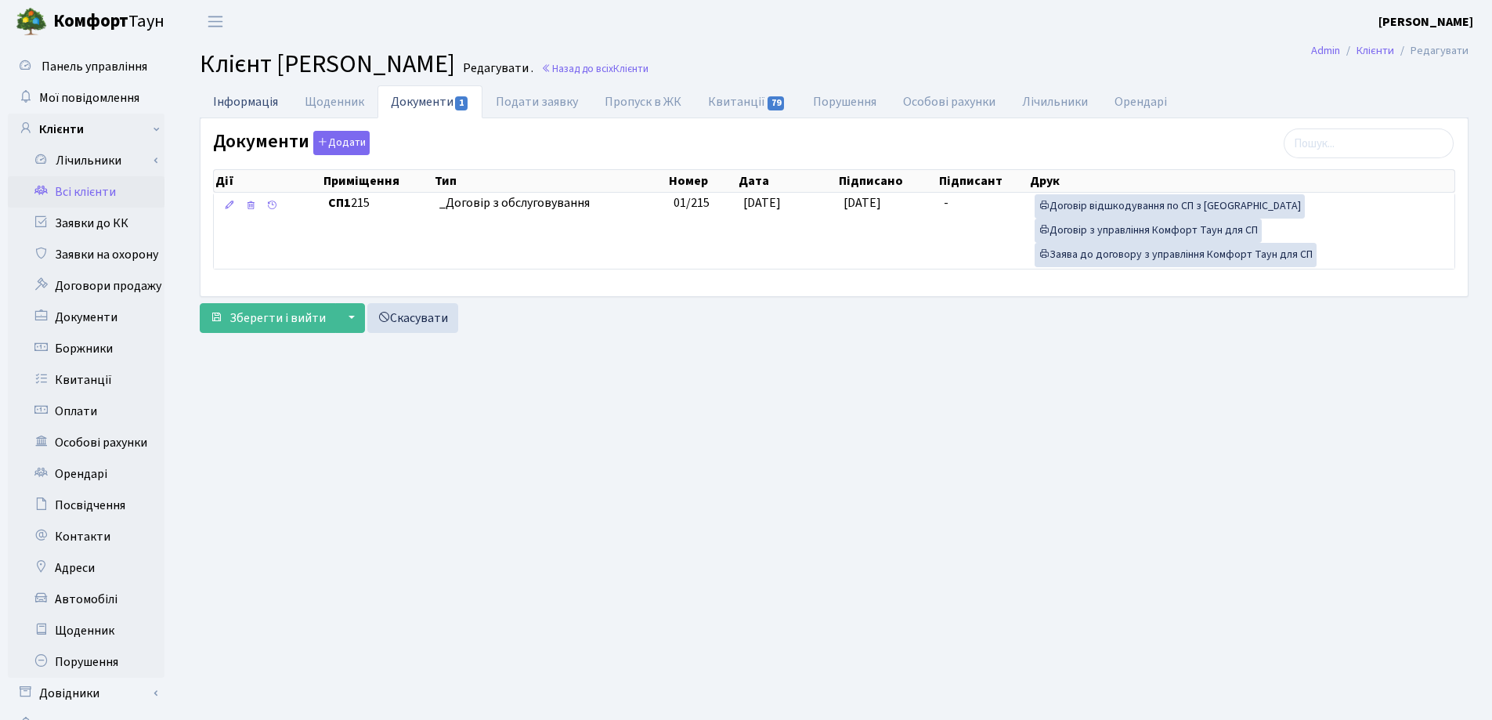
select select "25"
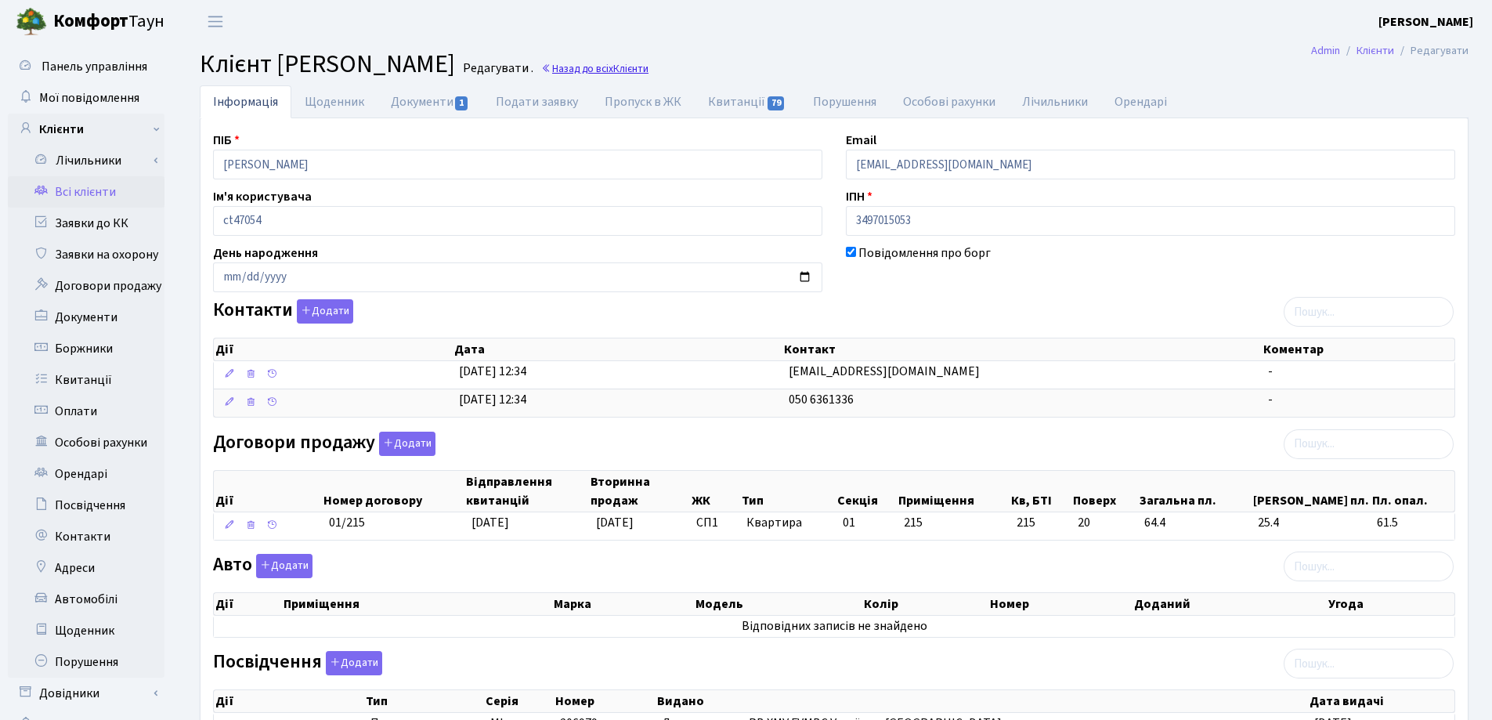
click at [649, 71] on link "Назад до всіх Клієнти" at bounding box center [594, 68] width 107 height 15
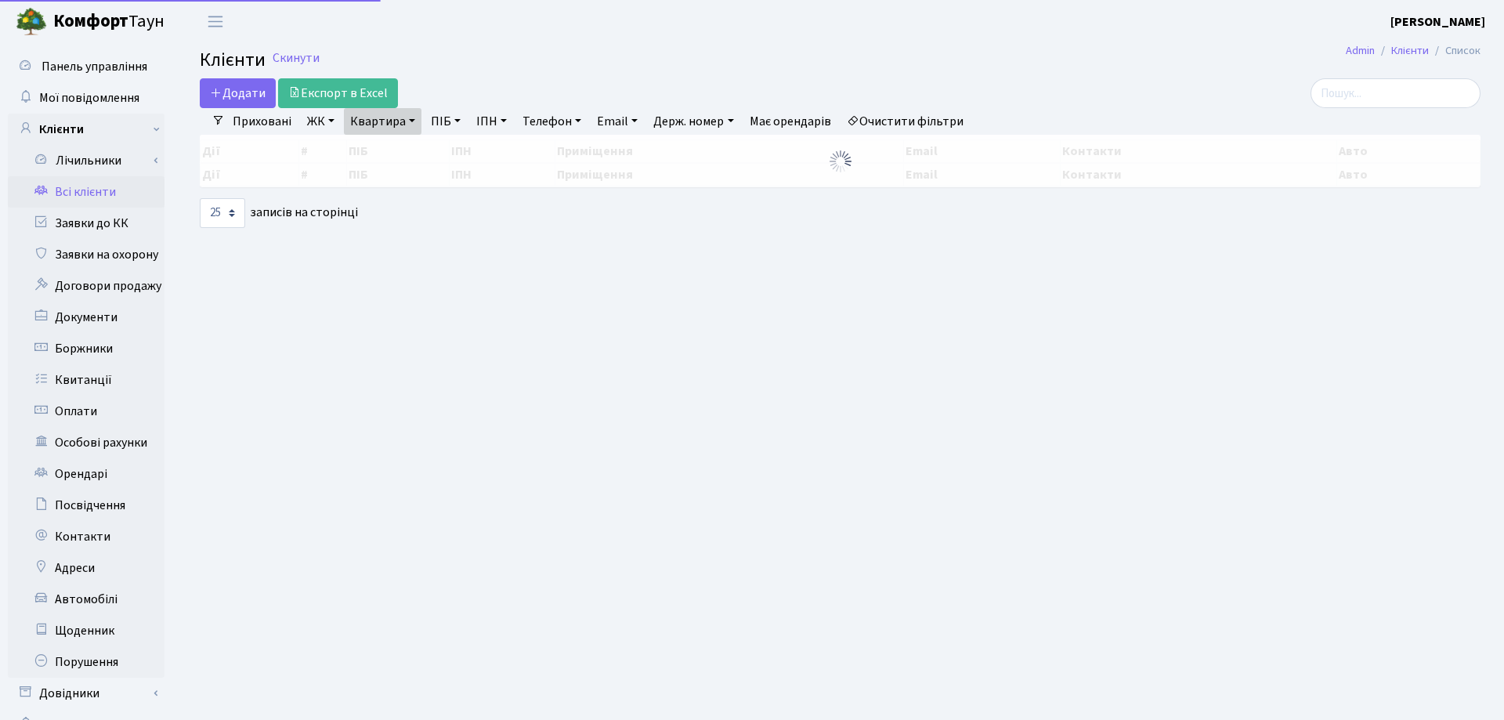
select select "25"
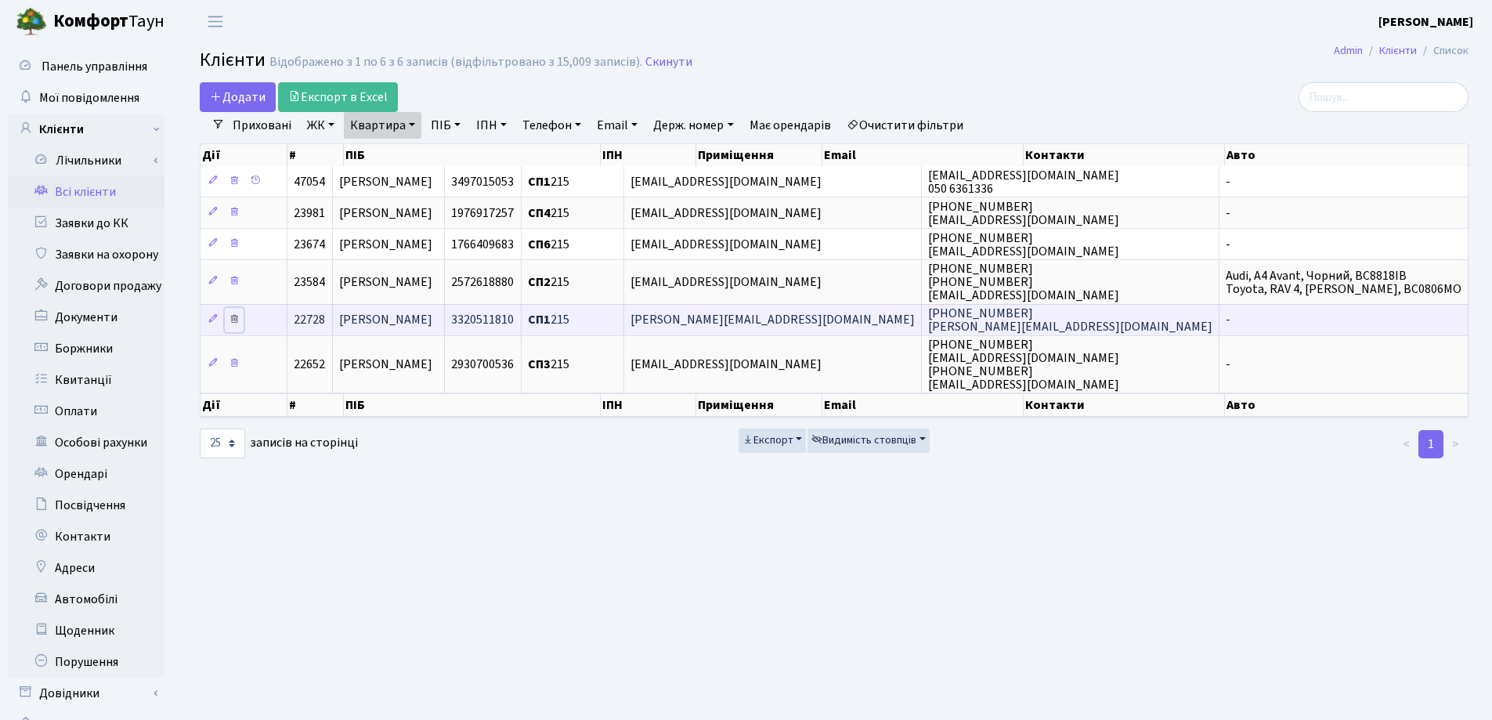
click at [240, 315] on icon at bounding box center [234, 318] width 11 height 11
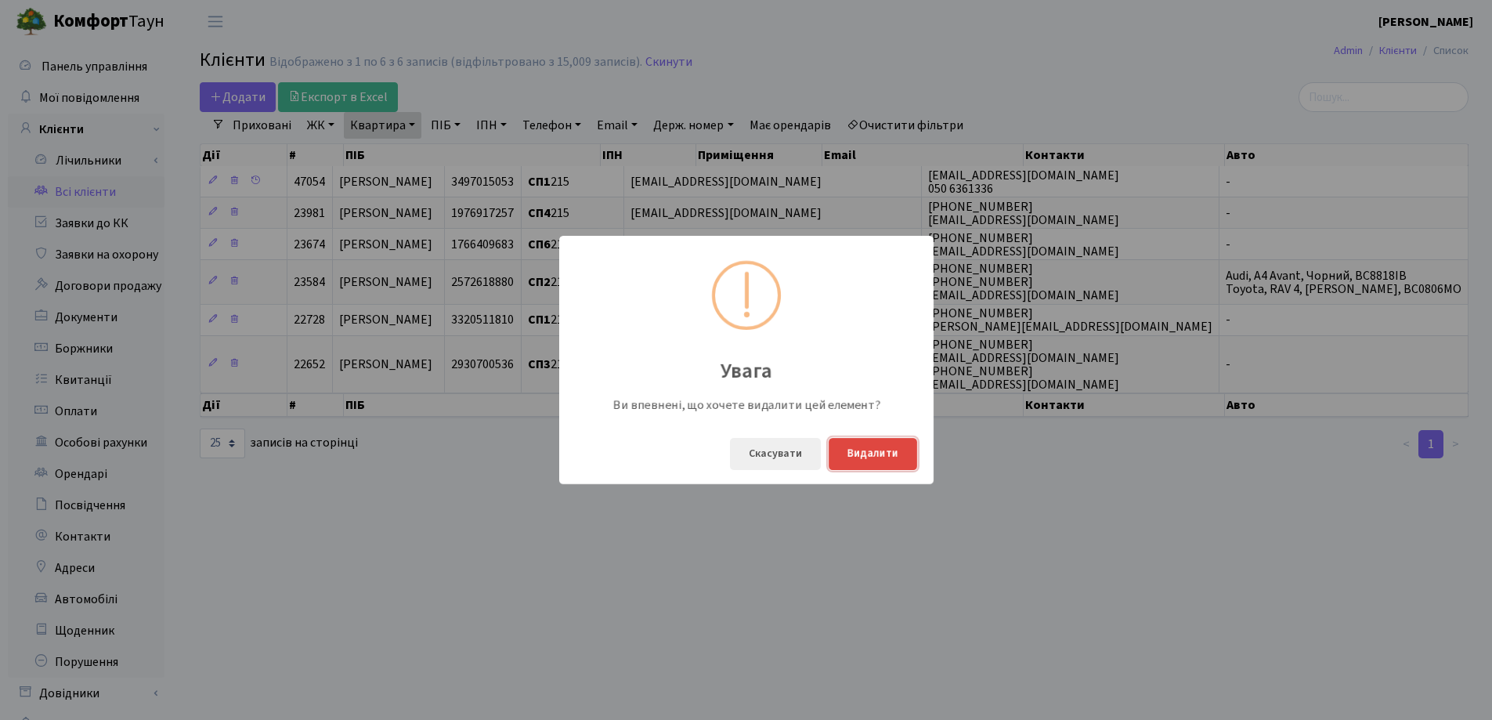
click at [858, 459] on button "Видалити" at bounding box center [873, 454] width 89 height 32
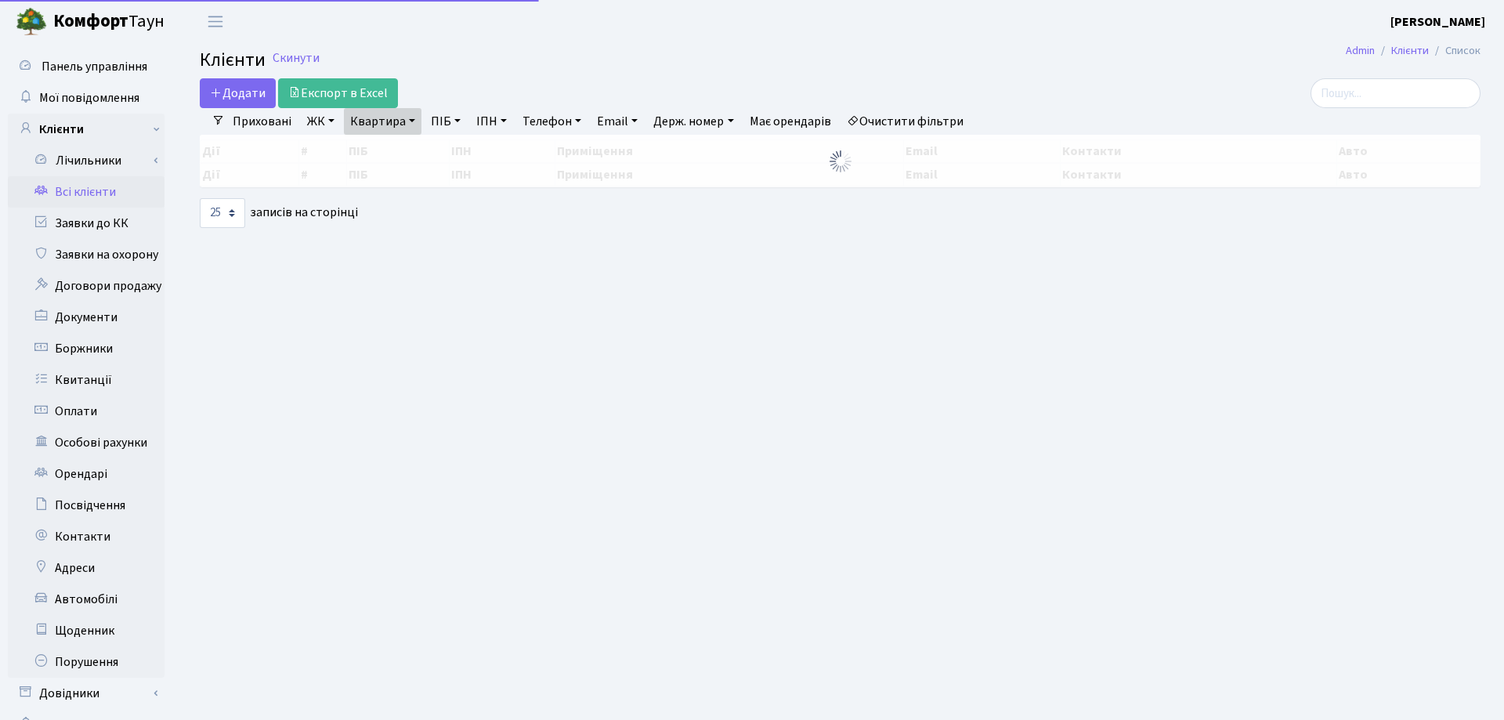
select select "25"
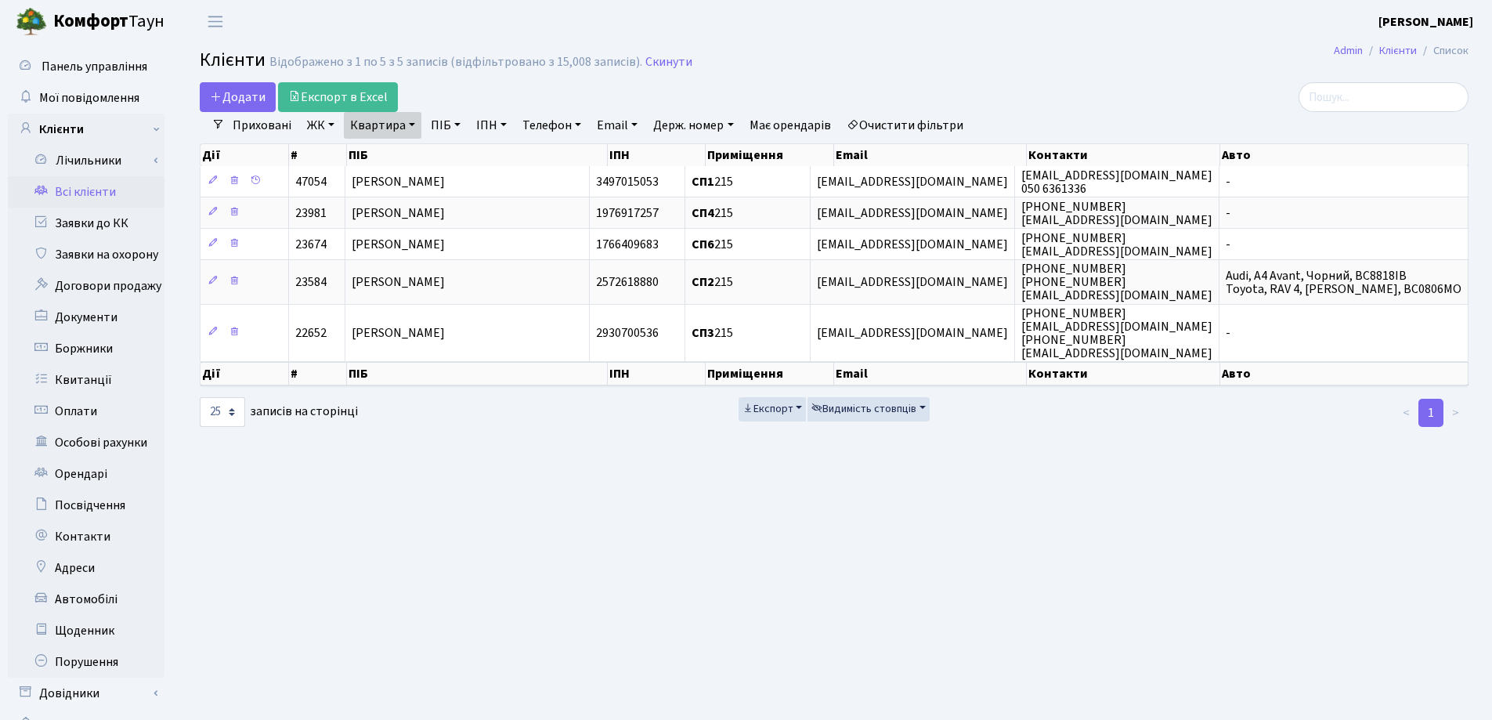
click at [415, 125] on link "Квартира" at bounding box center [383, 125] width 78 height 27
click at [451, 150] on icon at bounding box center [452, 156] width 13 height 13
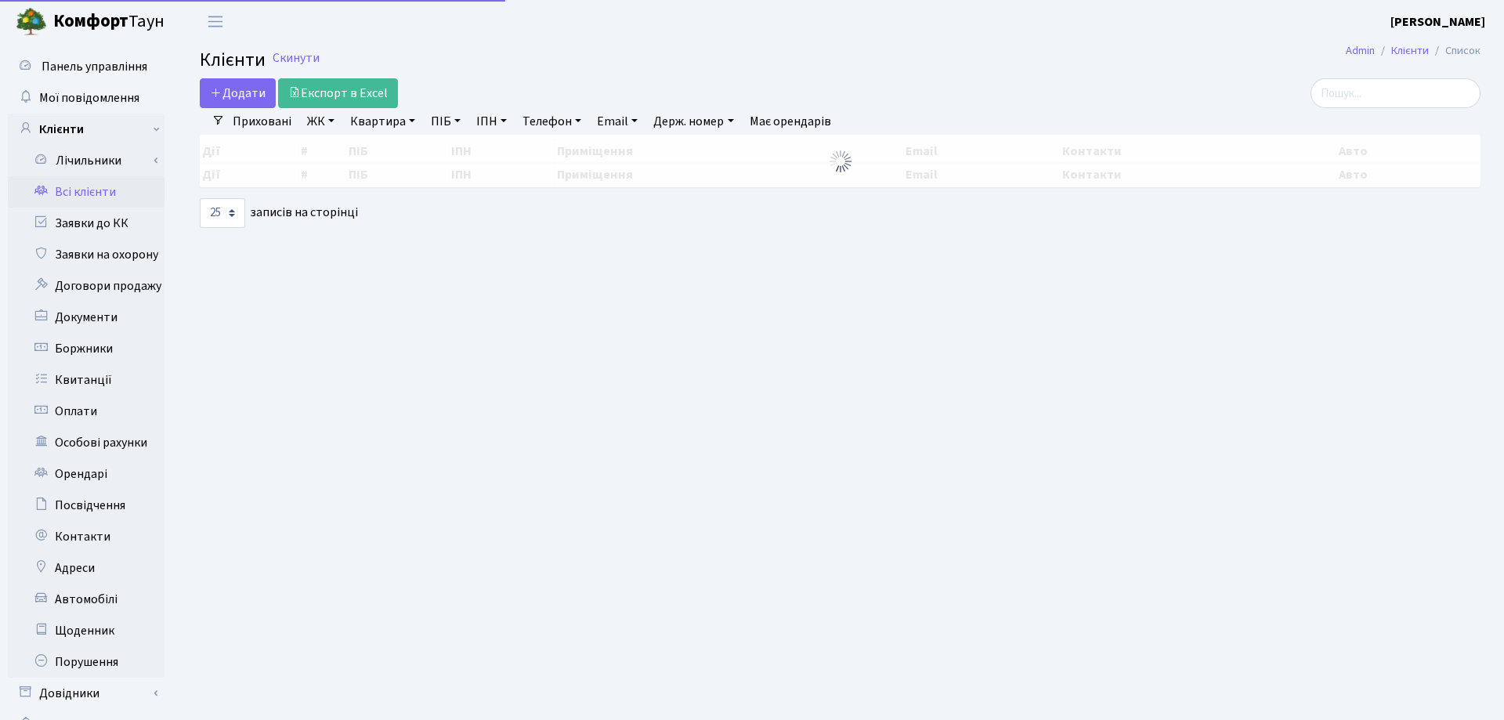
select select "25"
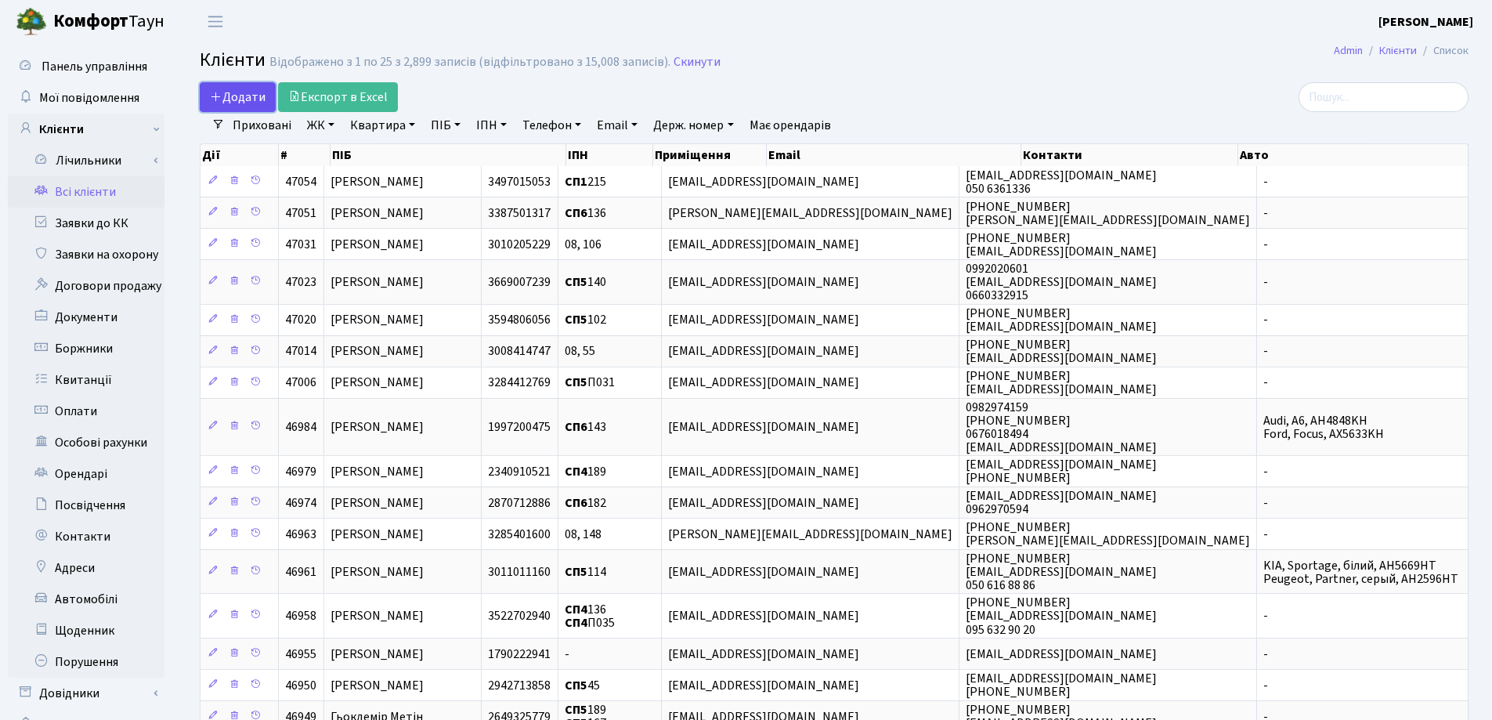
click at [236, 85] on link "Додати" at bounding box center [238, 97] width 76 height 30
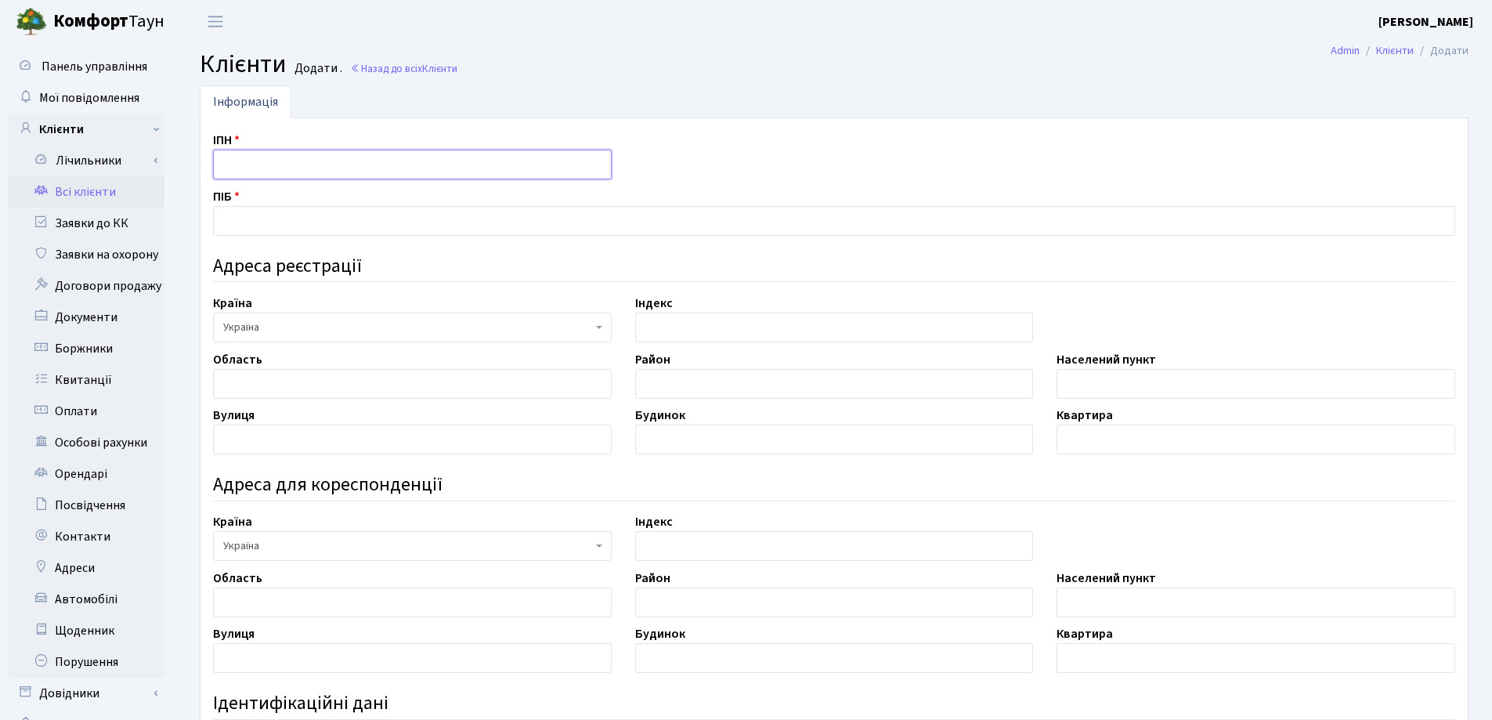
click at [244, 154] on input "text" at bounding box center [412, 165] width 399 height 30
type input "3080601747"
click at [245, 211] on input "text" at bounding box center [834, 221] width 1243 height 30
type input "[PERSON_NAME]"
click at [240, 391] on input "text" at bounding box center [412, 384] width 399 height 30
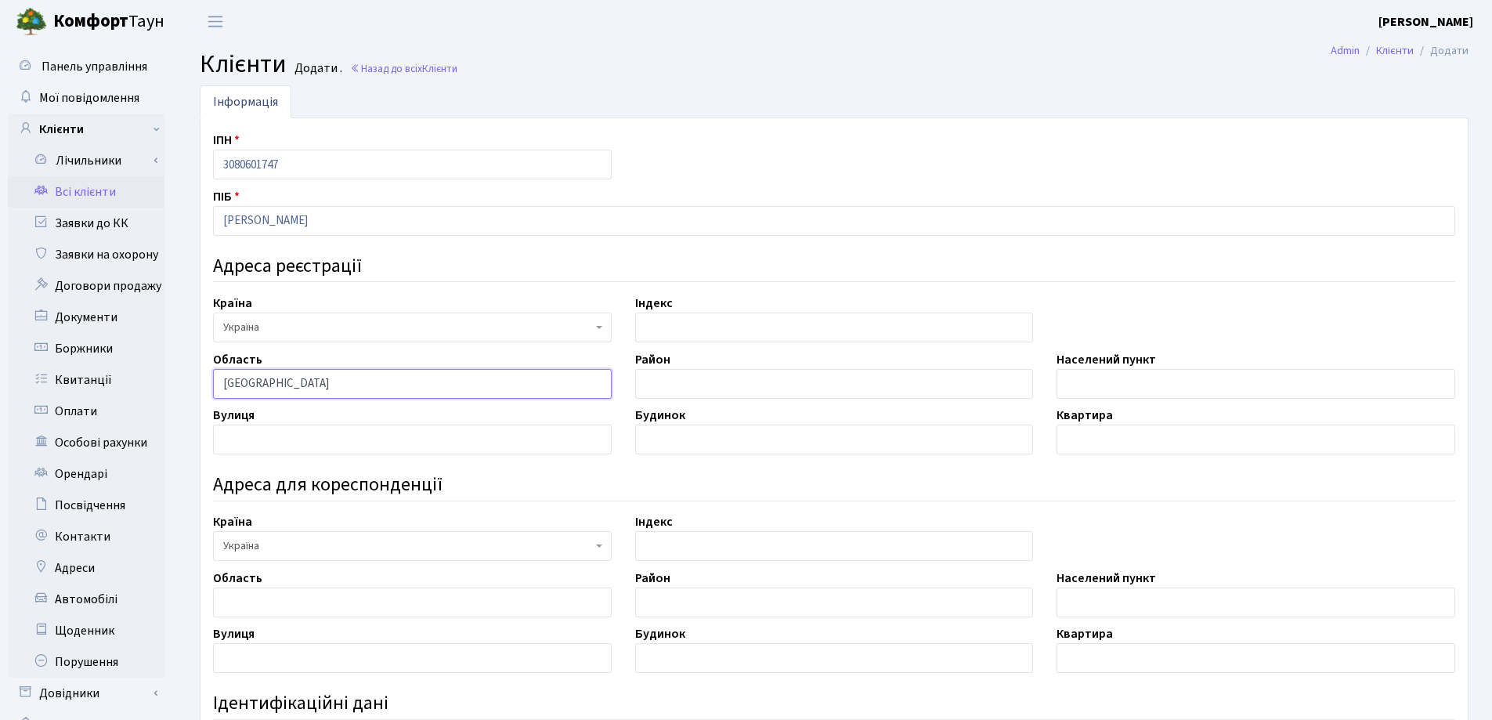
type input "Донецька"
click at [731, 391] on input "text" at bounding box center [834, 384] width 399 height 30
click at [1096, 388] on input "text" at bounding box center [1256, 384] width 399 height 30
type input "Донецьк"
click at [272, 446] on input "text" at bounding box center [412, 440] width 399 height 30
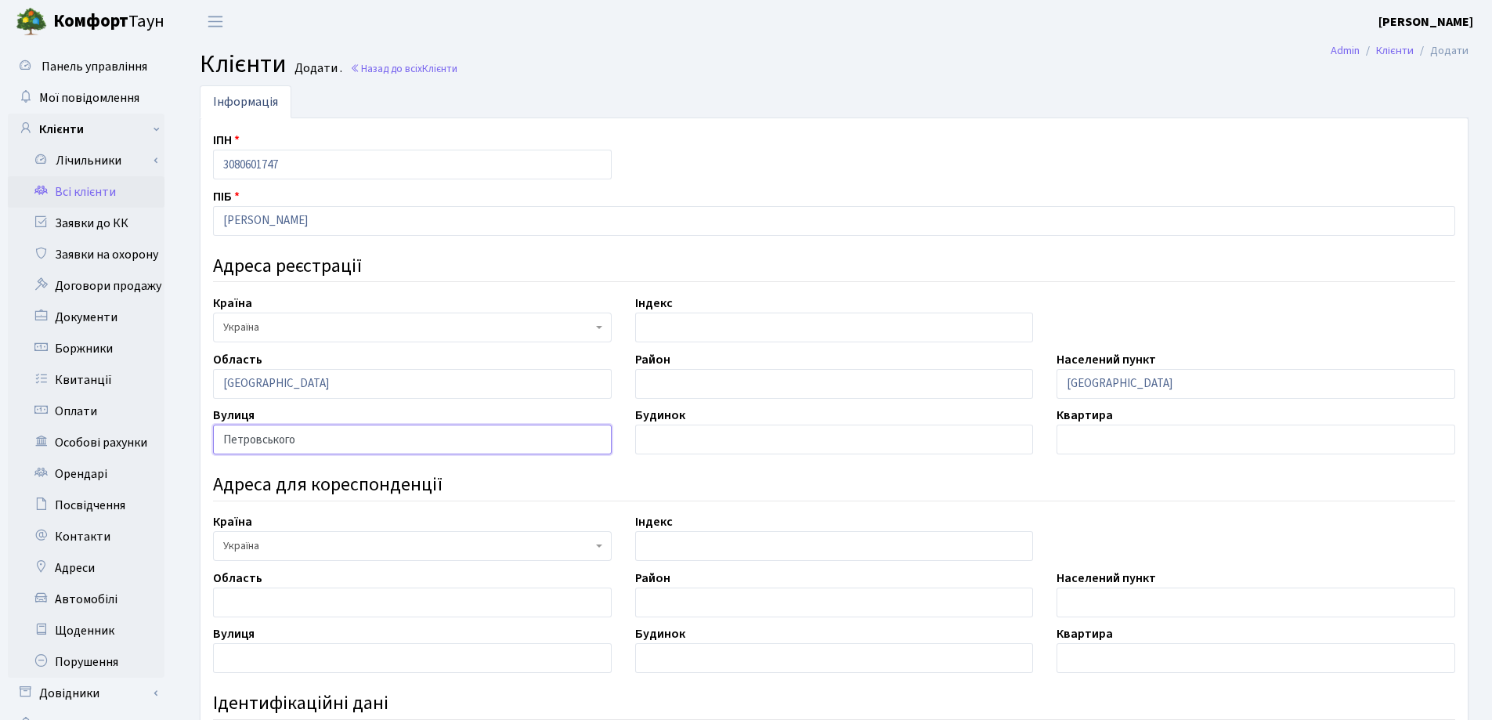
type input "Петровського"
click at [664, 443] on input "text" at bounding box center [834, 440] width 399 height 30
type input "100"
click at [1113, 432] on input "text" at bounding box center [1256, 440] width 399 height 30
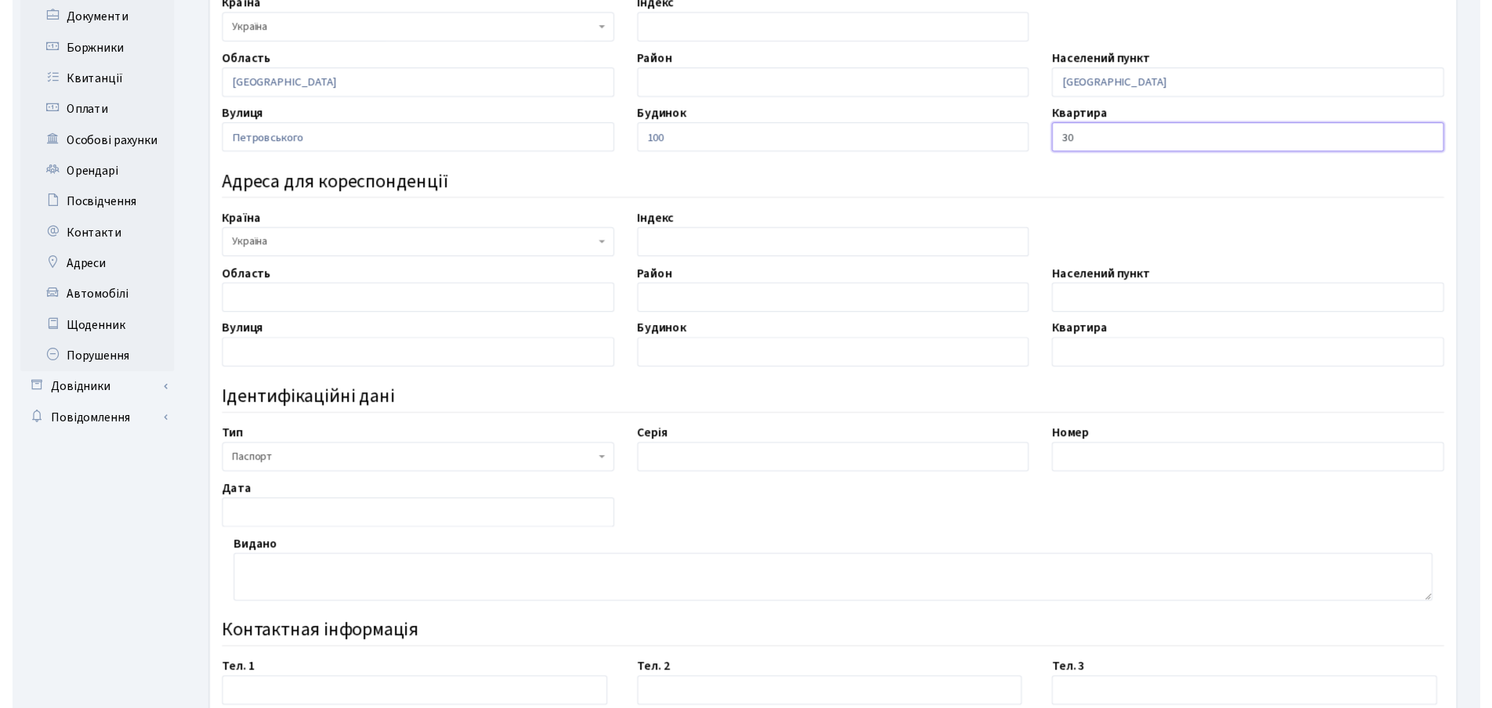
scroll to position [313, 0]
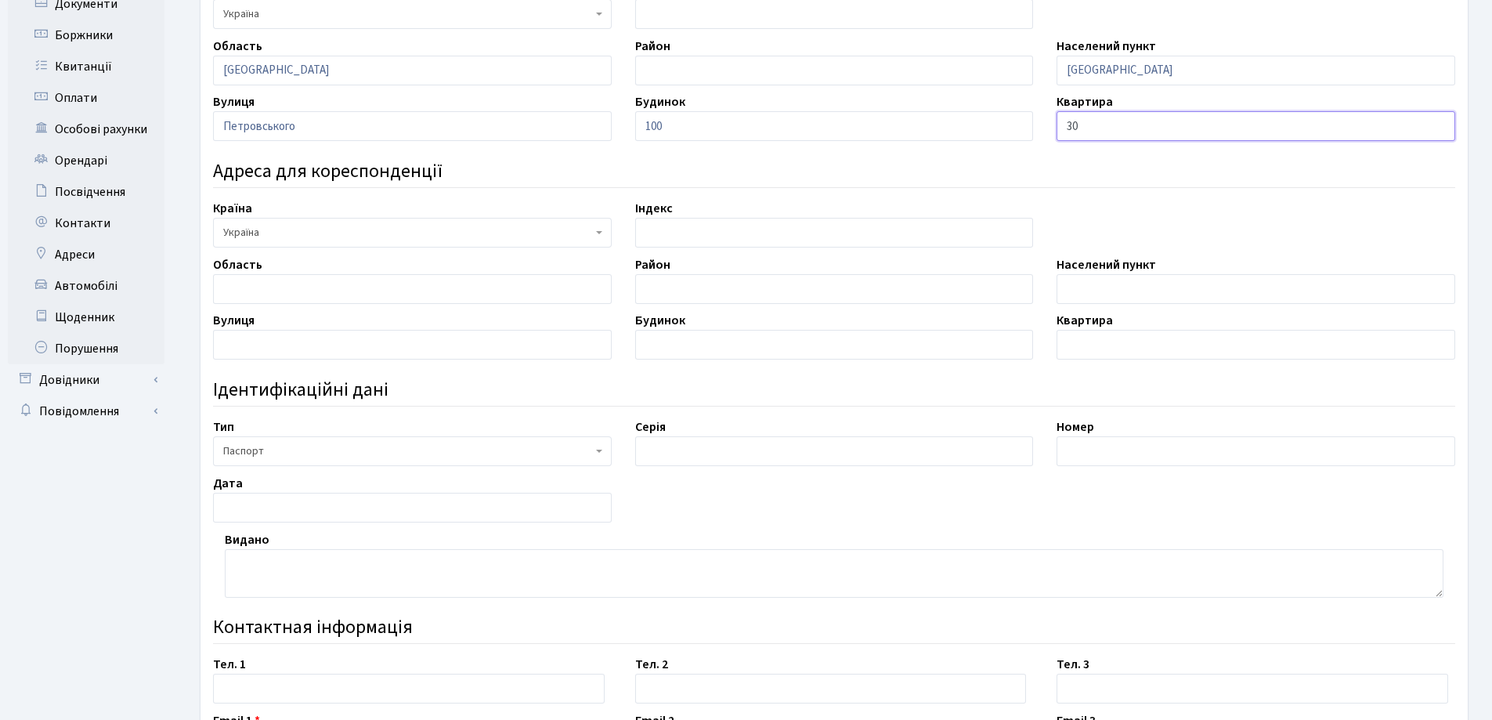
type input "30"
click at [433, 454] on span "Паспорт" at bounding box center [407, 451] width 369 height 16
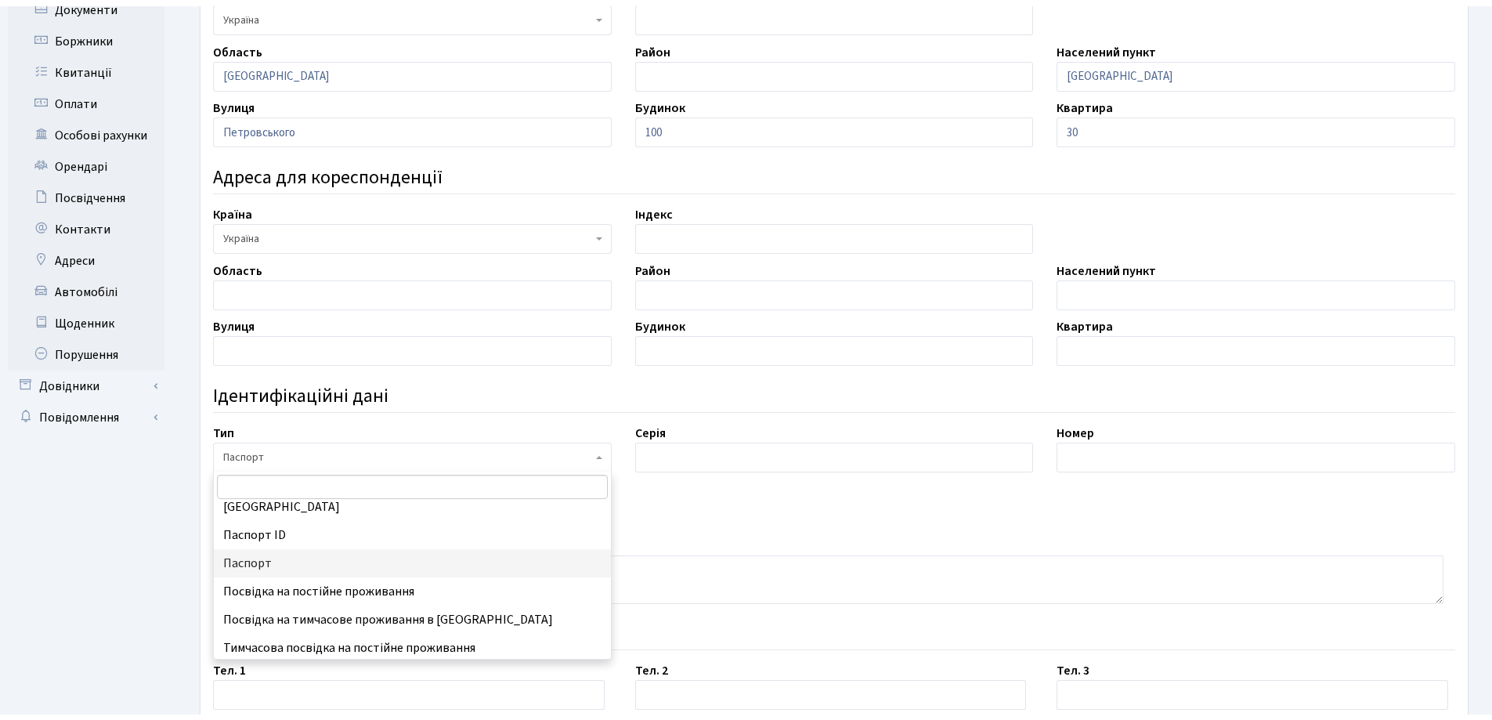
scroll to position [207, 0]
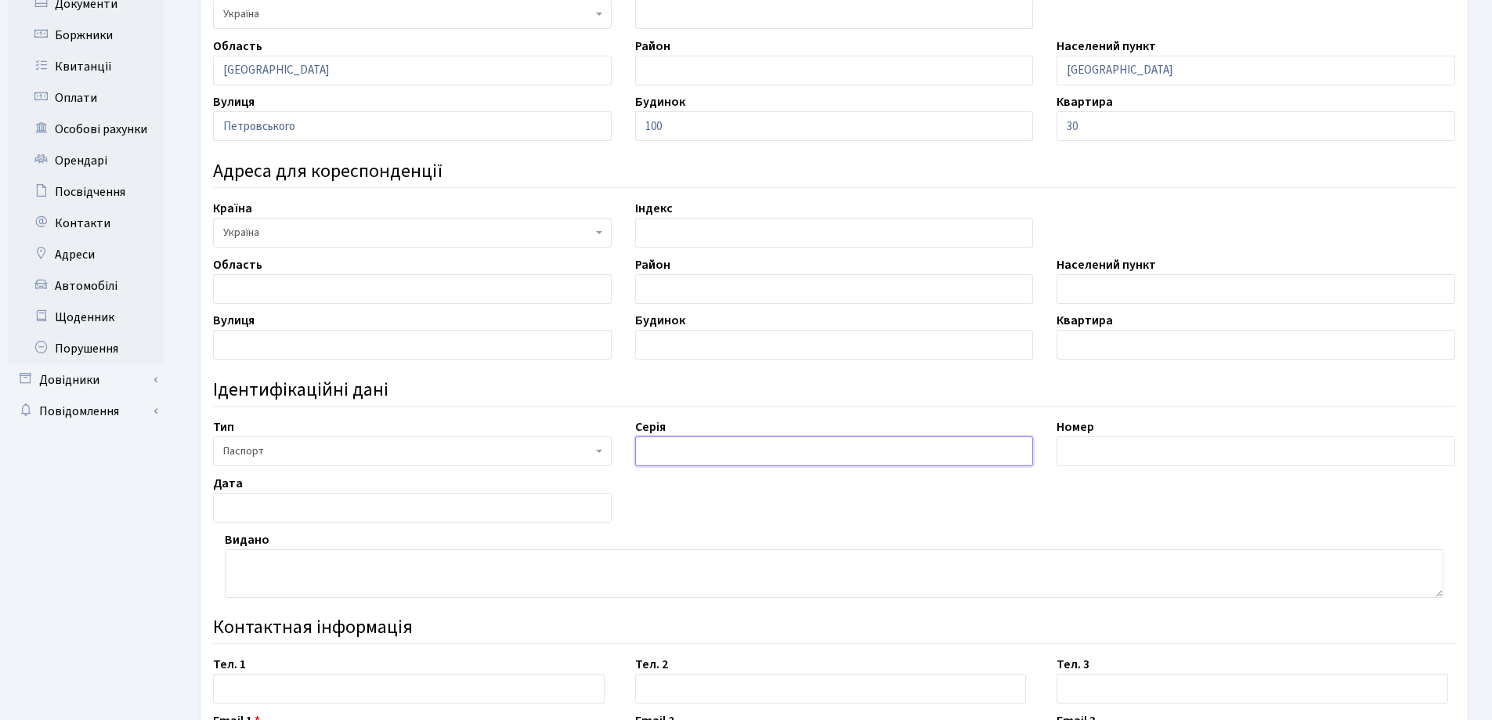
click at [688, 439] on input "text" at bounding box center [834, 451] width 399 height 30
type input "И"
click at [1196, 458] on input "text" at bounding box center [1256, 451] width 399 height 30
click at [696, 447] on input "ВН" at bounding box center [834, 451] width 399 height 30
type input "ВК"
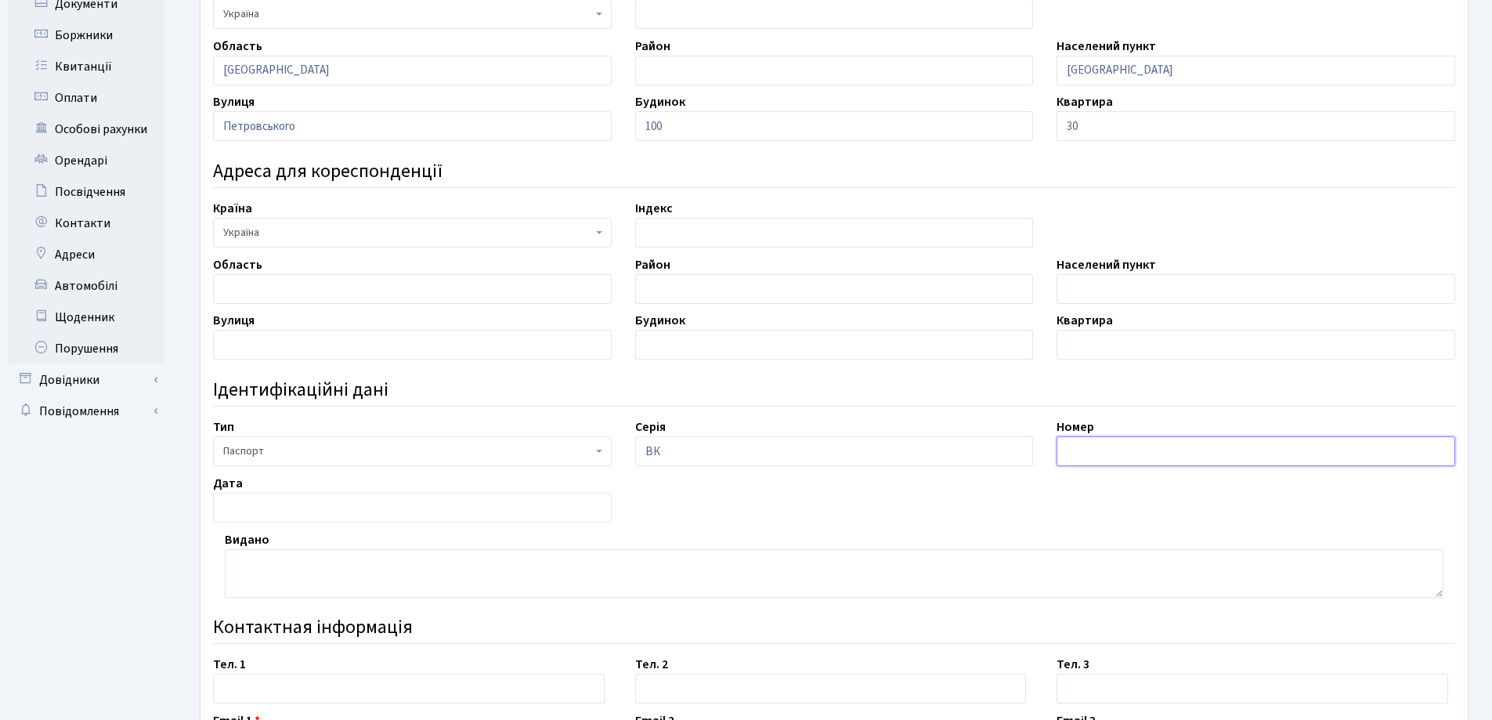
click at [1134, 458] on input "text" at bounding box center [1256, 451] width 399 height 30
type input "876983"
click at [277, 504] on input "text" at bounding box center [412, 508] width 399 height 30
type input "20.01.2012"
click at [270, 580] on textarea at bounding box center [834, 573] width 1219 height 49
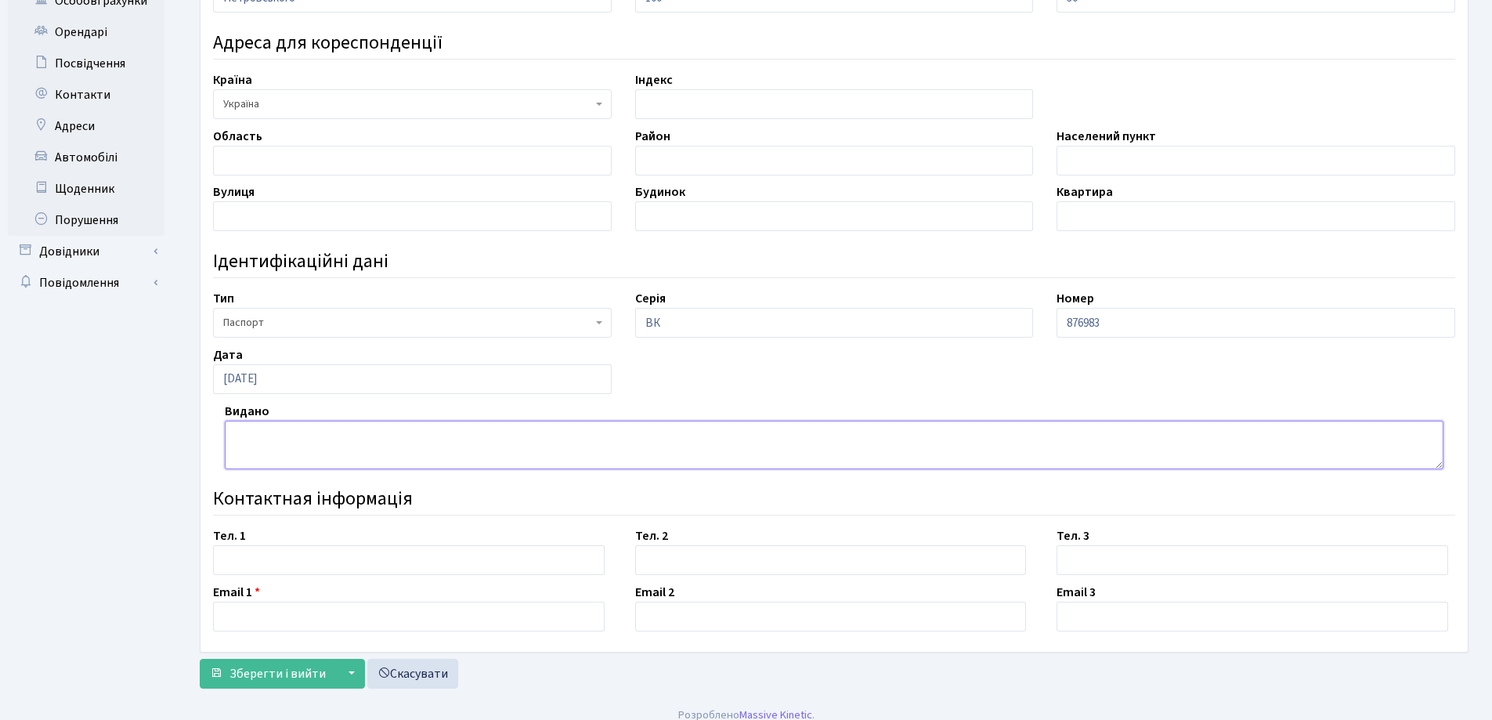
scroll to position [457, 0]
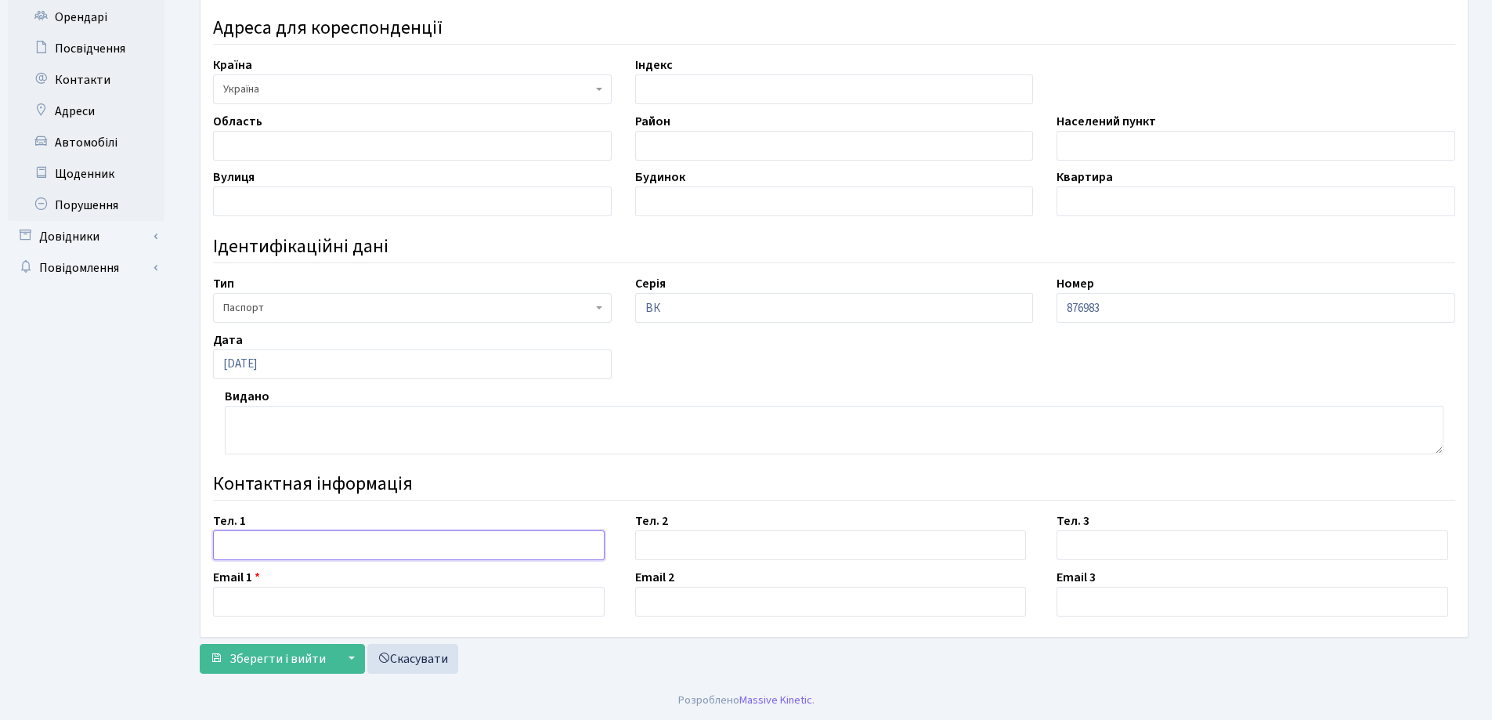
click at [335, 547] on input "text" at bounding box center [409, 545] width 392 height 30
type input "0950850003"
click at [239, 598] on input "text" at bounding box center [409, 602] width 392 height 30
type input "irena05055@gmail.com"
click at [260, 666] on span "Зберегти і вийти" at bounding box center [278, 658] width 96 height 17
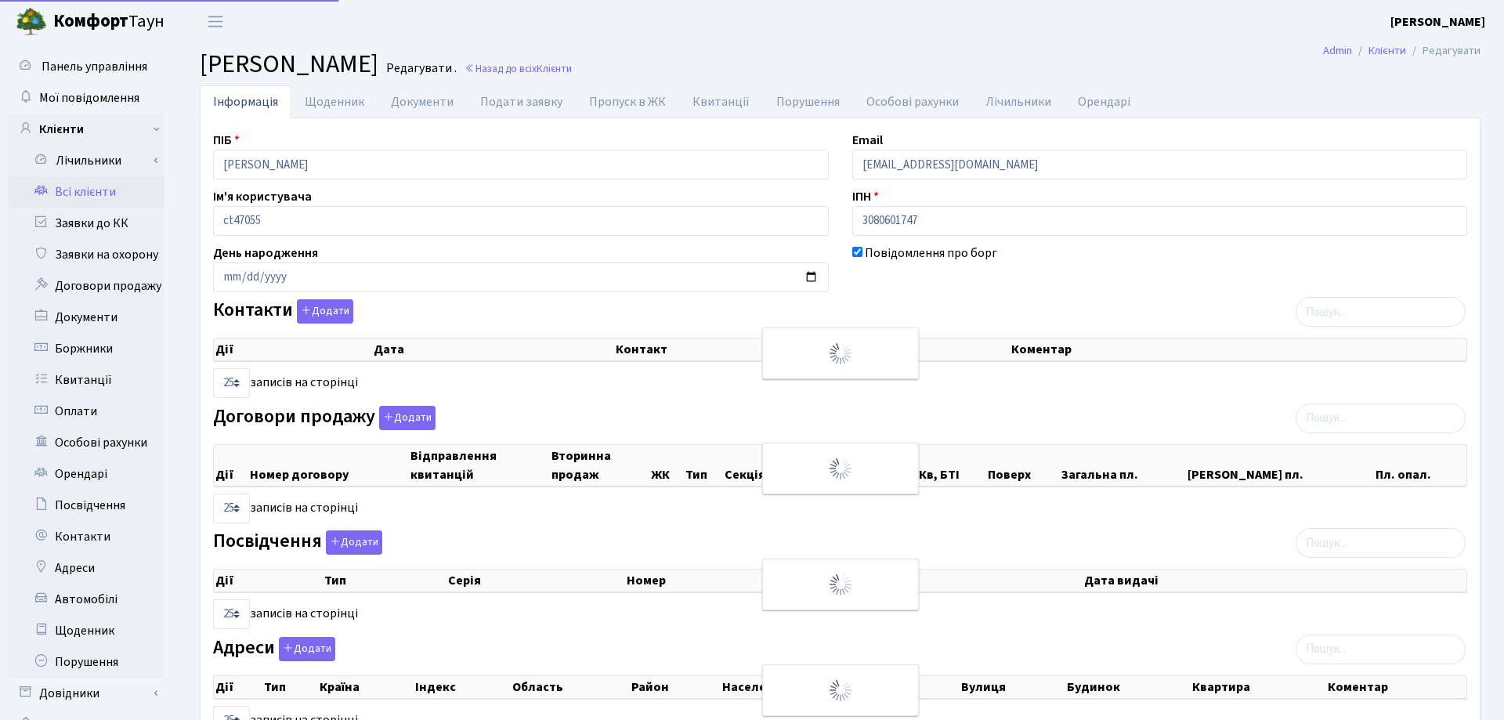
select select "25"
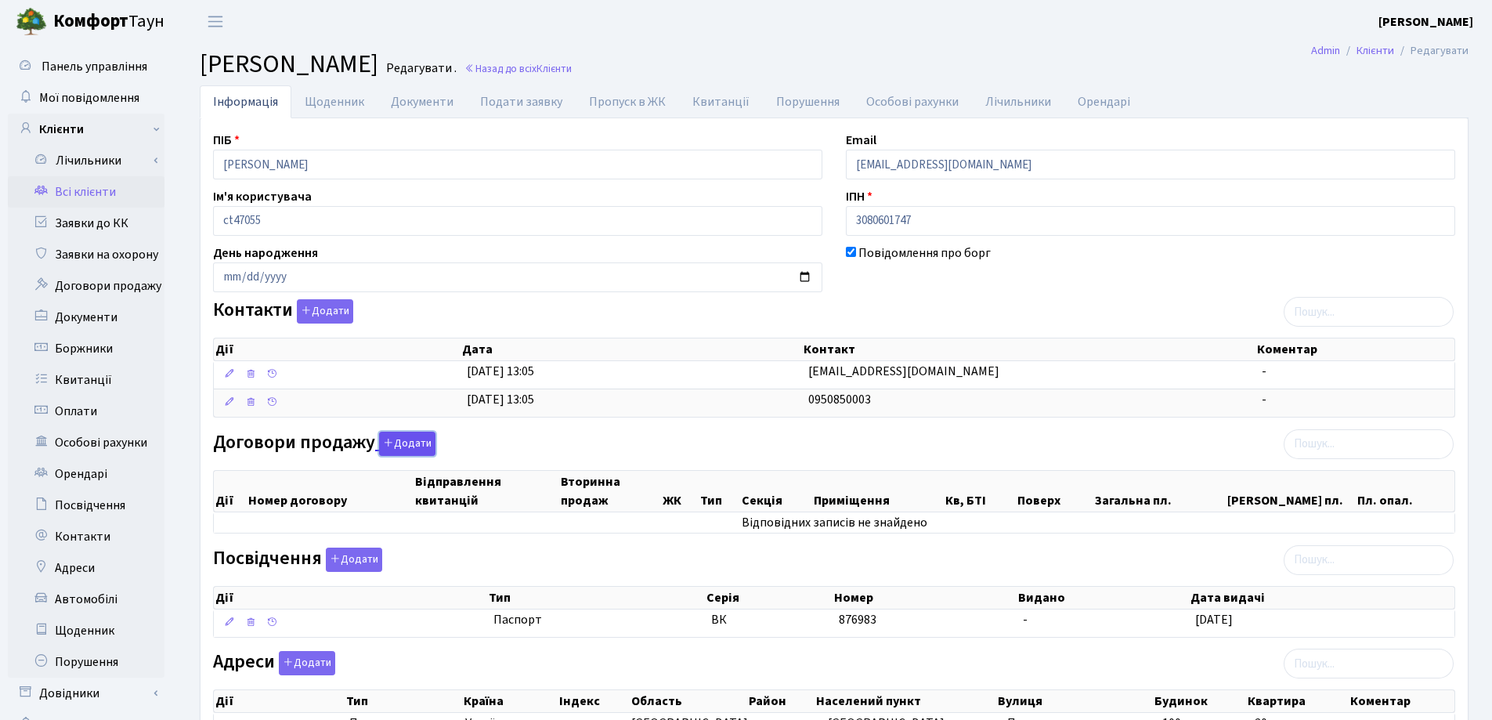
click at [412, 444] on button "Додати" at bounding box center [407, 444] width 56 height 24
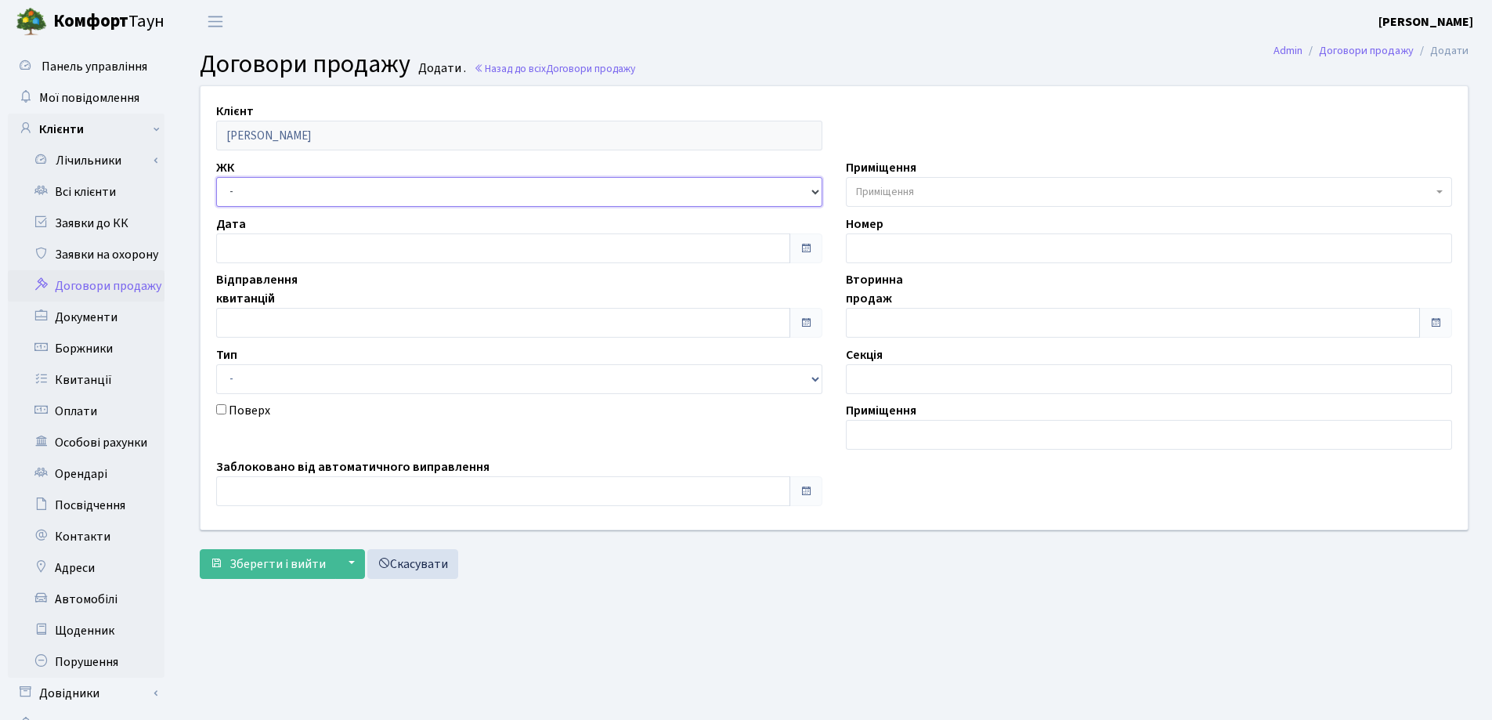
click at [372, 187] on select "- СП, Наддніпрянське шосе, 2а СП1, Столичне шосе, 1 СП2, Столичне шосе, 1А СП3,…" at bounding box center [519, 192] width 606 height 30
select select "307"
click at [216, 177] on select "- СП, Наддніпрянське шосе, 2а СП1, Столичне шосе, 1 СП2, Столичне шосе, 1А СП3,…" at bounding box center [519, 192] width 606 height 30
select select
click at [867, 179] on span "Приміщення" at bounding box center [1149, 192] width 606 height 30
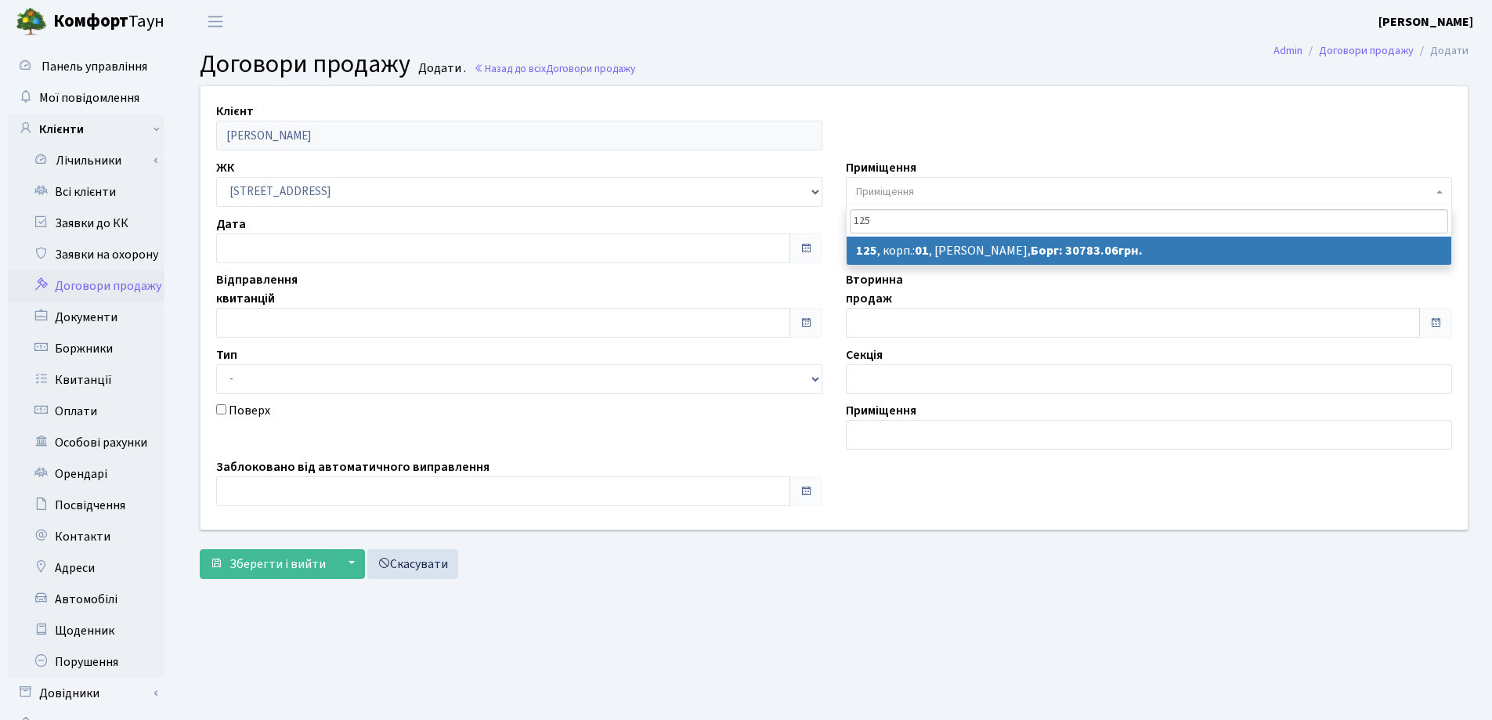
type input "125"
select select "20050"
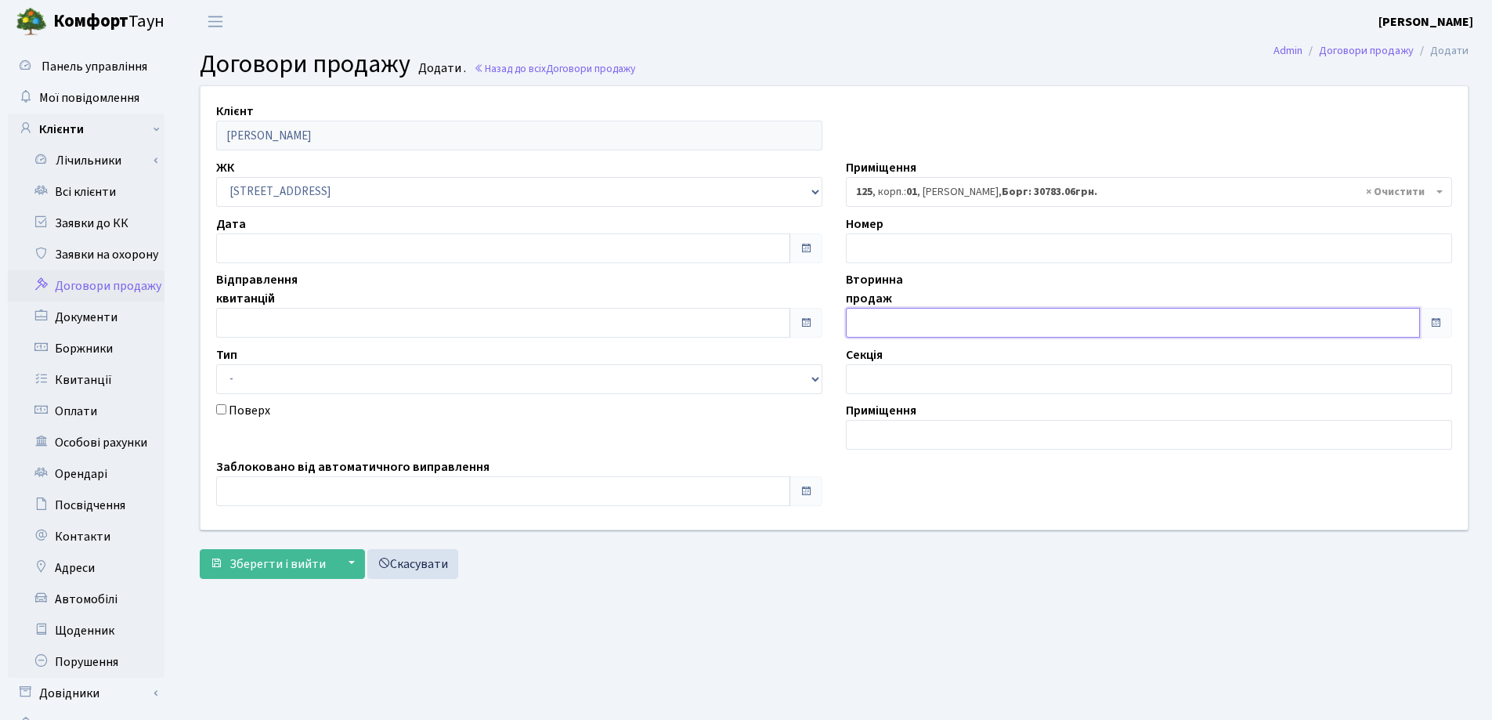
click at [926, 318] on input "text" at bounding box center [1133, 323] width 574 height 30
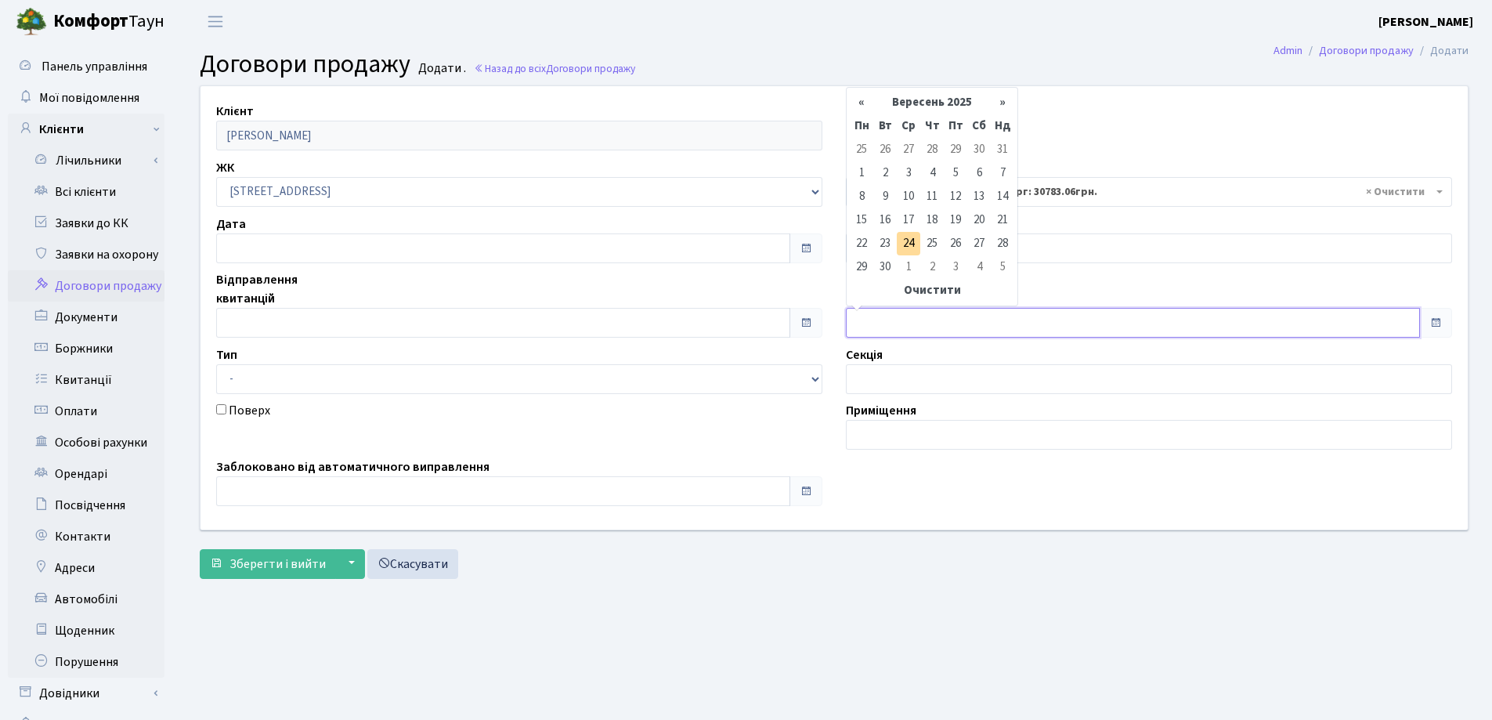
type input "24.09.2025"
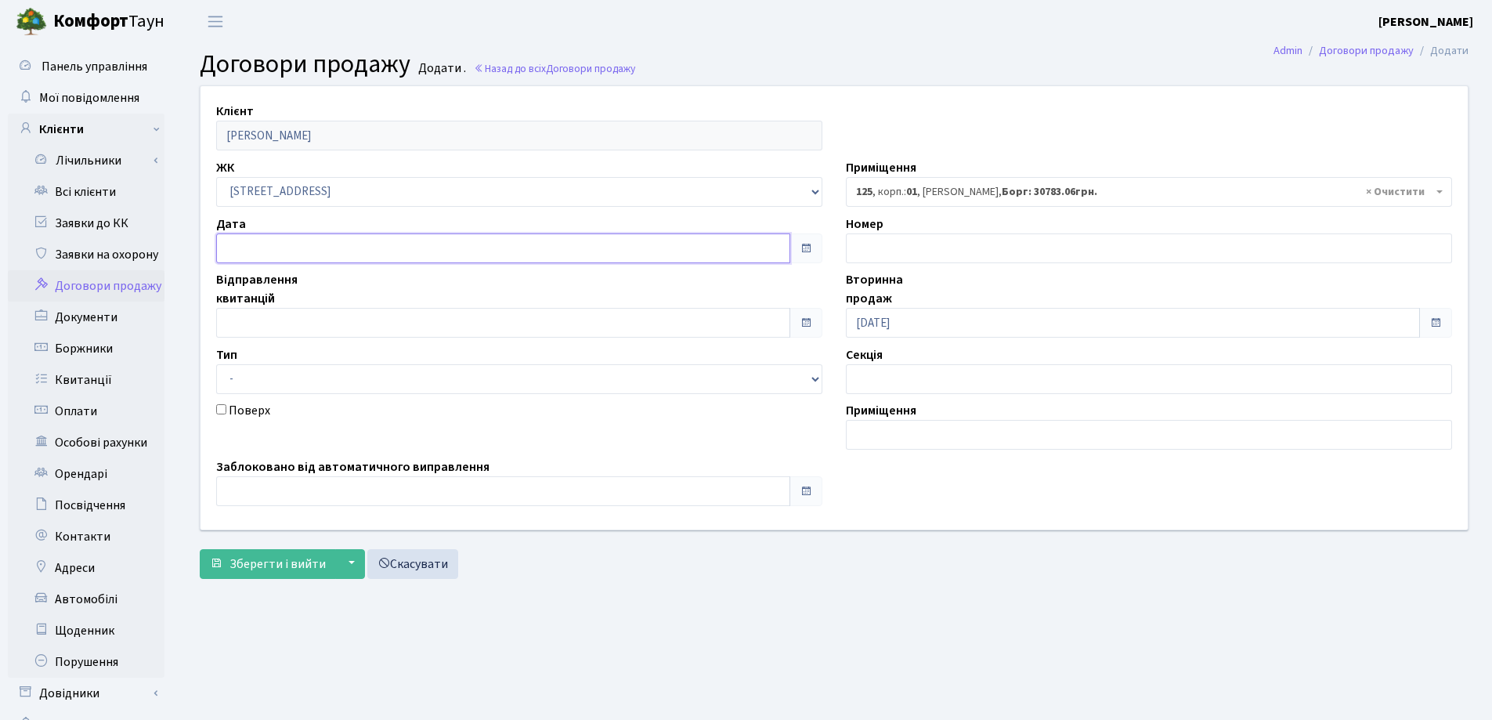
click at [437, 246] on input "text" at bounding box center [503, 248] width 574 height 30
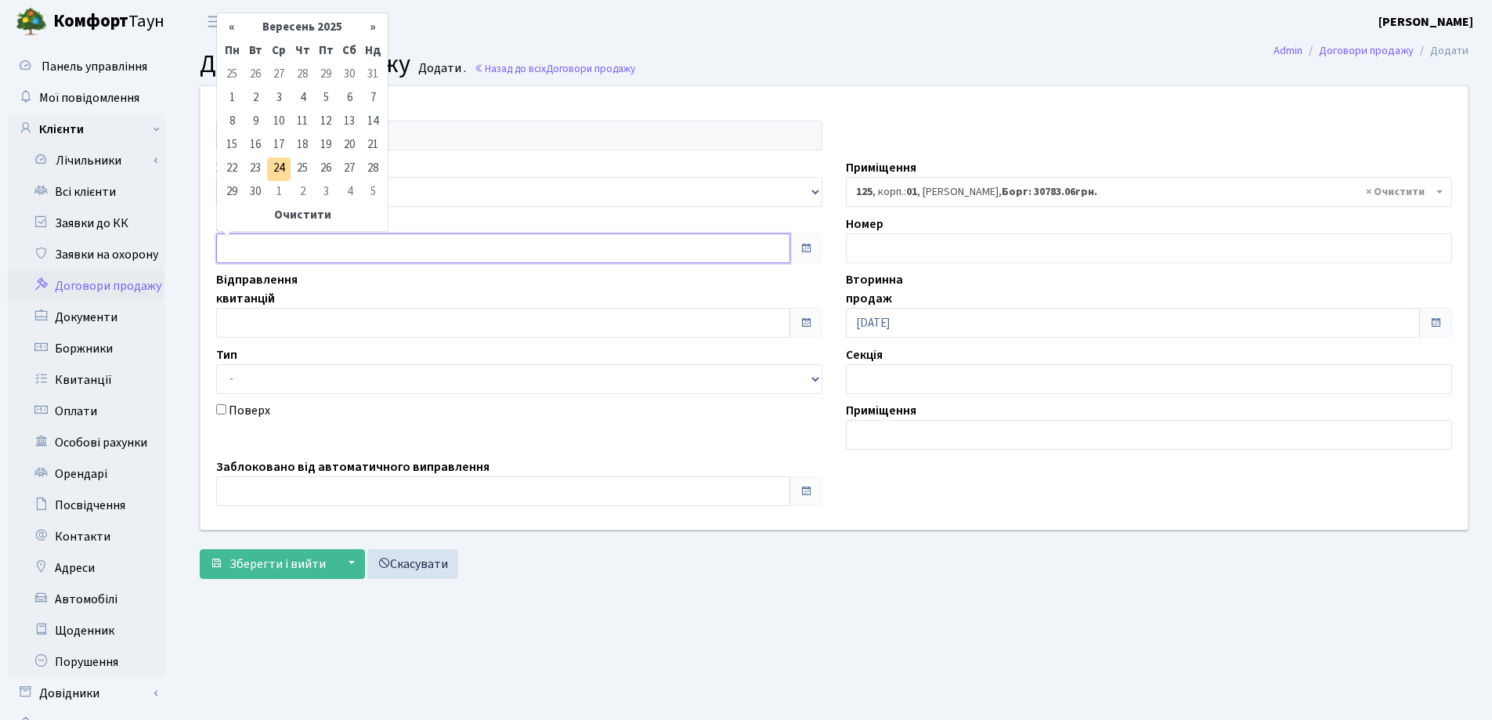
type input "24.09.2025"
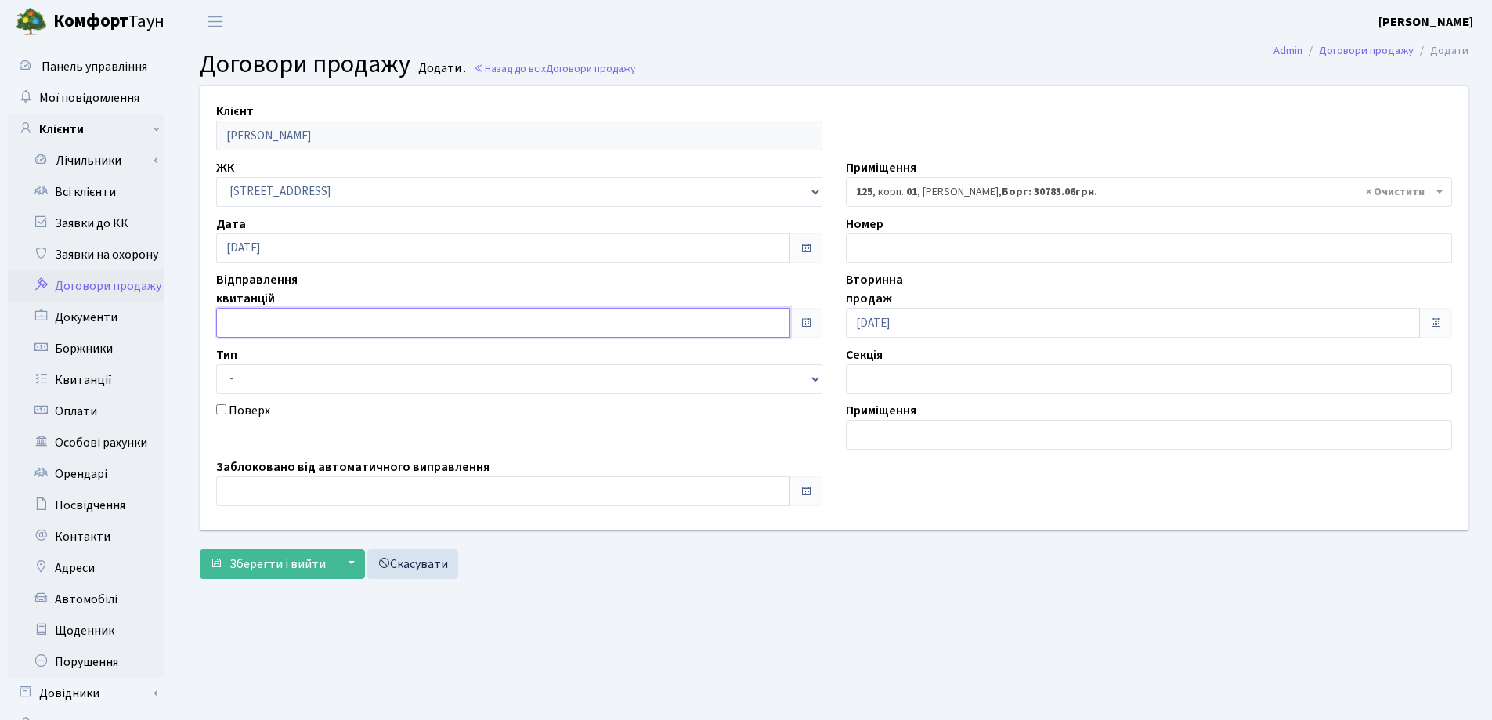
click at [414, 317] on input "text" at bounding box center [503, 323] width 574 height 30
type input "24.09.2025"
click at [367, 384] on select "- Квартира Комерція Нежитлове Паркінг П1001" at bounding box center [519, 379] width 606 height 30
select select "269"
click at [216, 364] on select "- Квартира Комерція Нежитлове Паркінг П1001" at bounding box center [519, 379] width 606 height 30
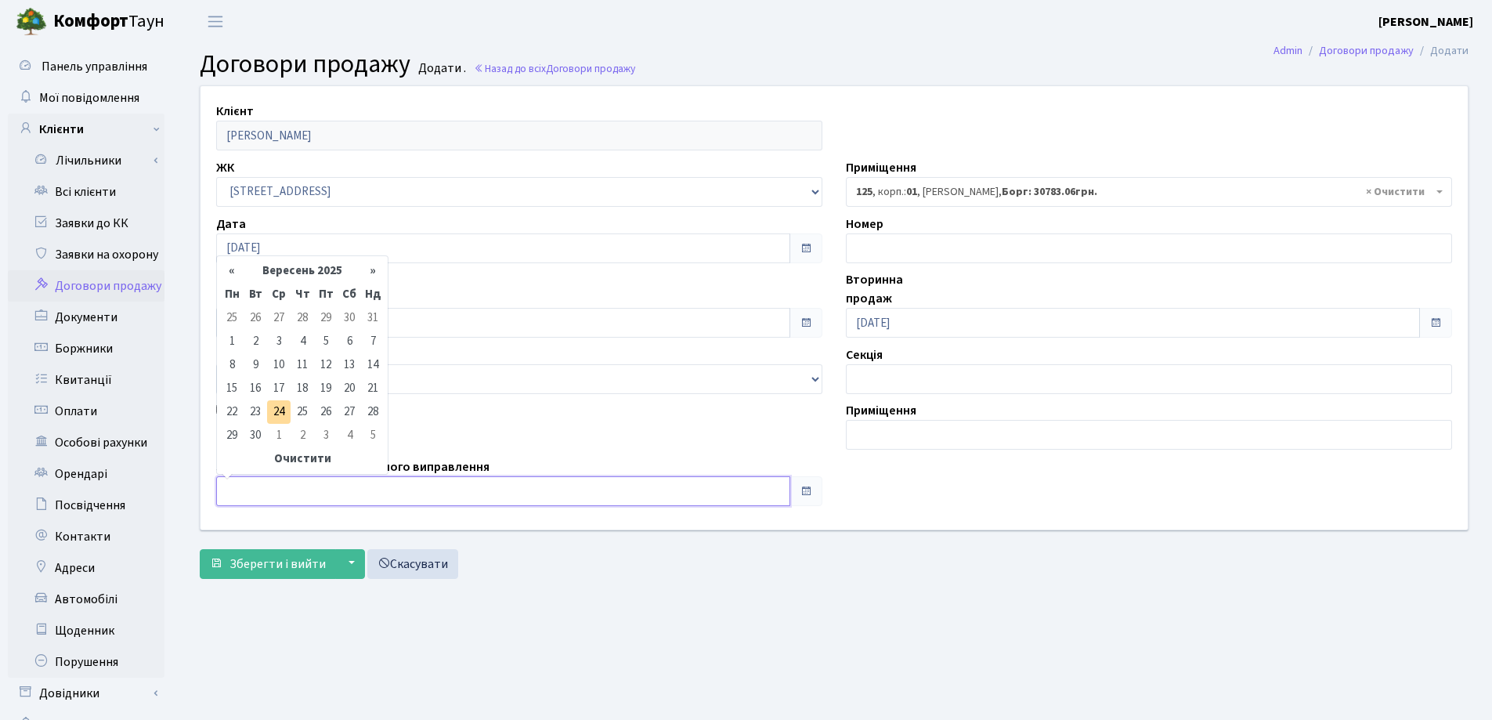
click at [329, 496] on input "text" at bounding box center [503, 491] width 574 height 30
type input "[DATE]"
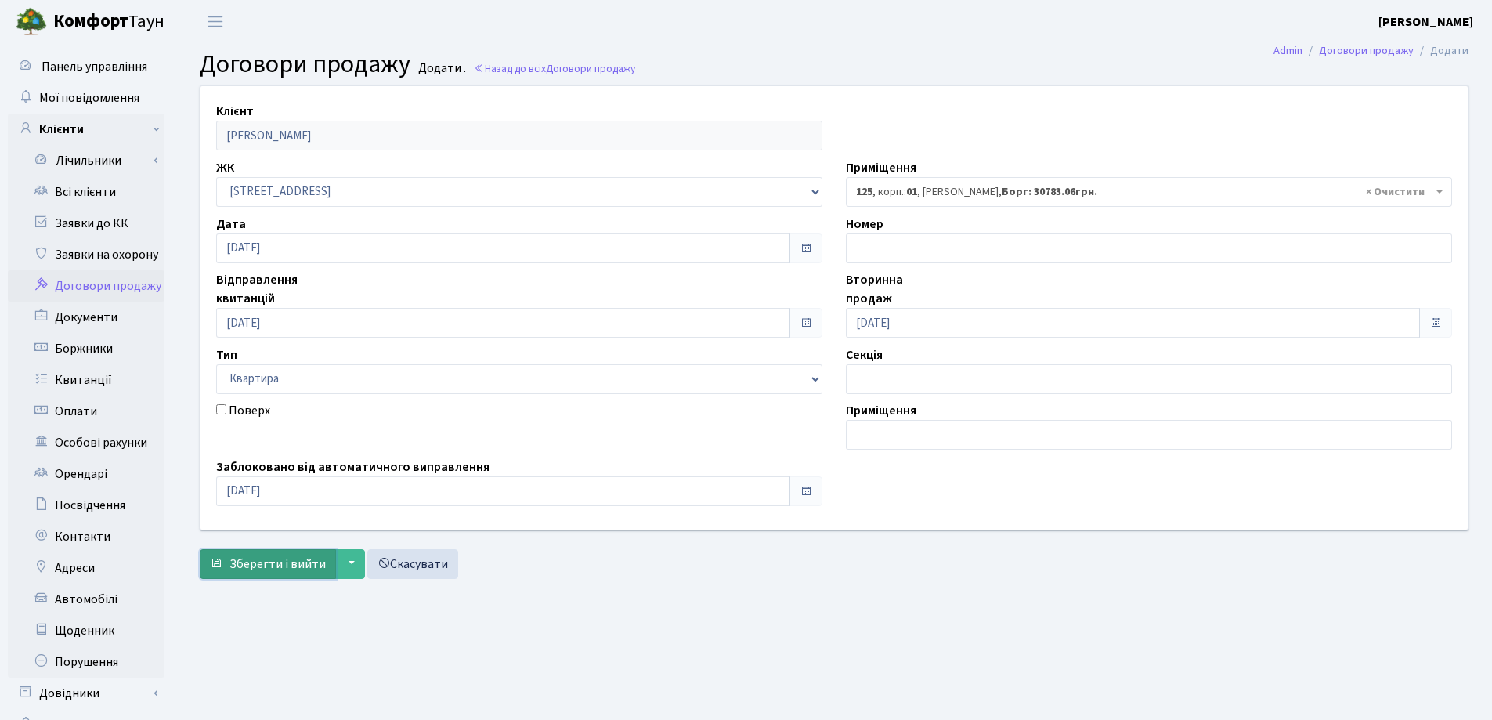
click at [273, 552] on button "Зберегти і вийти" at bounding box center [268, 564] width 136 height 30
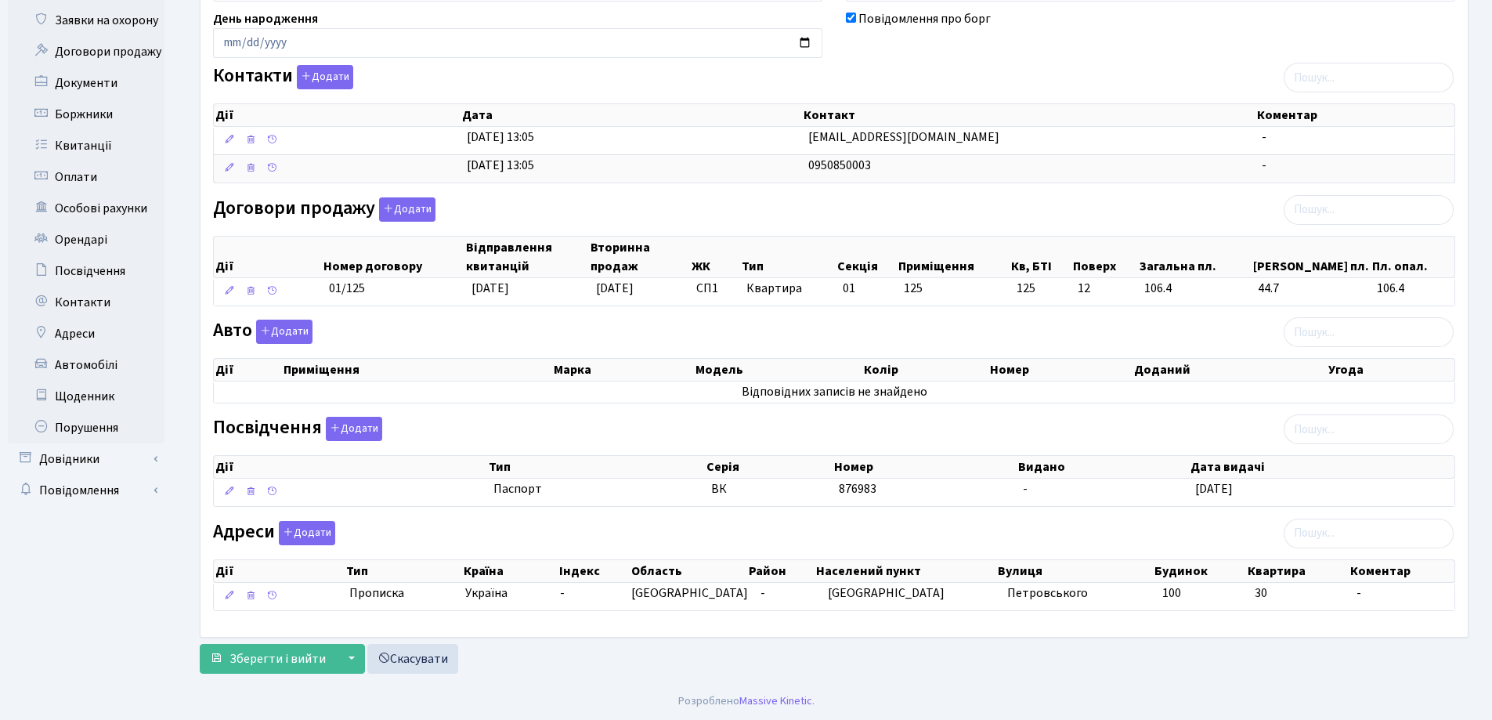
scroll to position [235, 0]
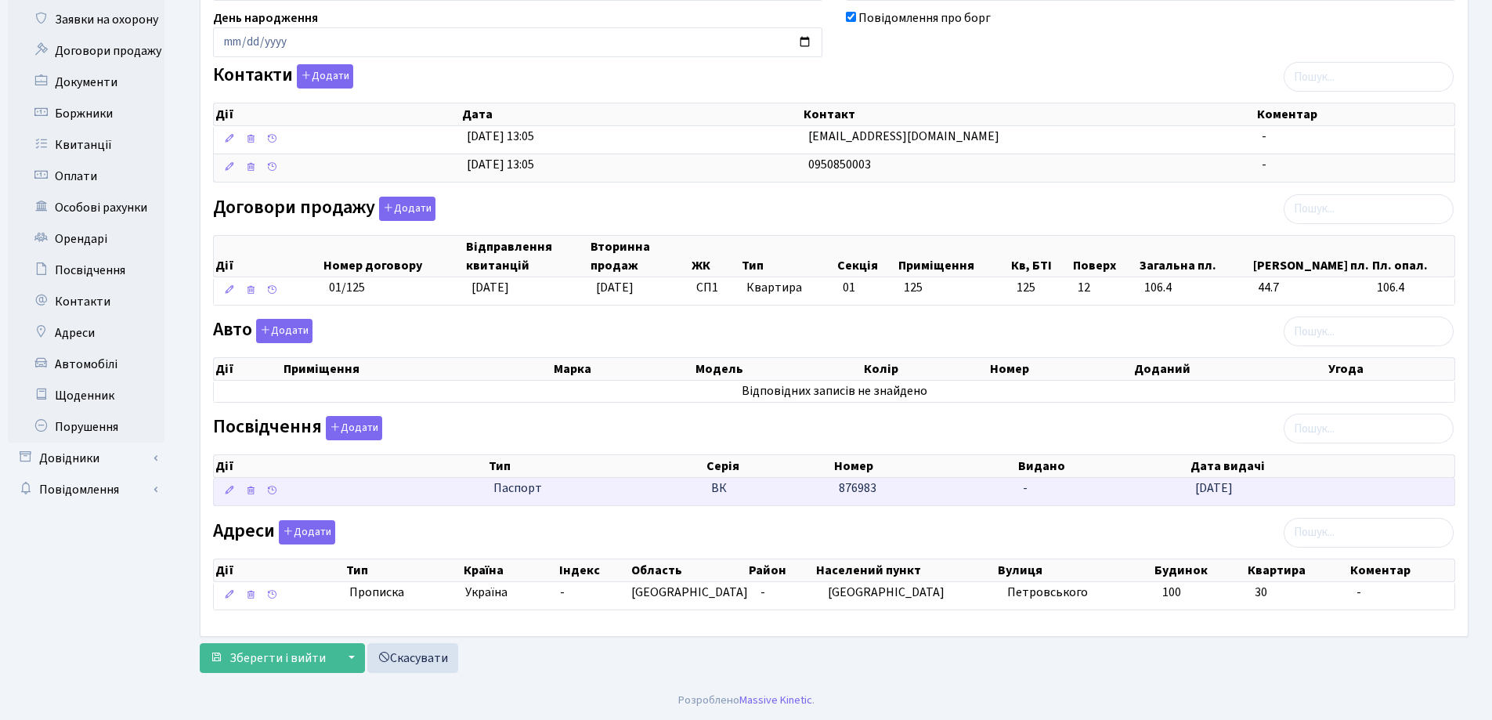
click at [1025, 492] on span "-" at bounding box center [1025, 487] width 5 height 17
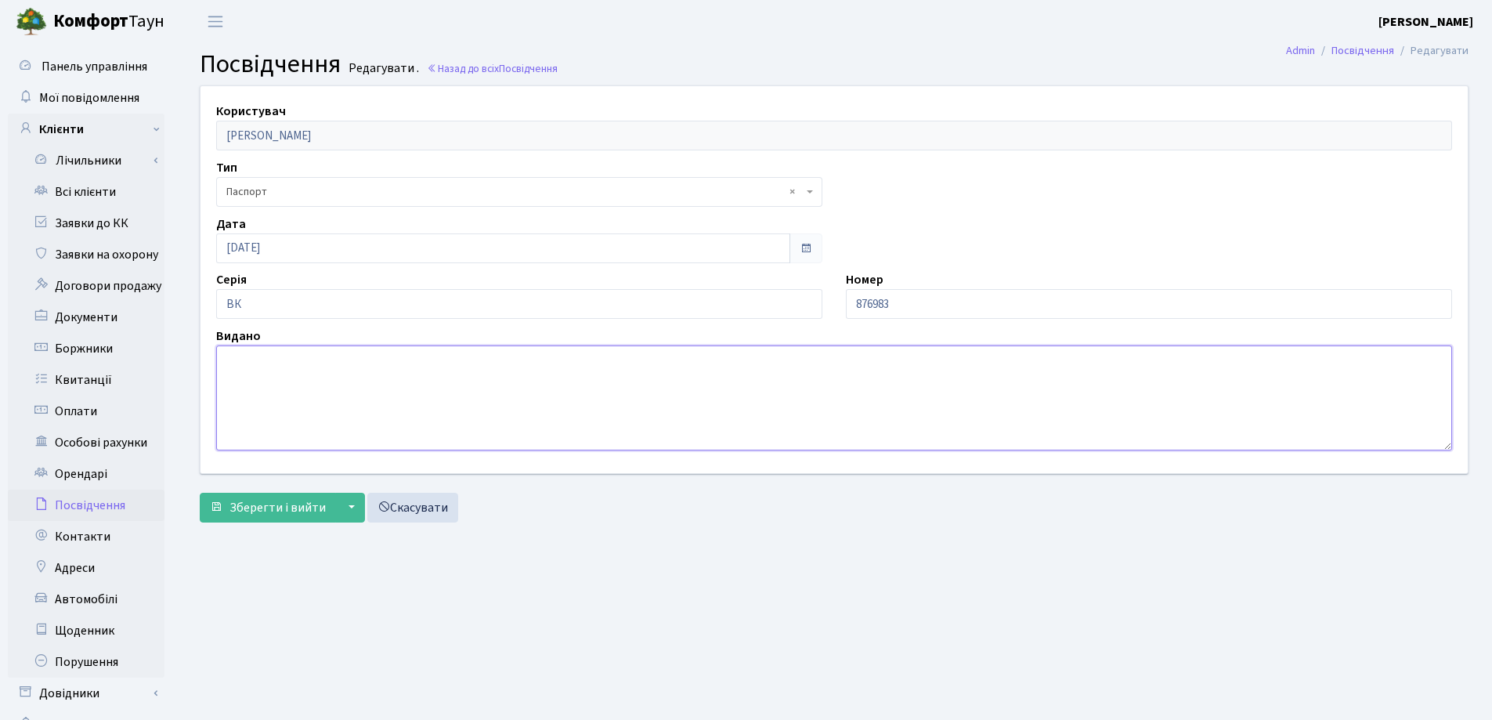
click at [341, 402] on textarea at bounding box center [834, 398] width 1236 height 105
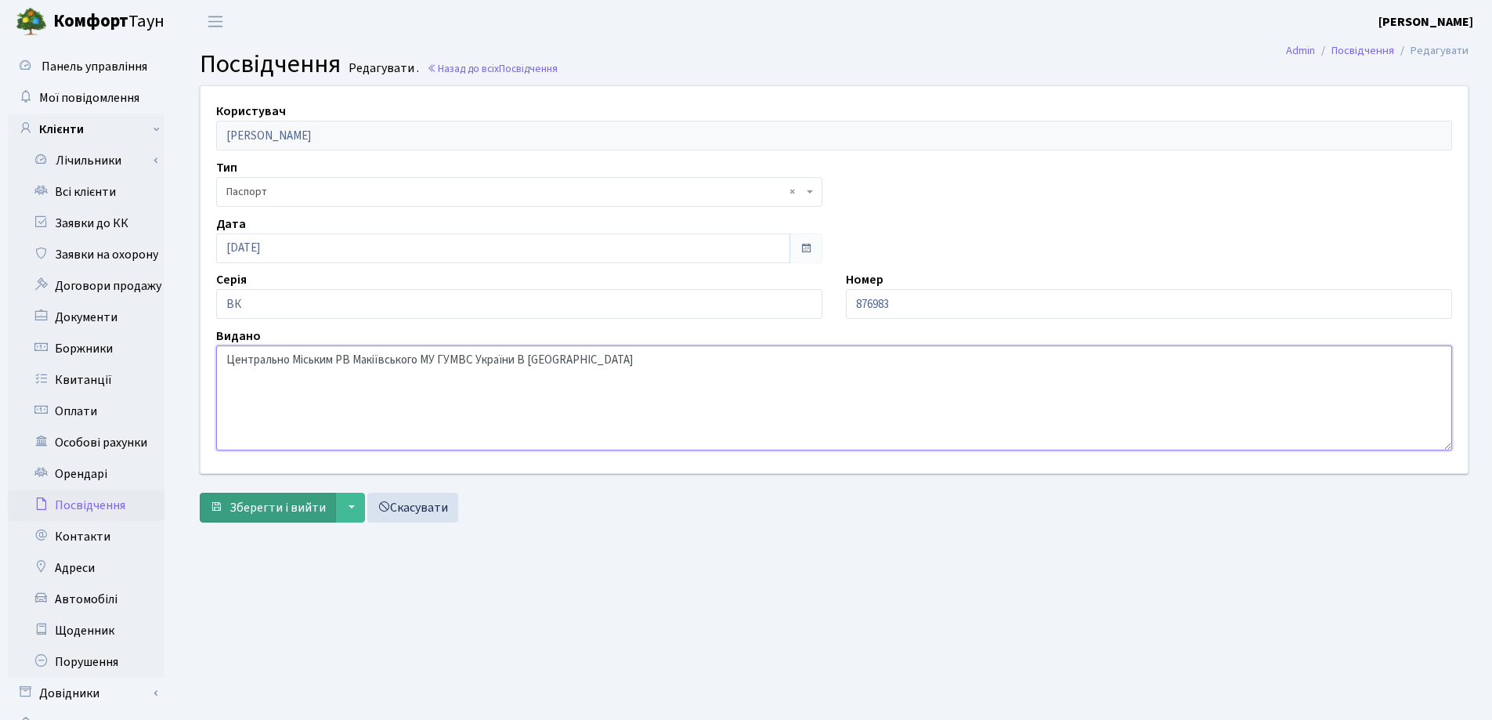
type textarea "Центрально Міським РВ Макіївського МУ ГУМВС України В [GEOGRAPHIC_DATA]"
click at [273, 502] on span "Зберегти і вийти" at bounding box center [278, 507] width 96 height 17
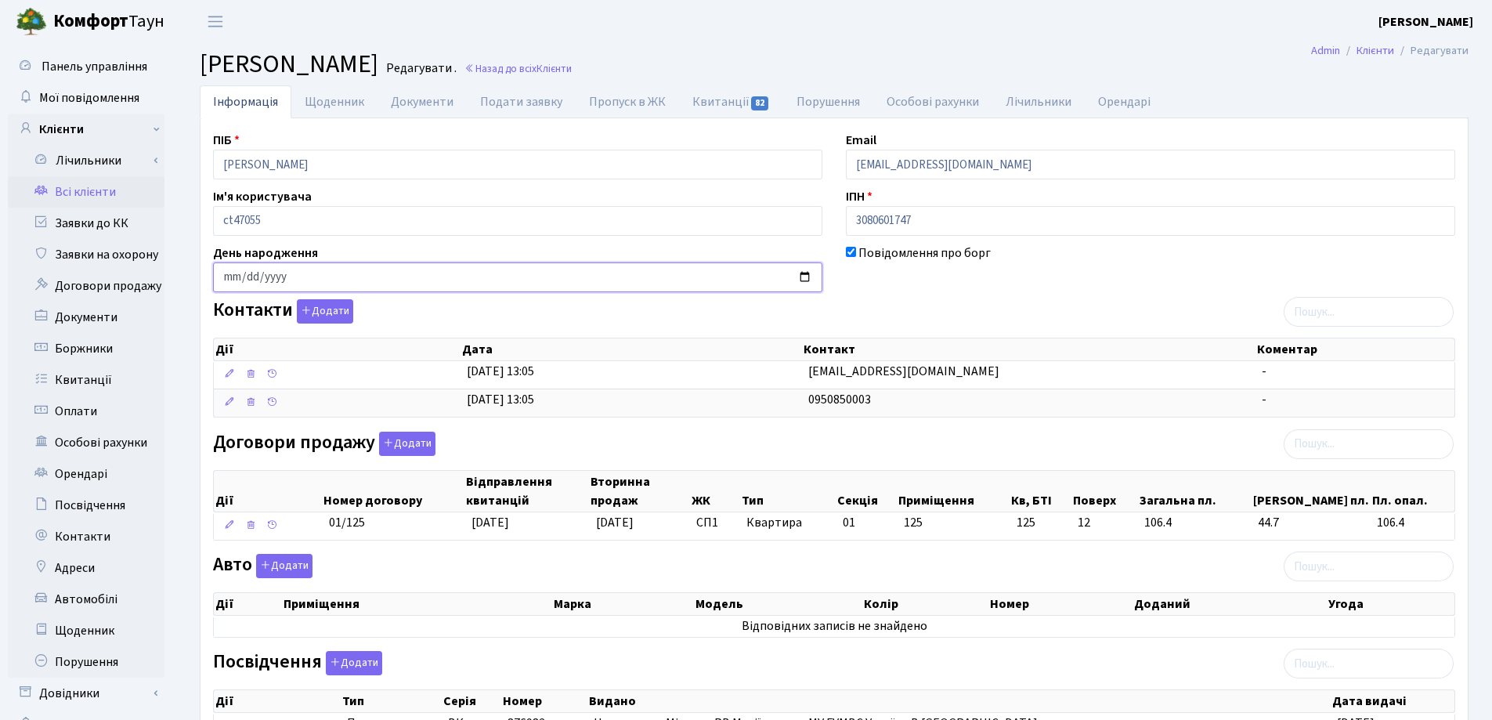
click at [224, 275] on input "date" at bounding box center [518, 277] width 610 height 30
type input "[DATE]"
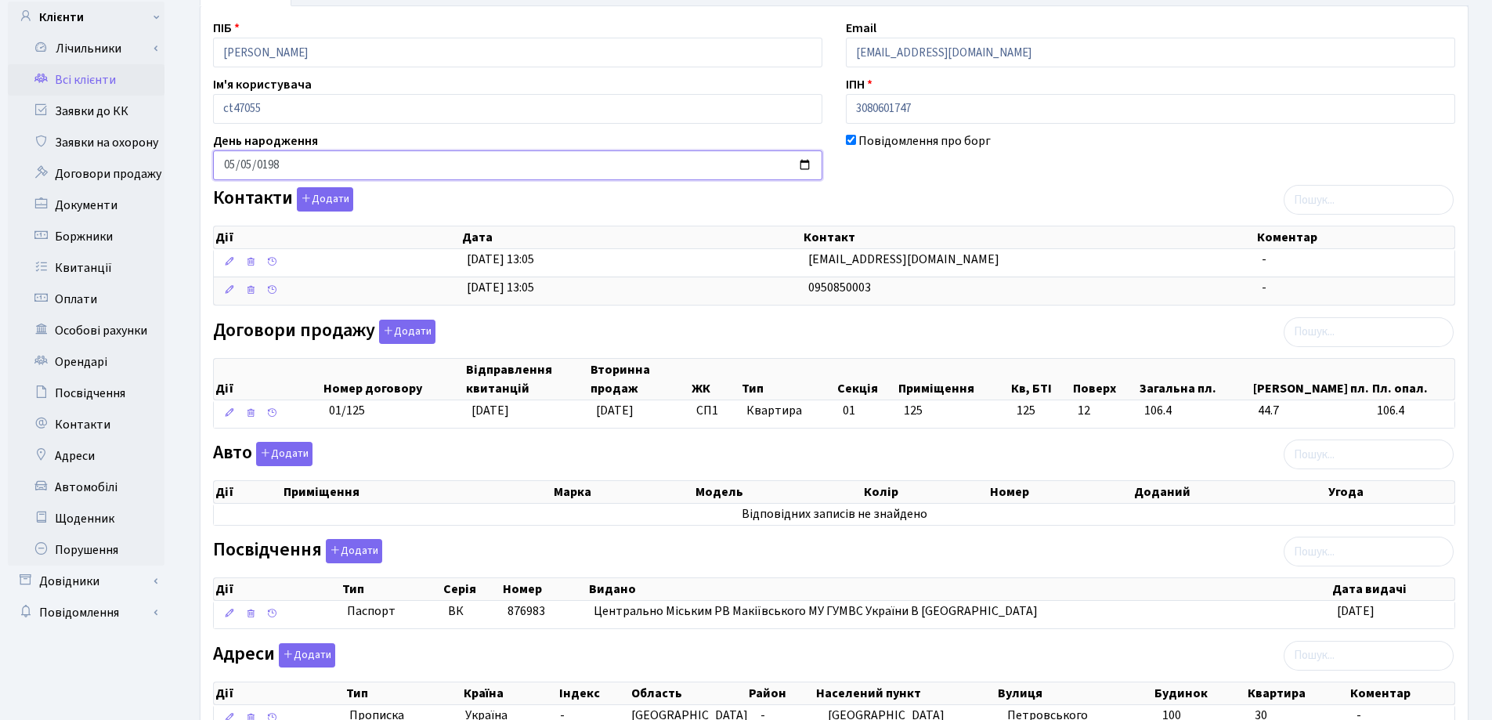
scroll to position [235, 0]
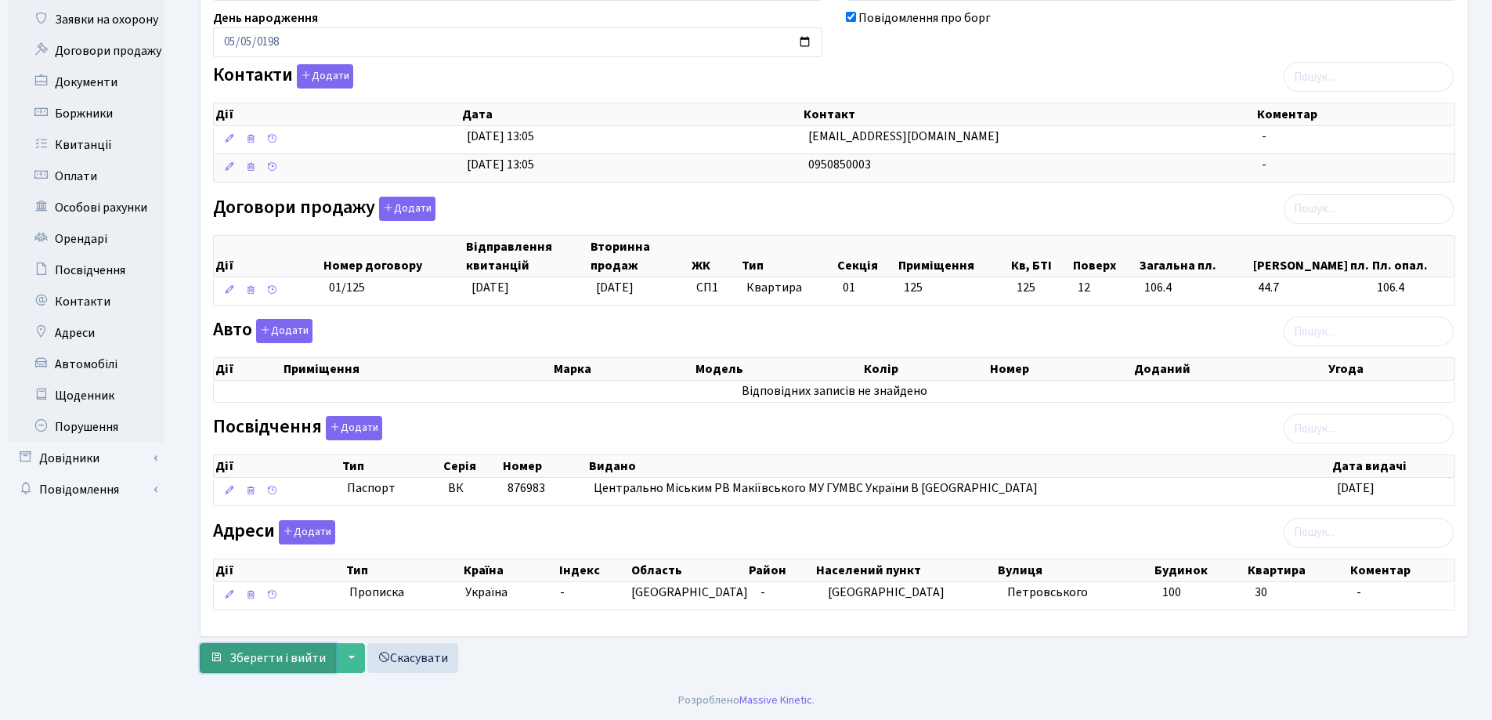
click at [277, 653] on span "Зберегти і вийти" at bounding box center [278, 657] width 96 height 17
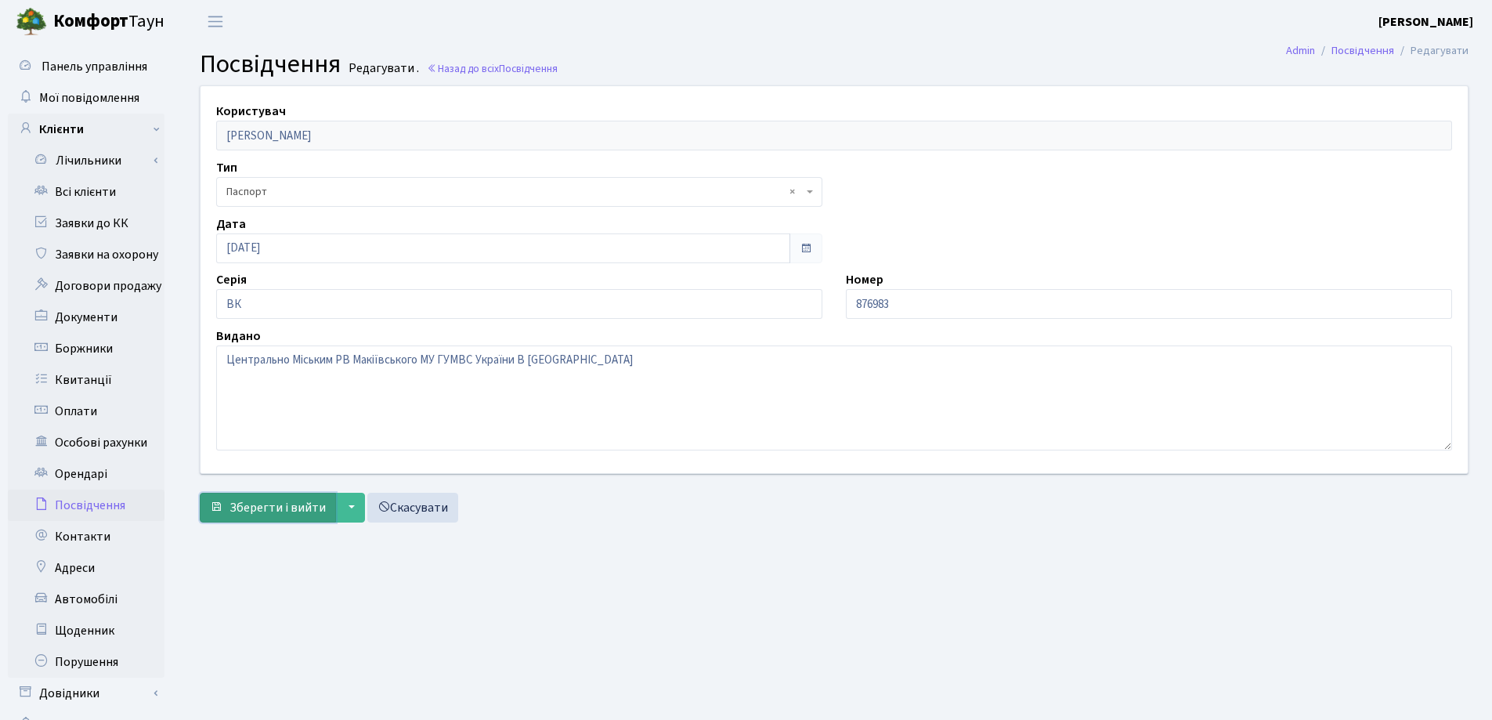
click at [282, 508] on span "Зберегти і вийти" at bounding box center [278, 507] width 96 height 17
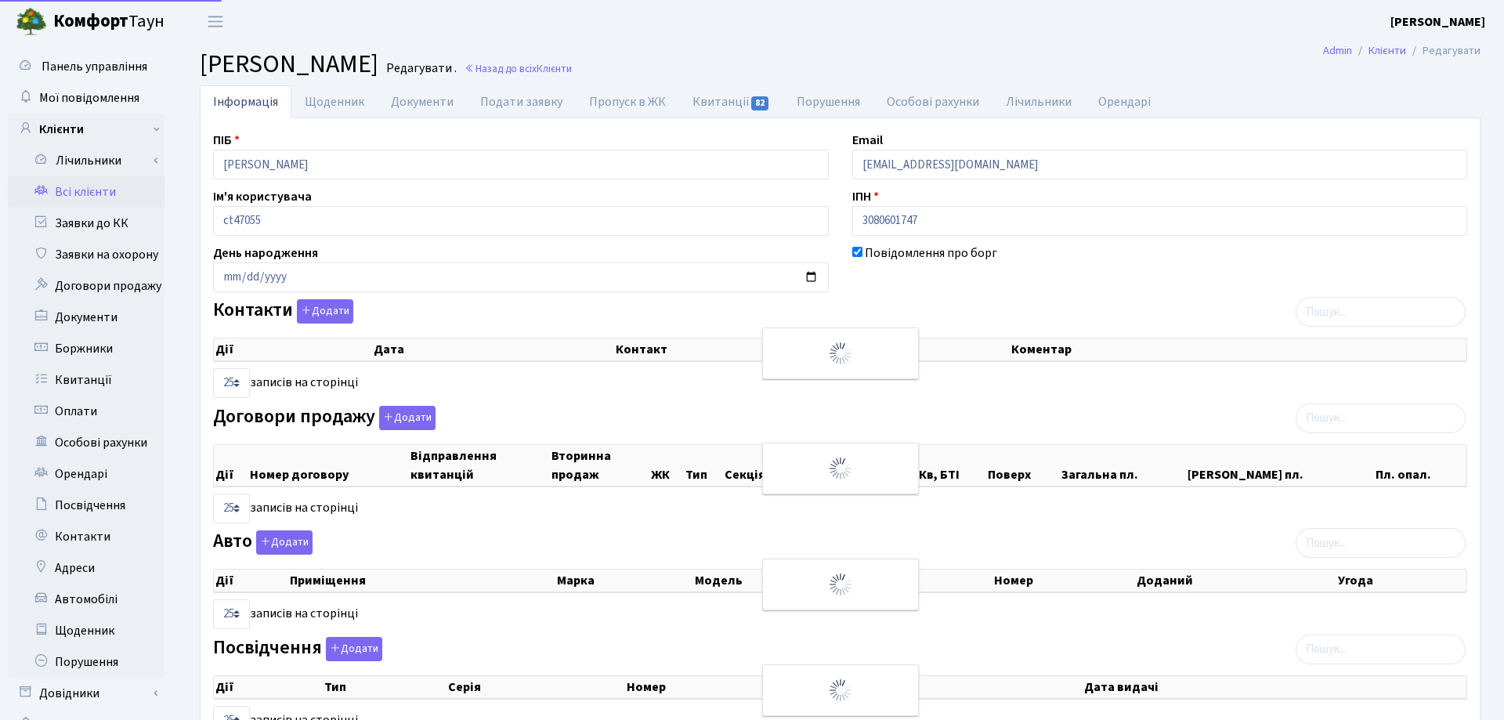
select select "25"
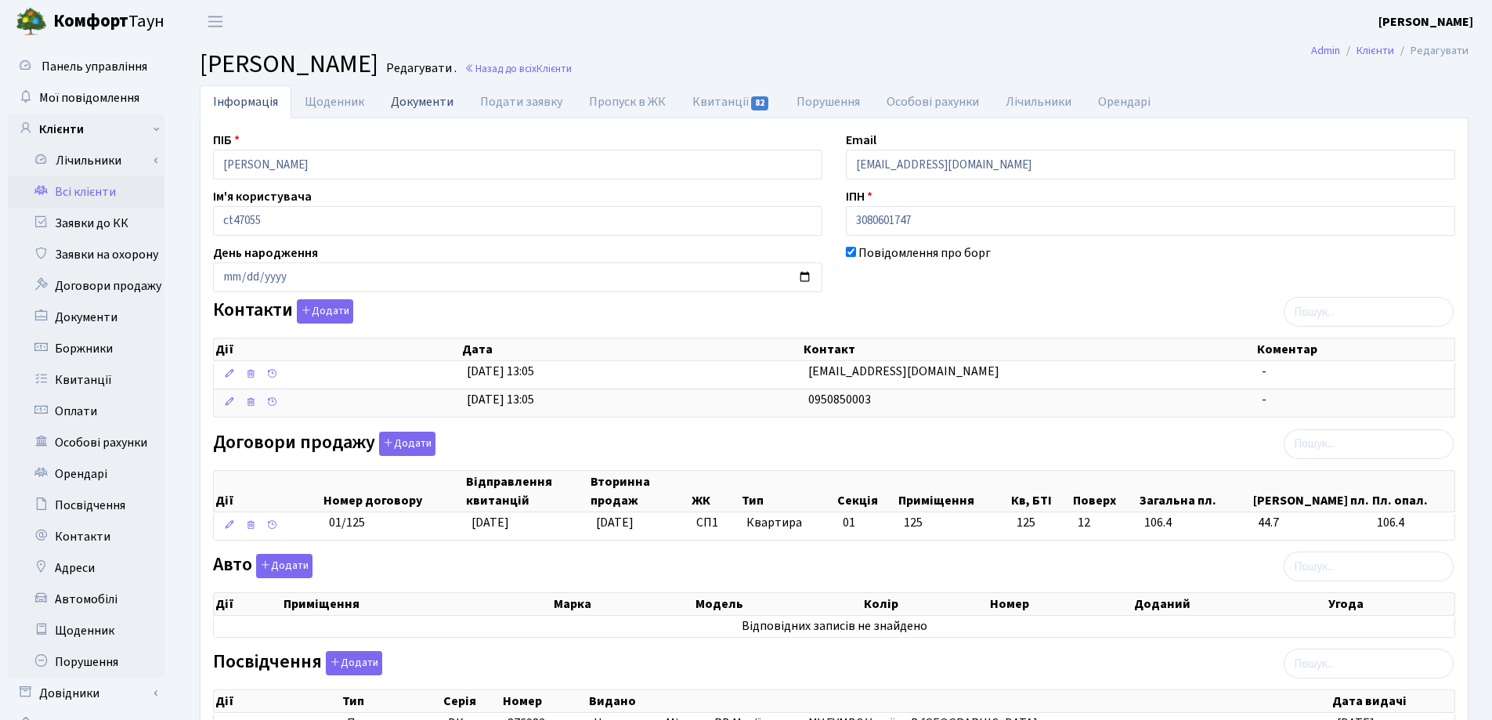
click at [417, 104] on link "Документи" at bounding box center [422, 101] width 89 height 32
select select "25"
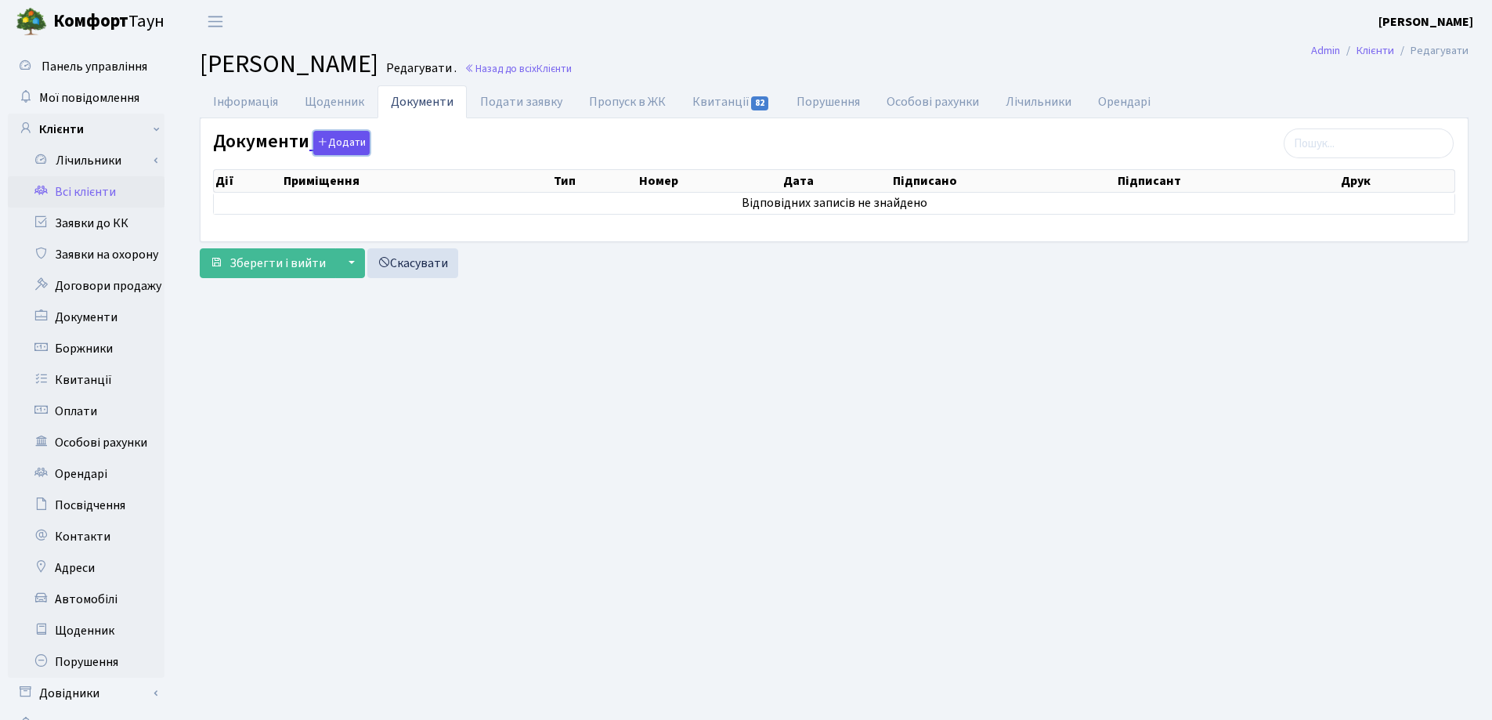
click at [341, 140] on button "Додати" at bounding box center [341, 143] width 56 height 24
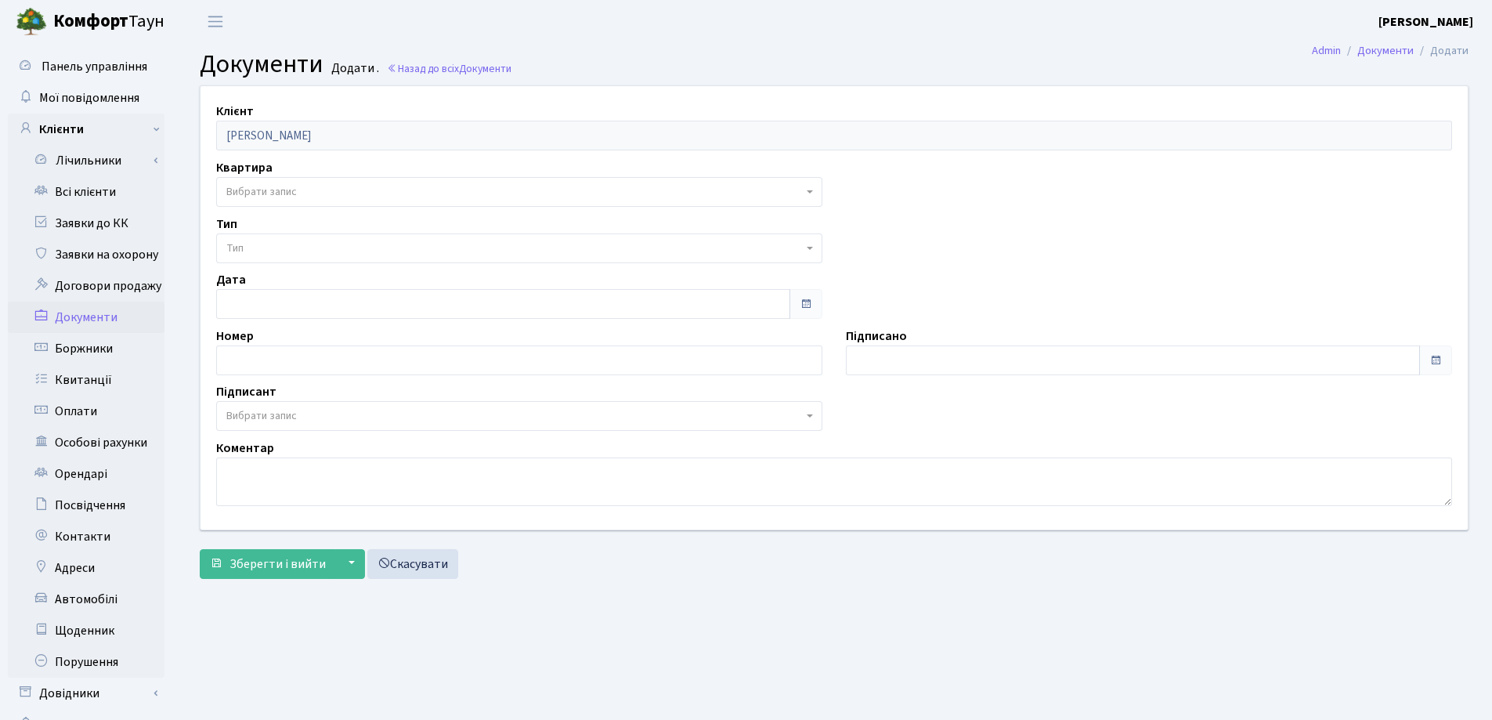
click at [295, 198] on span "Вибрати запис" at bounding box center [261, 192] width 71 height 16
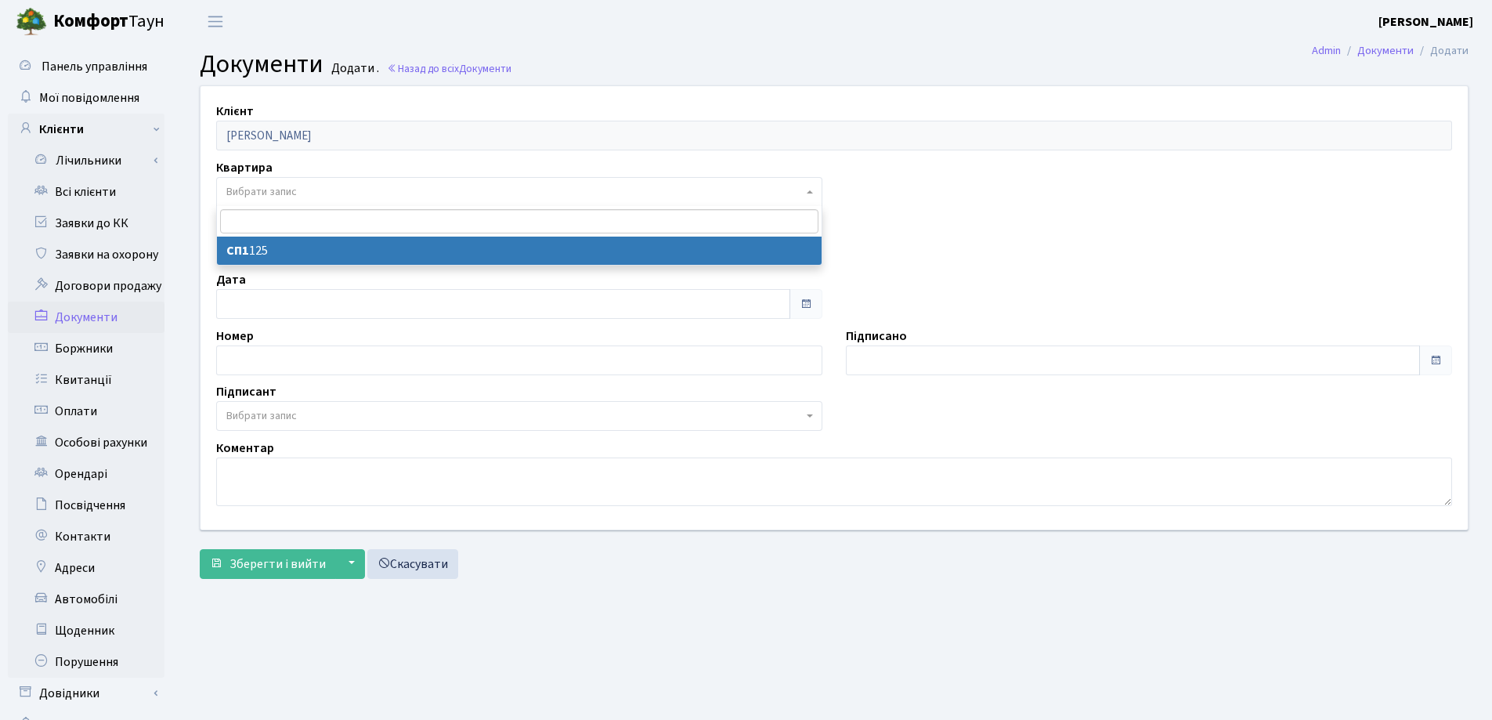
select select "178719"
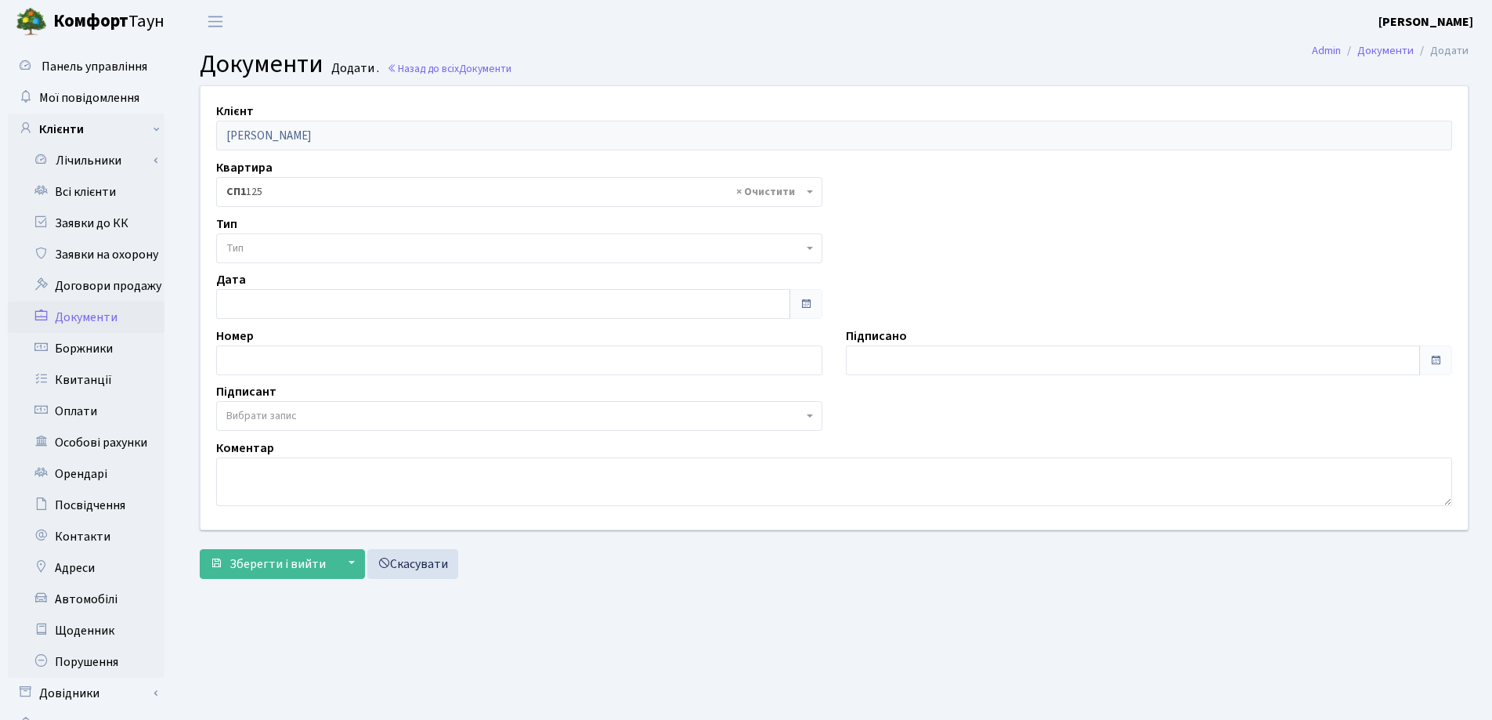
click at [309, 248] on span "Тип" at bounding box center [514, 249] width 577 height 16
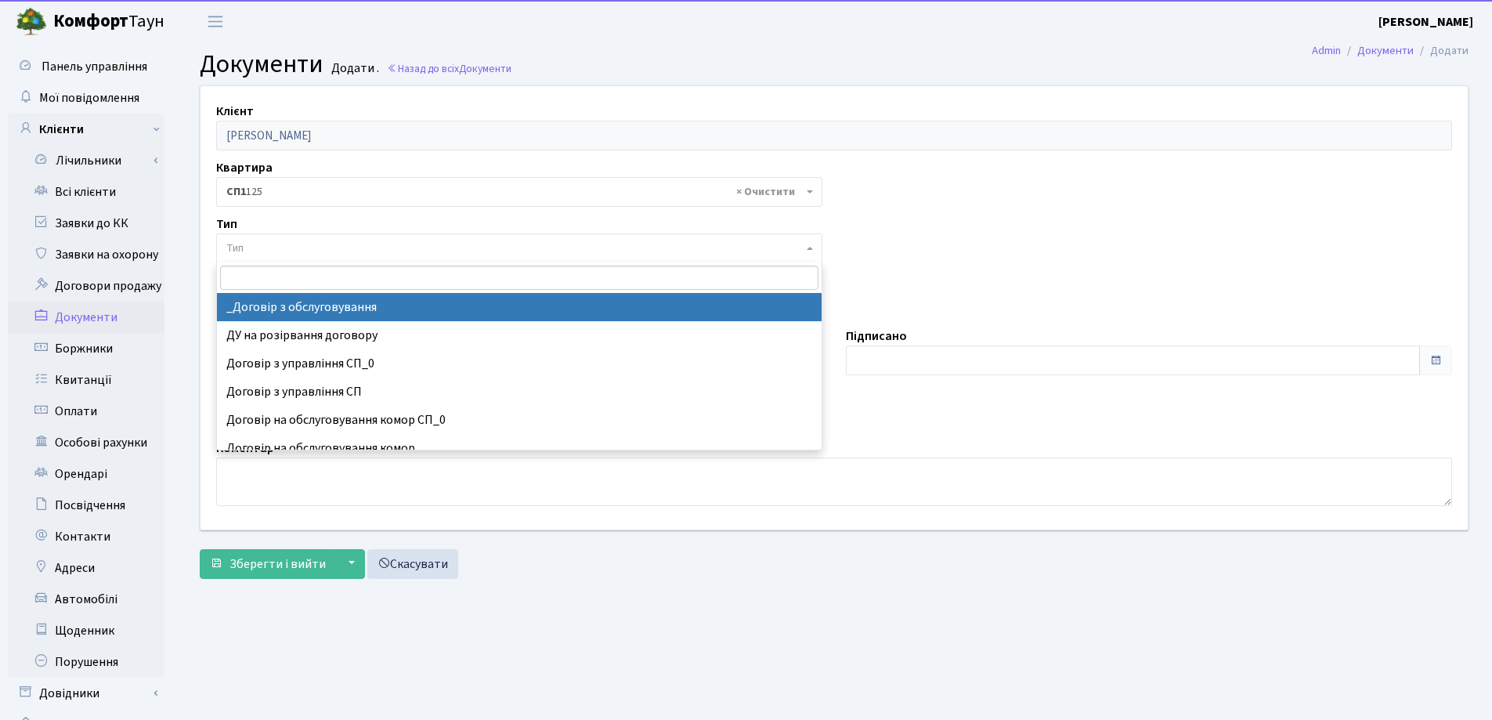
select select "289"
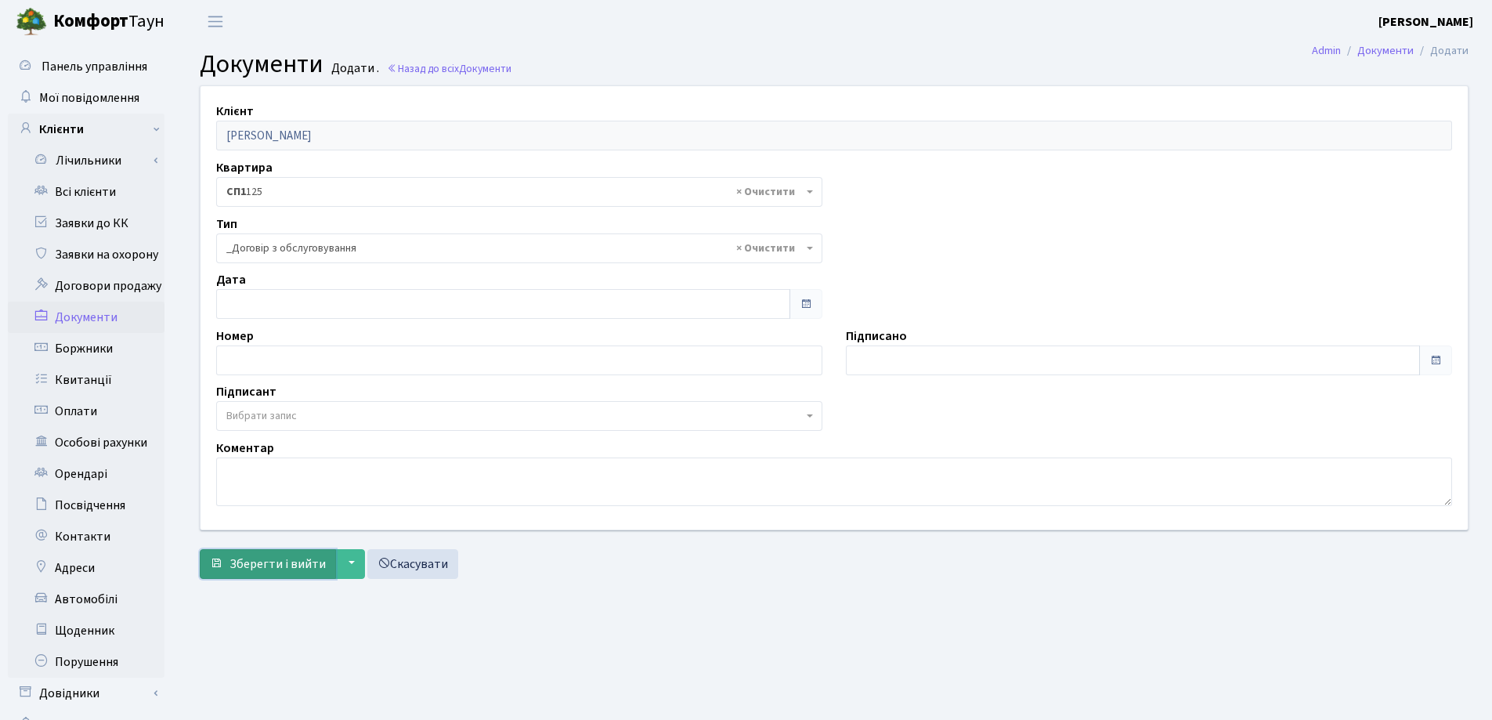
click at [279, 556] on span "Зберегти і вийти" at bounding box center [278, 563] width 96 height 17
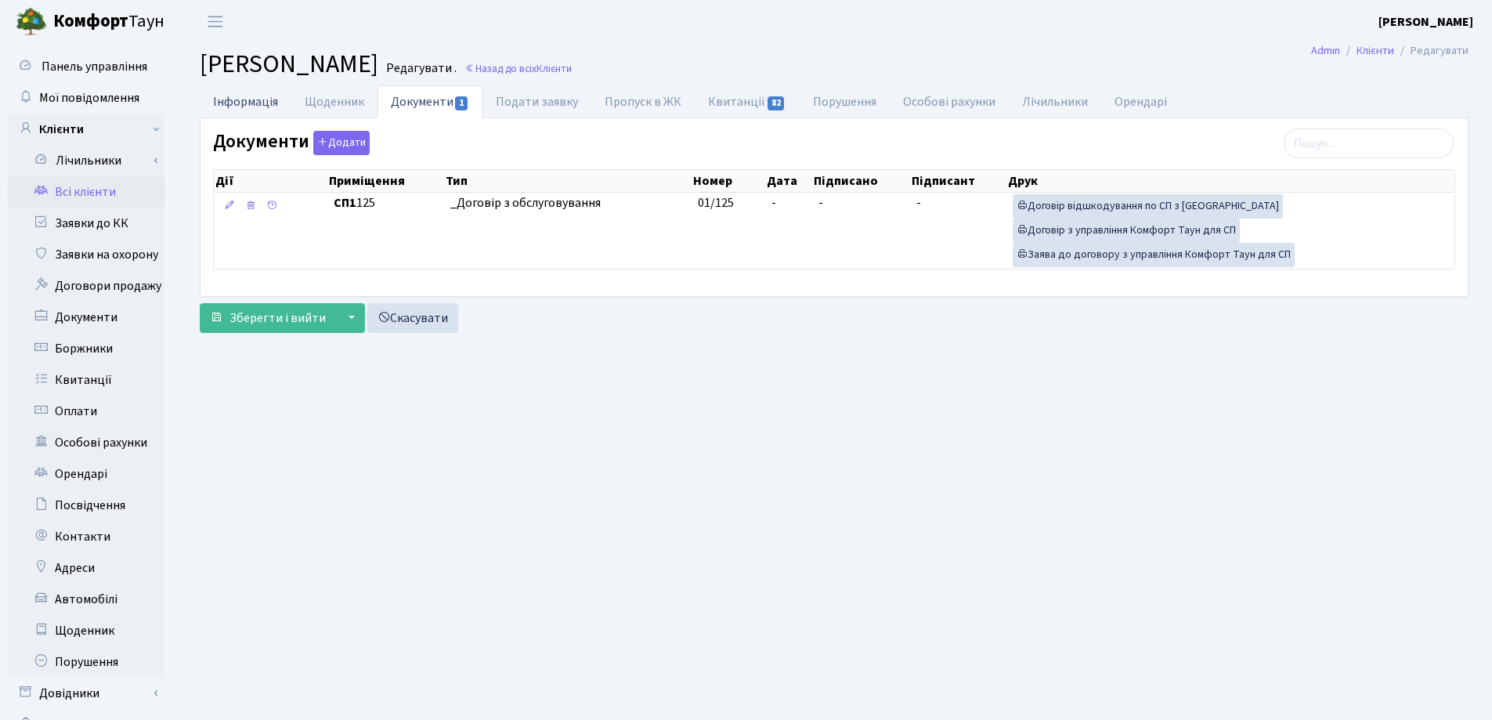
click at [232, 104] on link "Інформація" at bounding box center [246, 101] width 92 height 32
select select "25"
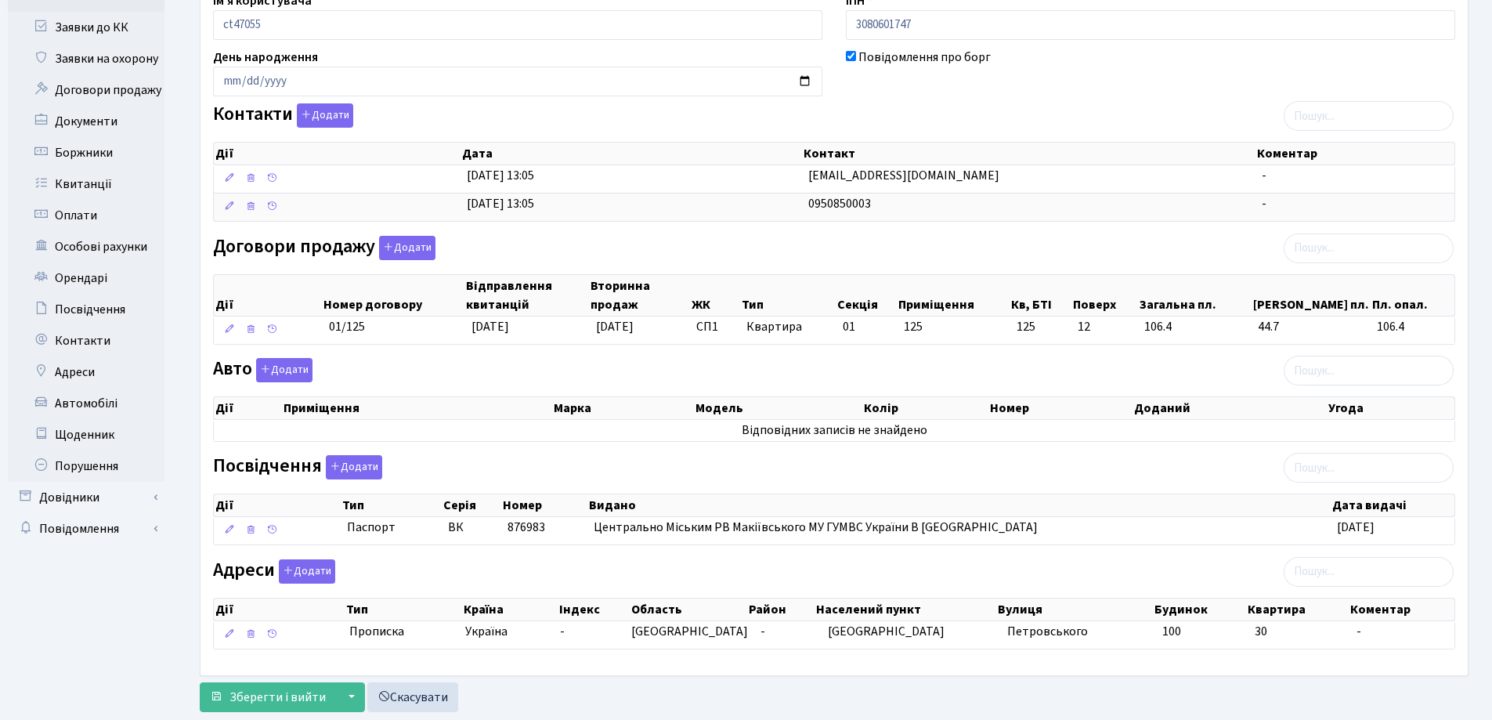
scroll to position [235, 0]
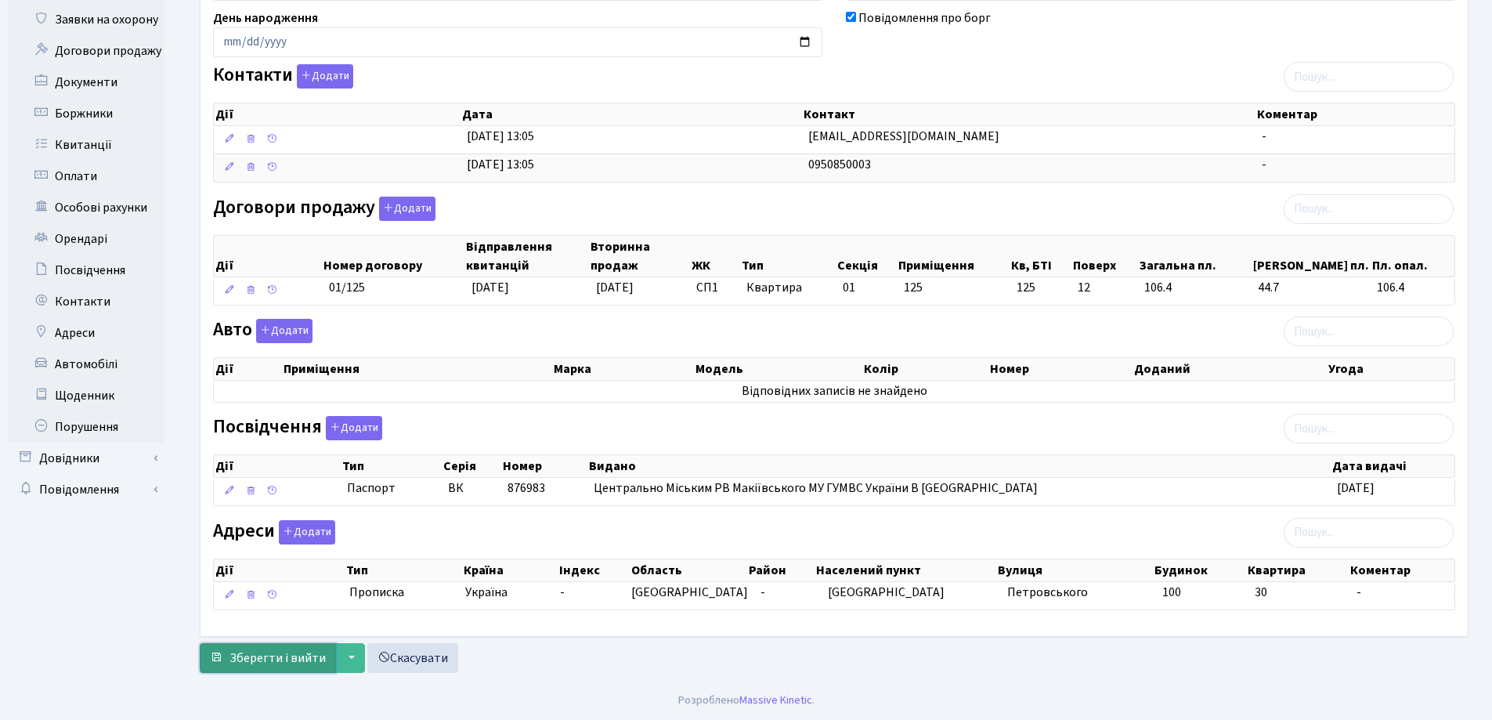
click at [249, 660] on span "Зберегти і вийти" at bounding box center [278, 657] width 96 height 17
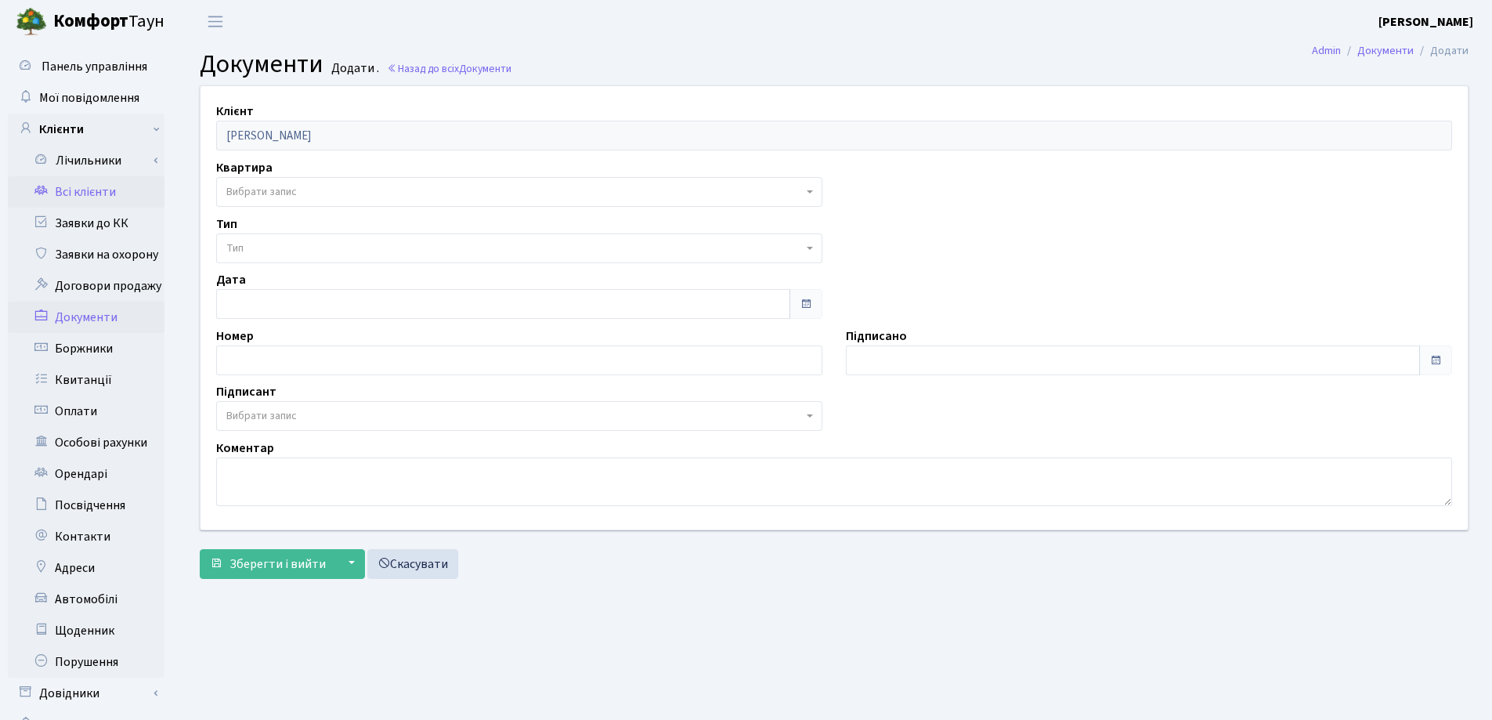
click at [88, 185] on link "Всі клієнти" at bounding box center [86, 191] width 157 height 31
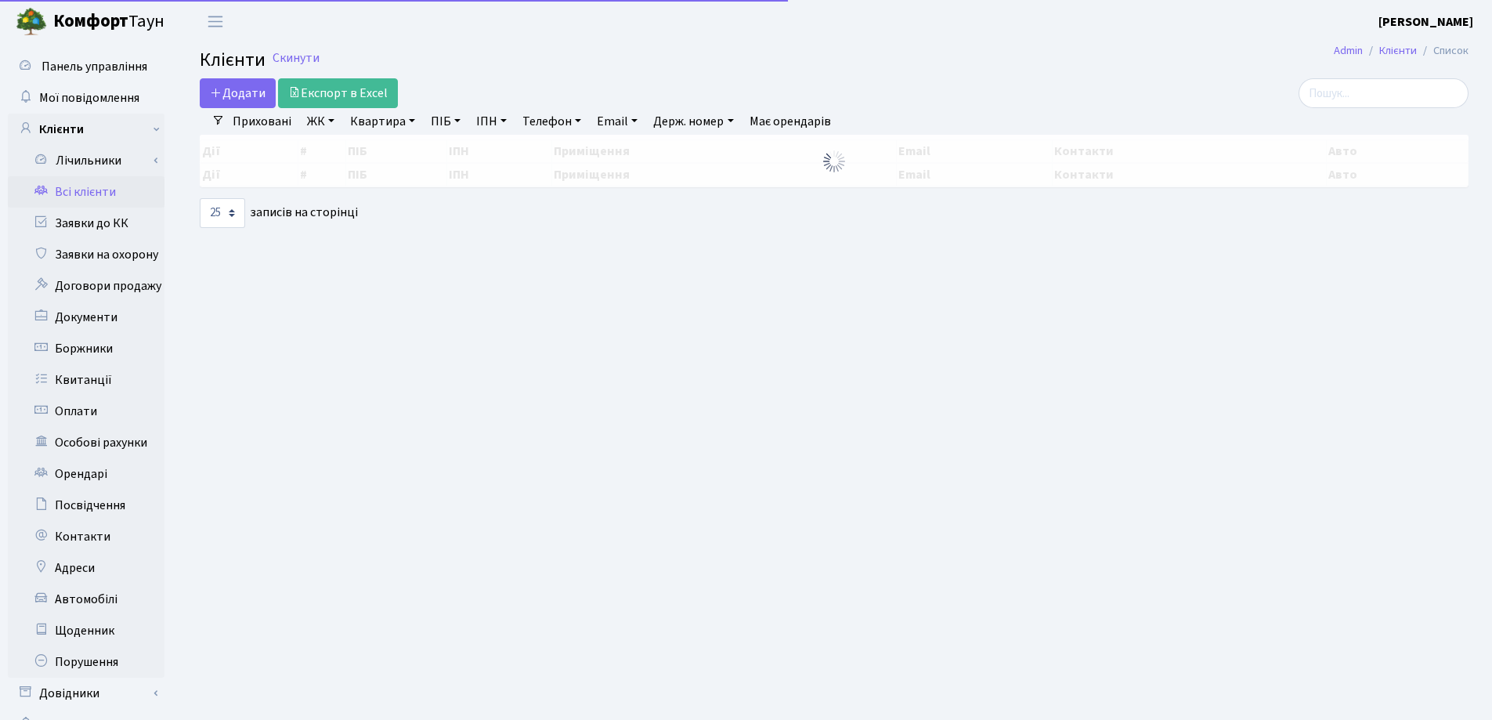
select select "25"
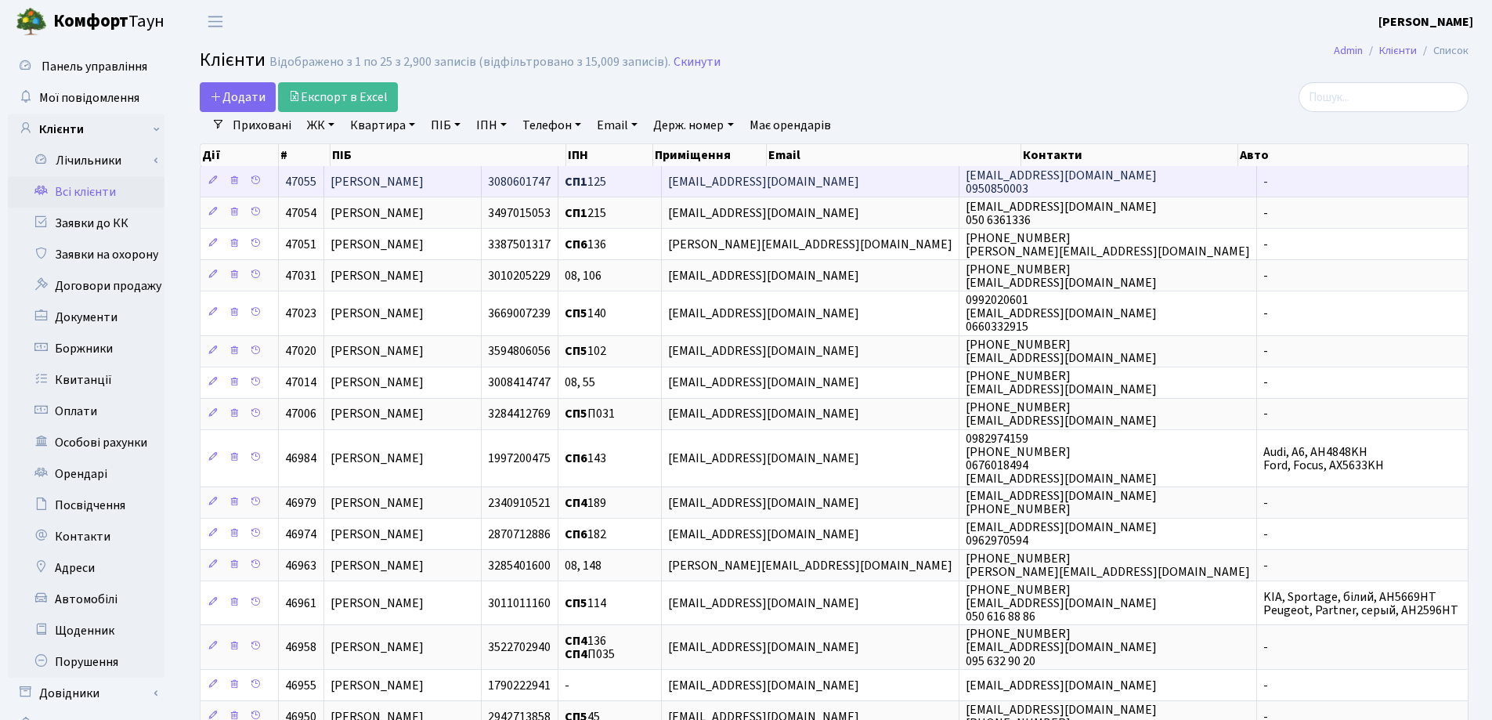
click at [424, 184] on span "[PERSON_NAME]" at bounding box center [377, 181] width 93 height 17
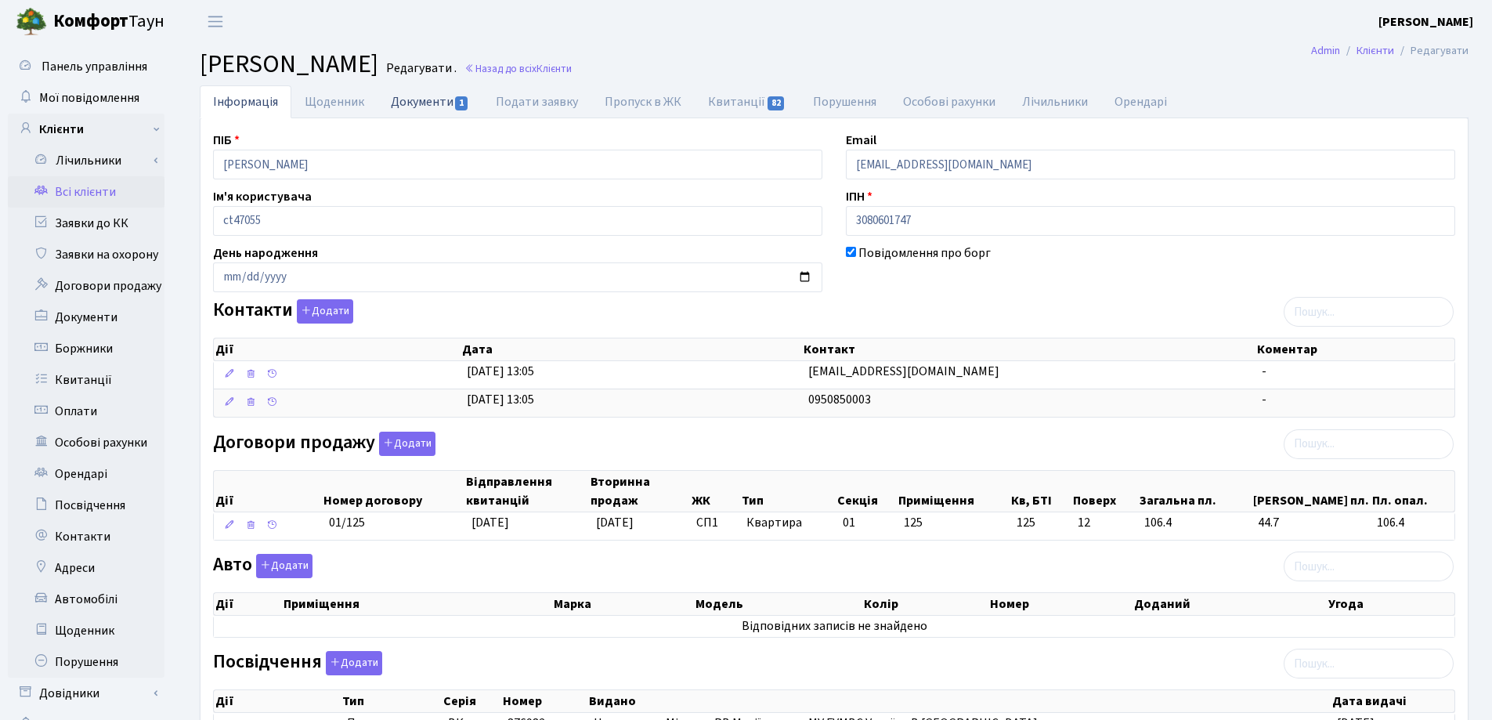
click at [430, 100] on link "Документи 1" at bounding box center [430, 101] width 105 height 32
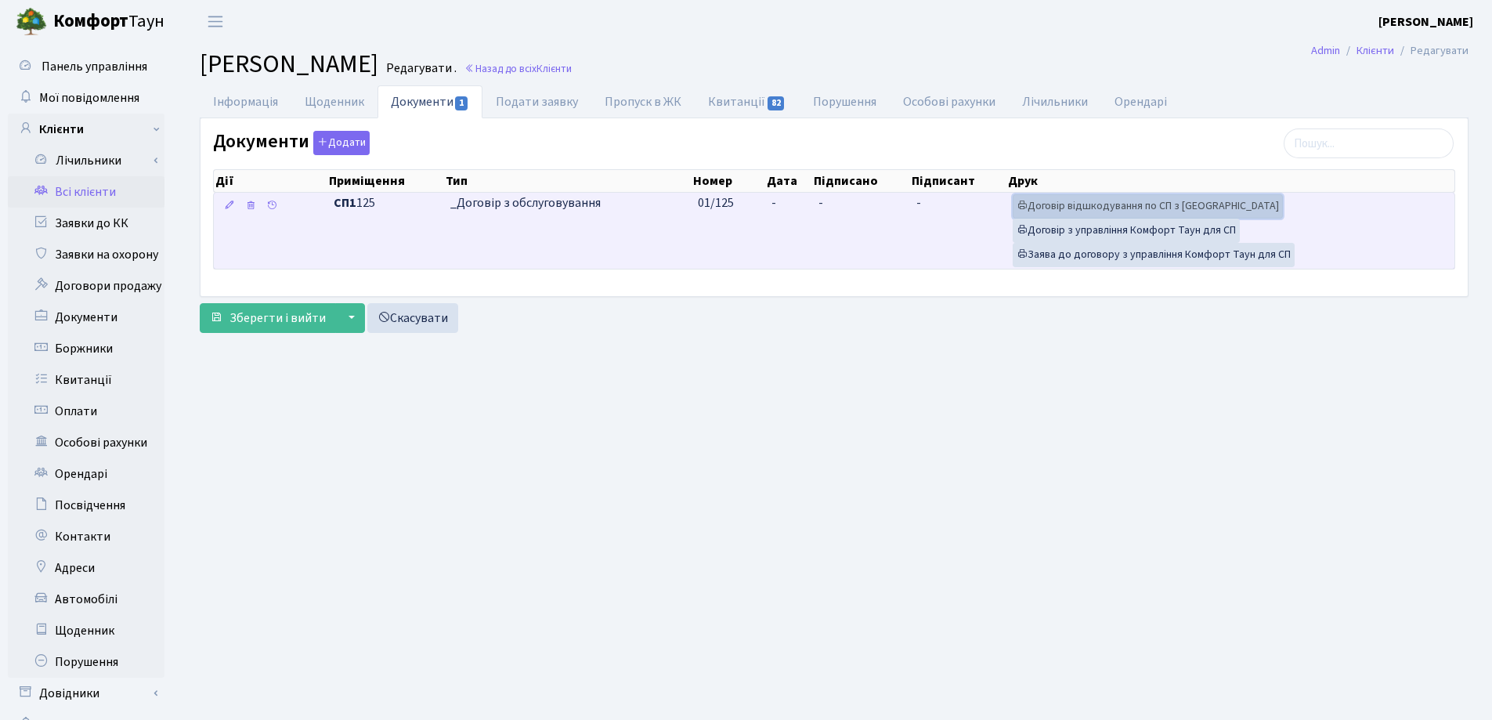
click at [1086, 199] on link "Договір відшкодування по СП з Екві" at bounding box center [1148, 206] width 270 height 24
click at [1139, 237] on link "Договір з управління Комфорт Таун для СП" at bounding box center [1126, 231] width 227 height 24
click at [1120, 235] on link "Договір з управління Комфорт Таун для СП" at bounding box center [1126, 231] width 227 height 24
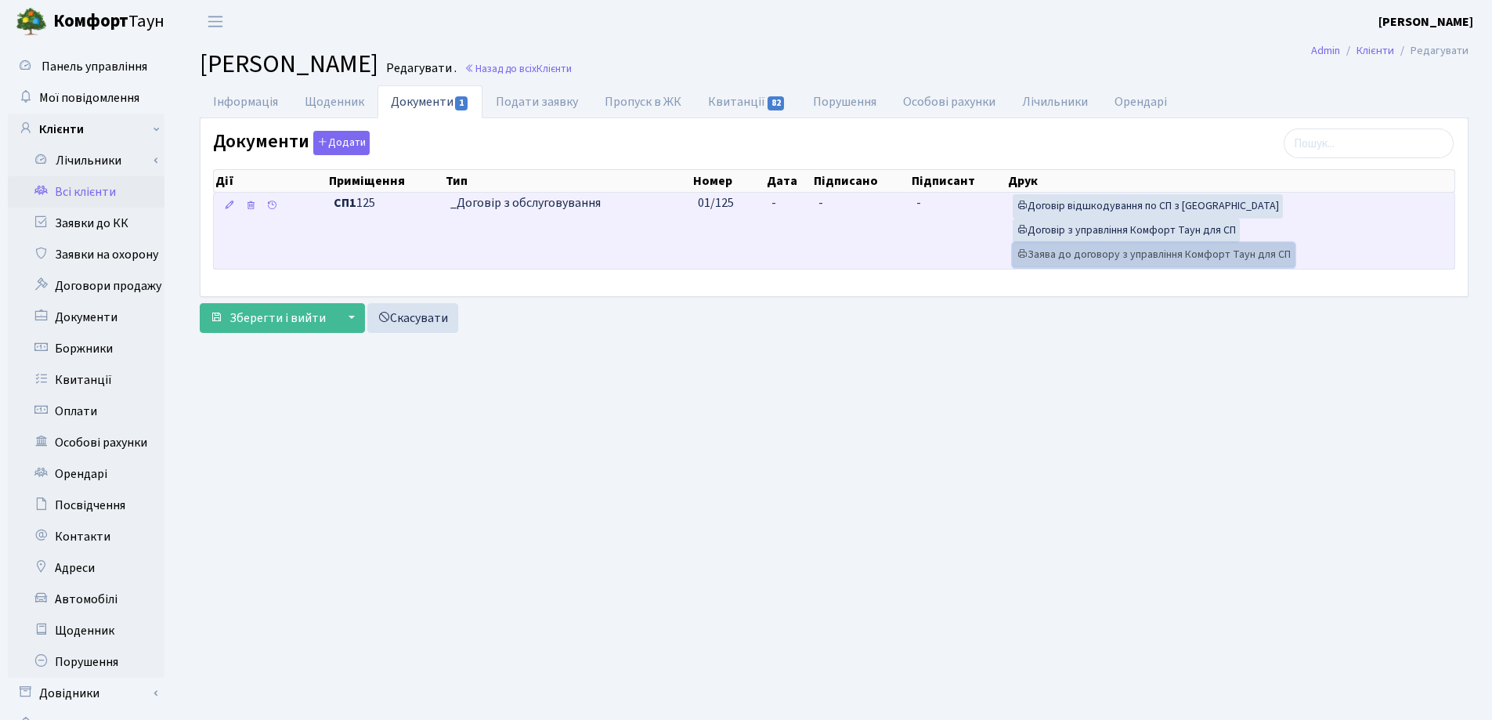
click at [1131, 255] on link "Заява до договору з управління Комфорт Таун для СП" at bounding box center [1154, 255] width 282 height 24
click at [776, 207] on td "-" at bounding box center [788, 231] width 47 height 76
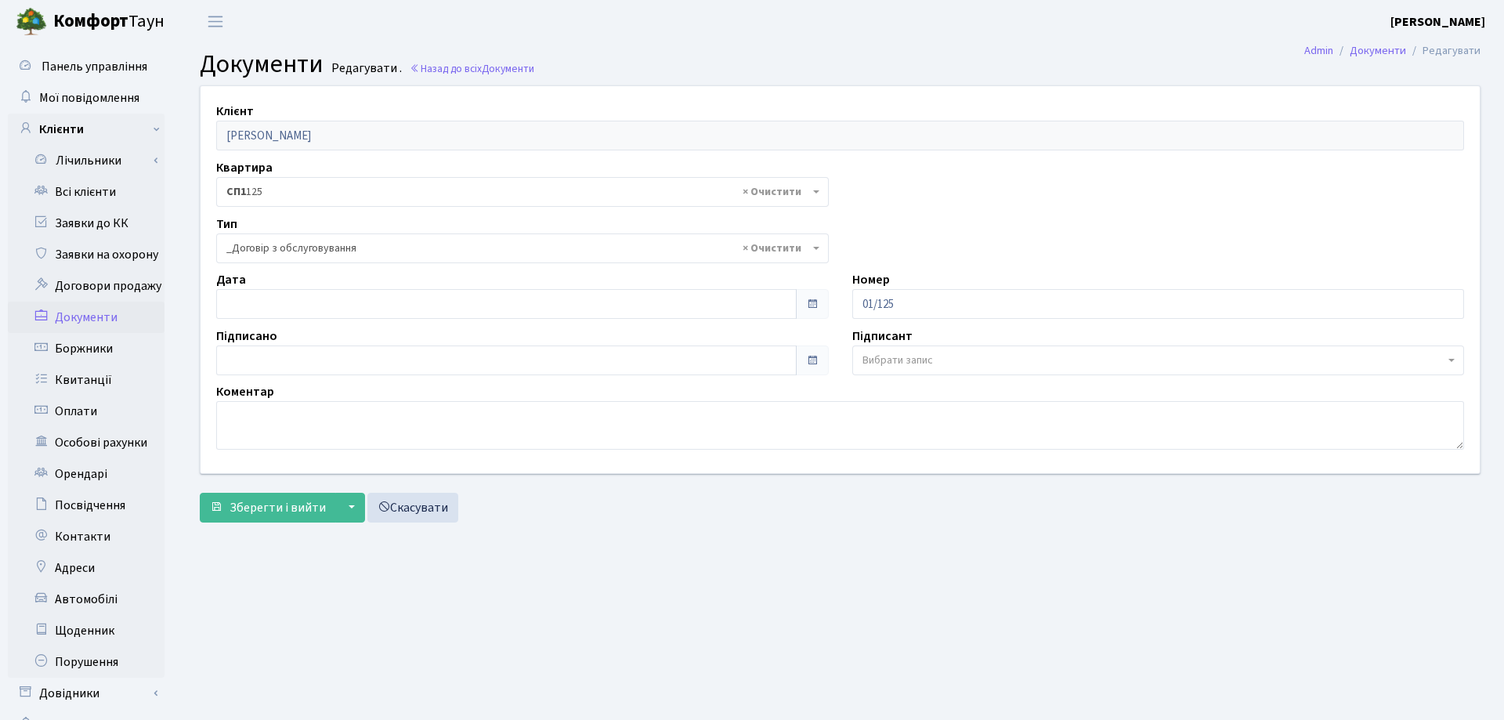
select select "289"
type input "[DATE]"
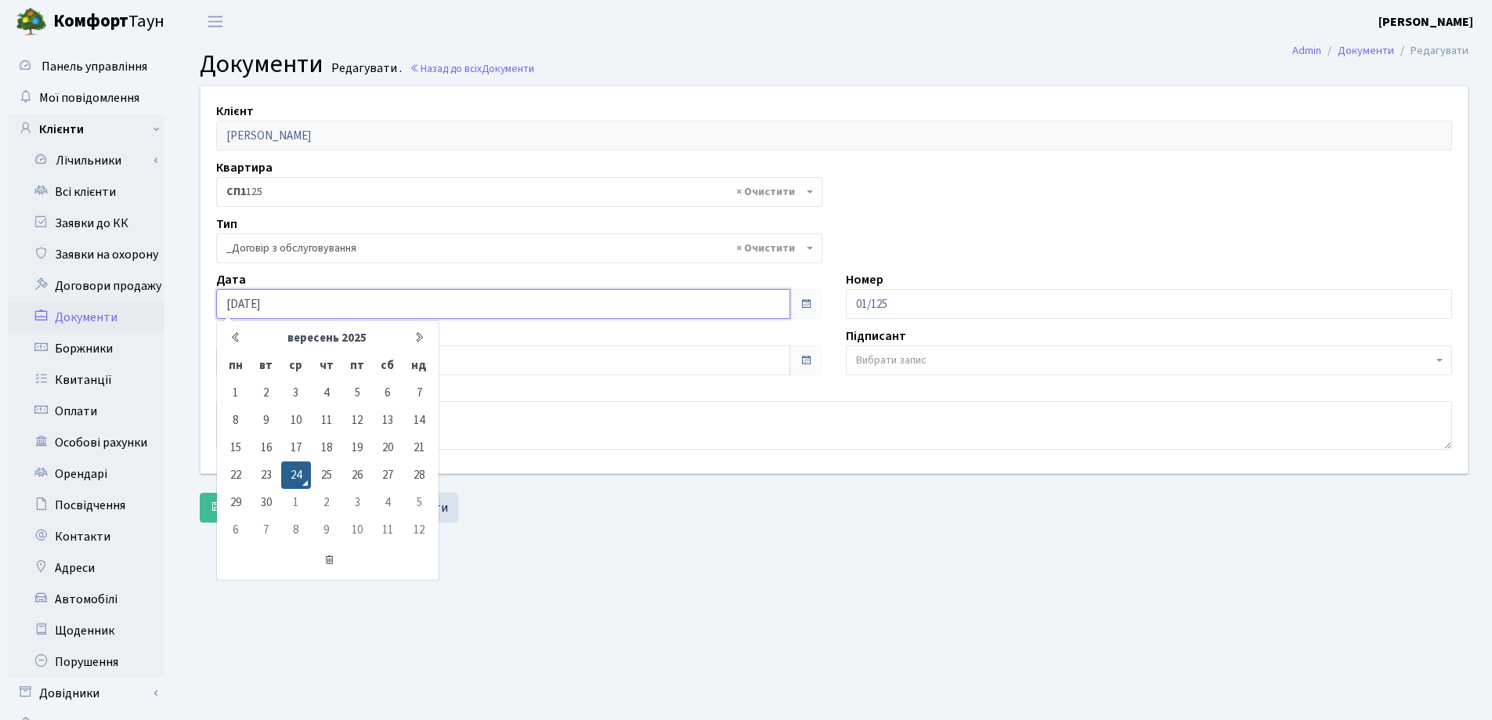
click at [303, 297] on input "[DATE]" at bounding box center [503, 304] width 574 height 30
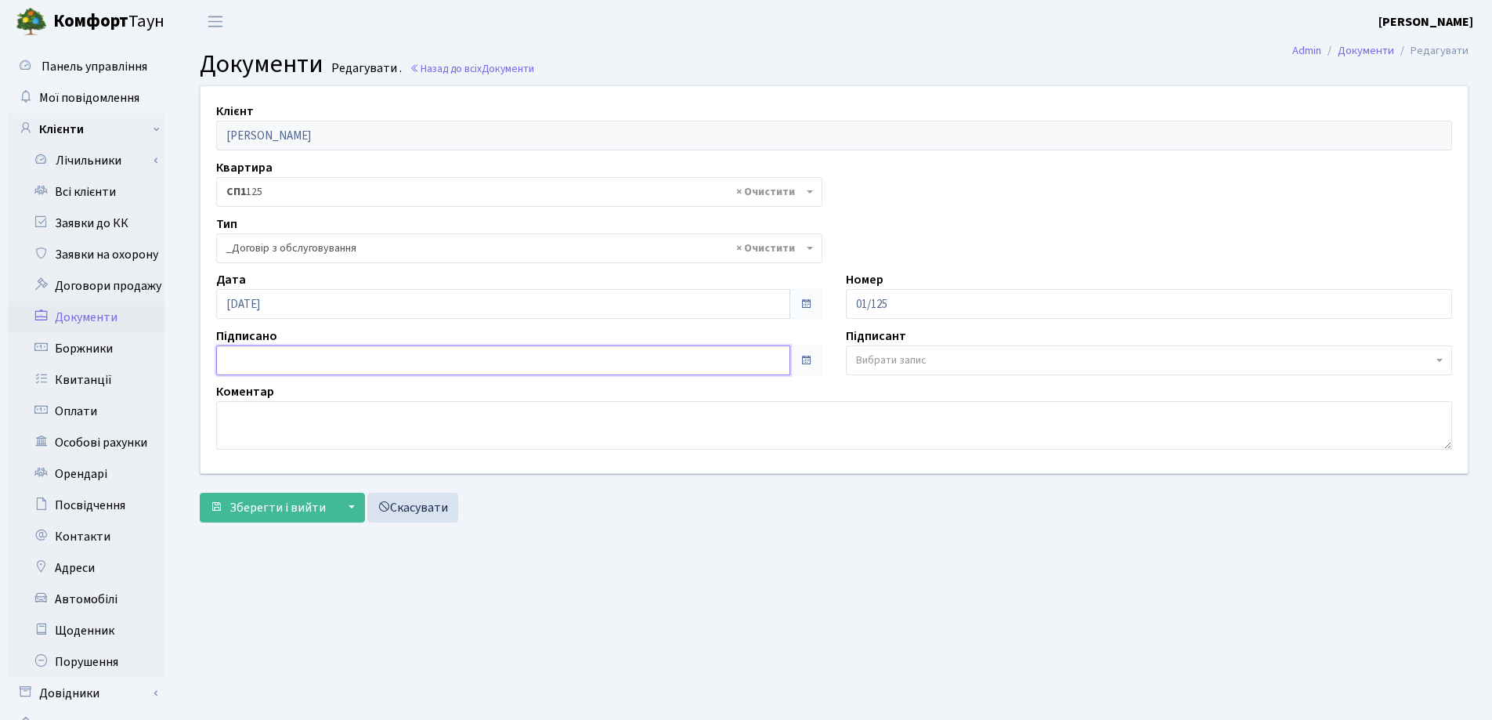
type input "[DATE]"
click at [306, 364] on input "[DATE]" at bounding box center [503, 361] width 574 height 30
click at [273, 499] on span "Зберегти і вийти" at bounding box center [278, 507] width 96 height 17
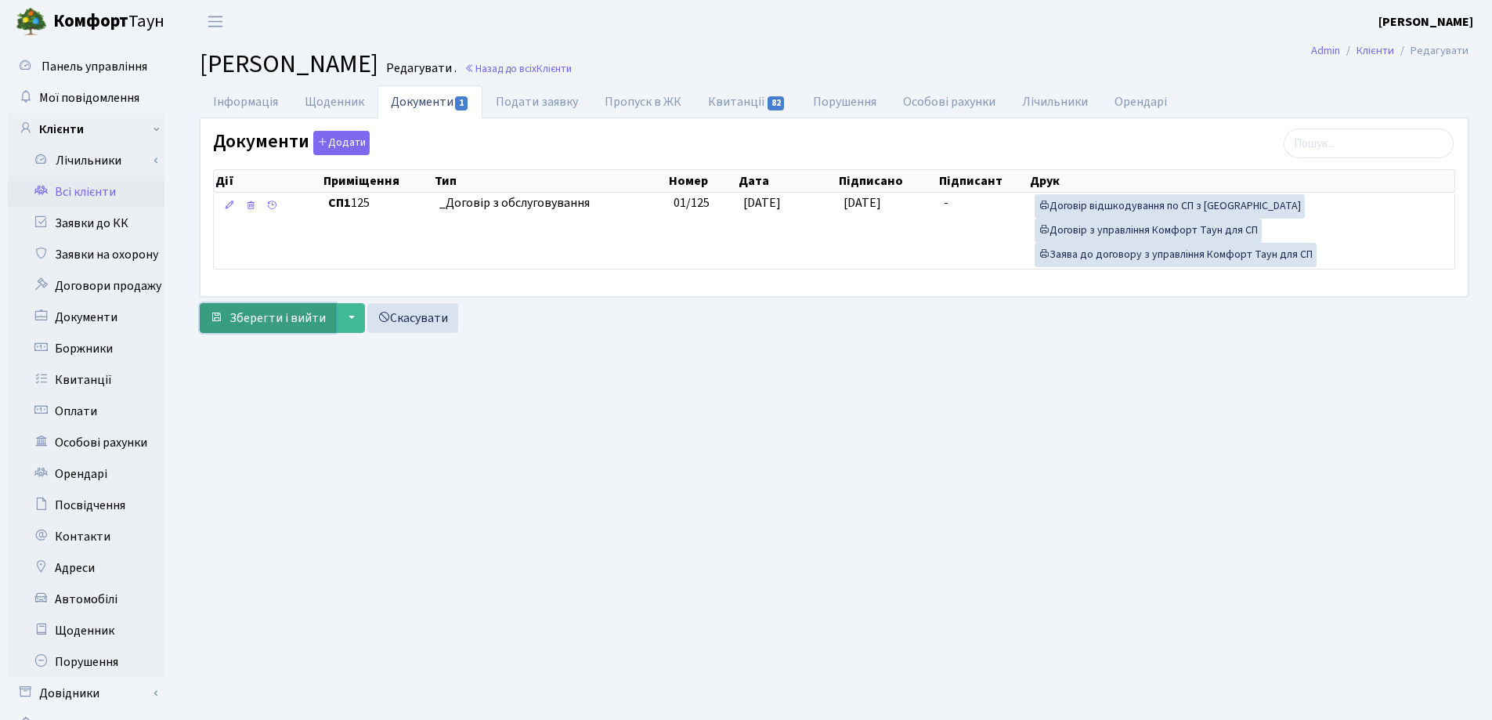
click at [277, 331] on button "Зберегти і вийти" at bounding box center [268, 318] width 136 height 30
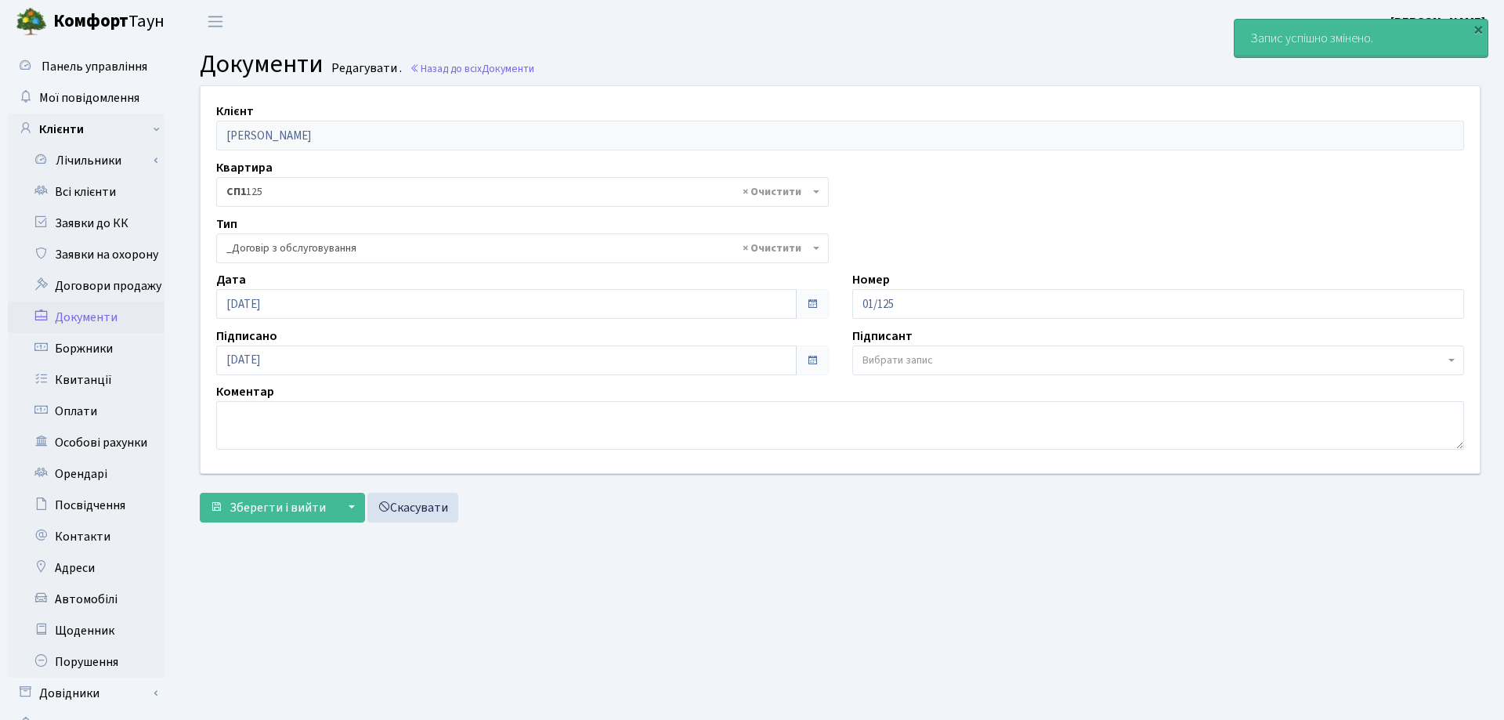
select select "289"
click at [59, 185] on link "Всі клієнти" at bounding box center [86, 191] width 157 height 31
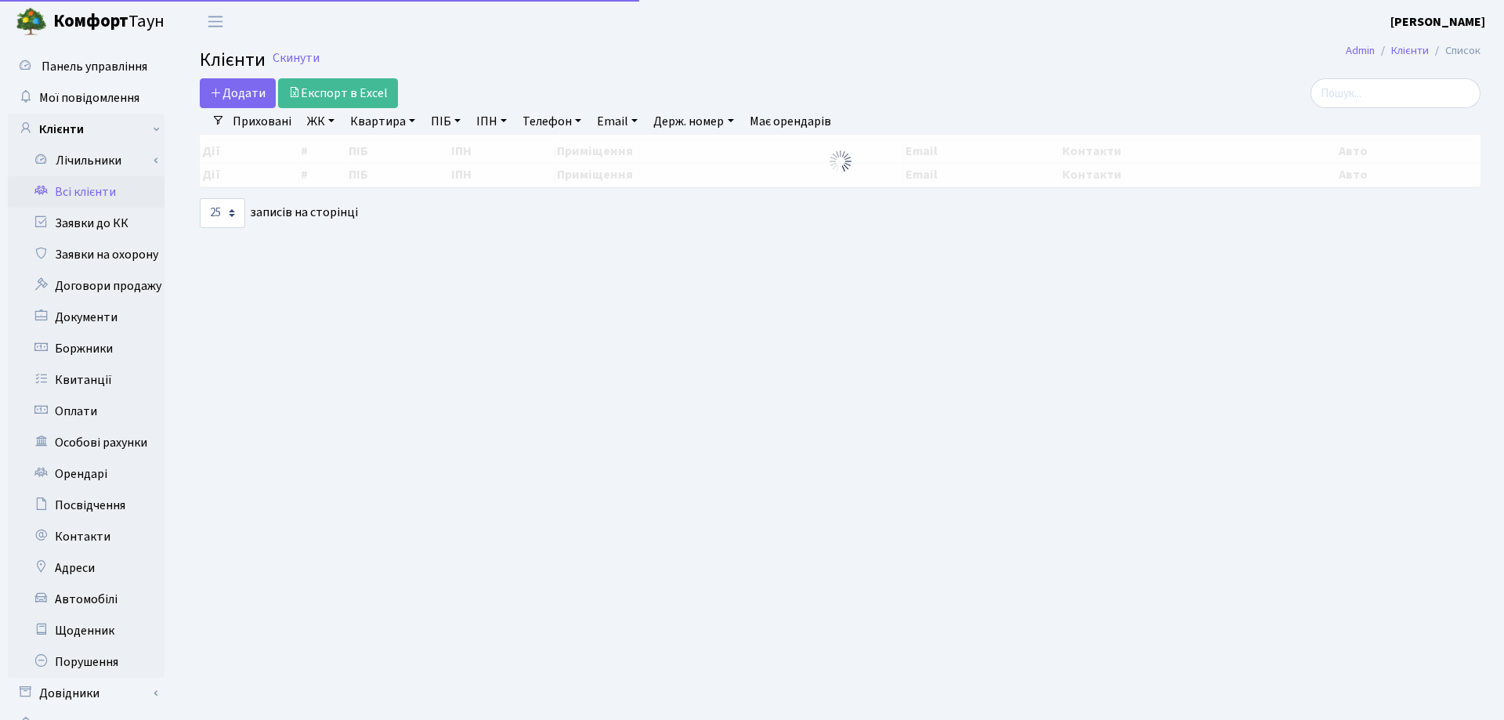
select select "25"
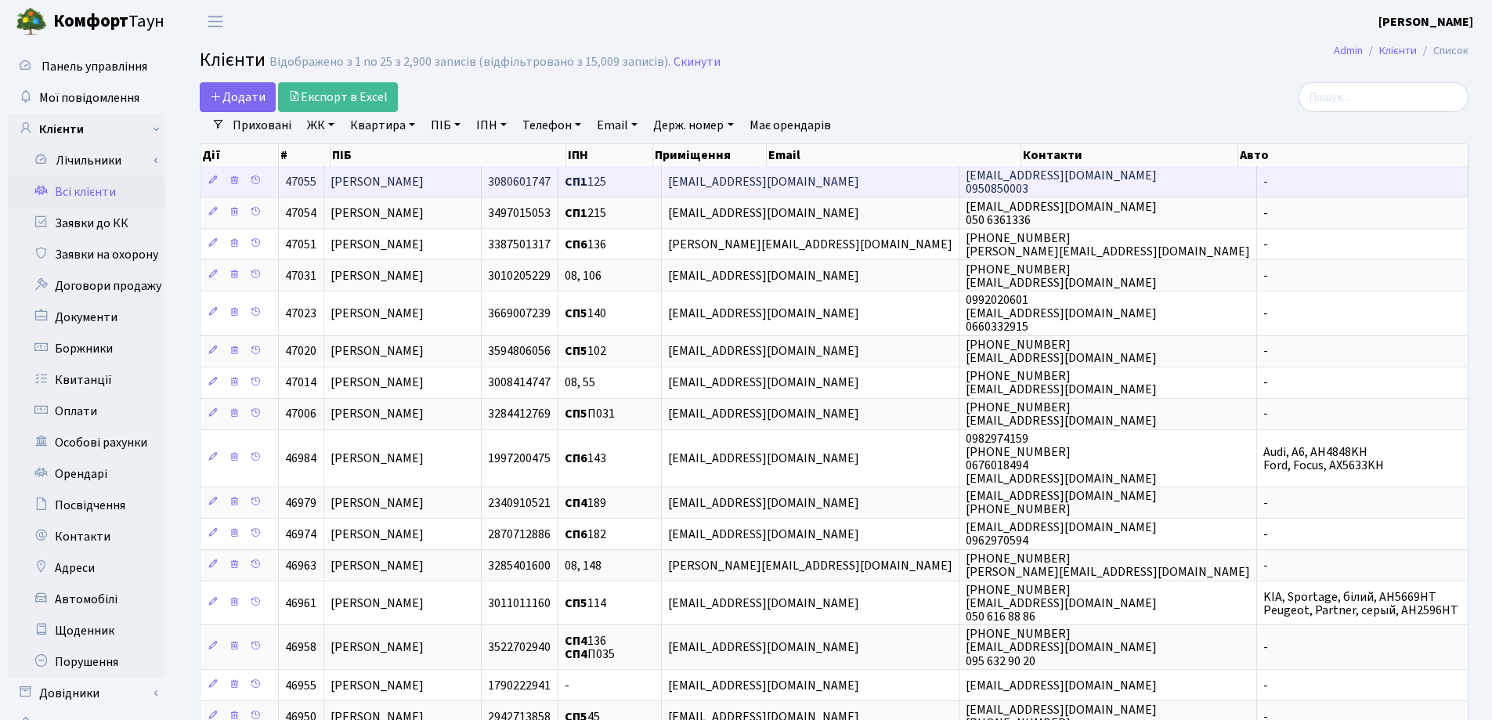
click at [424, 184] on span "[PERSON_NAME]" at bounding box center [377, 181] width 93 height 17
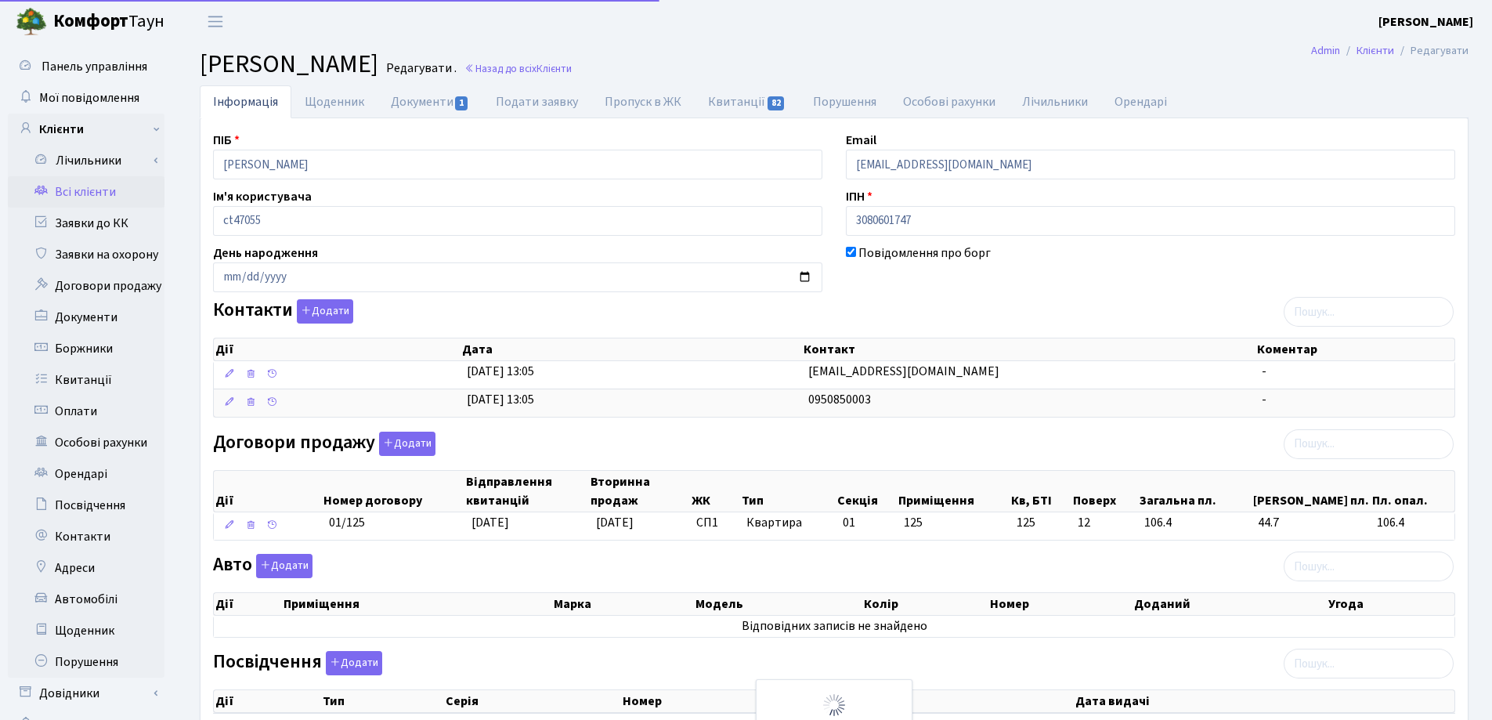
select select "25"
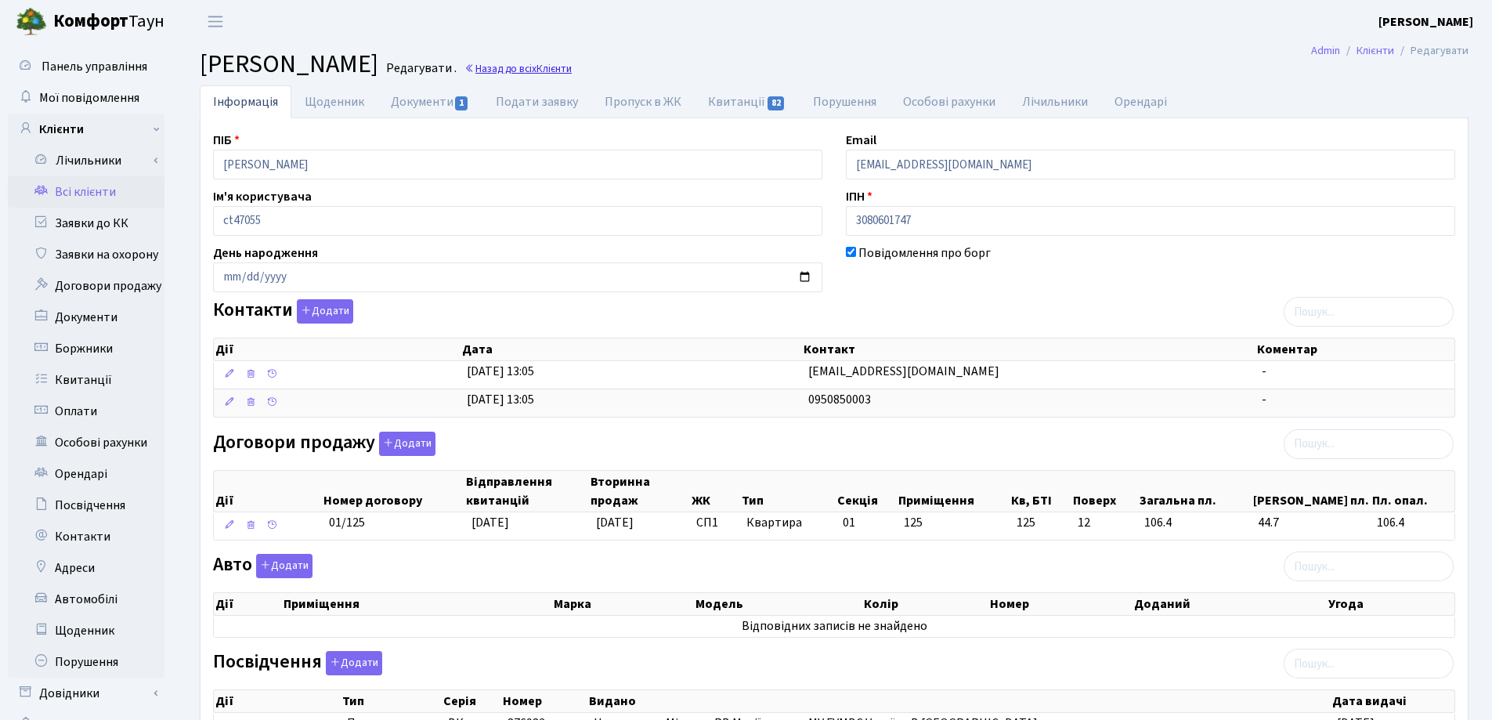
click at [572, 72] on link "Назад до всіх Клієнти" at bounding box center [518, 68] width 107 height 15
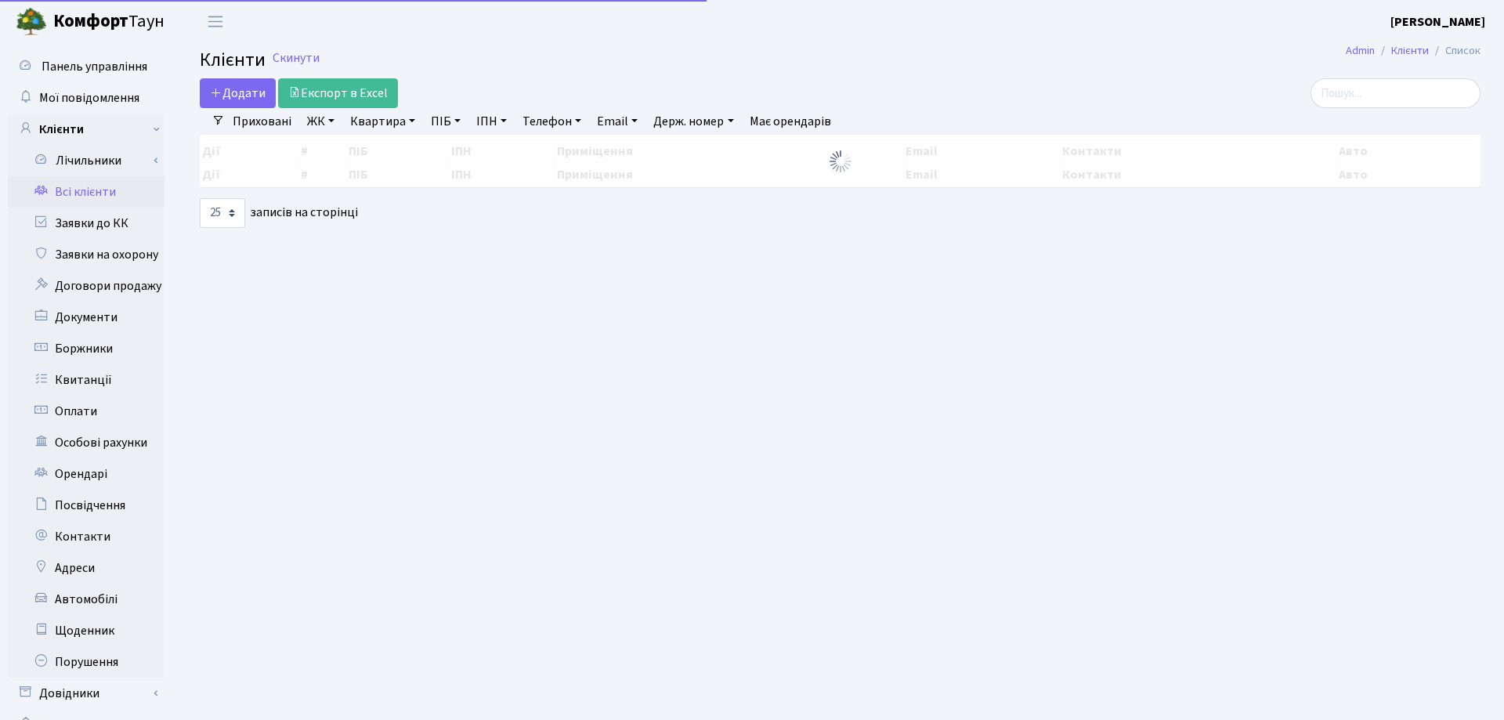
select select "25"
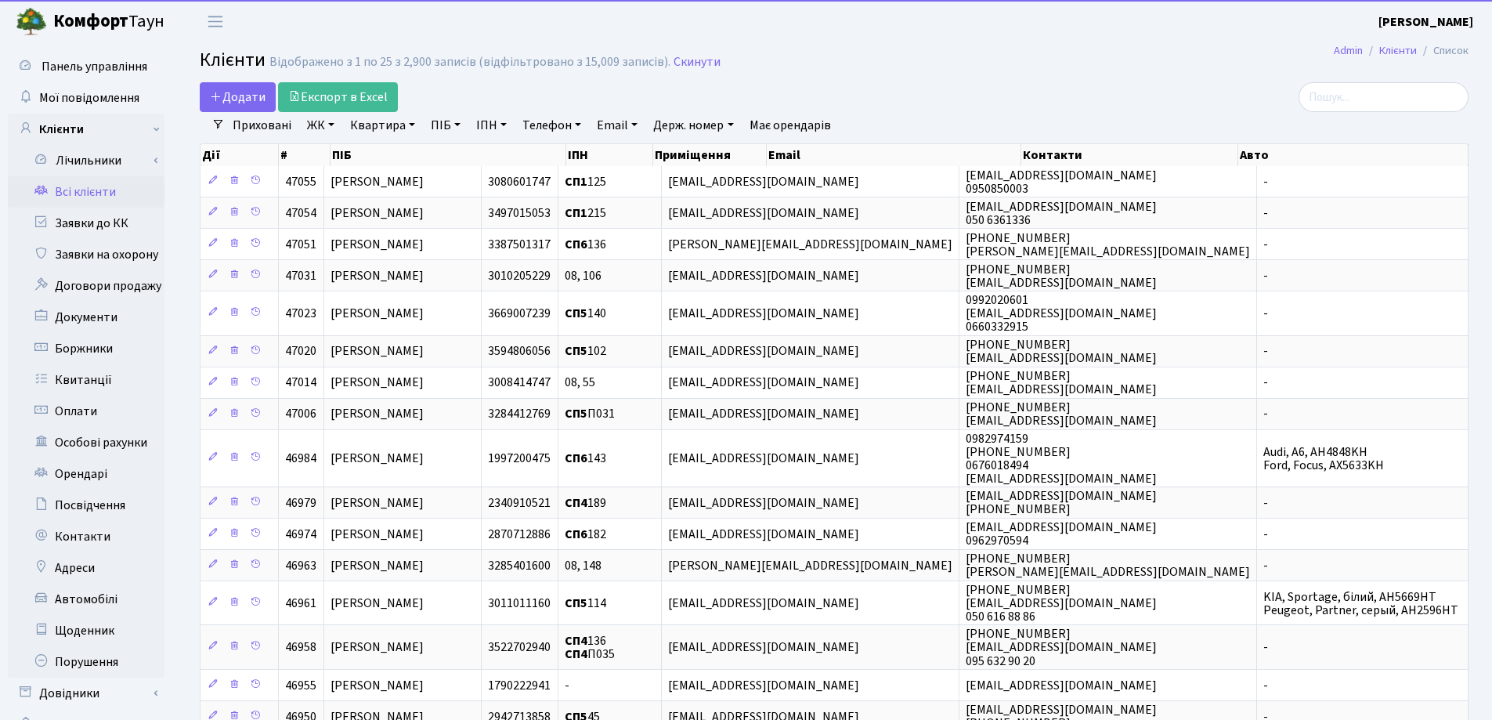
click at [409, 130] on link "Квартира" at bounding box center [383, 125] width 78 height 27
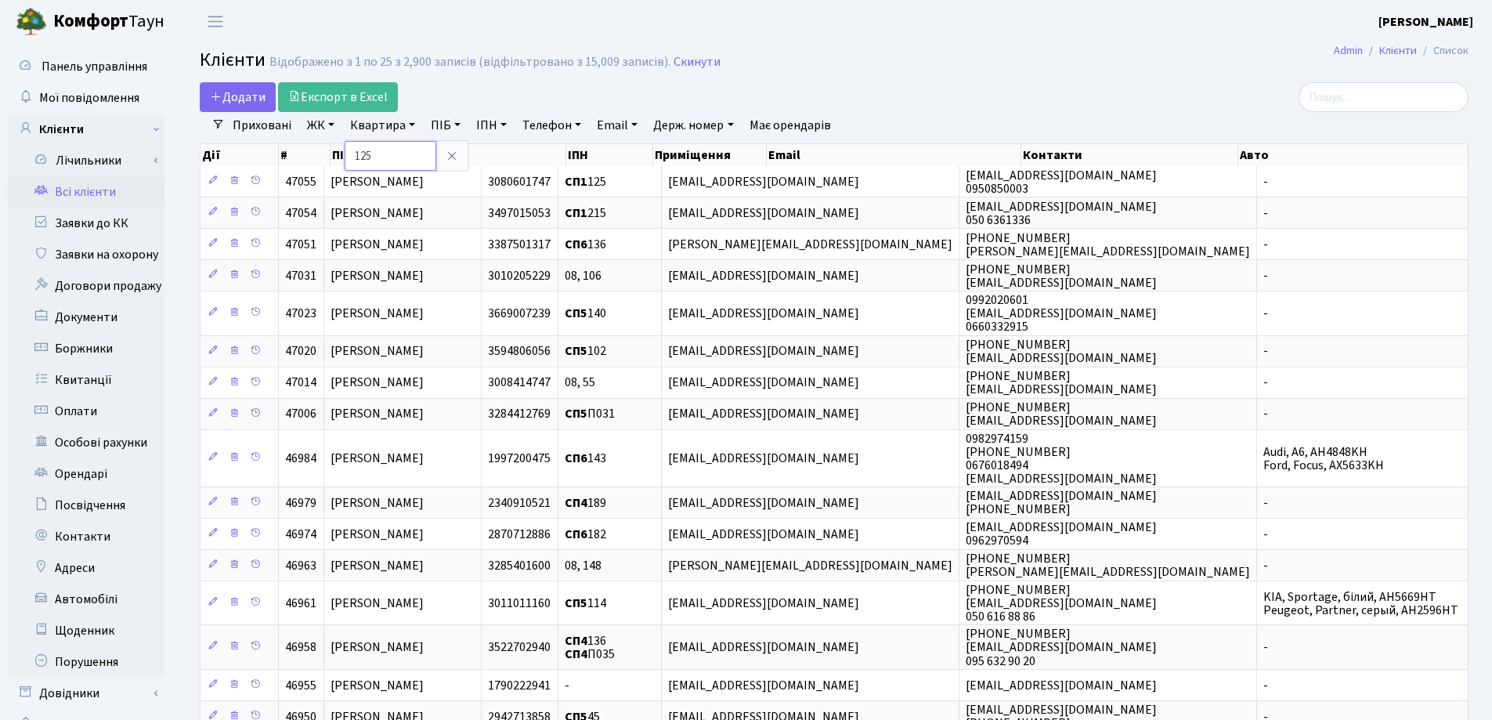
type input "125"
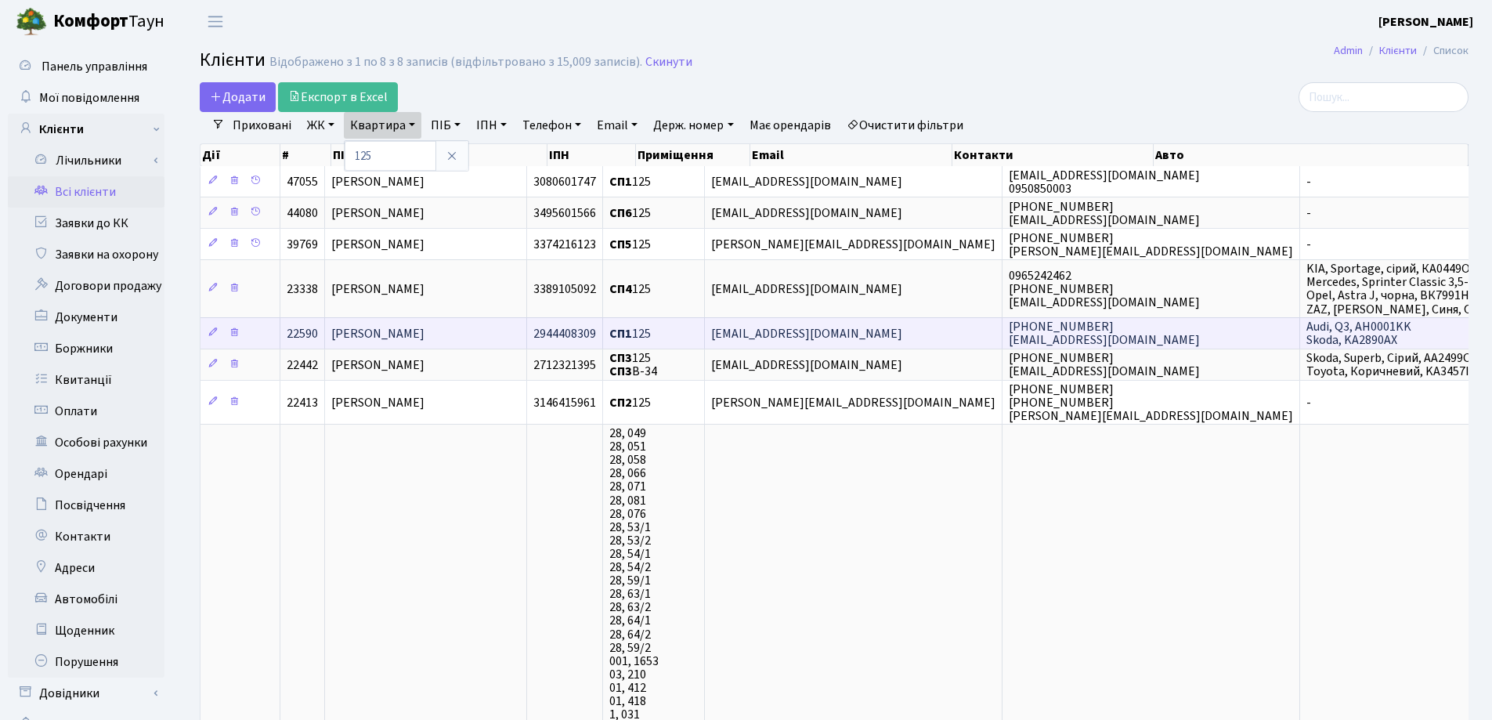
click at [425, 326] on span "Дегтярьова Ольга Валеріївна" at bounding box center [377, 333] width 93 height 17
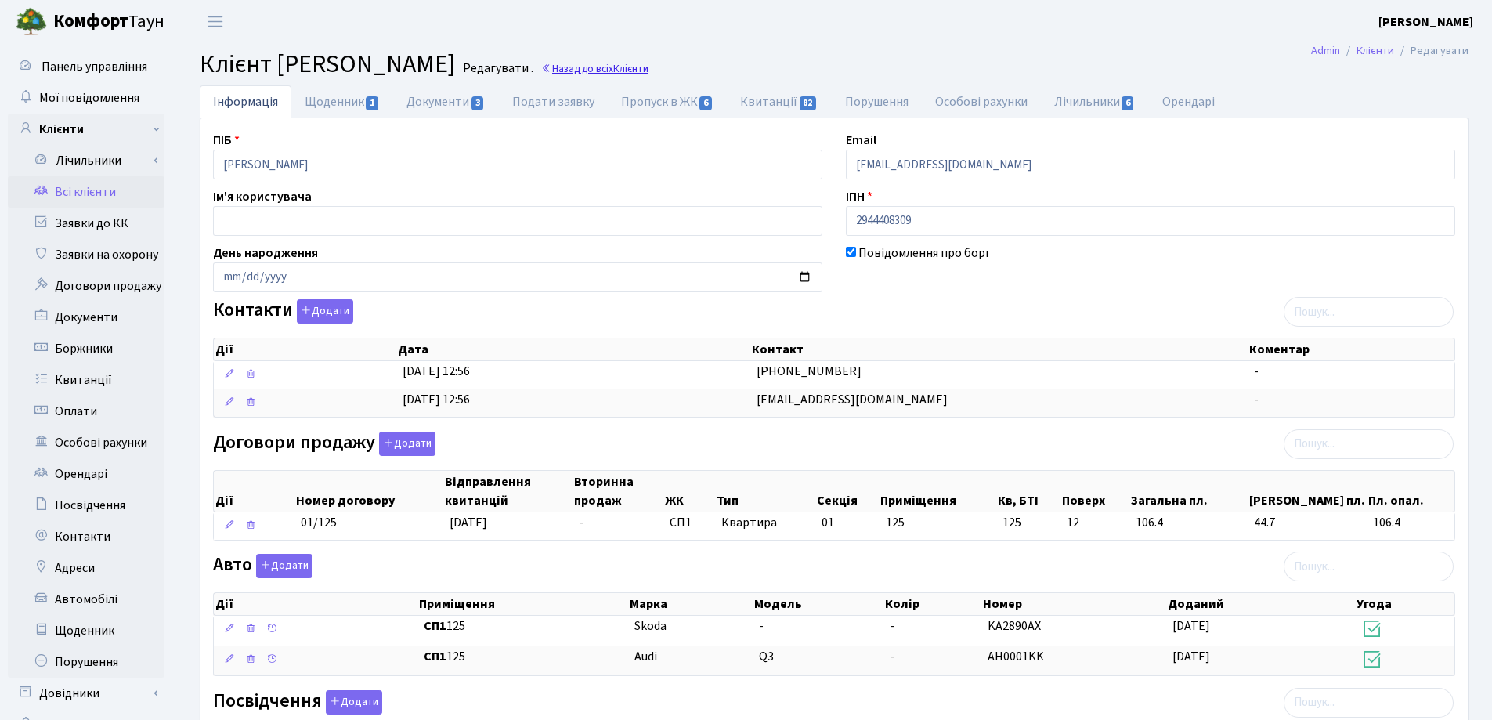
click at [649, 63] on link "Назад до всіх Клієнти" at bounding box center [594, 68] width 107 height 15
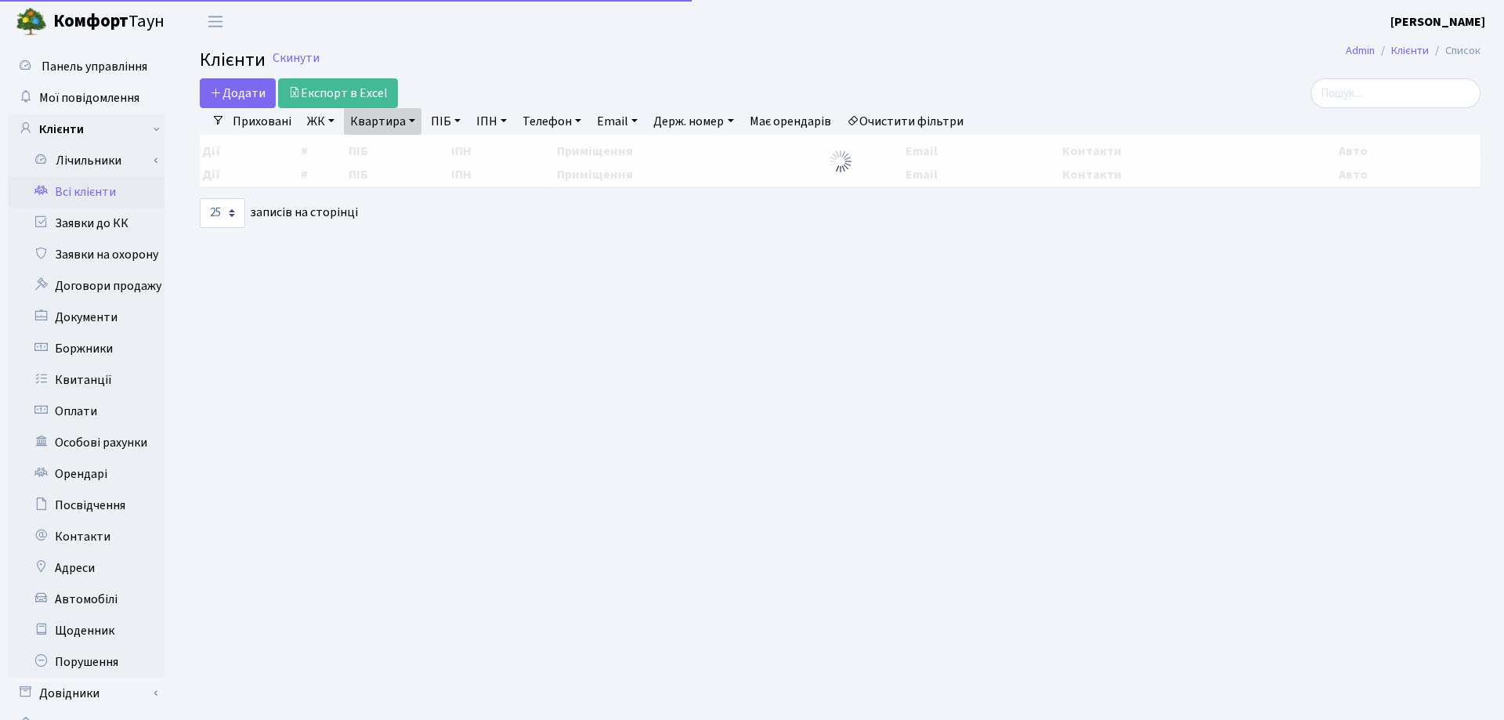
select select "25"
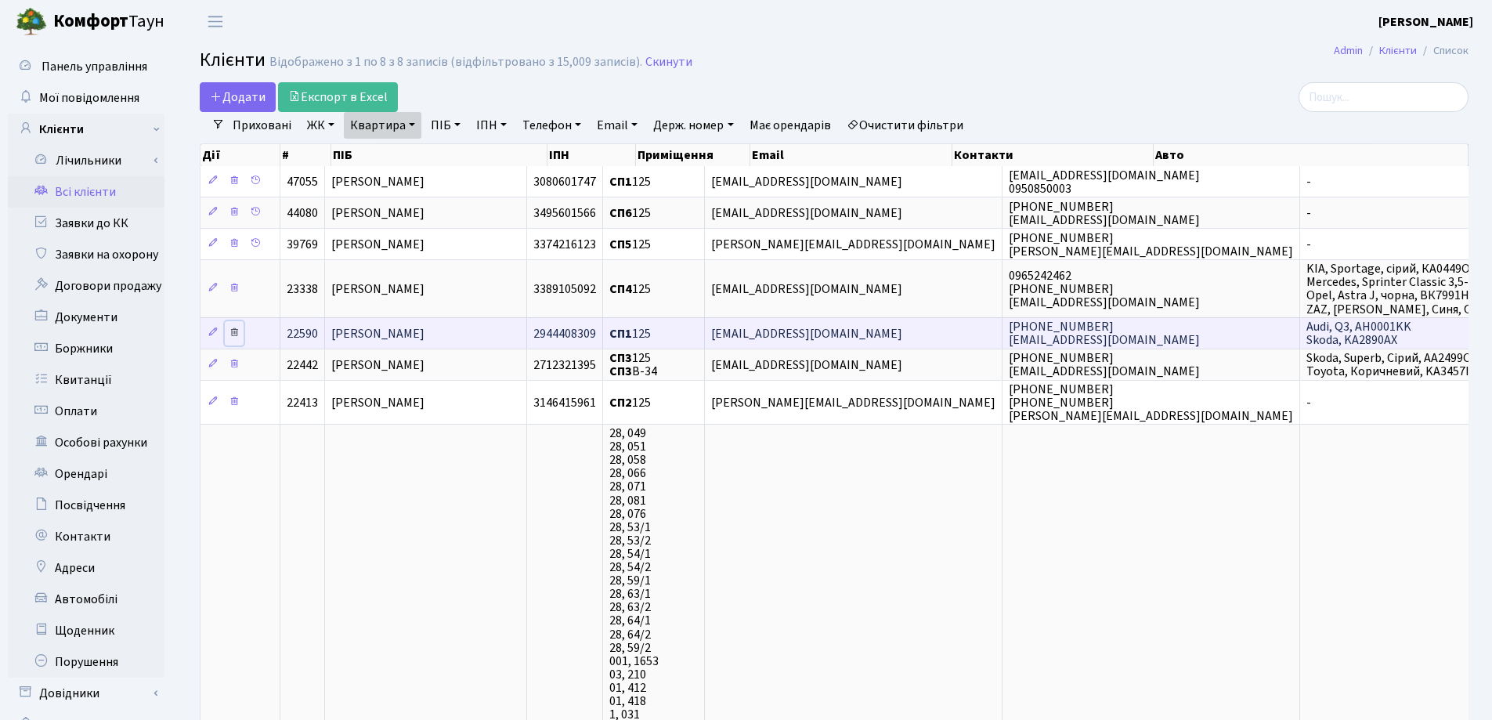
click at [235, 331] on icon at bounding box center [234, 332] width 11 height 11
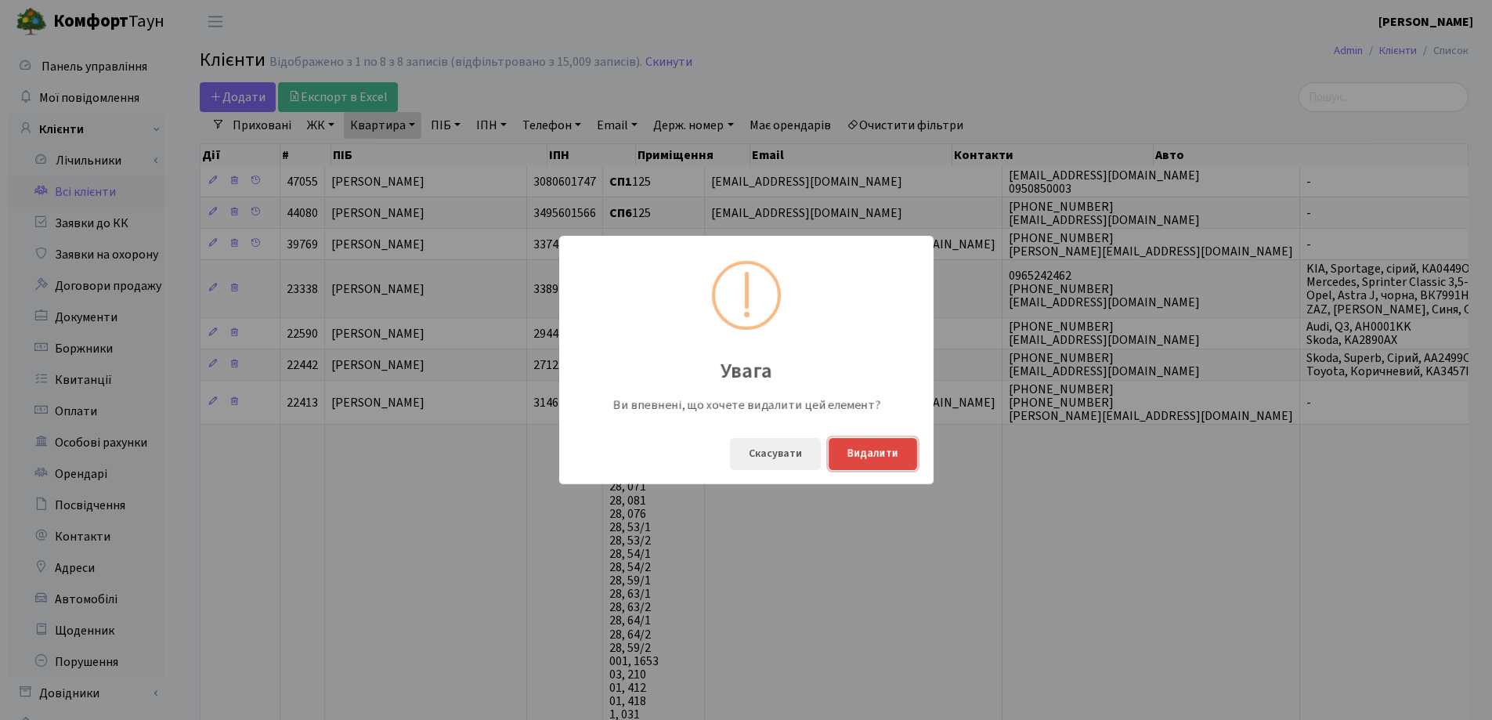
click at [865, 455] on button "Видалити" at bounding box center [873, 454] width 89 height 32
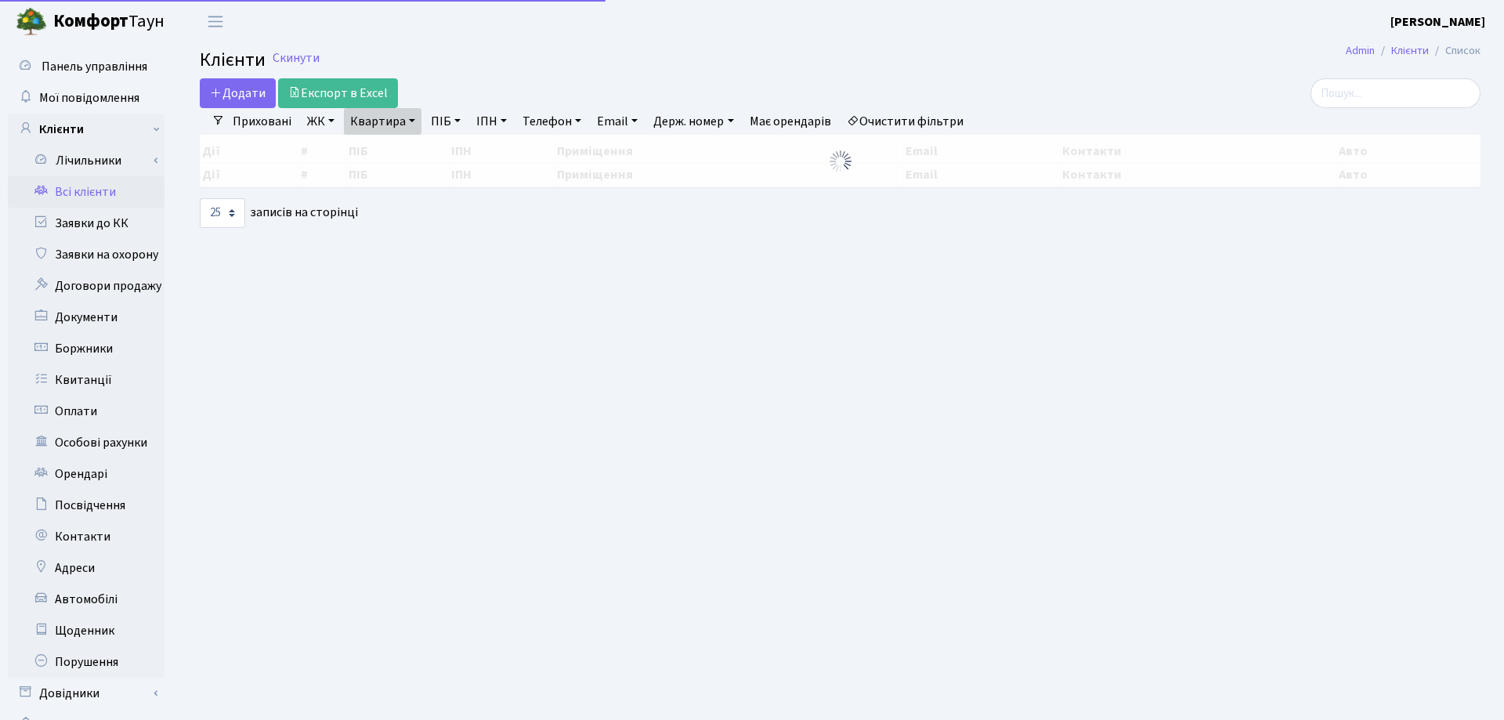
select select "25"
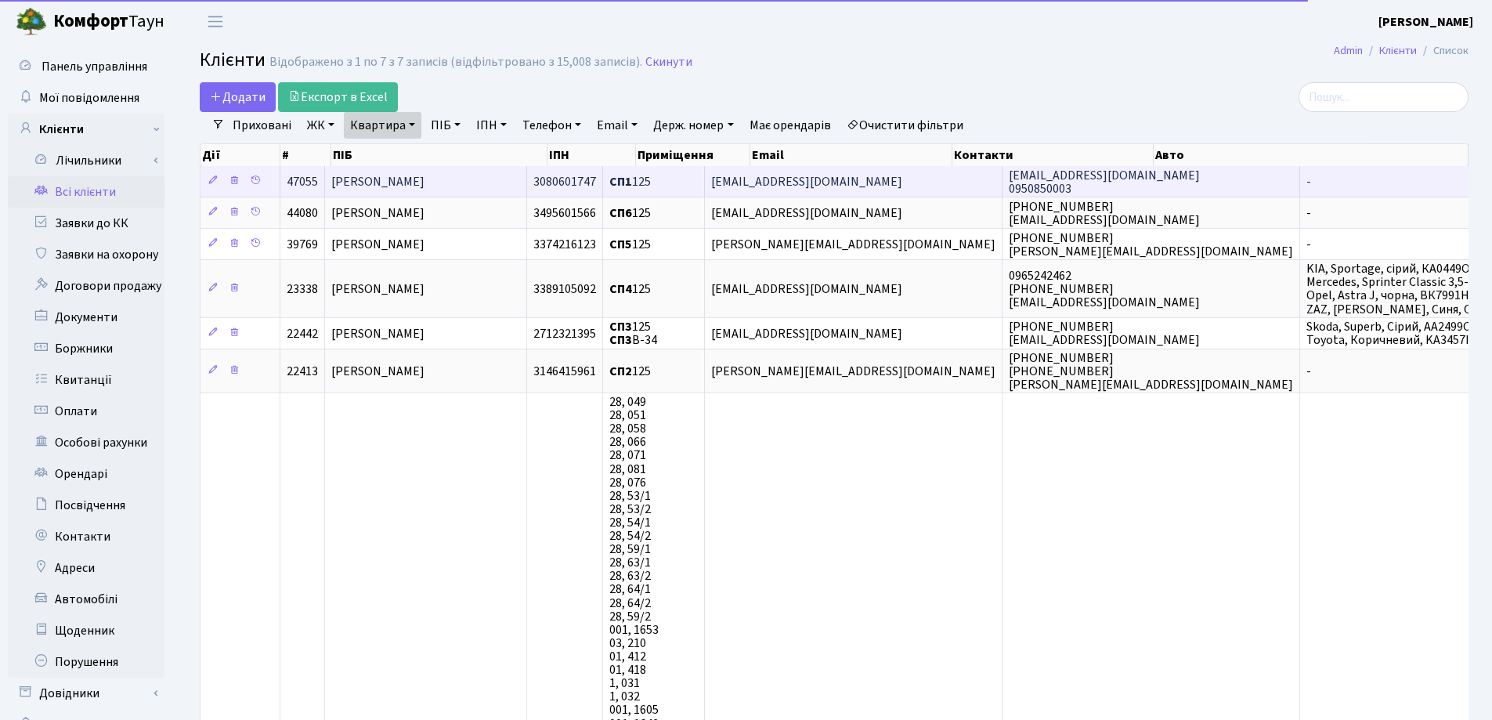
click at [425, 185] on span "[PERSON_NAME]" at bounding box center [377, 181] width 93 height 17
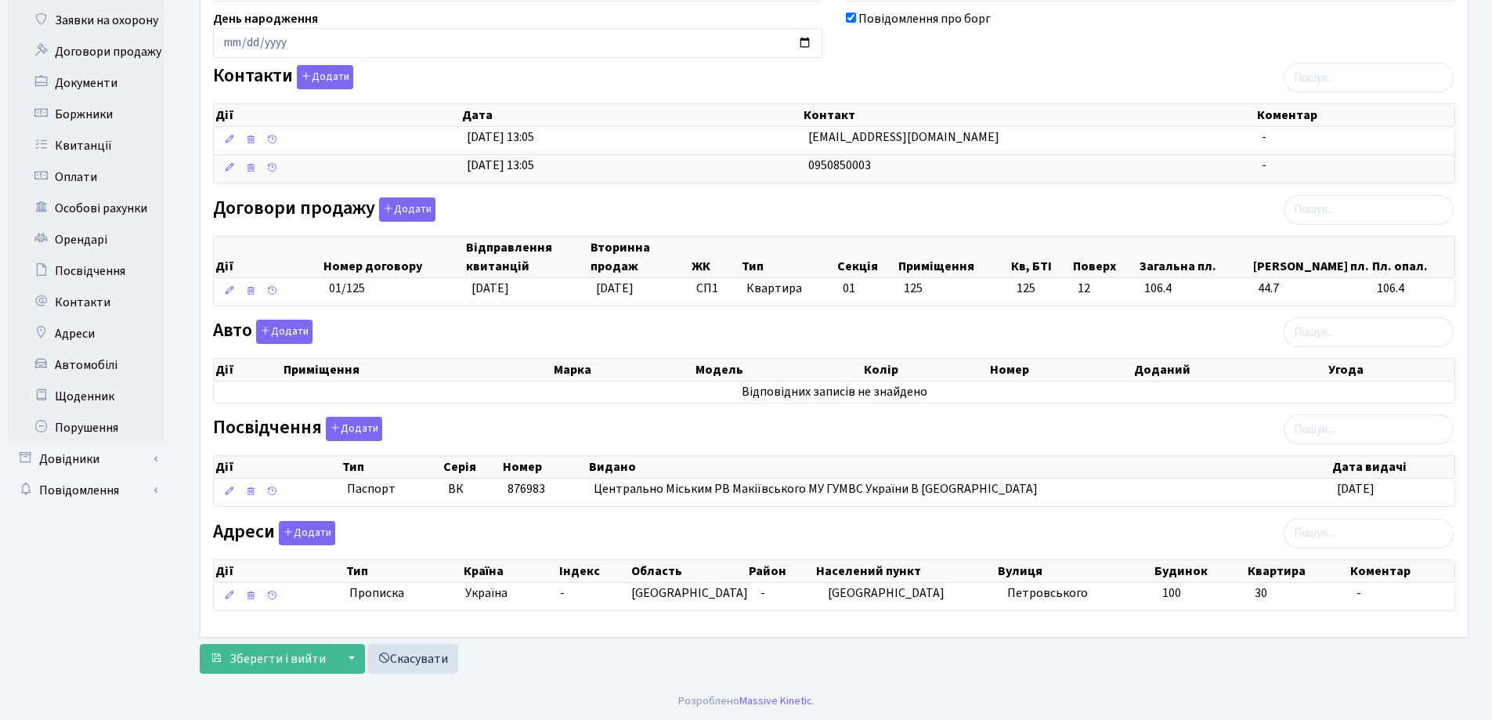
scroll to position [235, 0]
click at [284, 334] on button "Додати" at bounding box center [284, 331] width 56 height 24
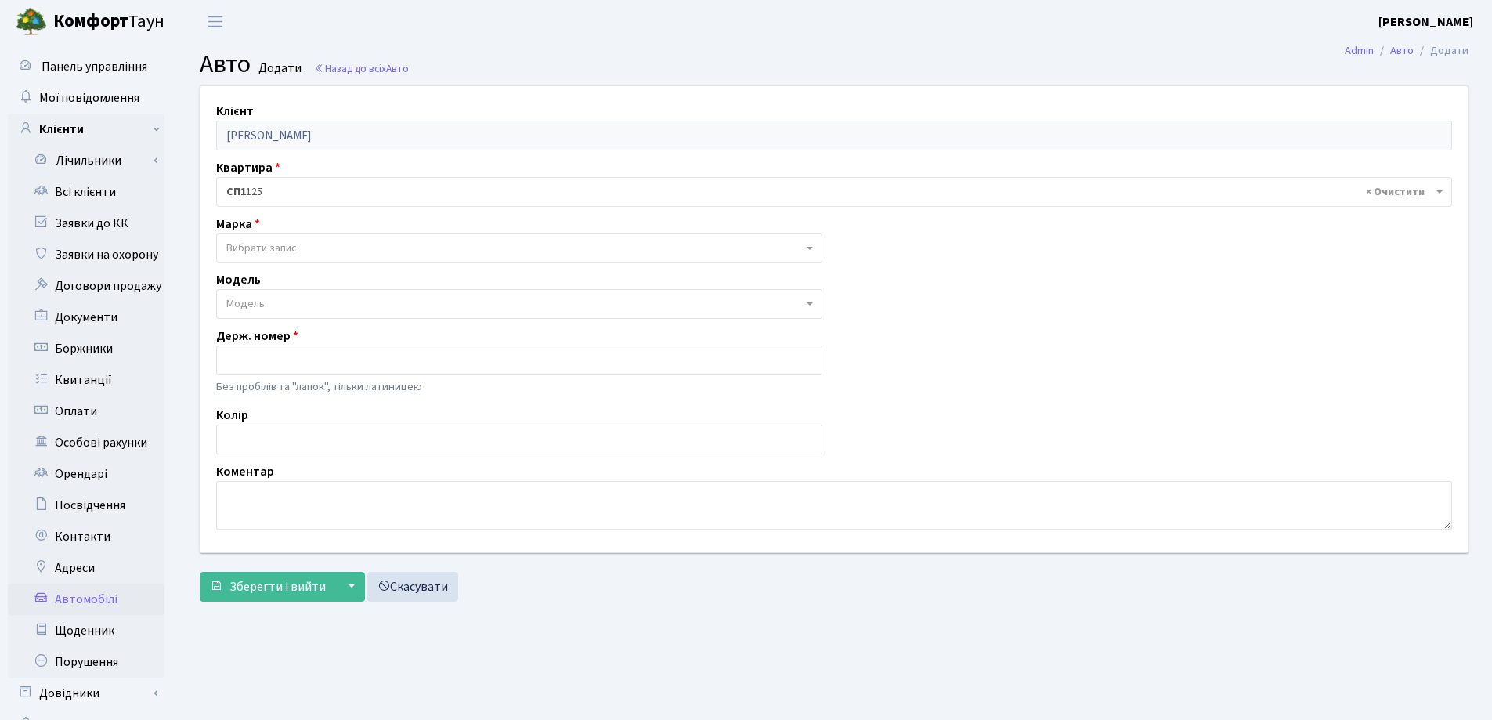
click at [289, 245] on span "Вибрати запис" at bounding box center [261, 249] width 71 height 16
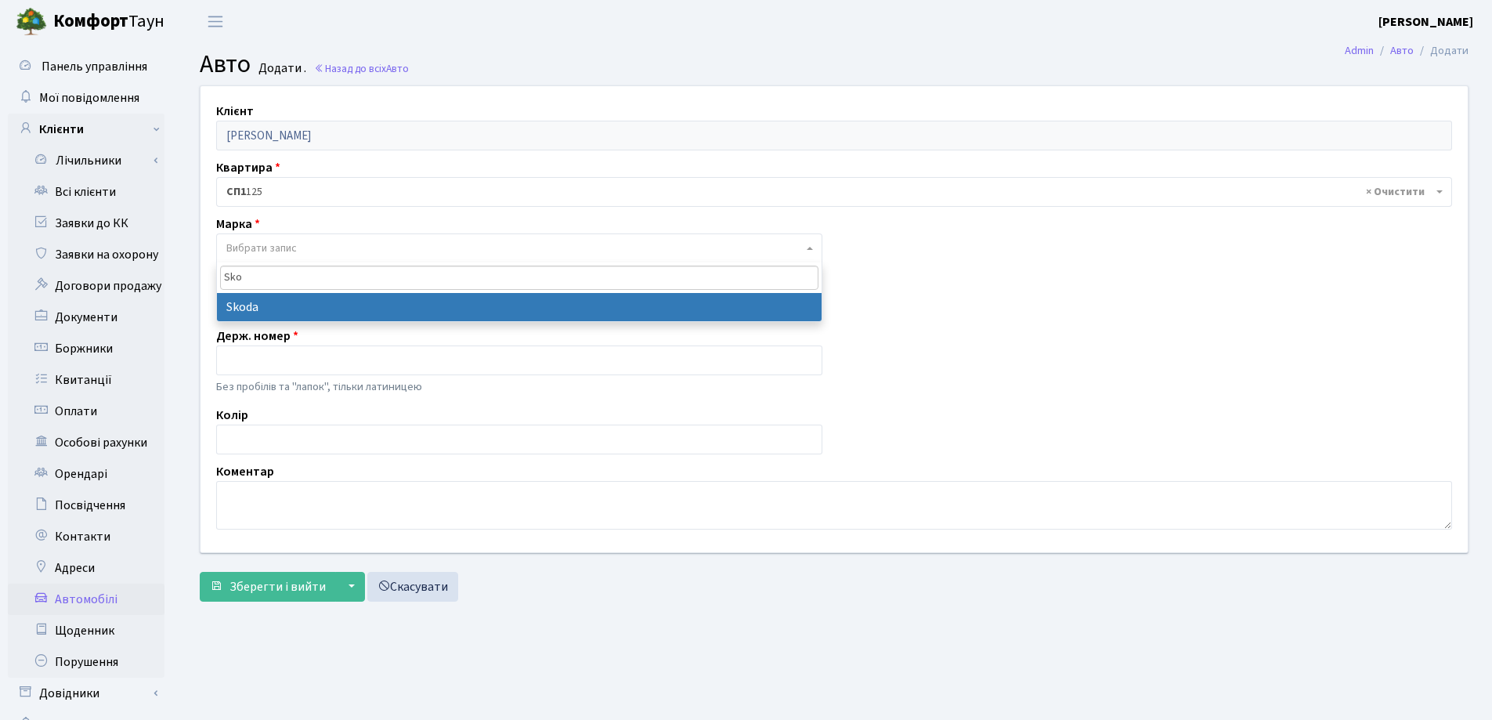
type input "Sko"
select select "121"
select select
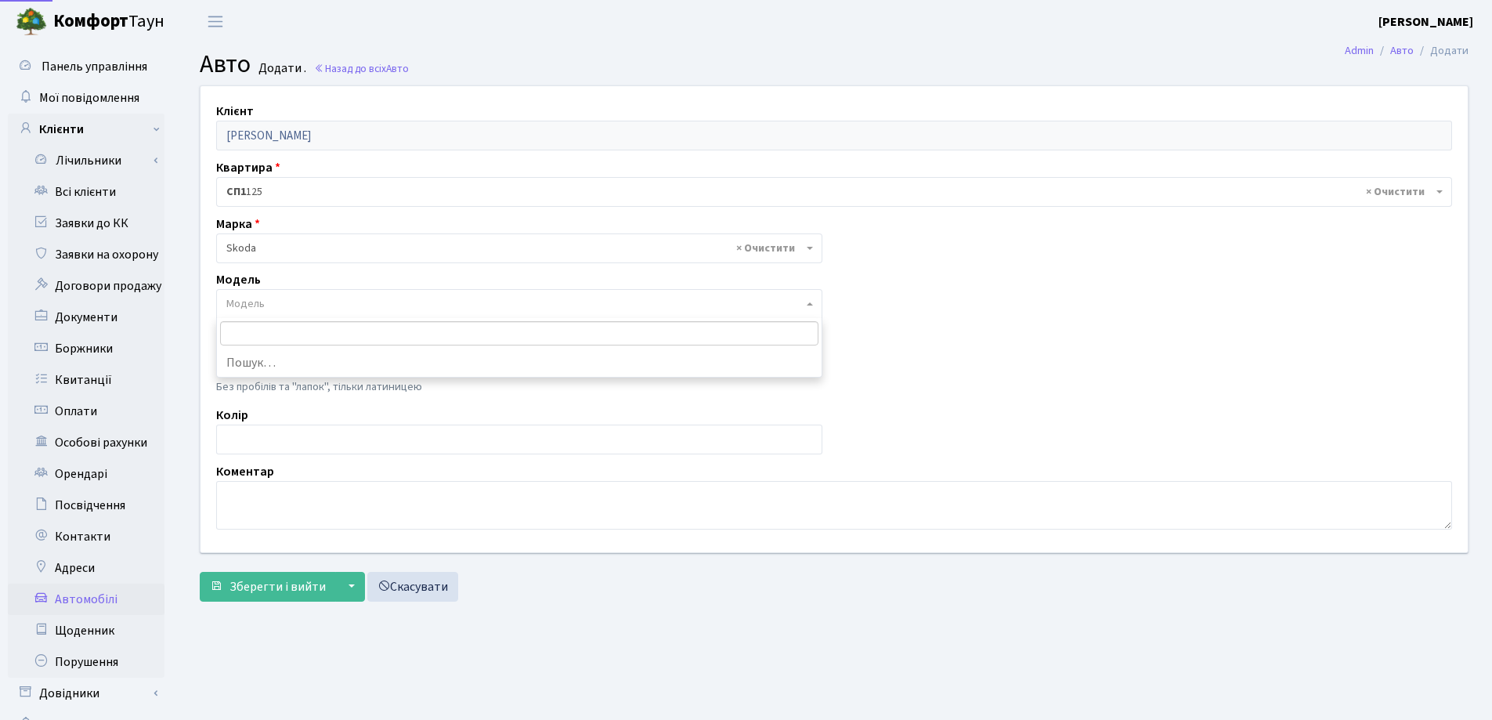
click at [436, 302] on span "Модель" at bounding box center [514, 304] width 577 height 16
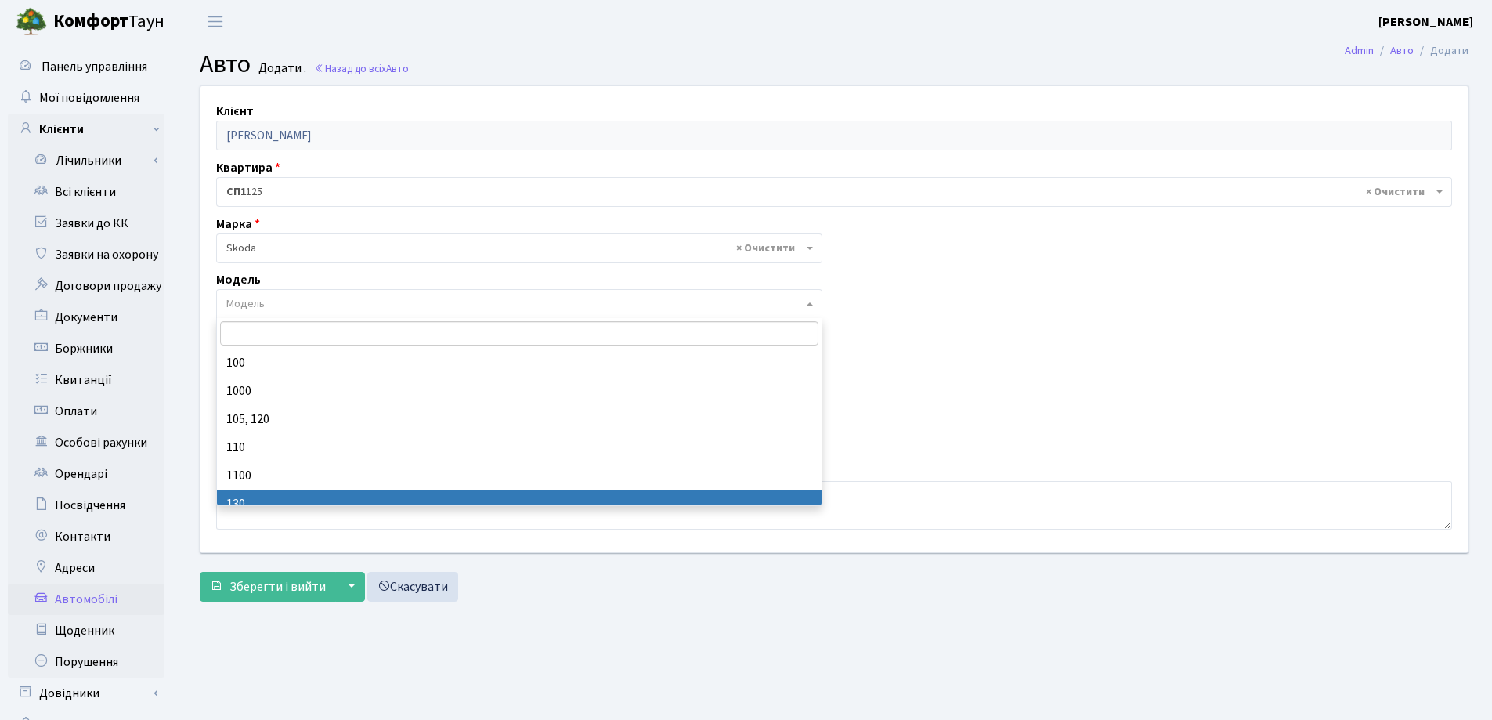
drag, startPoint x: 610, startPoint y: 649, endPoint x: 559, endPoint y: 584, distance: 82.6
click at [610, 649] on main "Admin Авто Додати Авто Додати . Назад до всіх Авто Клієнт [PERSON_NAME] Квартир…" at bounding box center [834, 395] width 1316 height 705
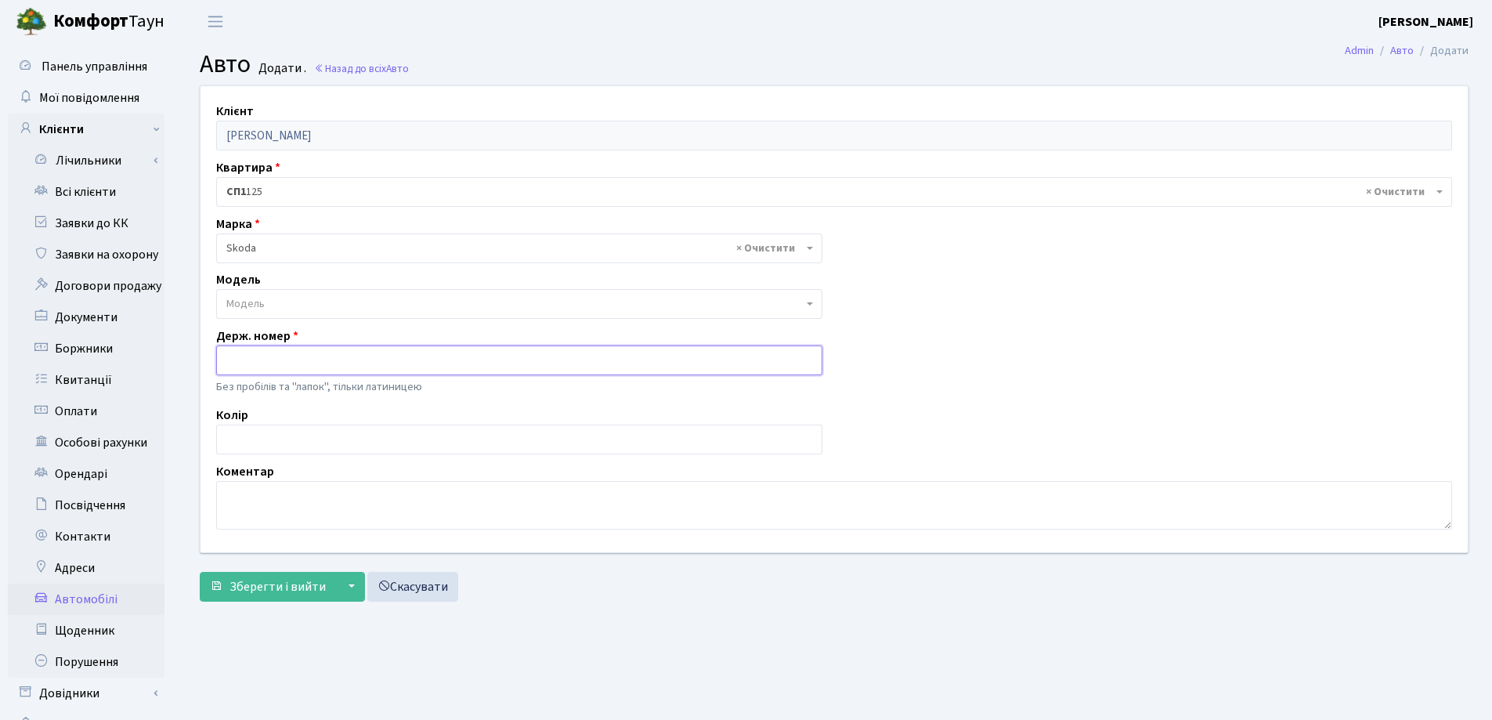
click at [326, 365] on input "text" at bounding box center [519, 361] width 606 height 30
type input "KA2890AX"
click at [243, 568] on form "Клієнт [PERSON_NAME] Квартира - <b>СП1</b>&nbsp;&nbsp;&nbsp;125 × СП1 125 Марка…" at bounding box center [834, 343] width 1269 height 516
click at [246, 580] on span "Зберегти і вийти" at bounding box center [278, 586] width 96 height 17
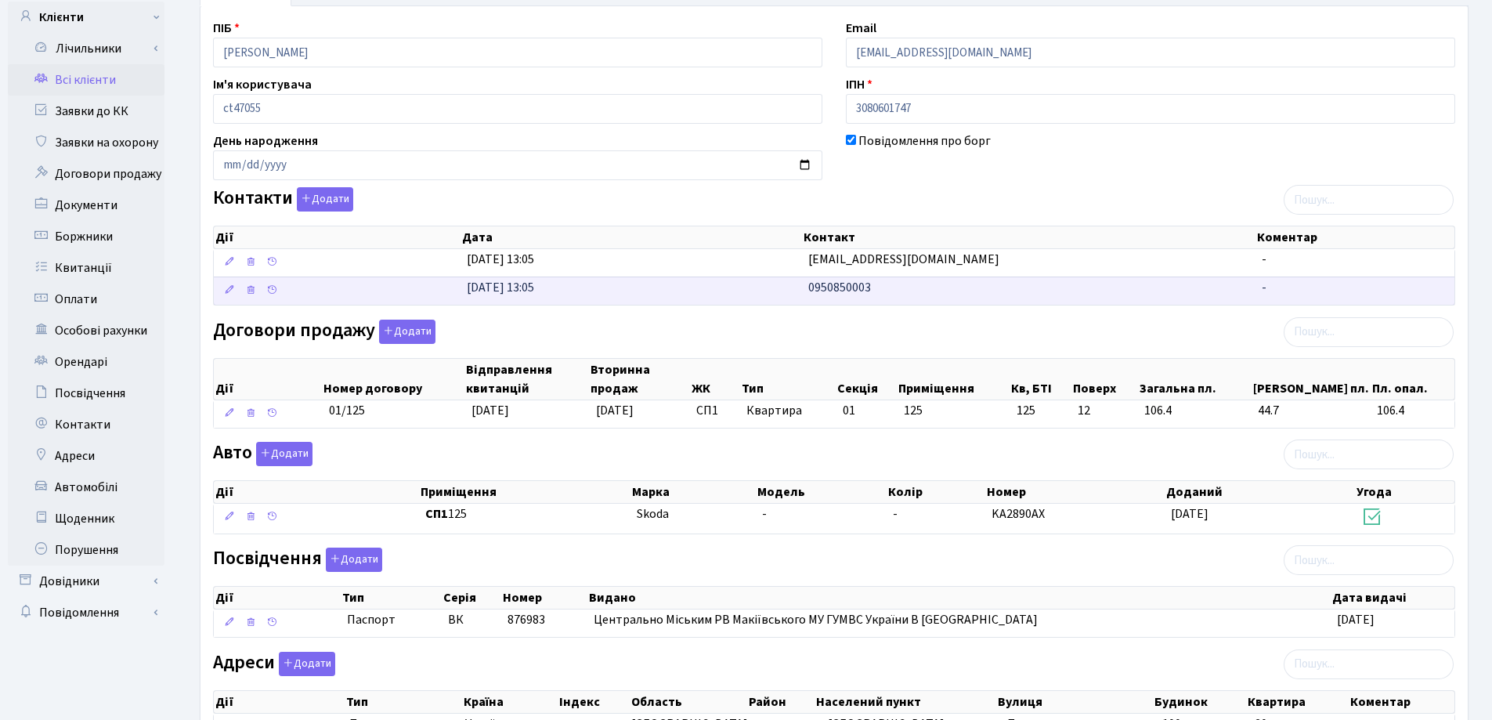
scroll to position [157, 0]
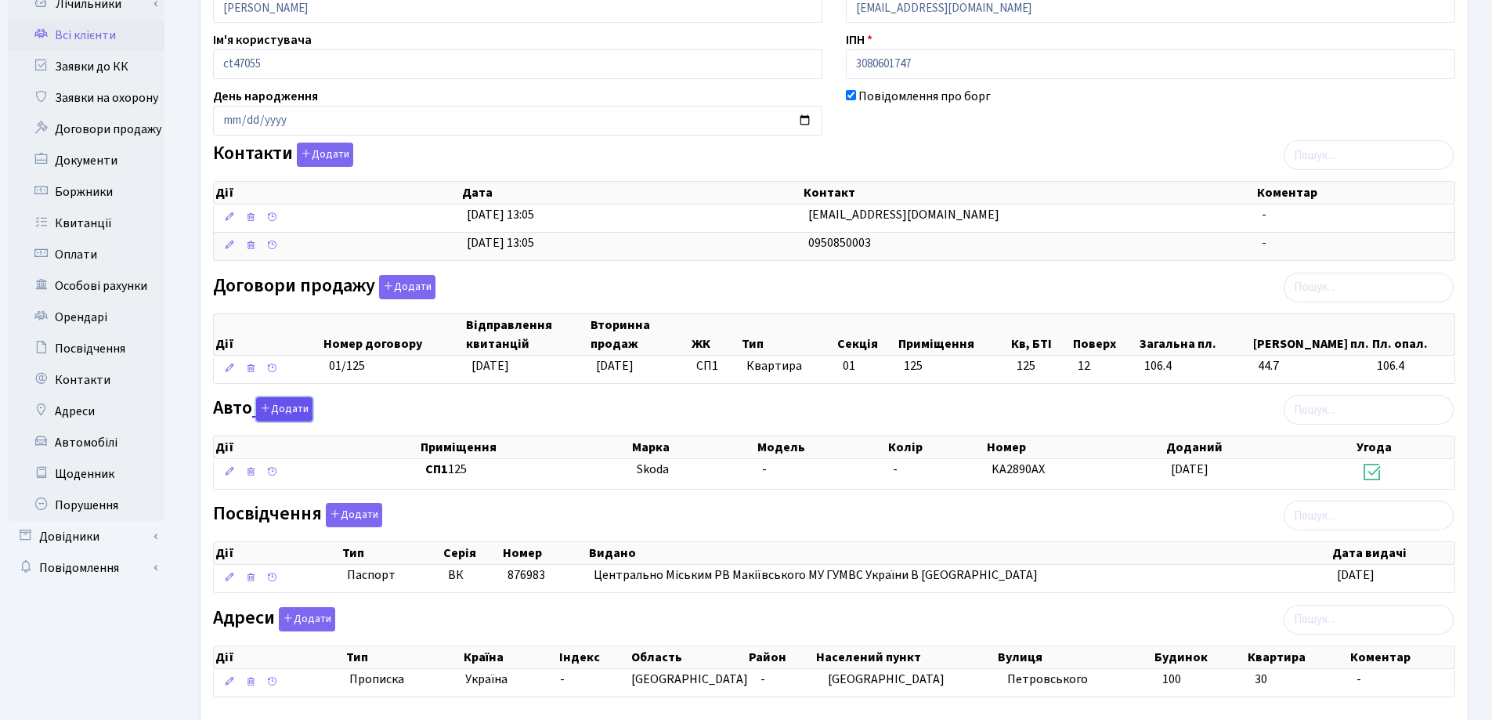
click at [284, 401] on button "Додати" at bounding box center [284, 409] width 56 height 24
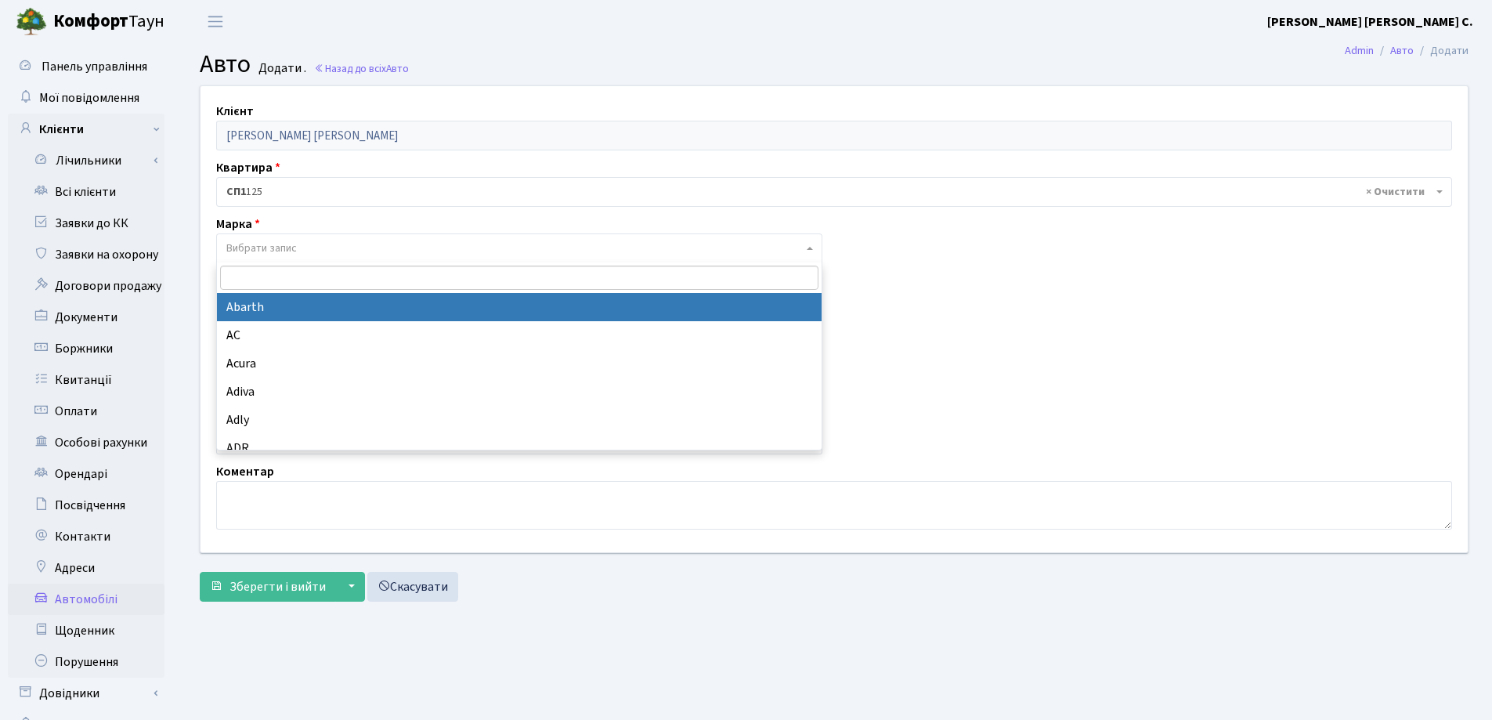
click at [288, 246] on span "Вибрати запис" at bounding box center [261, 249] width 71 height 16
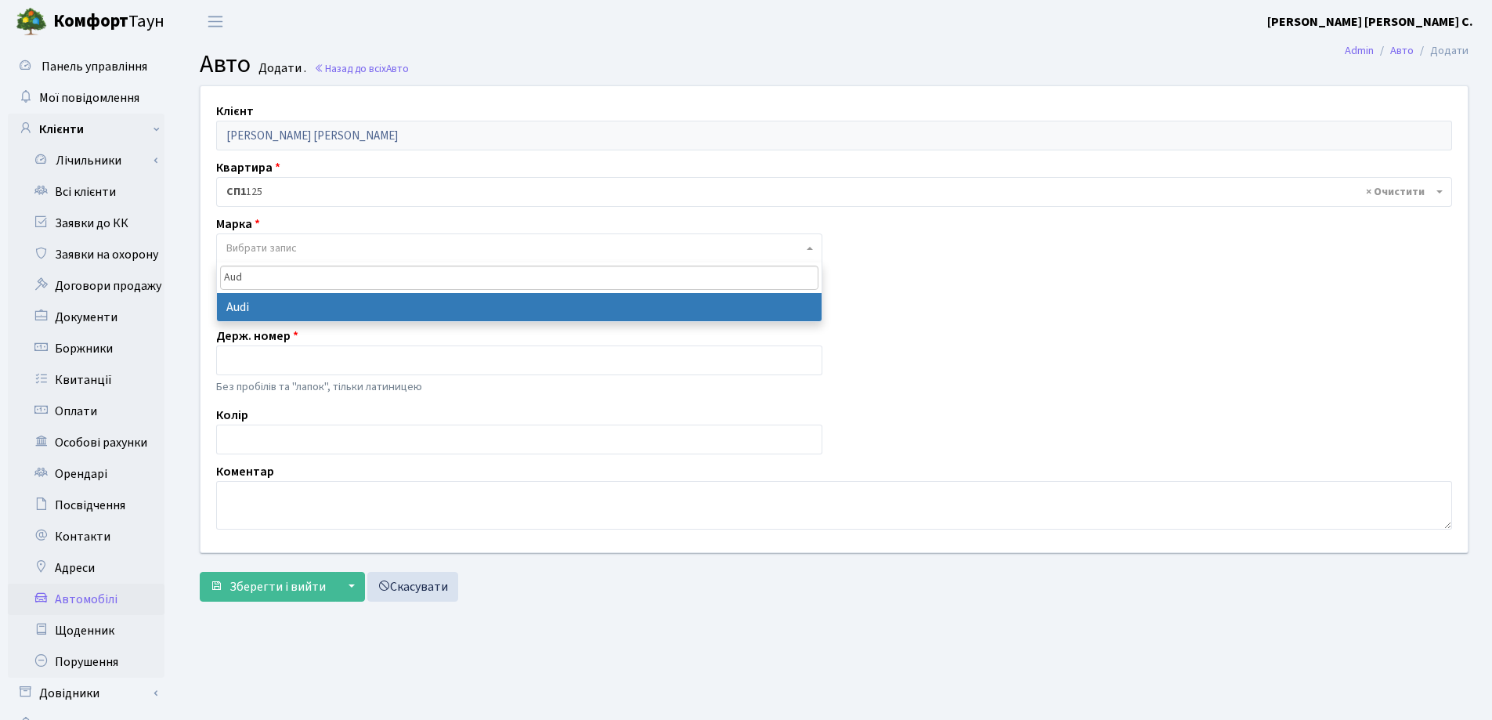
type input "Aud"
select select "13"
select select
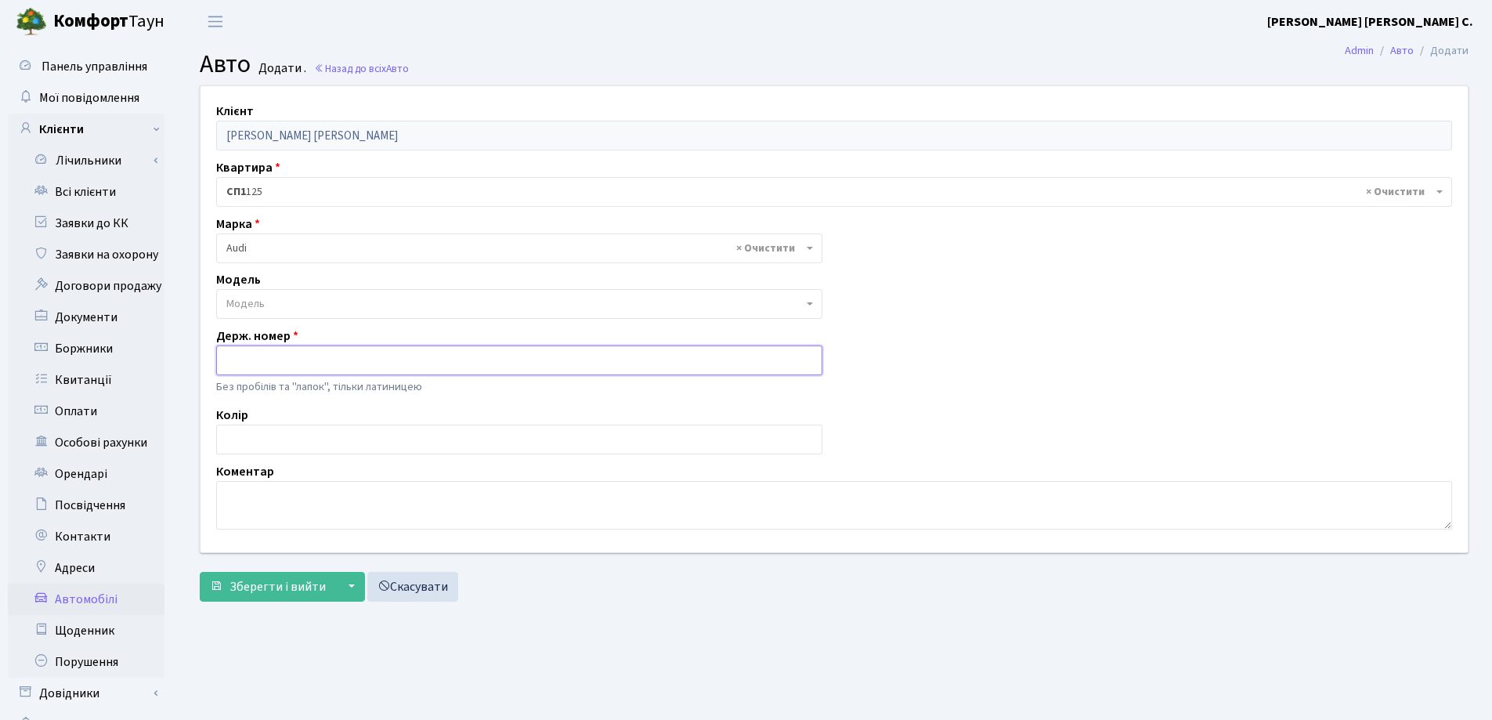
click at [296, 356] on input "text" at bounding box center [519, 361] width 606 height 30
type input "AH0001KK"
click at [300, 586] on span "Зберегти і вийти" at bounding box center [278, 586] width 96 height 17
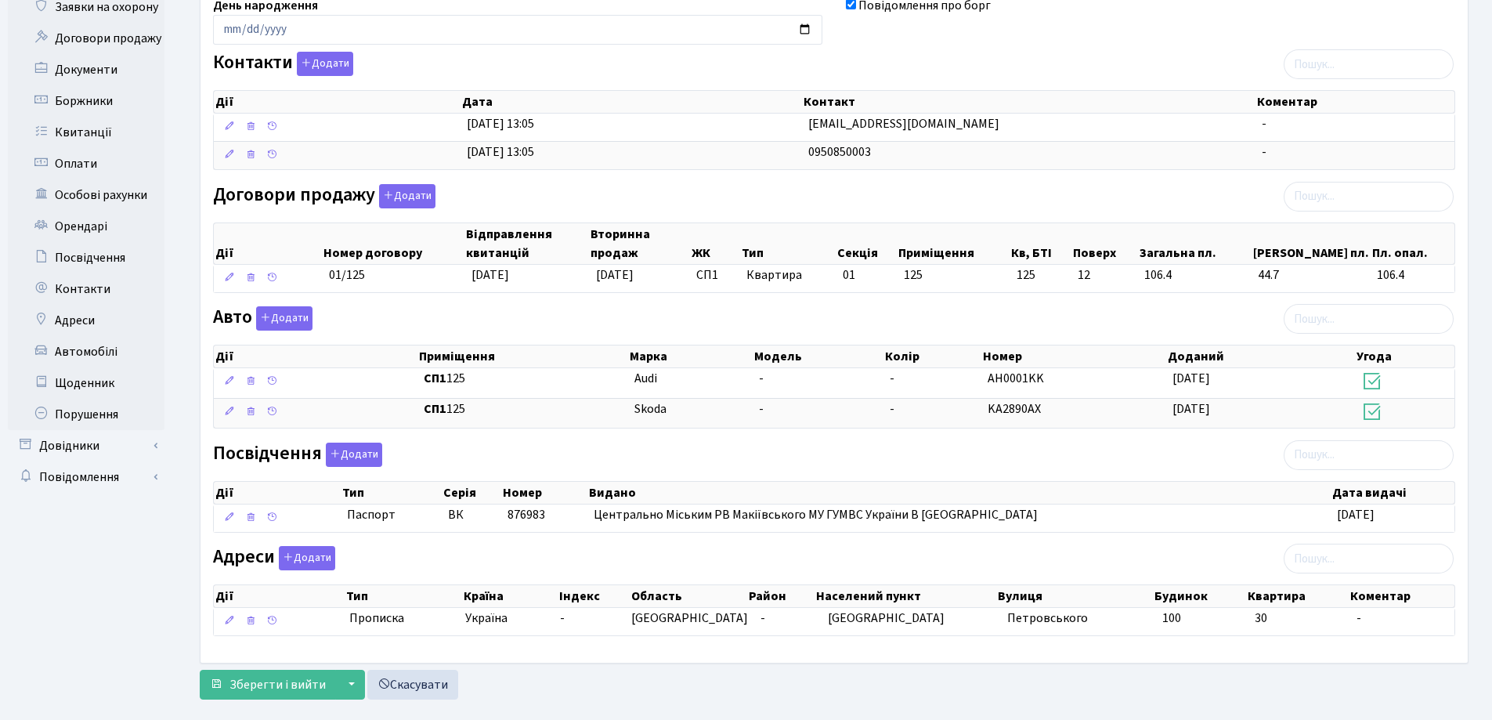
scroll to position [273, 0]
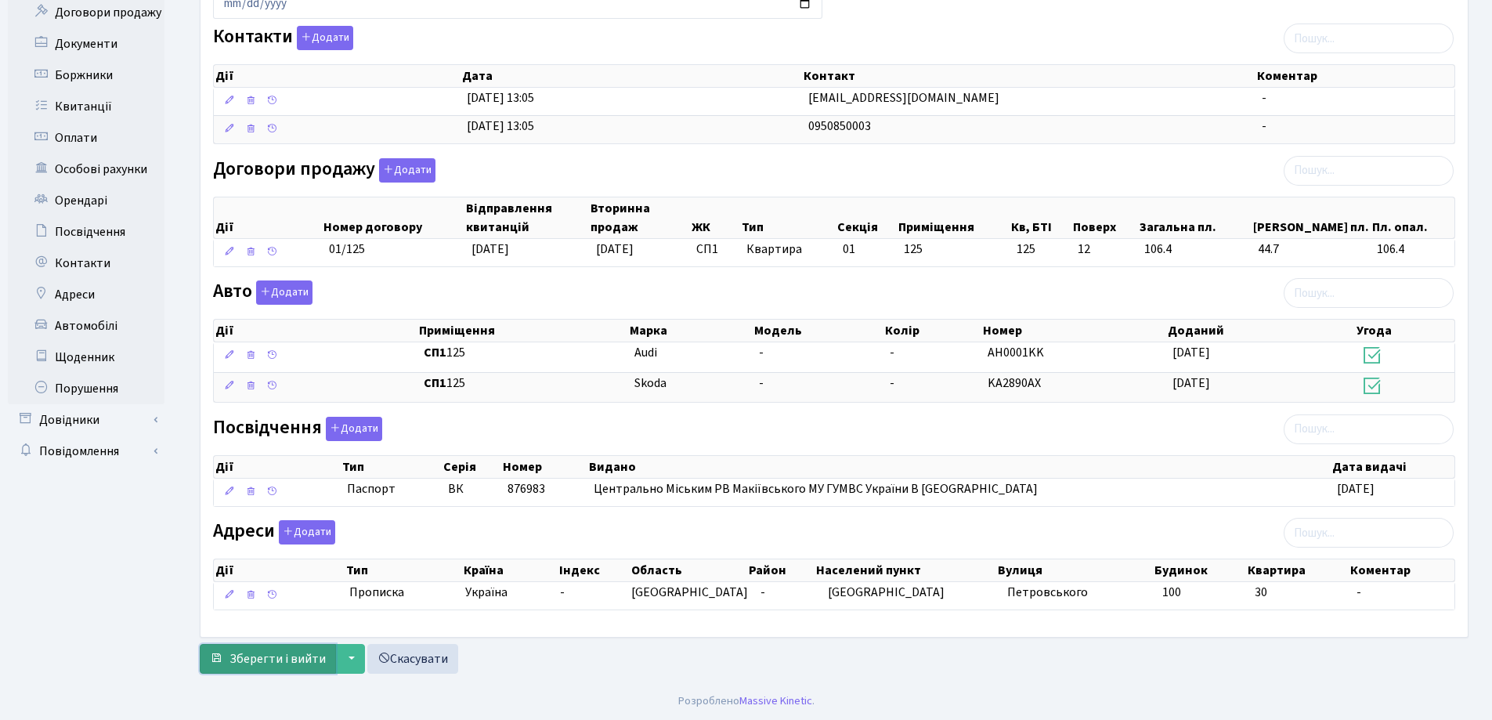
click at [302, 654] on span "Зберегти і вийти" at bounding box center [278, 658] width 96 height 17
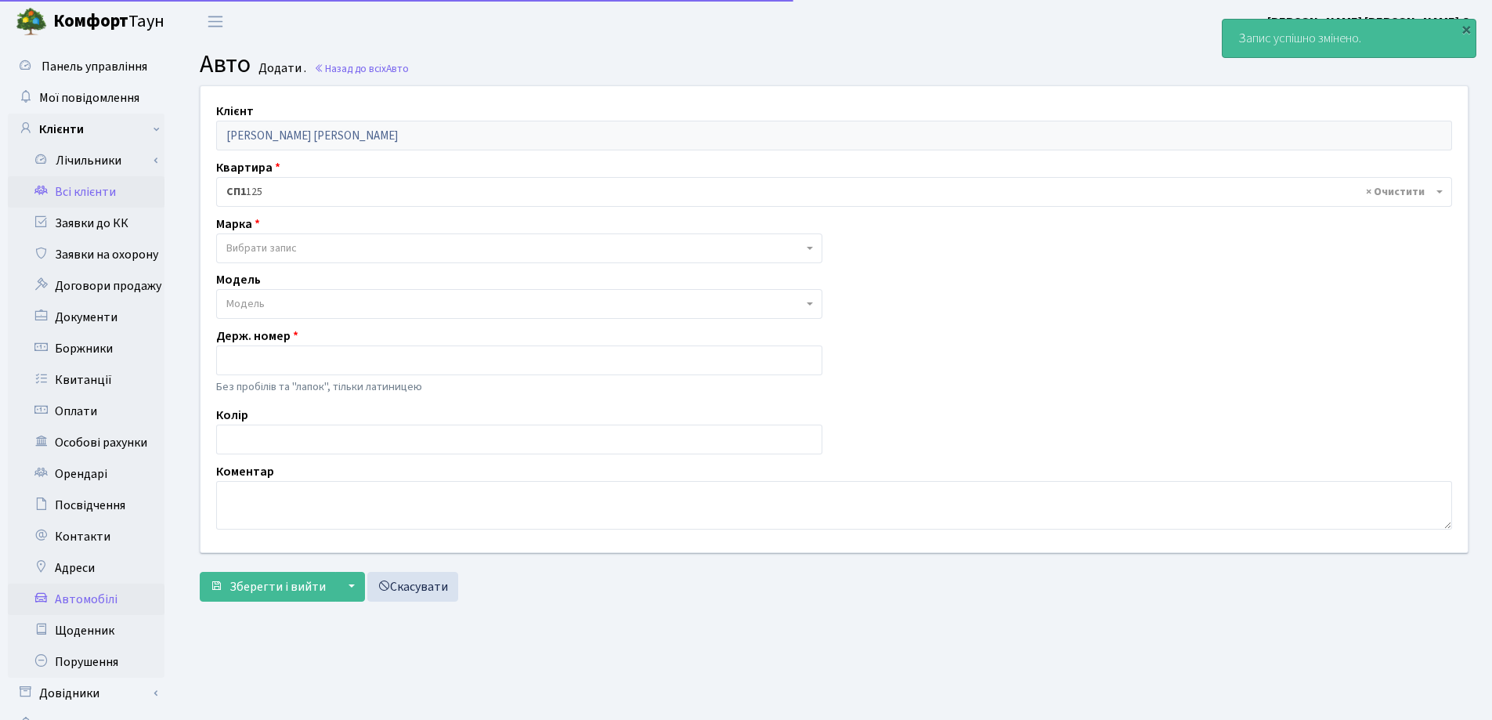
click at [75, 197] on link "Всі клієнти" at bounding box center [86, 191] width 157 height 31
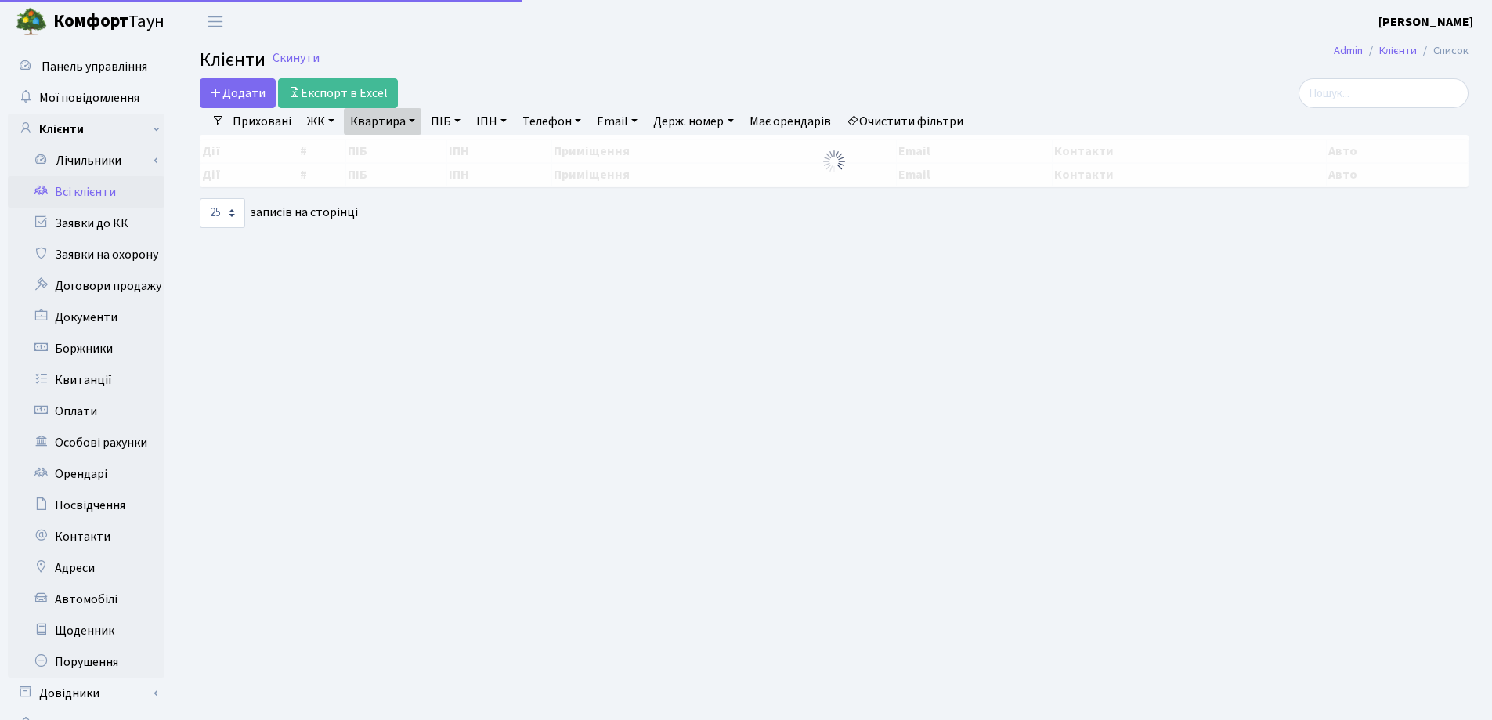
select select "25"
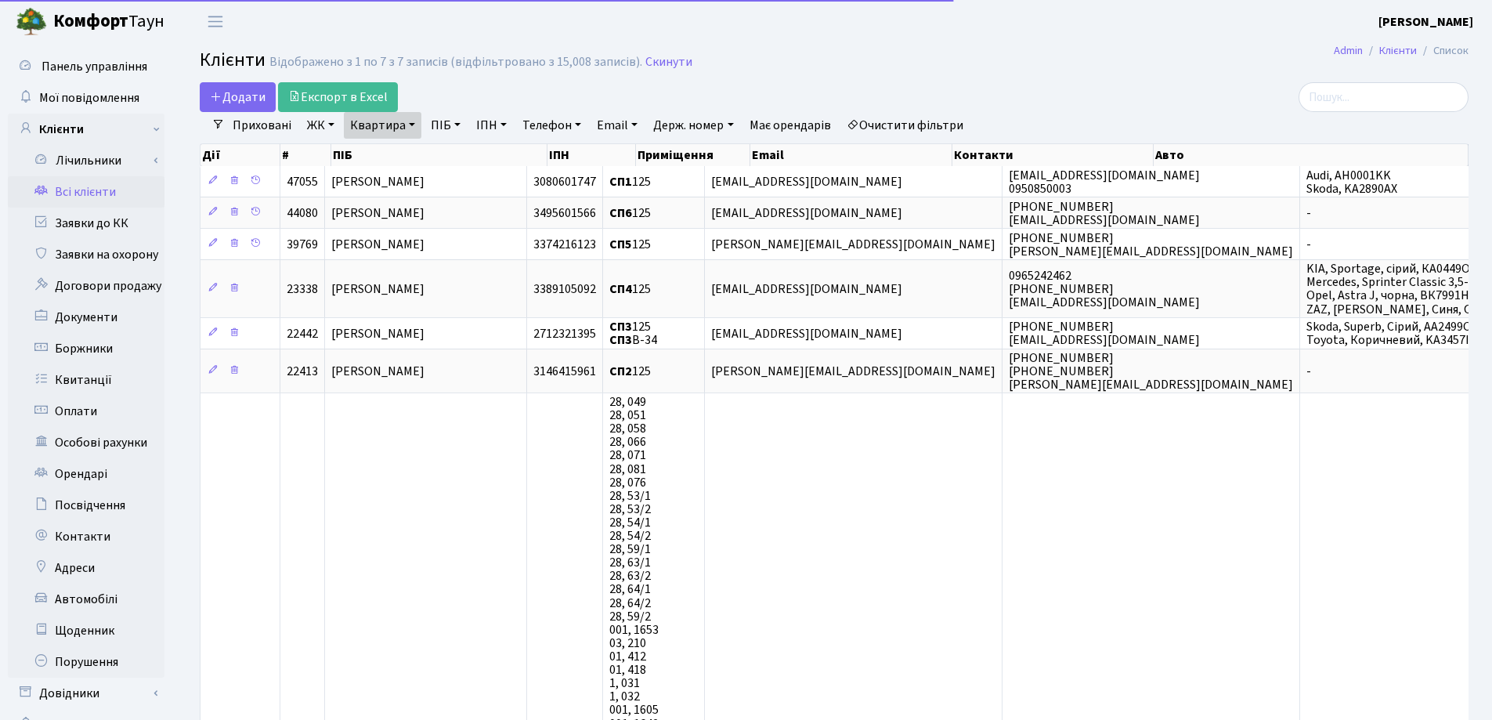
click at [420, 125] on link "Квартира" at bounding box center [383, 125] width 78 height 27
click at [454, 153] on icon at bounding box center [452, 156] width 13 height 13
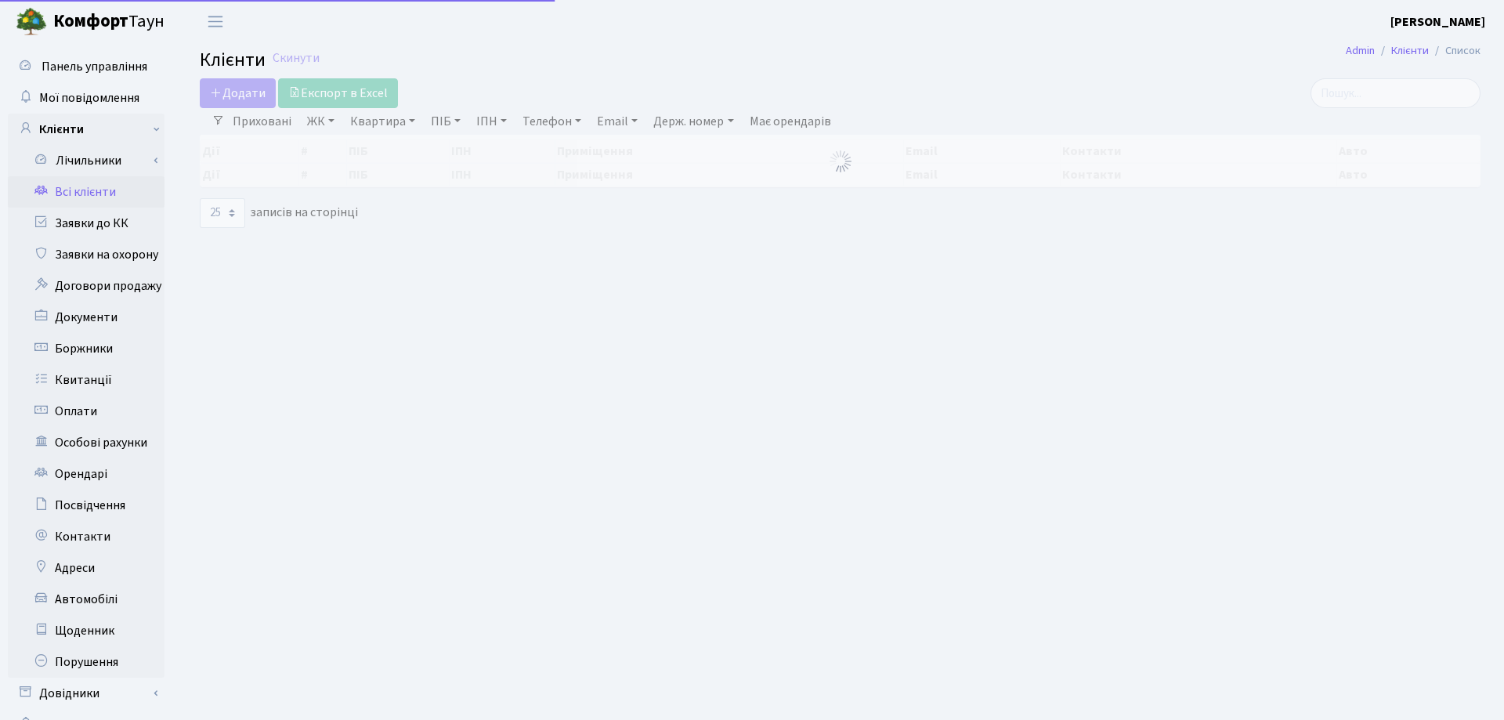
select select "25"
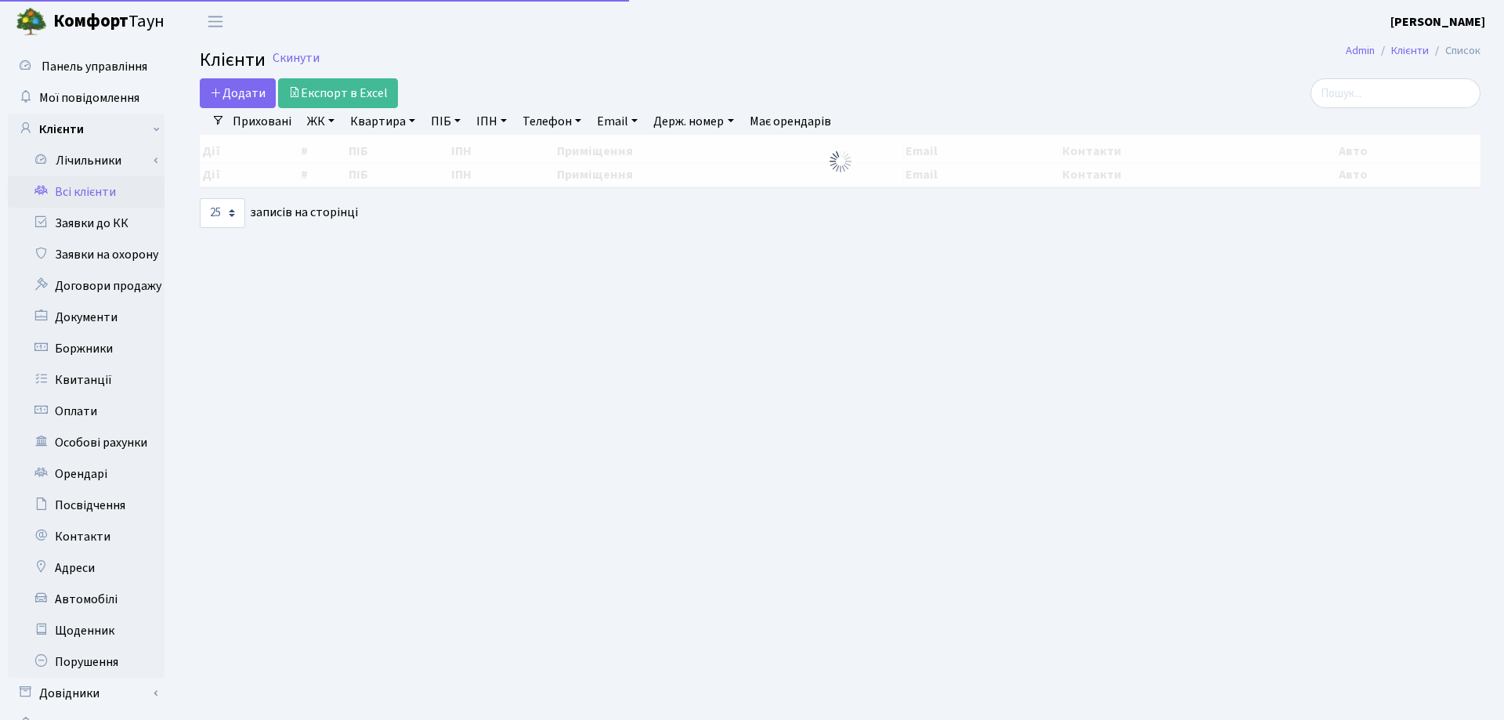
select select "25"
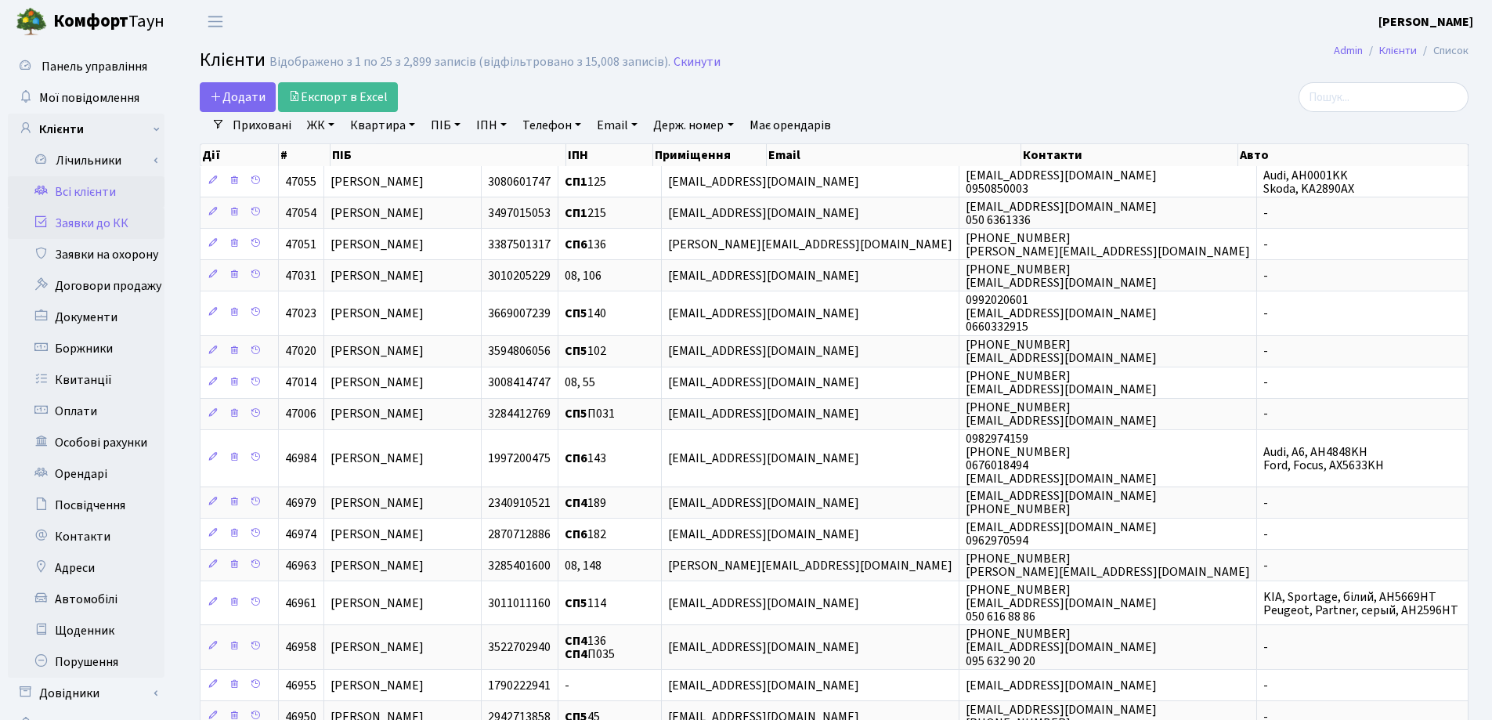
click at [49, 226] on link "Заявки до КК" at bounding box center [86, 223] width 157 height 31
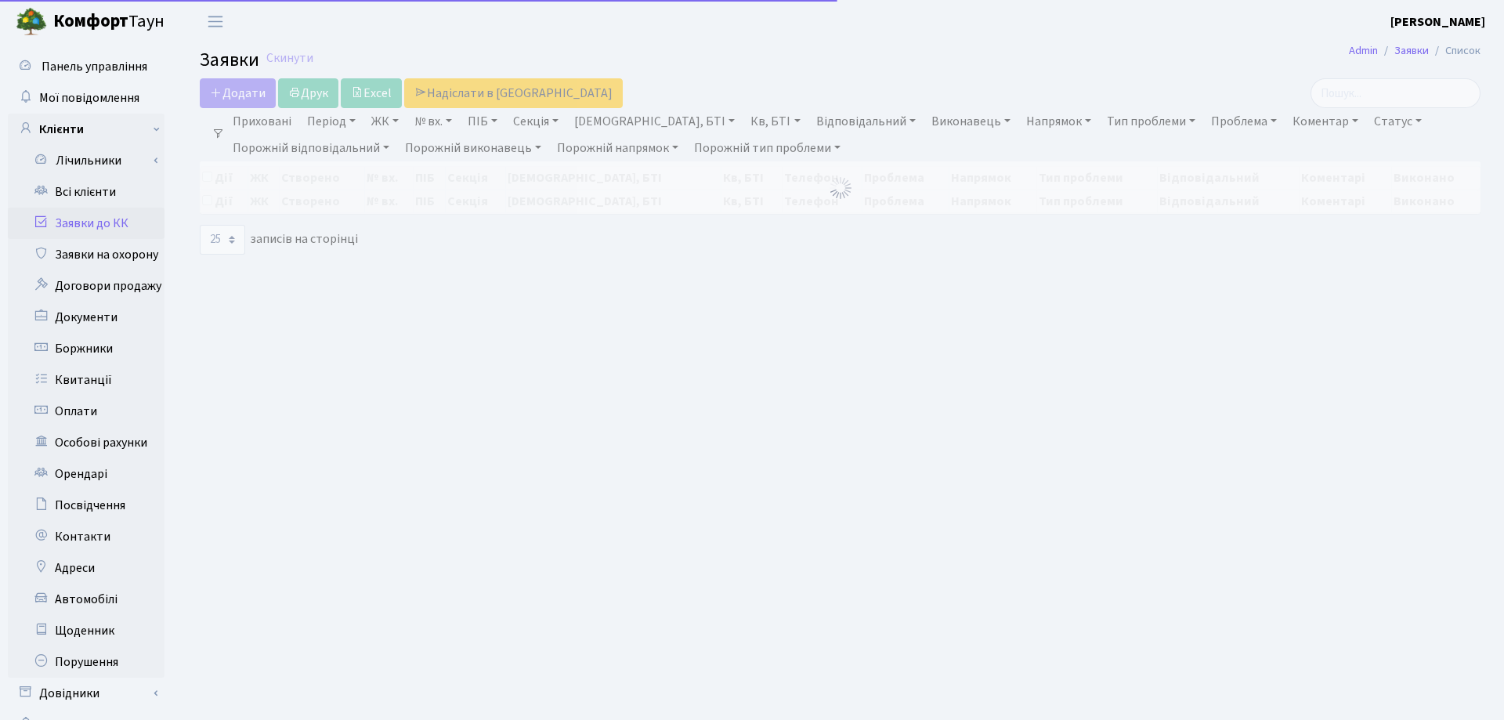
select select "25"
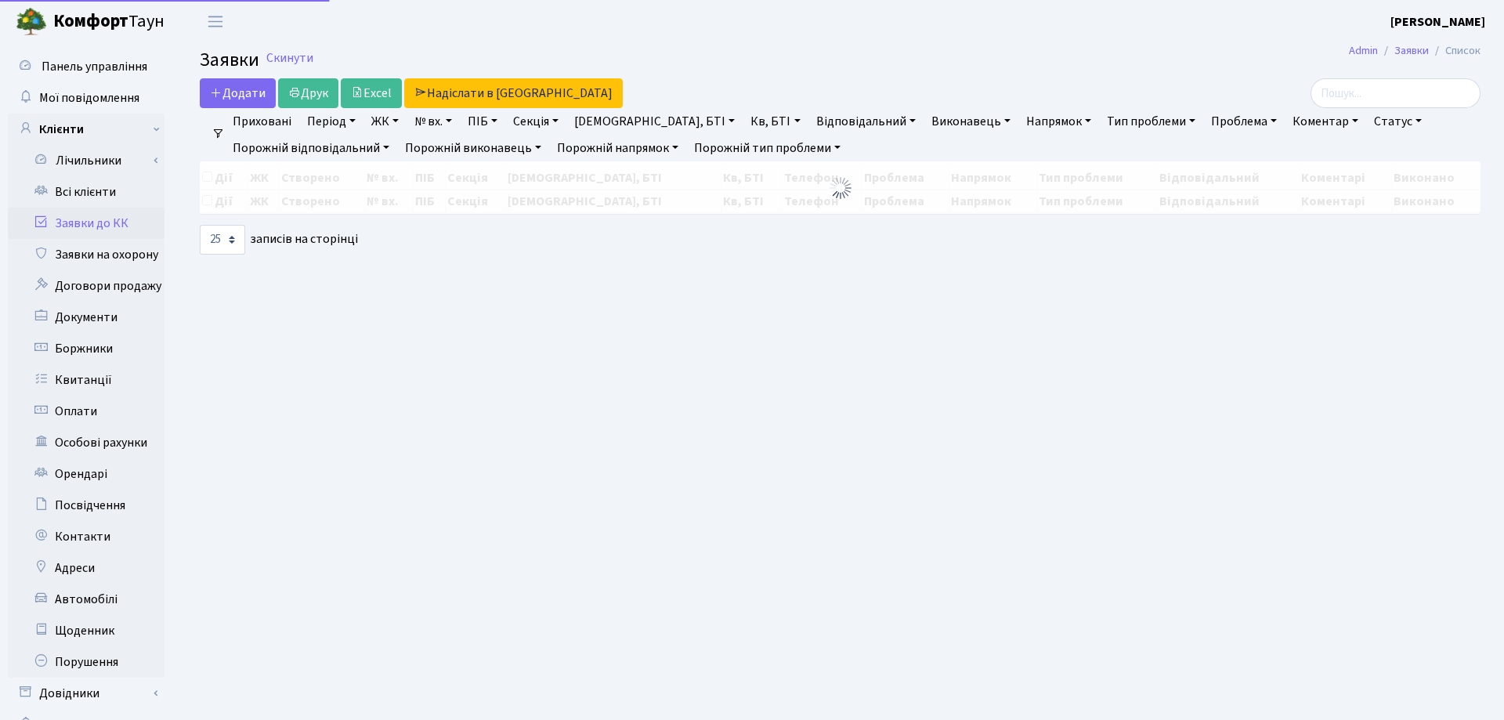
select select "25"
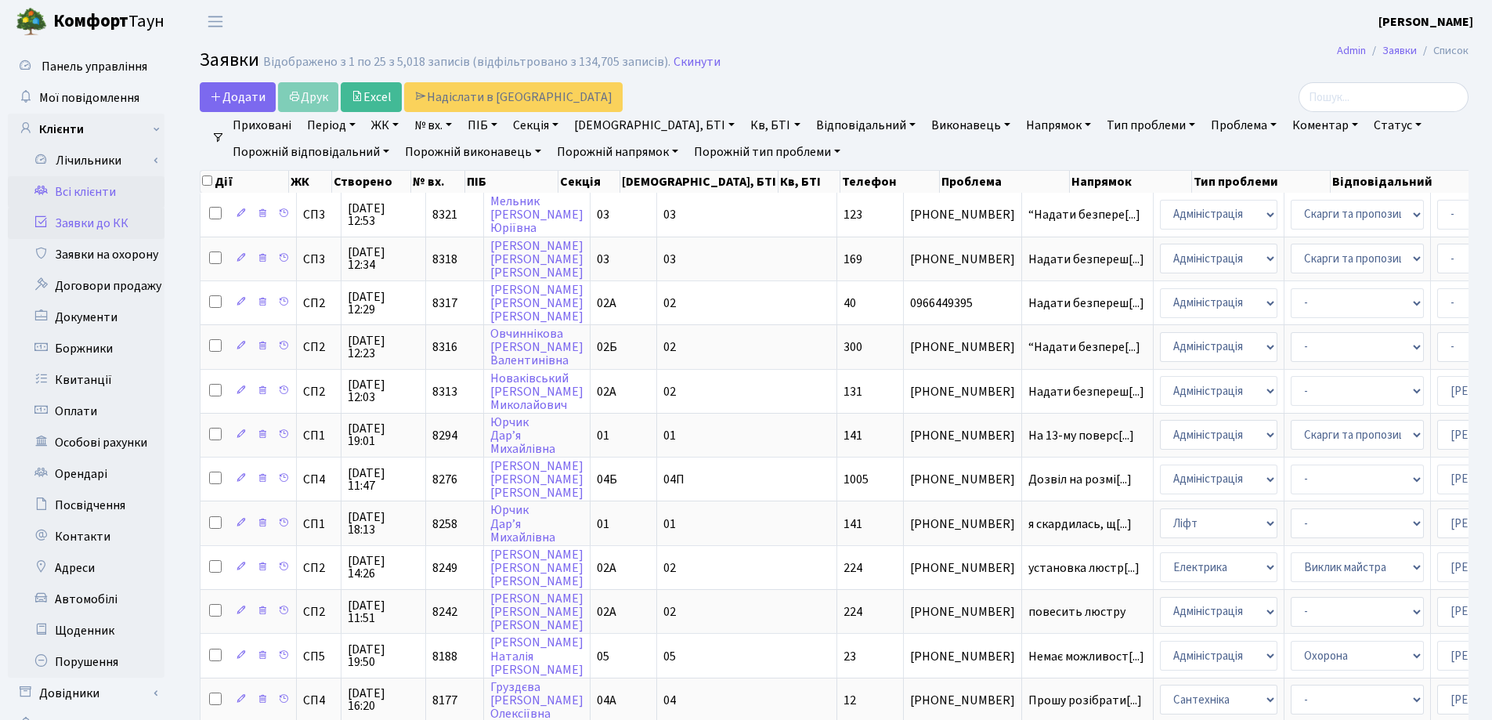
click at [87, 194] on link "Всі клієнти" at bounding box center [86, 191] width 157 height 31
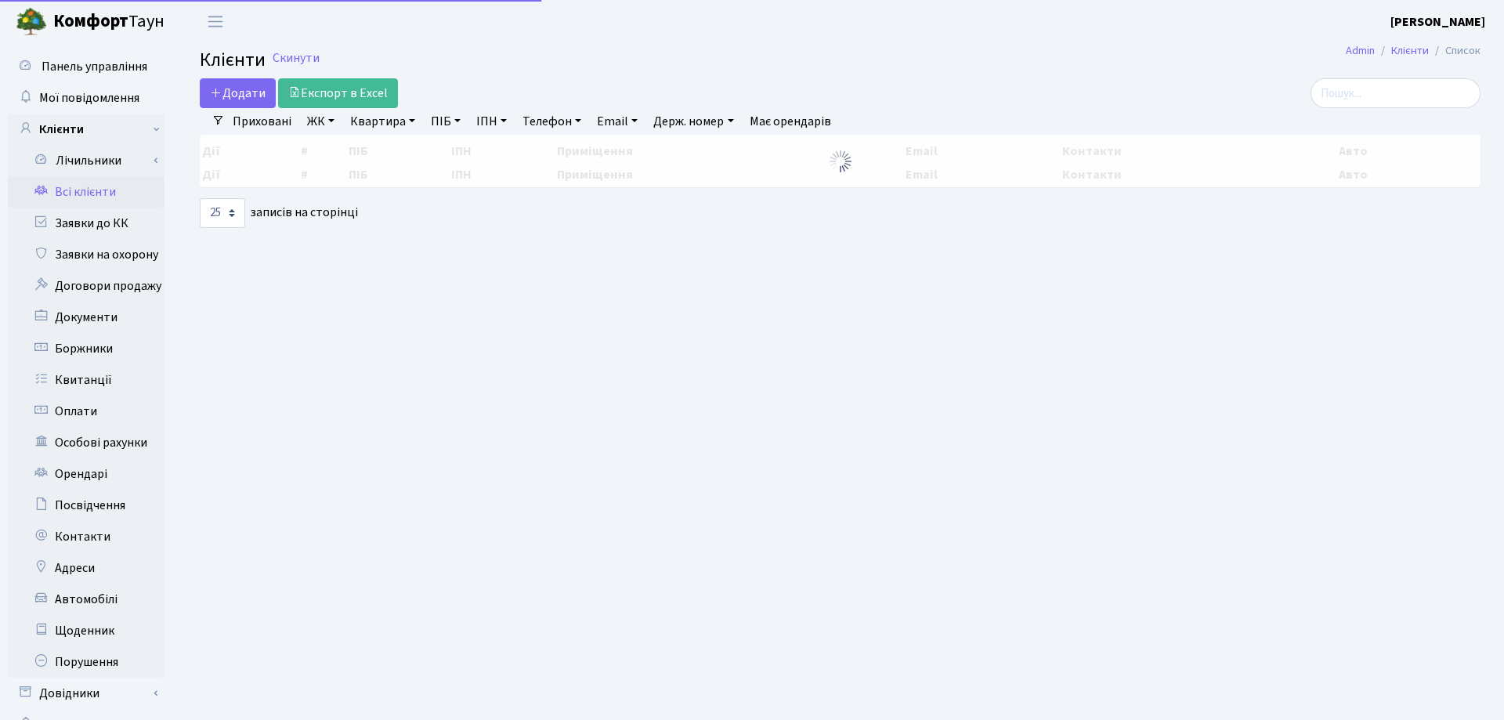
select select "25"
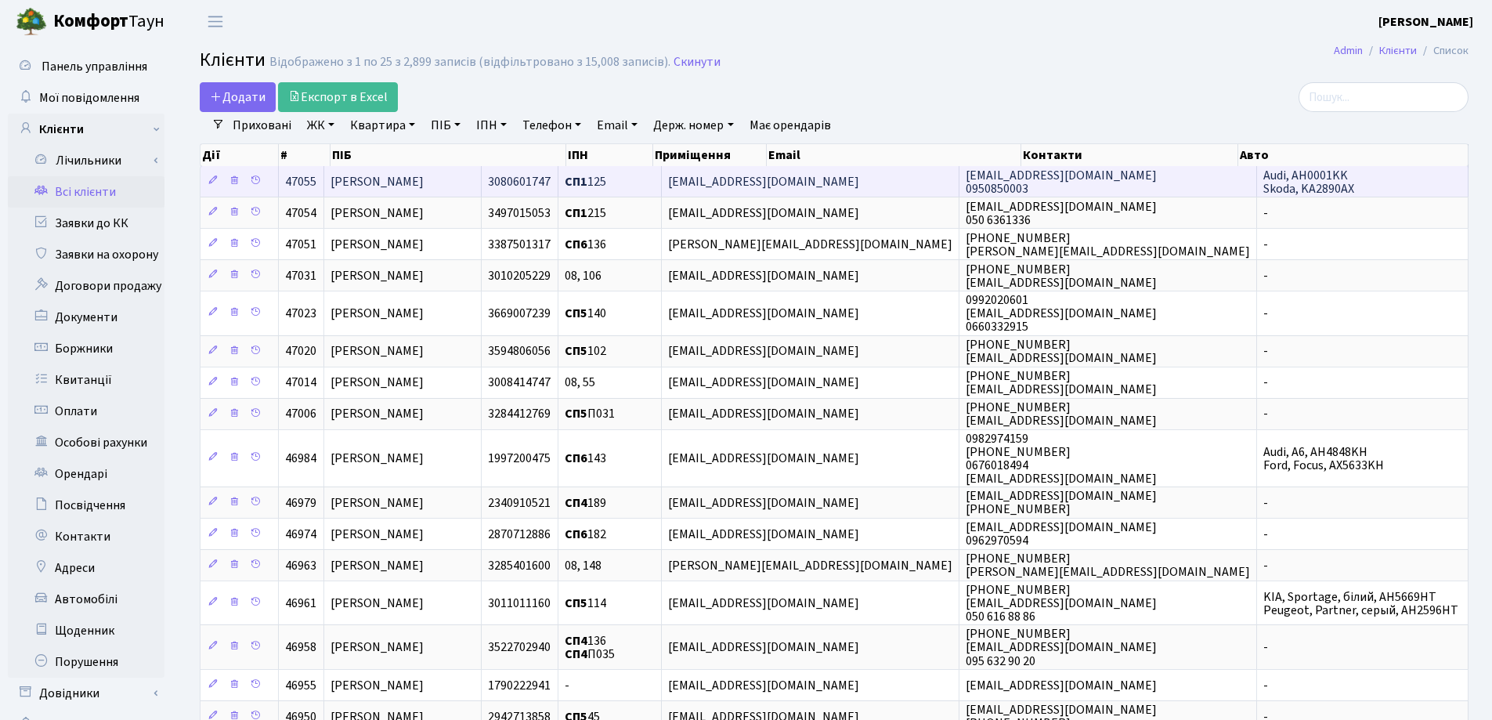
click at [424, 176] on span "[PERSON_NAME]" at bounding box center [377, 181] width 93 height 17
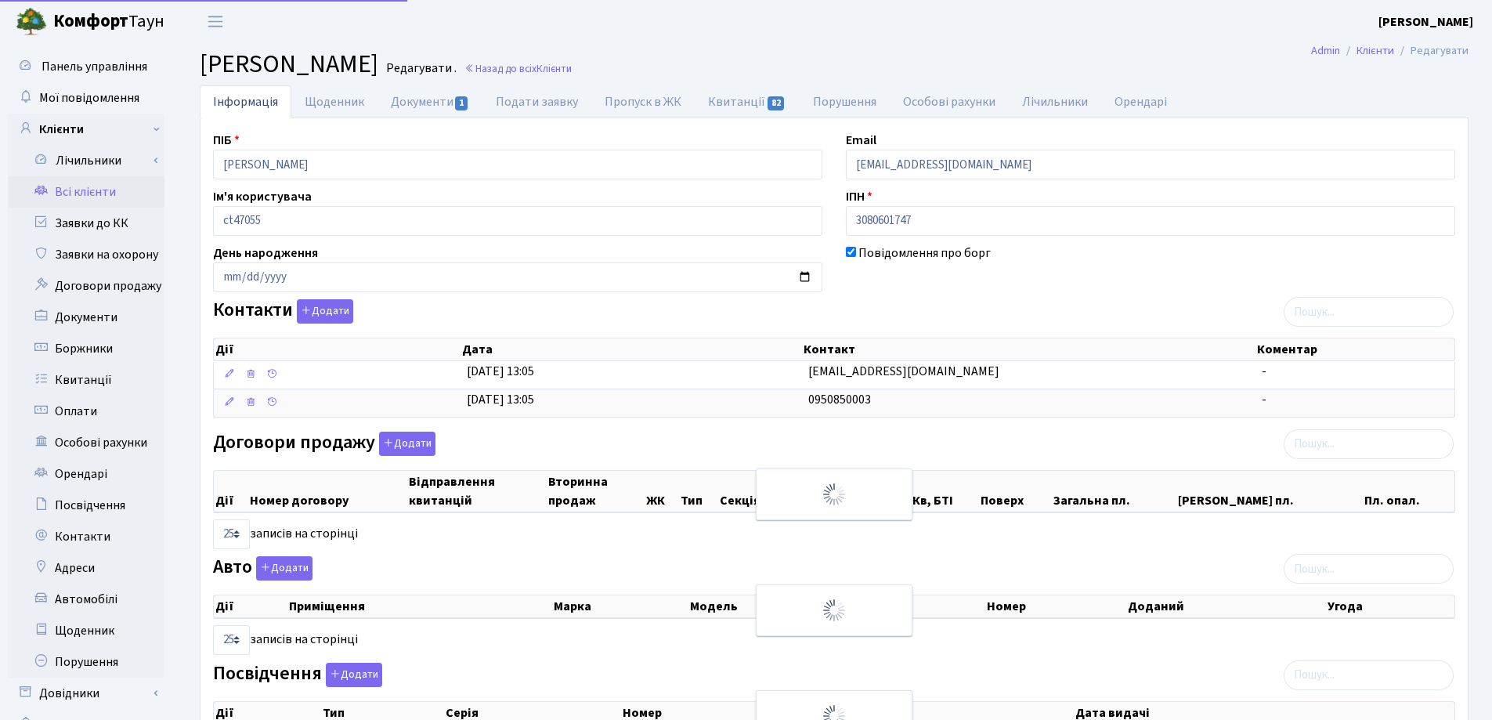
select select "25"
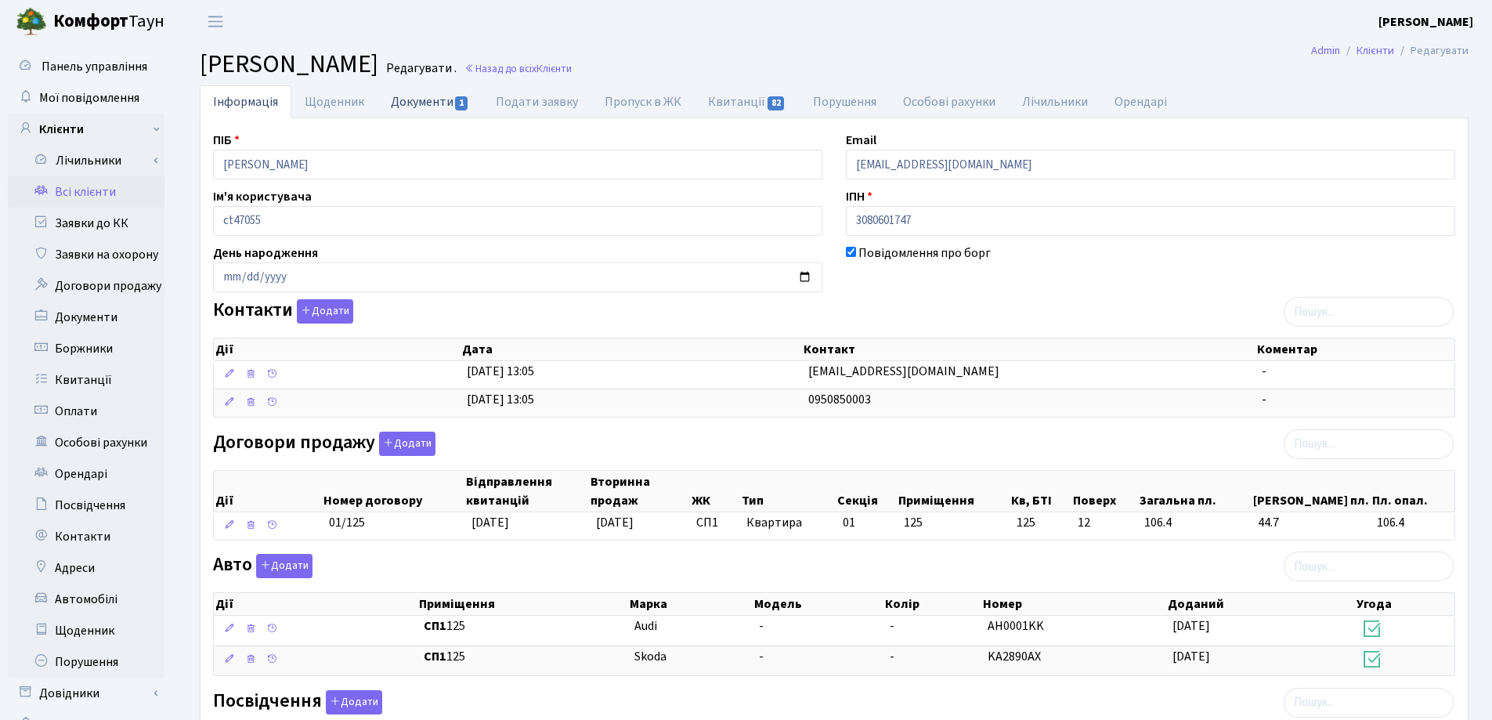
click at [399, 102] on link "Документи 1" at bounding box center [430, 101] width 105 height 32
select select "25"
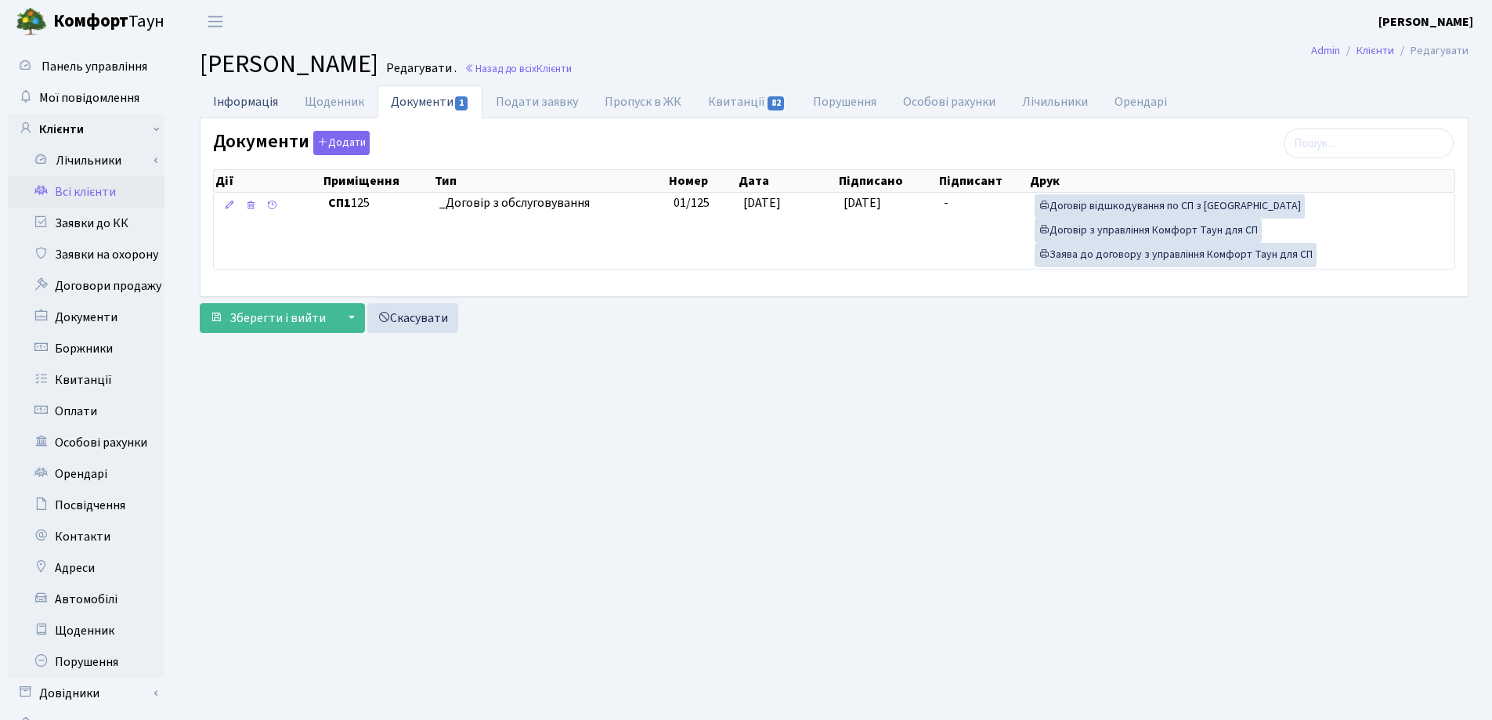
click at [236, 110] on link "Інформація" at bounding box center [246, 101] width 92 height 32
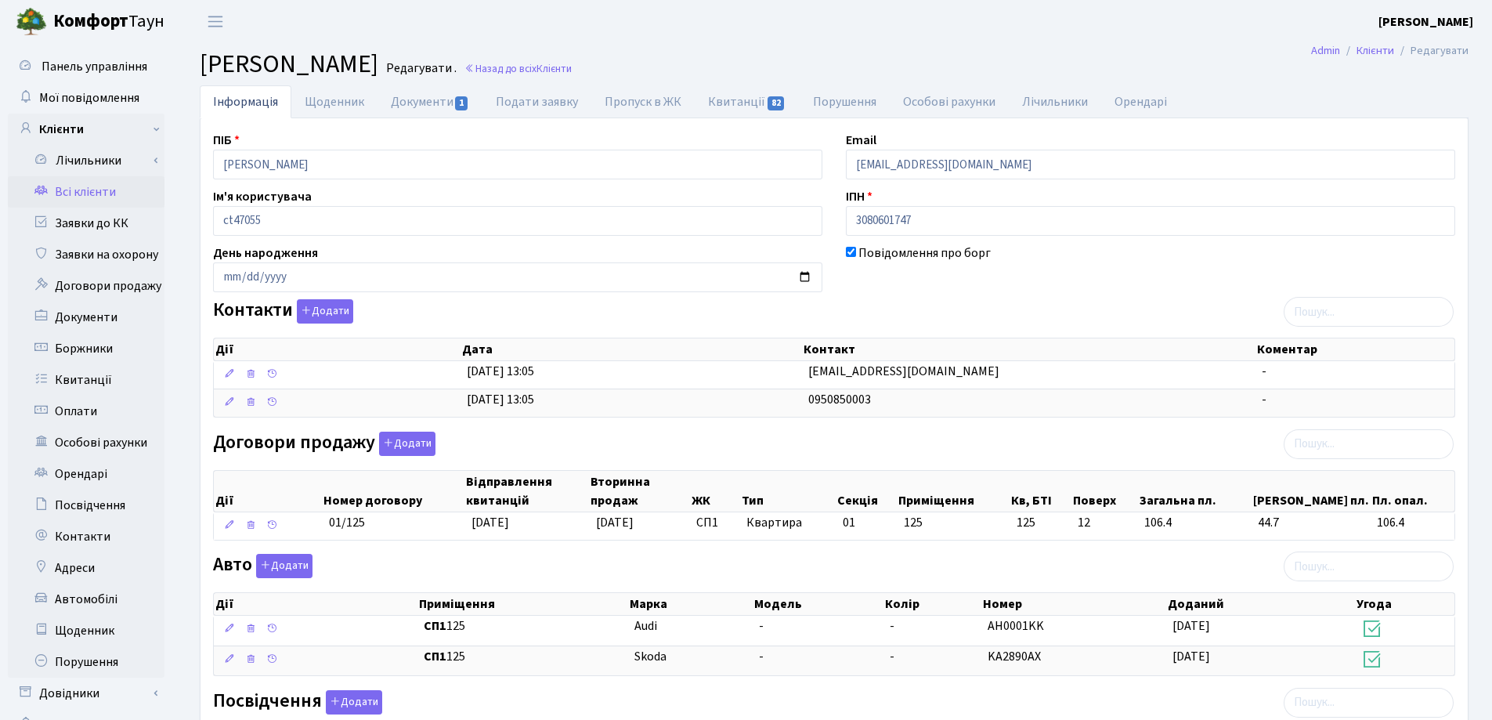
scroll to position [273, 0]
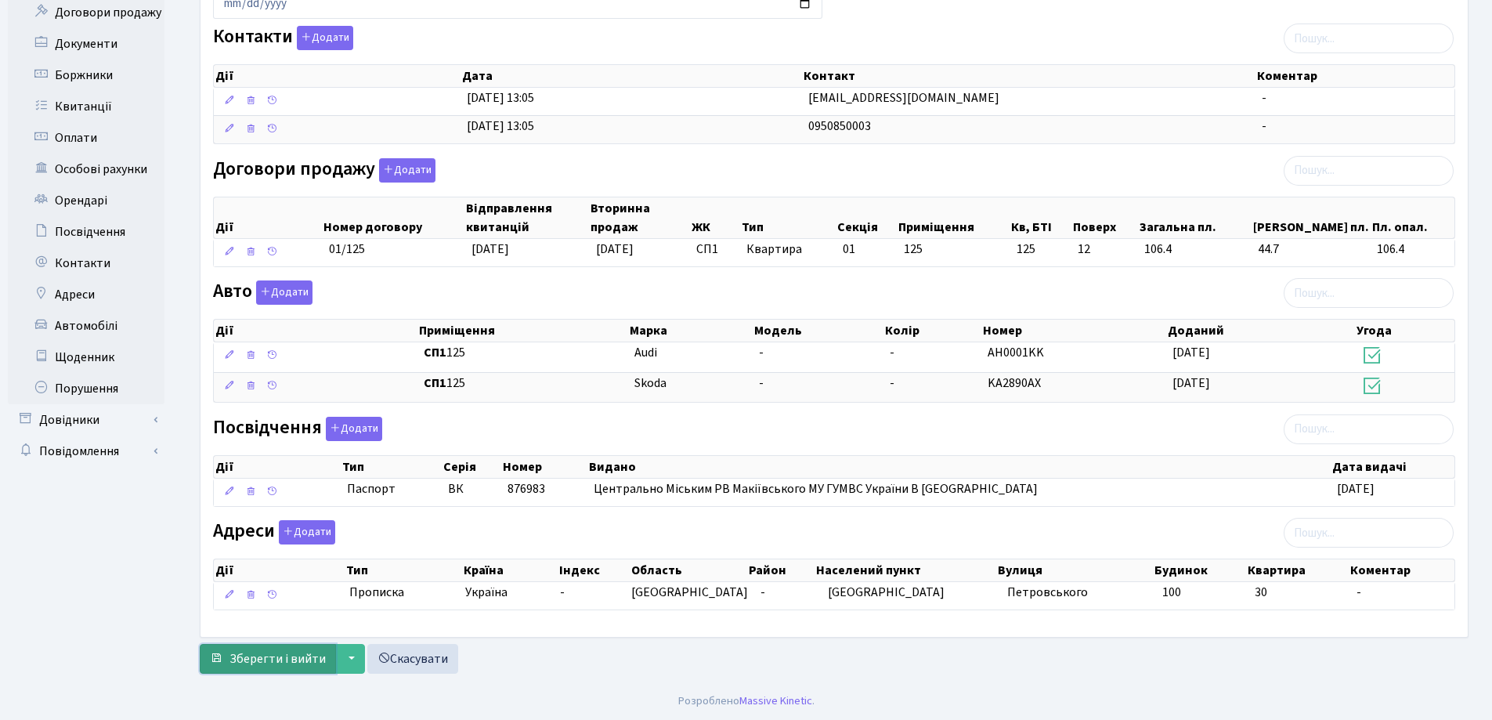
click at [289, 657] on span "Зберегти і вийти" at bounding box center [278, 658] width 96 height 17
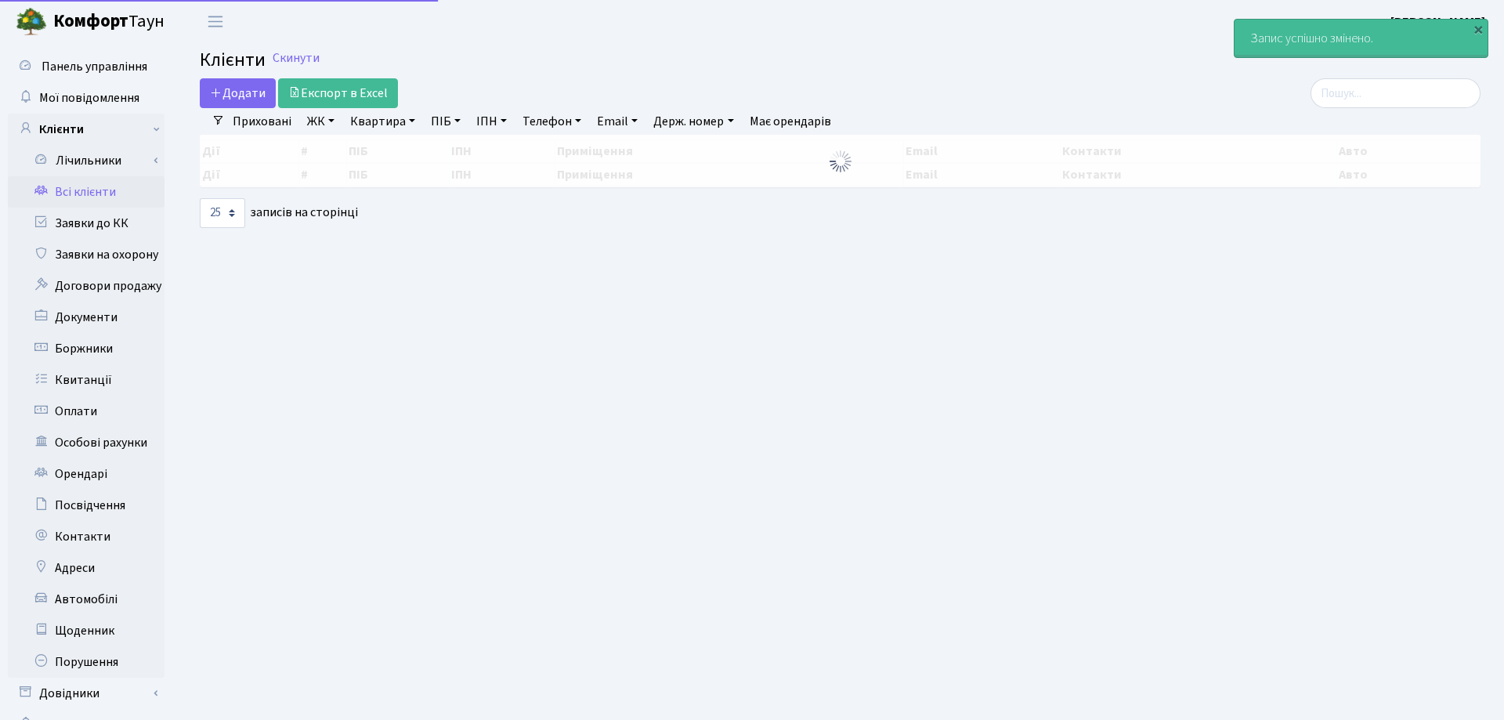
select select "25"
